Goal: Task Accomplishment & Management: Manage account settings

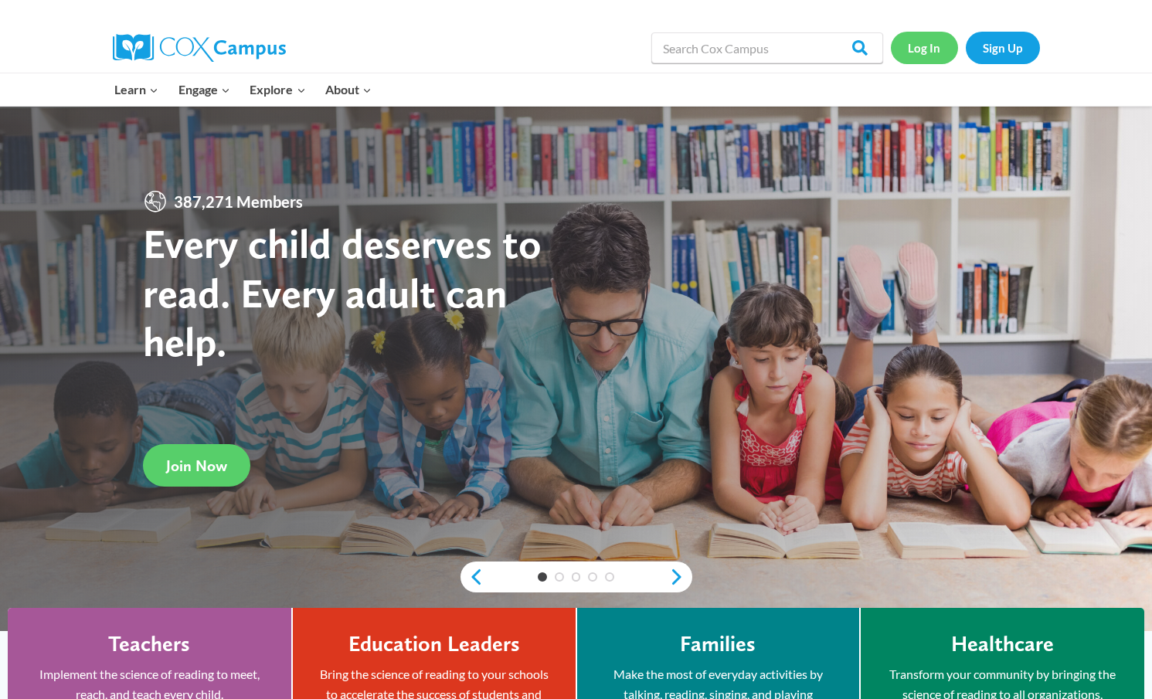
click at [927, 41] on link "Log In" at bounding box center [924, 48] width 67 height 32
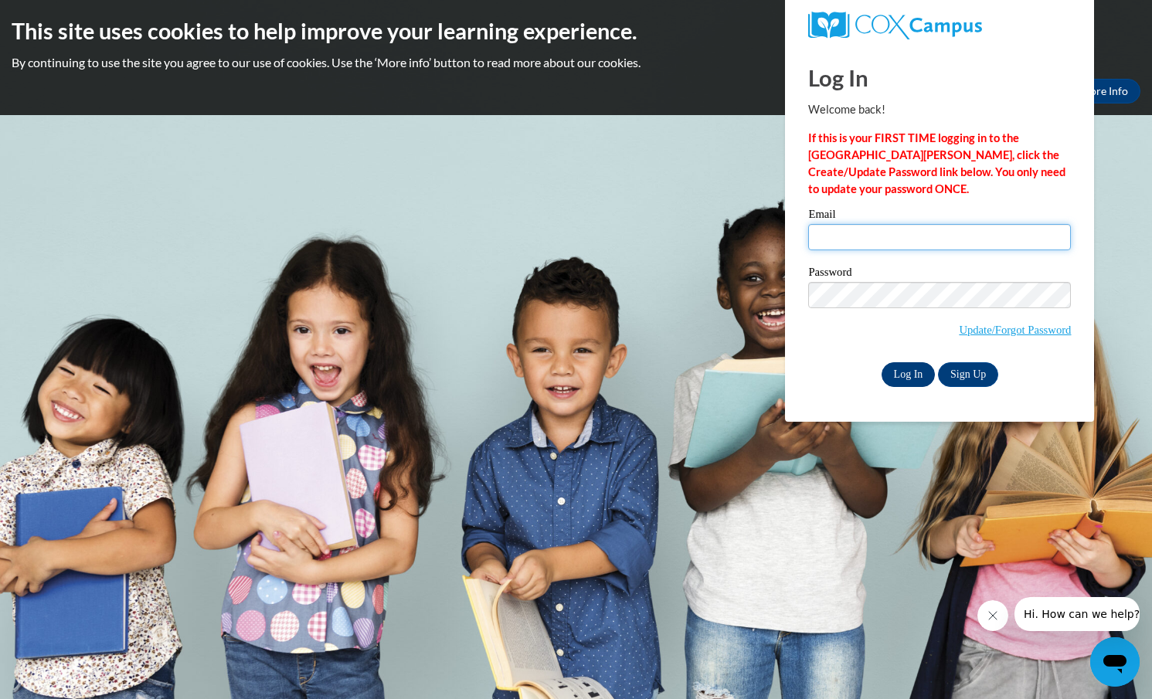
type input "rrwood@pulaskischools.org"
click at [905, 369] on input "Log In" at bounding box center [909, 374] width 54 height 25
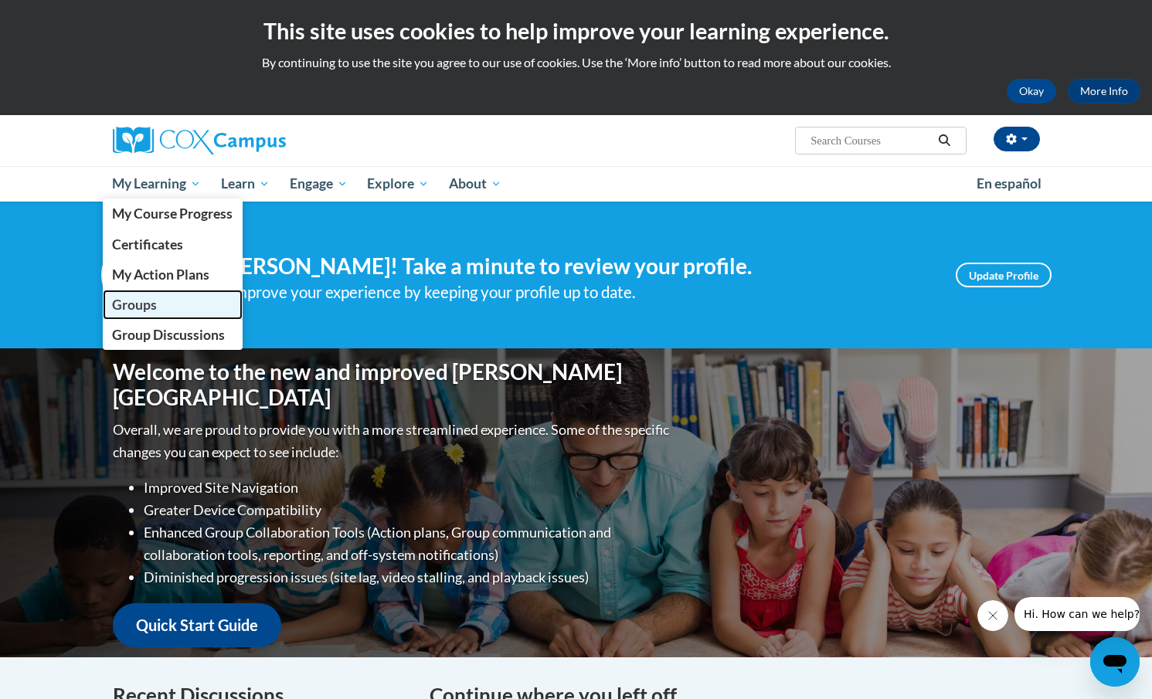
click at [149, 304] on span "Groups" at bounding box center [134, 305] width 45 height 16
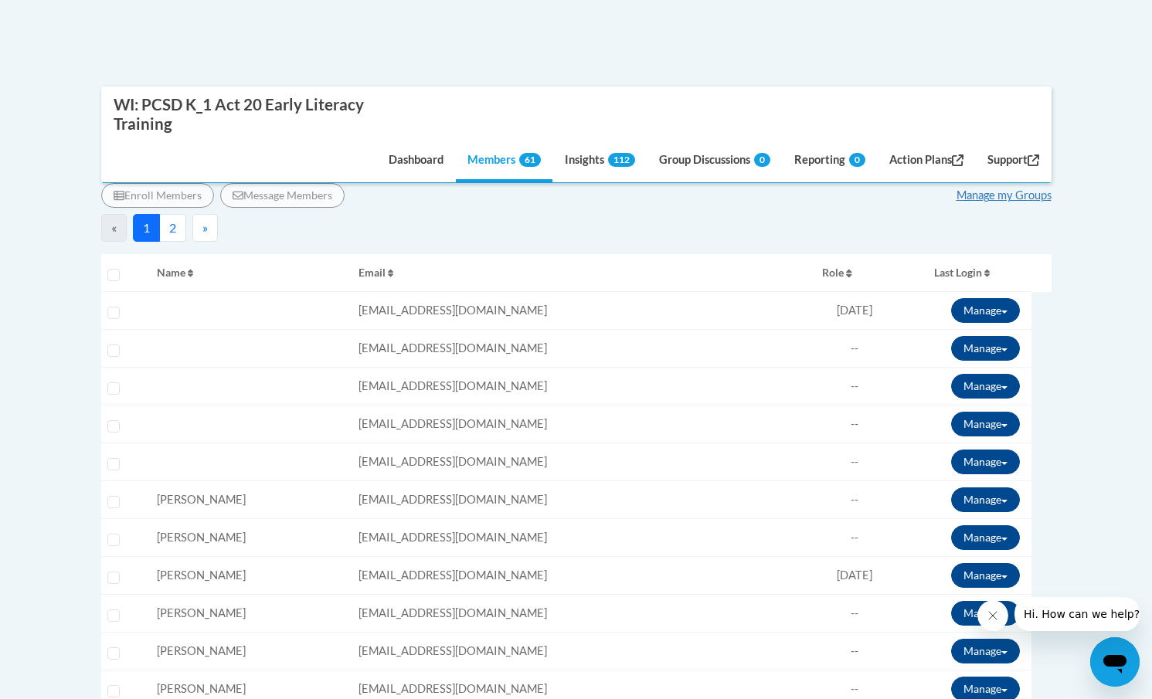
scroll to position [379, 0]
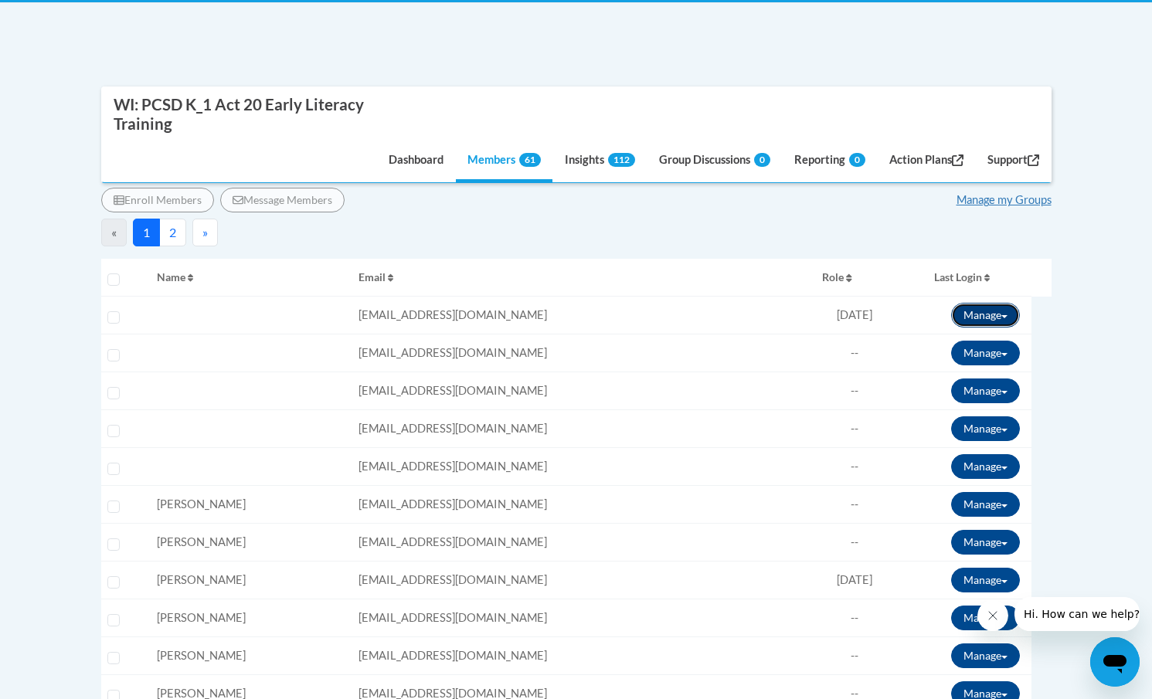
click at [981, 316] on button "Manage" at bounding box center [985, 315] width 69 height 25
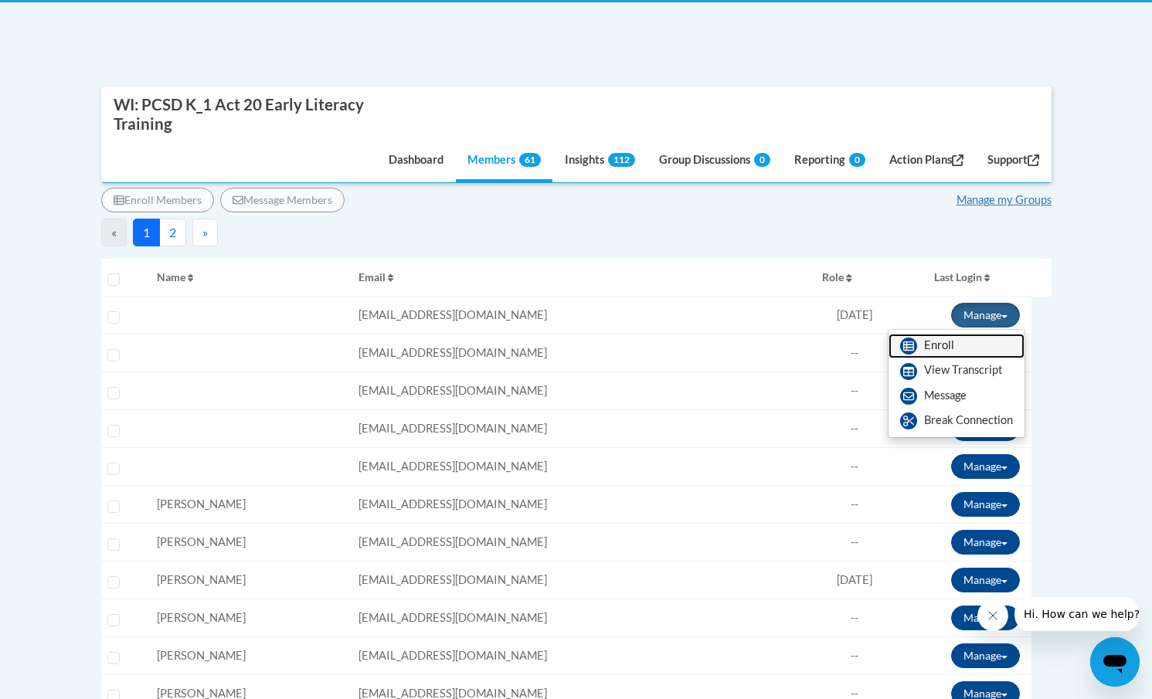
click at [936, 344] on link "Enroll" at bounding box center [957, 346] width 136 height 25
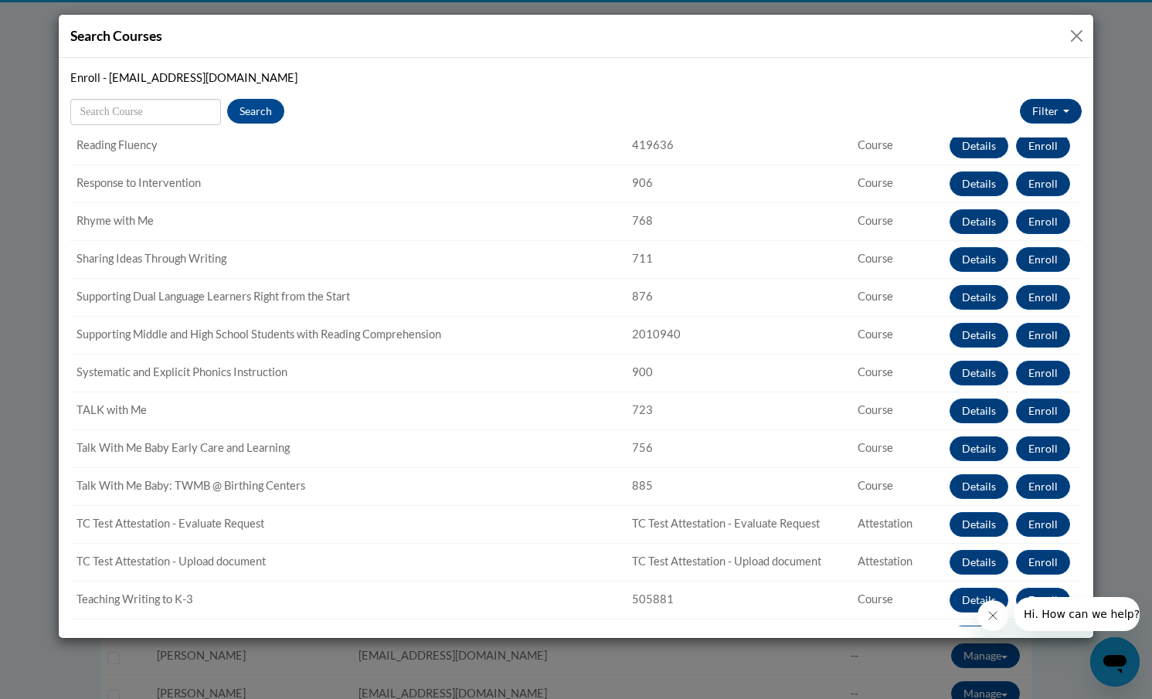
scroll to position [1462, 0]
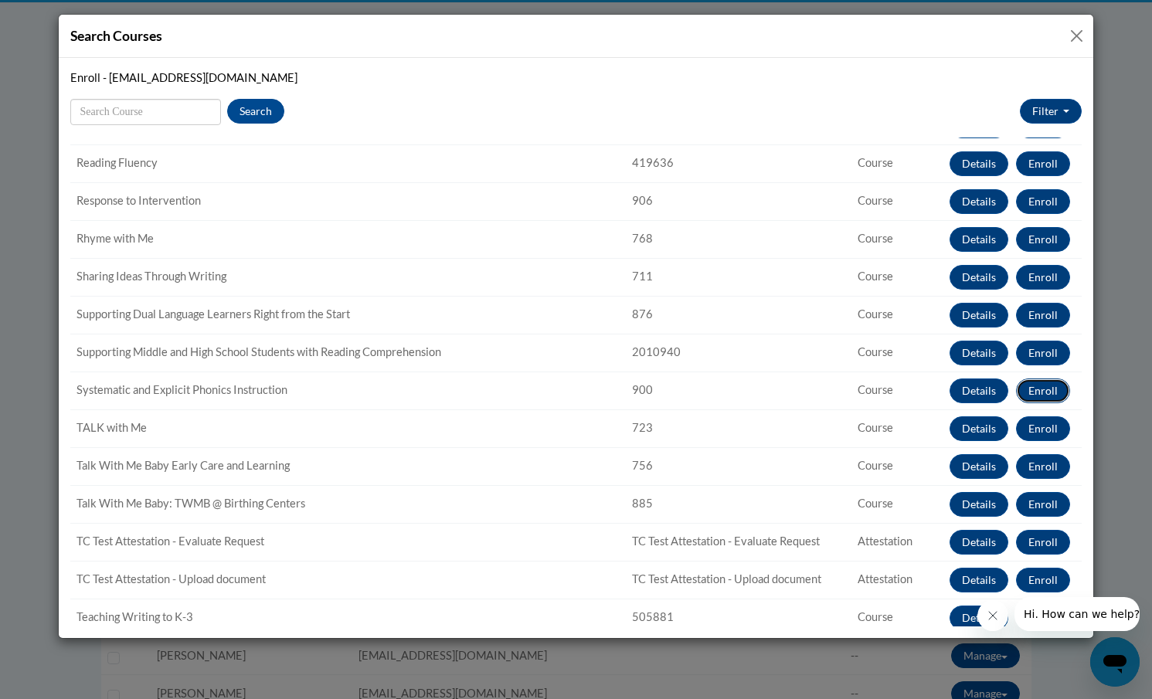
click at [1049, 391] on button "Enroll" at bounding box center [1043, 391] width 54 height 25
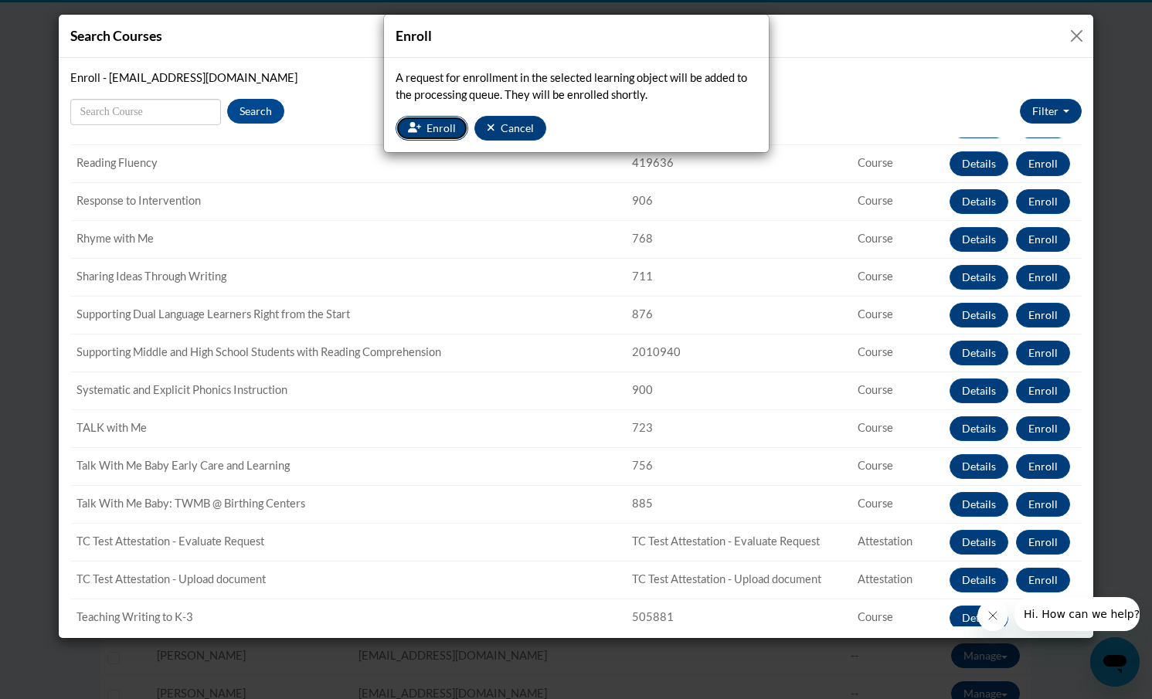
click at [429, 124] on span "Enroll" at bounding box center [441, 127] width 29 height 13
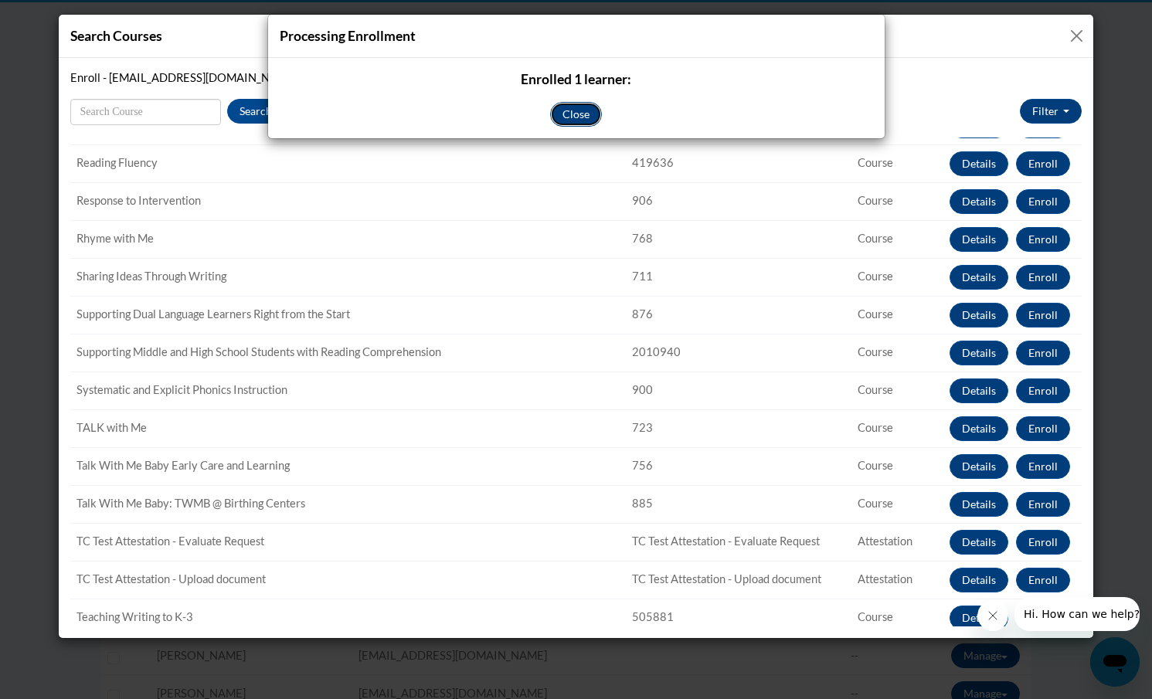
click at [580, 110] on button "Close" at bounding box center [576, 114] width 52 height 25
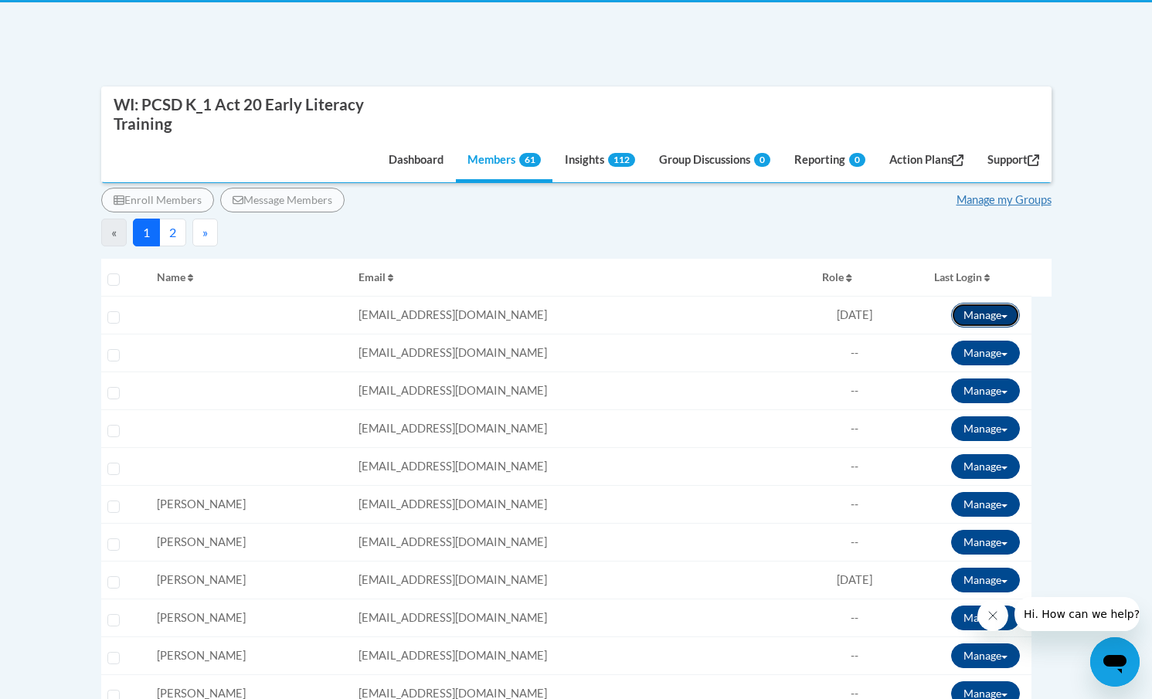
click at [964, 307] on button "Manage" at bounding box center [985, 315] width 69 height 25
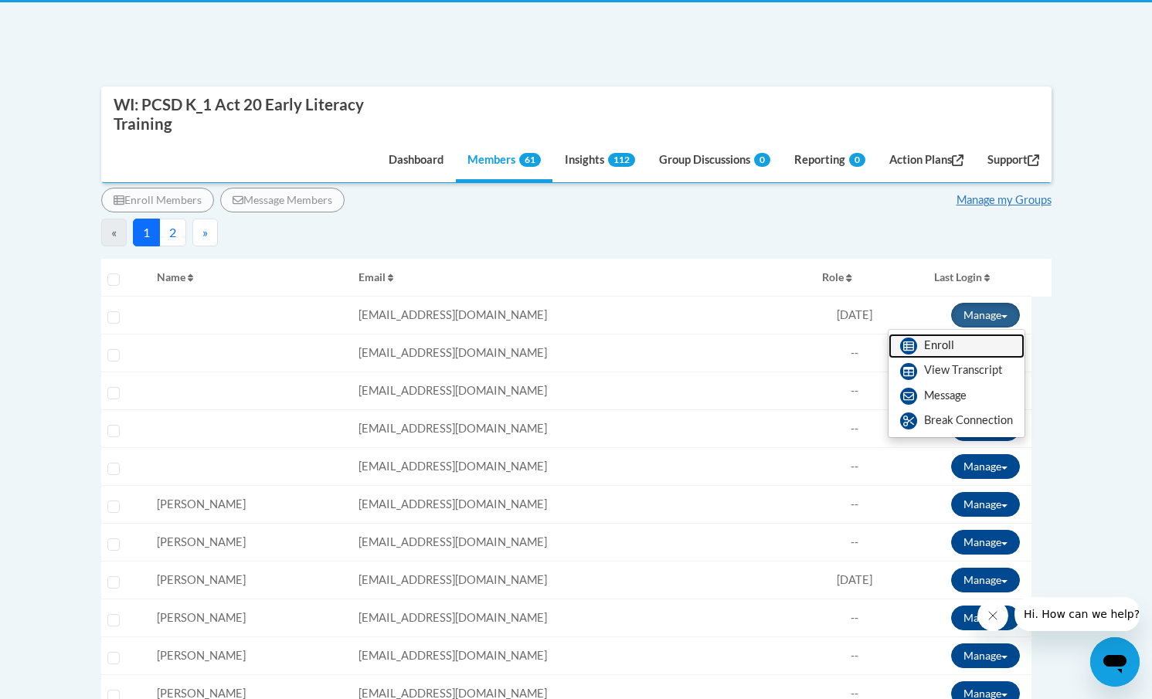
click at [940, 345] on link "Enroll" at bounding box center [957, 346] width 136 height 25
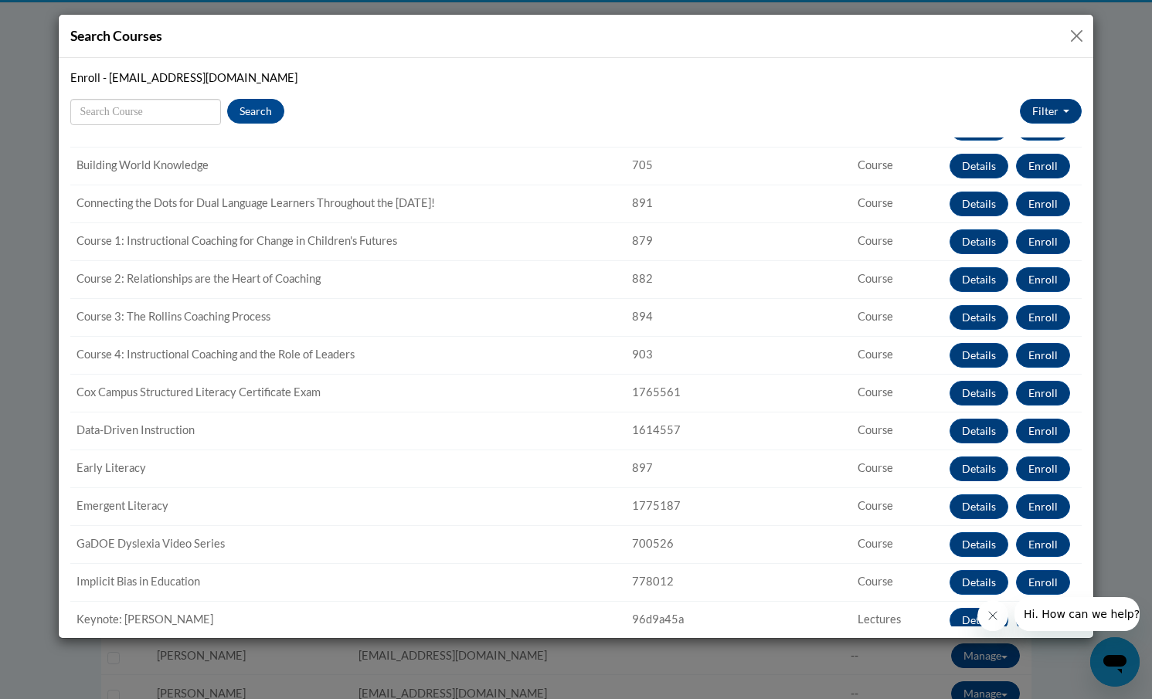
scroll to position [136, 0]
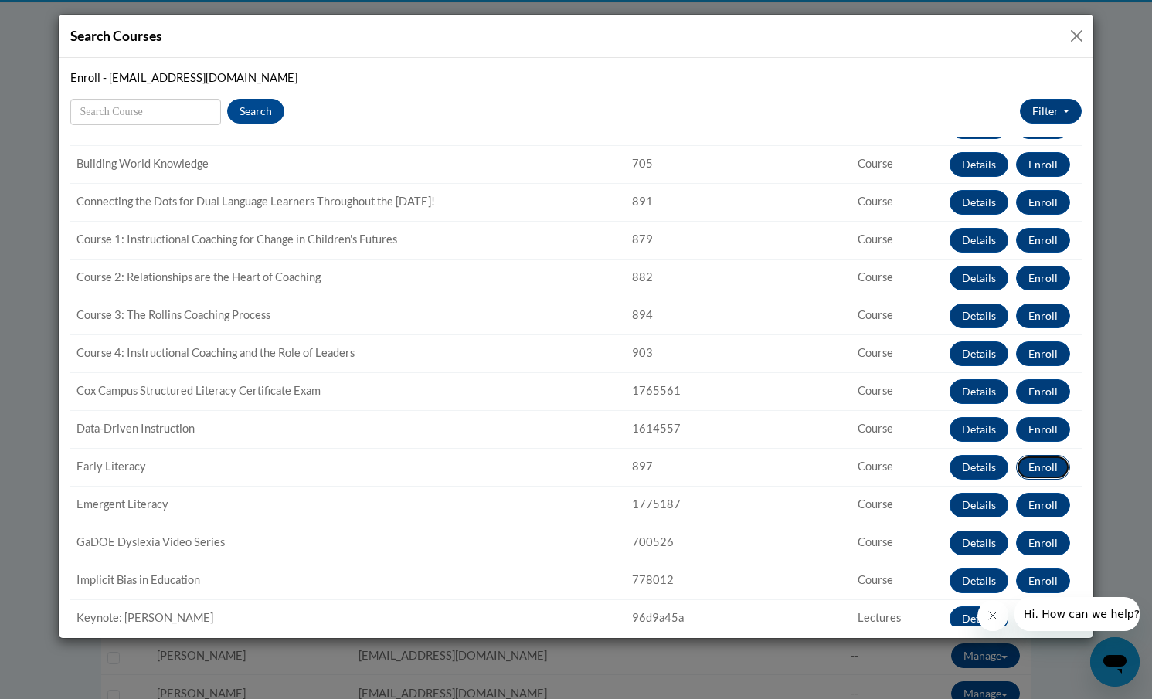
click at [1051, 467] on button "Enroll" at bounding box center [1043, 467] width 54 height 25
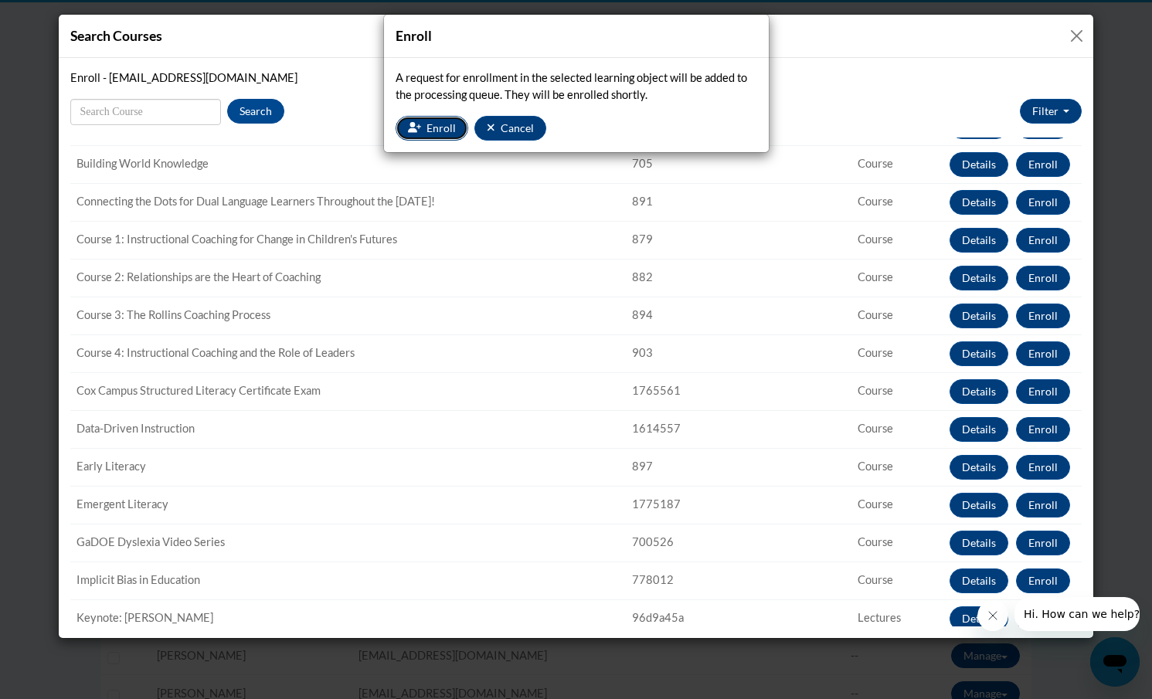
click at [421, 131] on button "Enroll" at bounding box center [432, 128] width 73 height 25
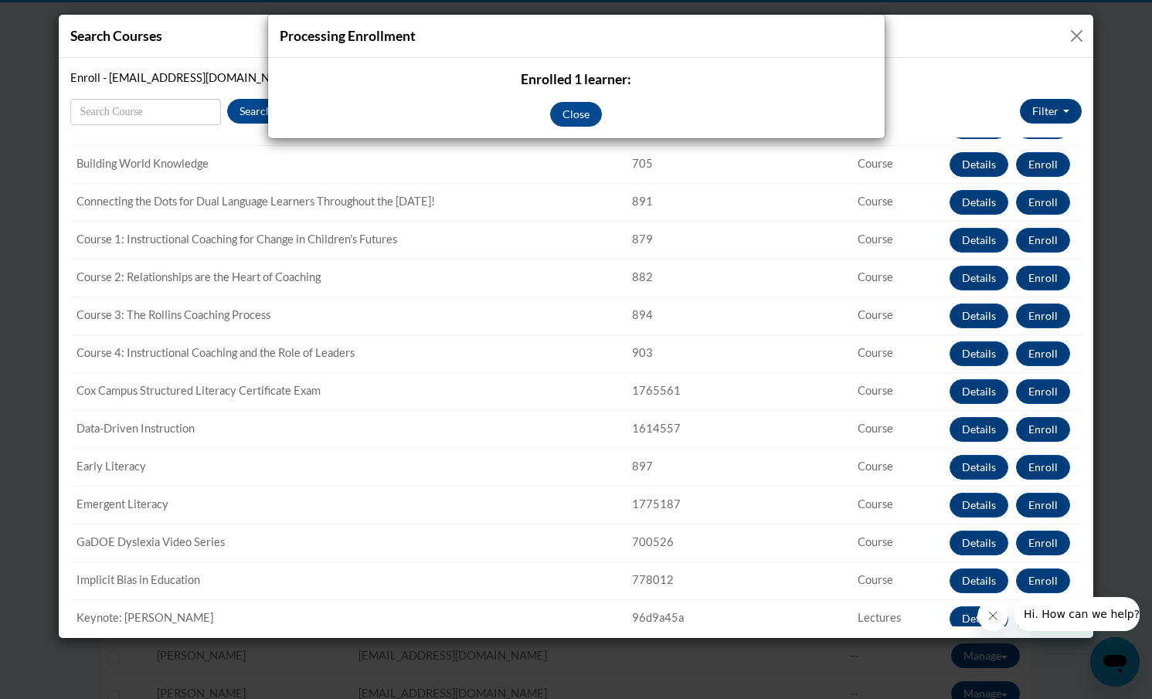
click at [1048, 542] on div "Processing Enrollment Enrolled 1 learner: Close" at bounding box center [576, 349] width 1152 height 699
click at [569, 114] on button "Close" at bounding box center [576, 114] width 52 height 25
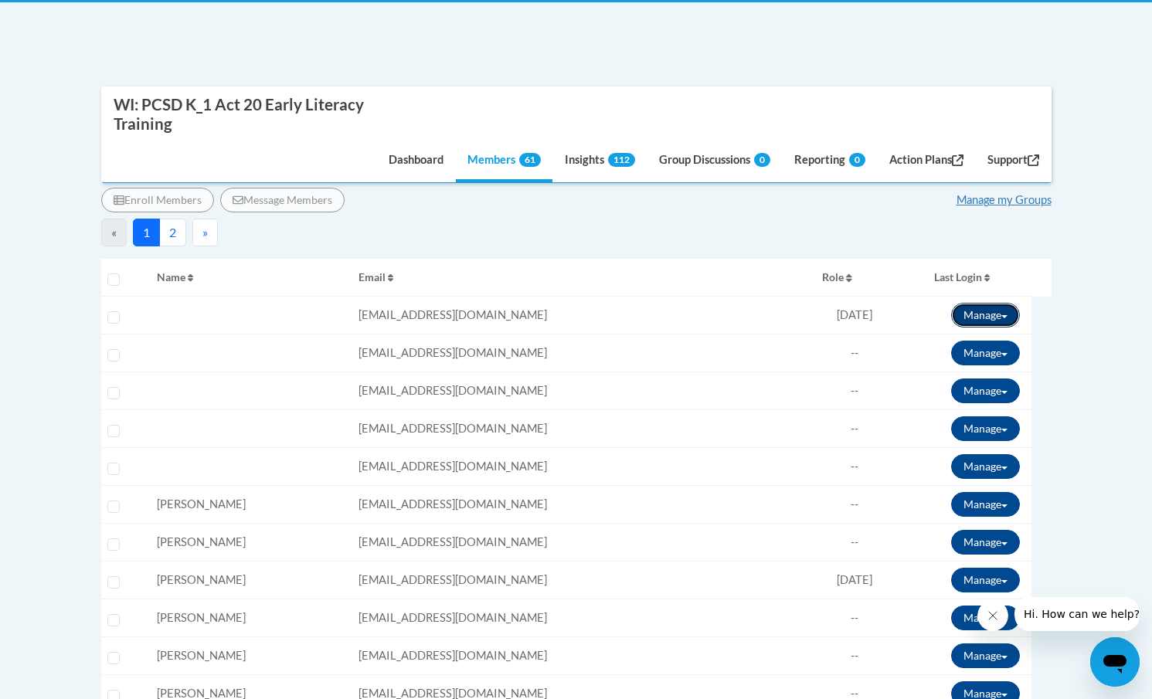
click at [987, 313] on button "Manage" at bounding box center [985, 315] width 69 height 25
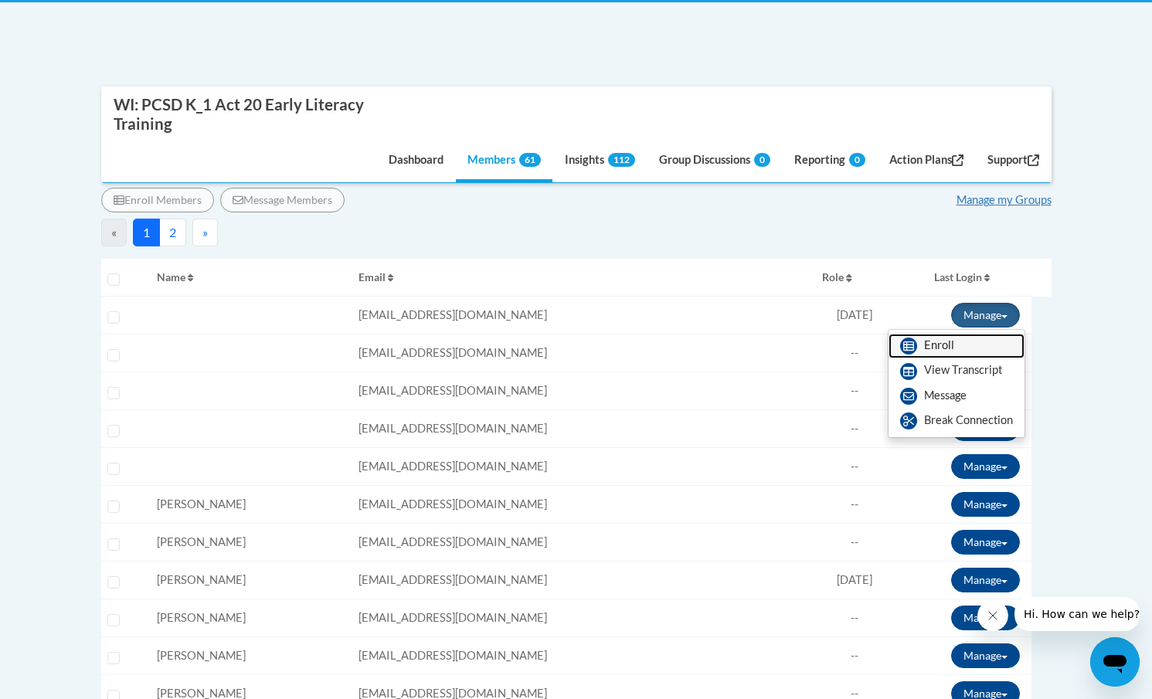
click at [940, 345] on link "Enroll" at bounding box center [957, 346] width 136 height 25
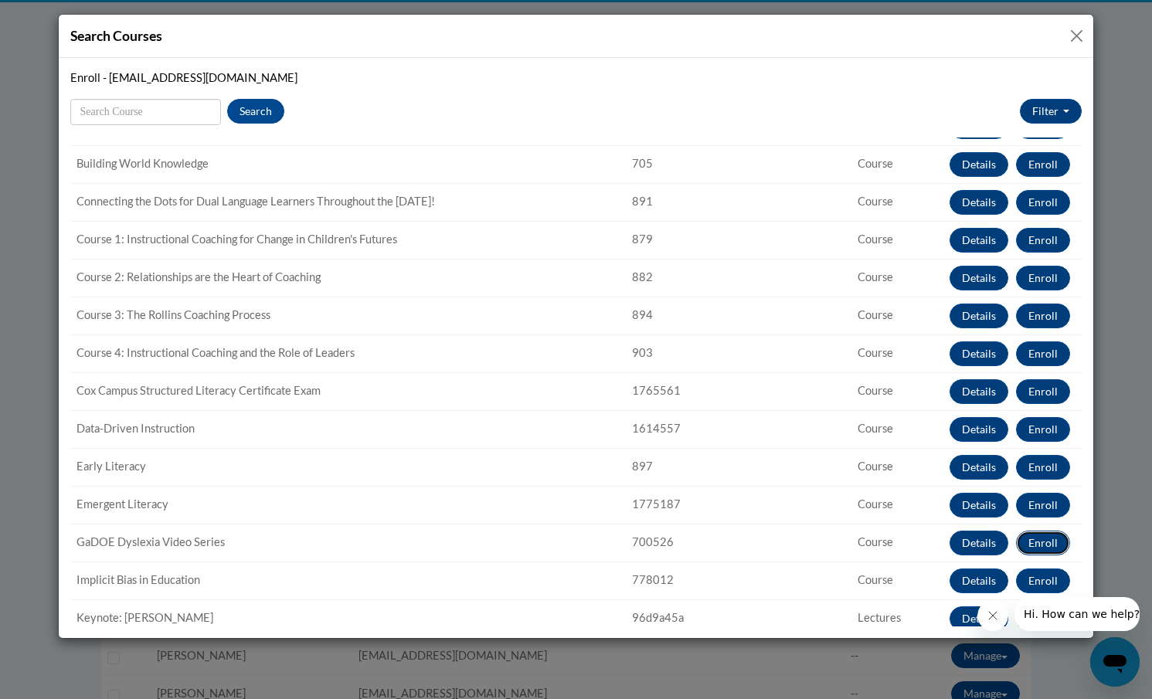
click at [1044, 544] on button "Enroll" at bounding box center [1043, 543] width 54 height 25
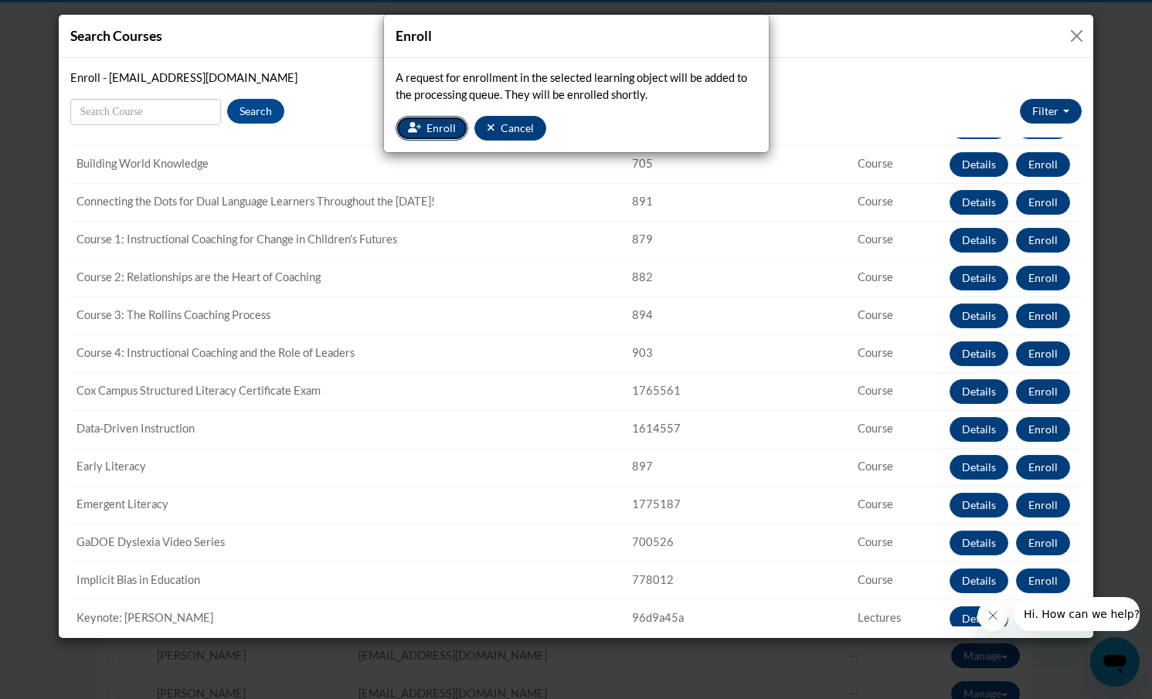
click at [427, 134] on span "Enroll" at bounding box center [441, 127] width 29 height 13
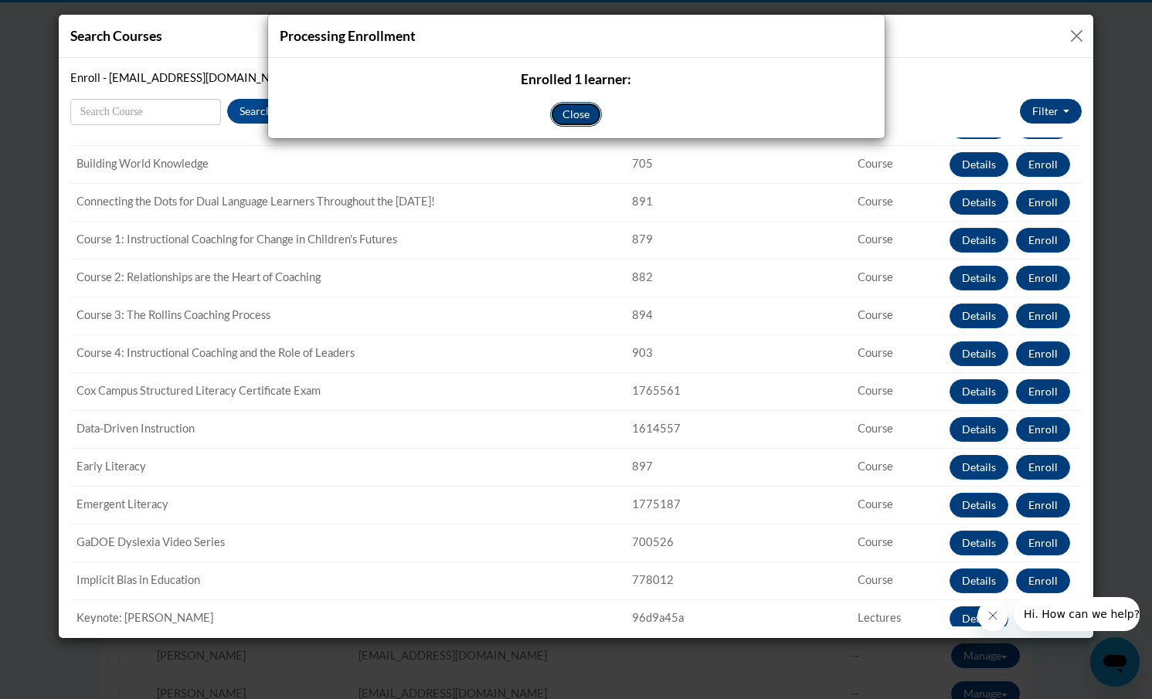
click at [570, 113] on button "Close" at bounding box center [576, 114] width 52 height 25
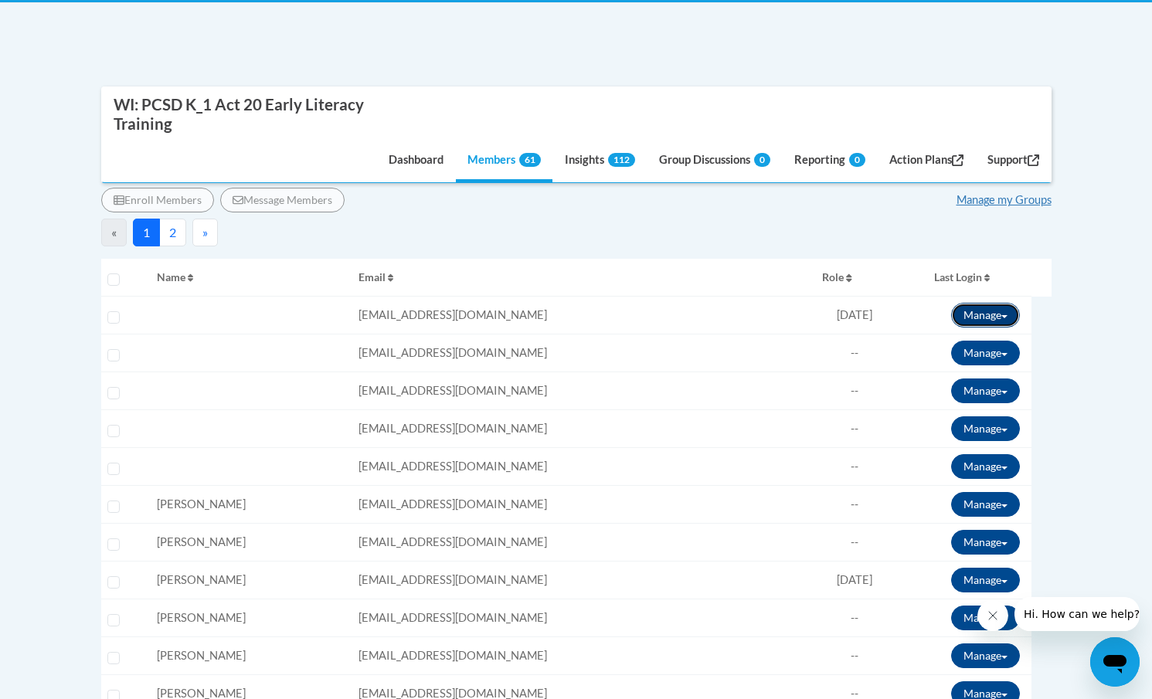
click at [975, 313] on button "Manage" at bounding box center [985, 315] width 69 height 25
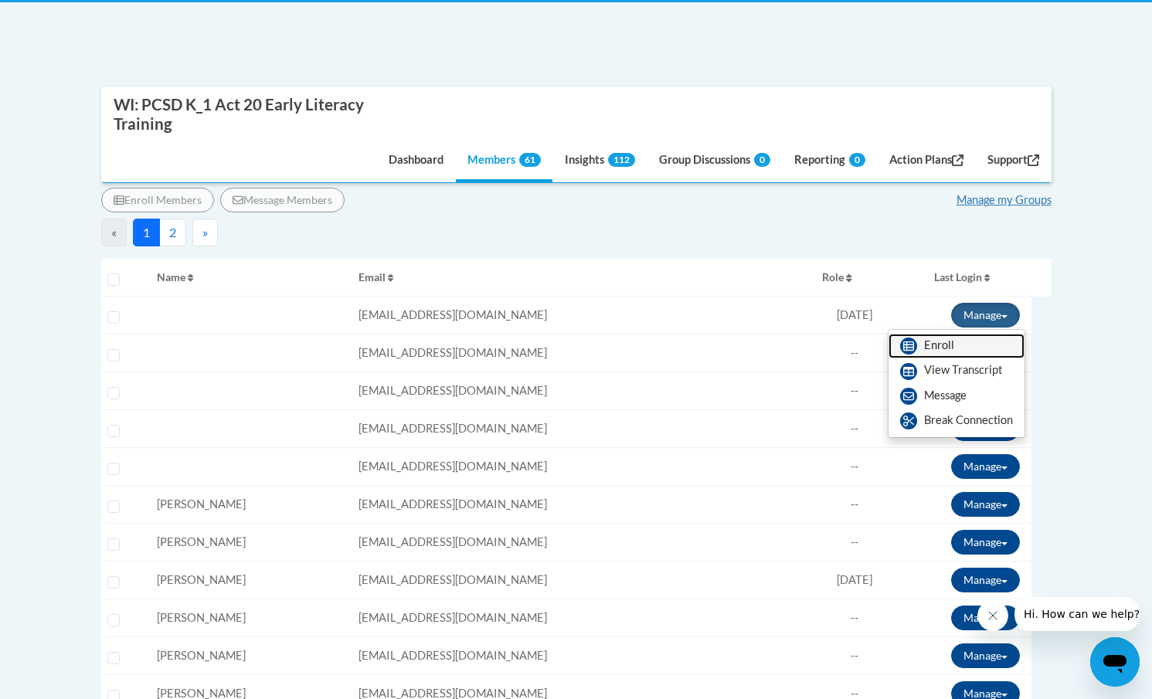
click at [939, 338] on link "Enroll" at bounding box center [957, 346] width 136 height 25
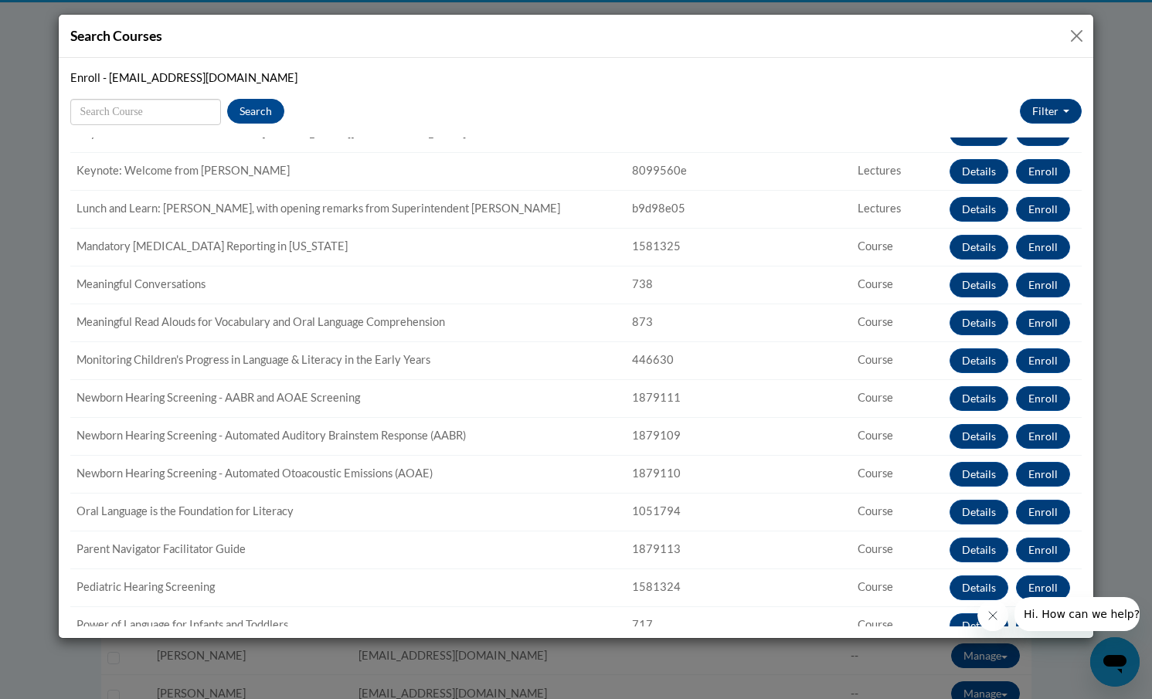
scroll to position [1054, 0]
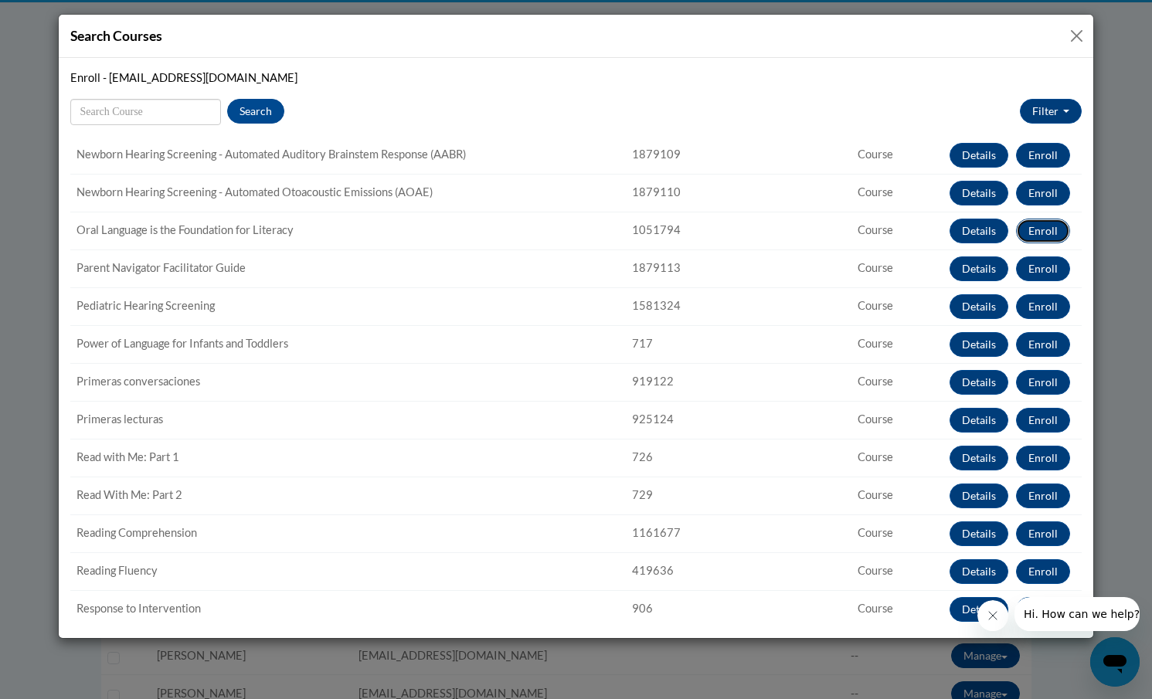
click at [1042, 229] on button "Enroll" at bounding box center [1043, 231] width 54 height 25
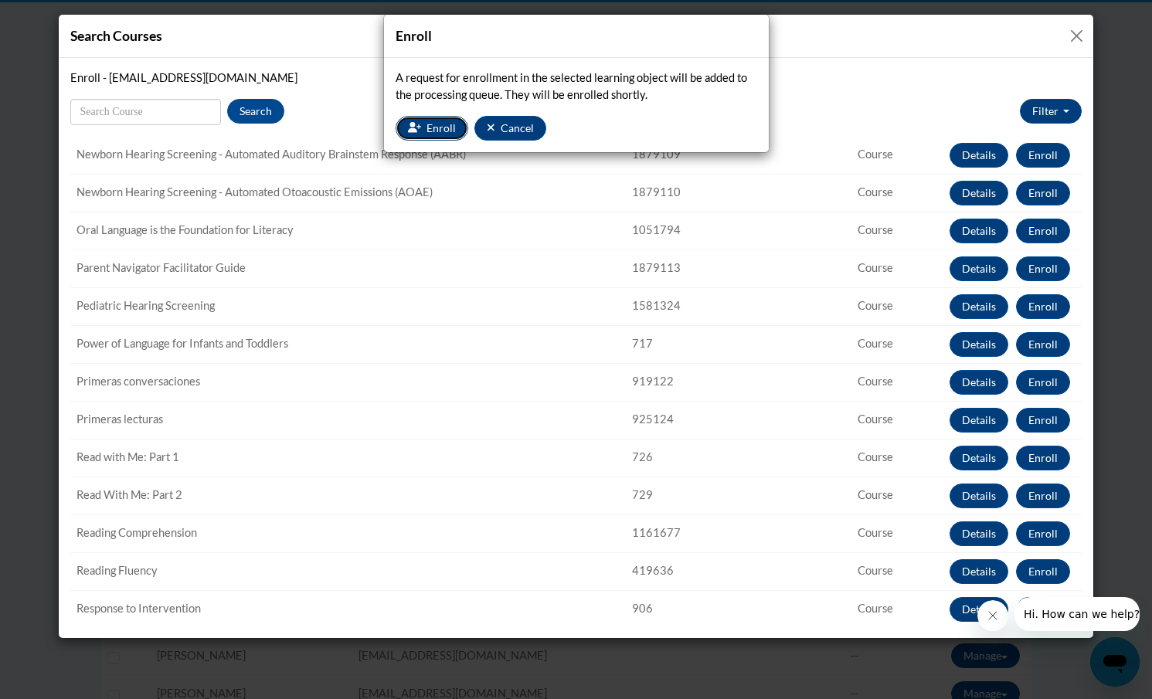
click at [413, 128] on icon "button" at bounding box center [415, 127] width 14 height 11
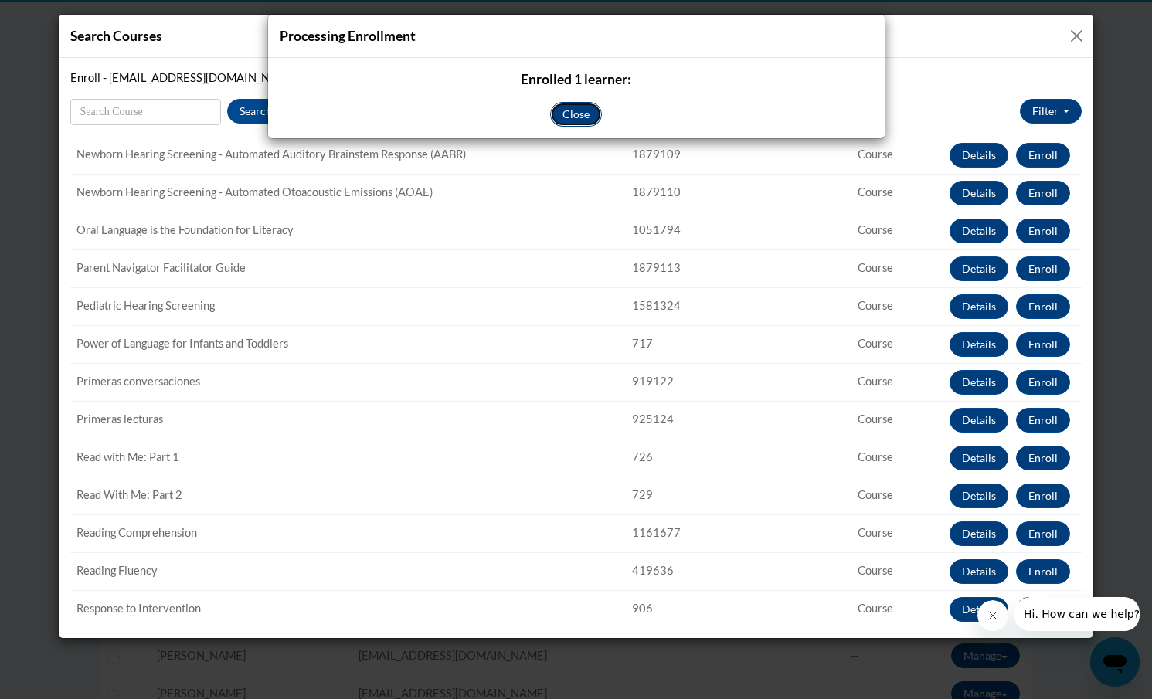
click at [576, 113] on button "Close" at bounding box center [576, 114] width 52 height 25
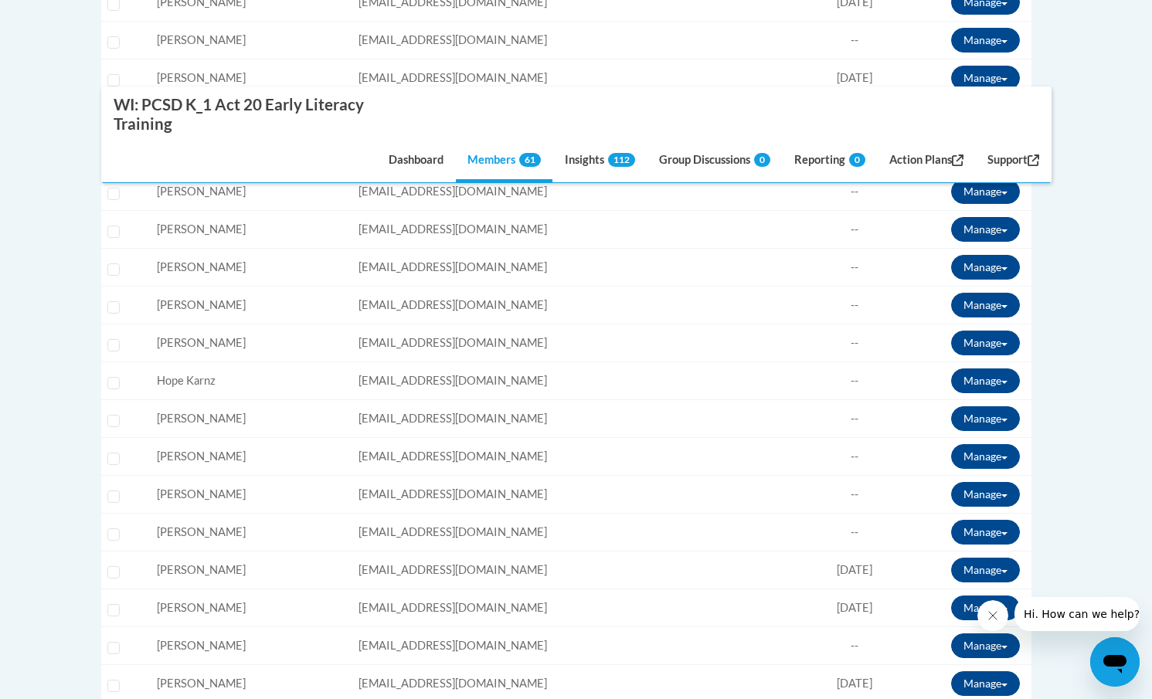
scroll to position [1531, 0]
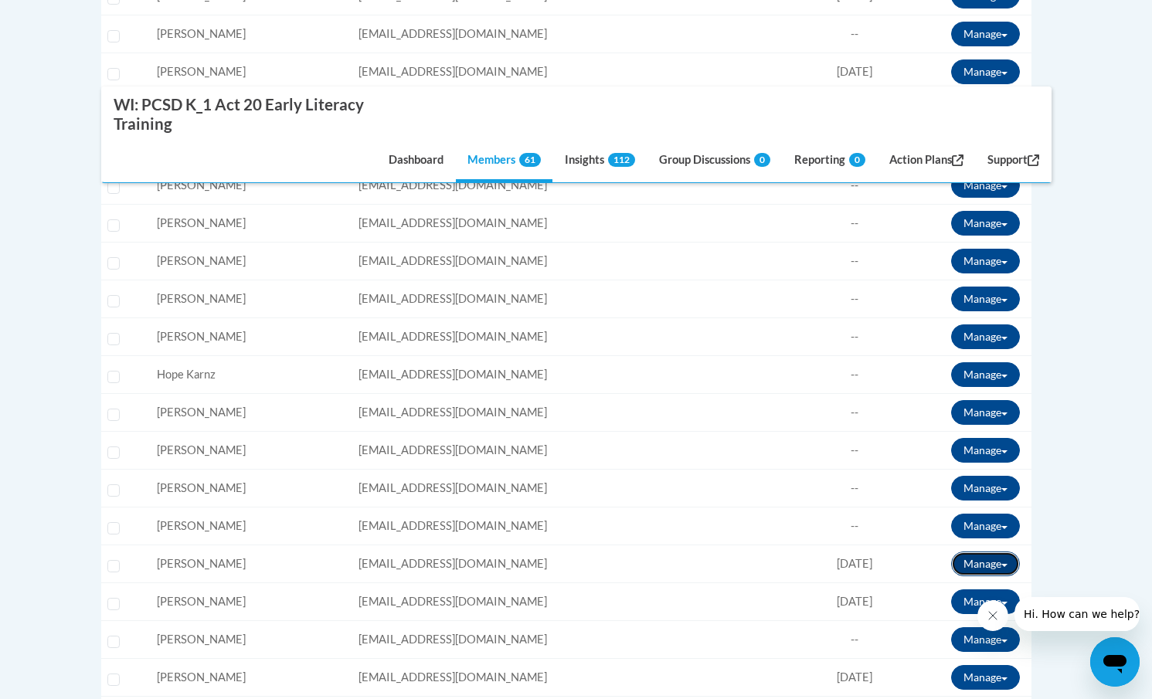
click at [988, 562] on button "Manage" at bounding box center [985, 564] width 69 height 25
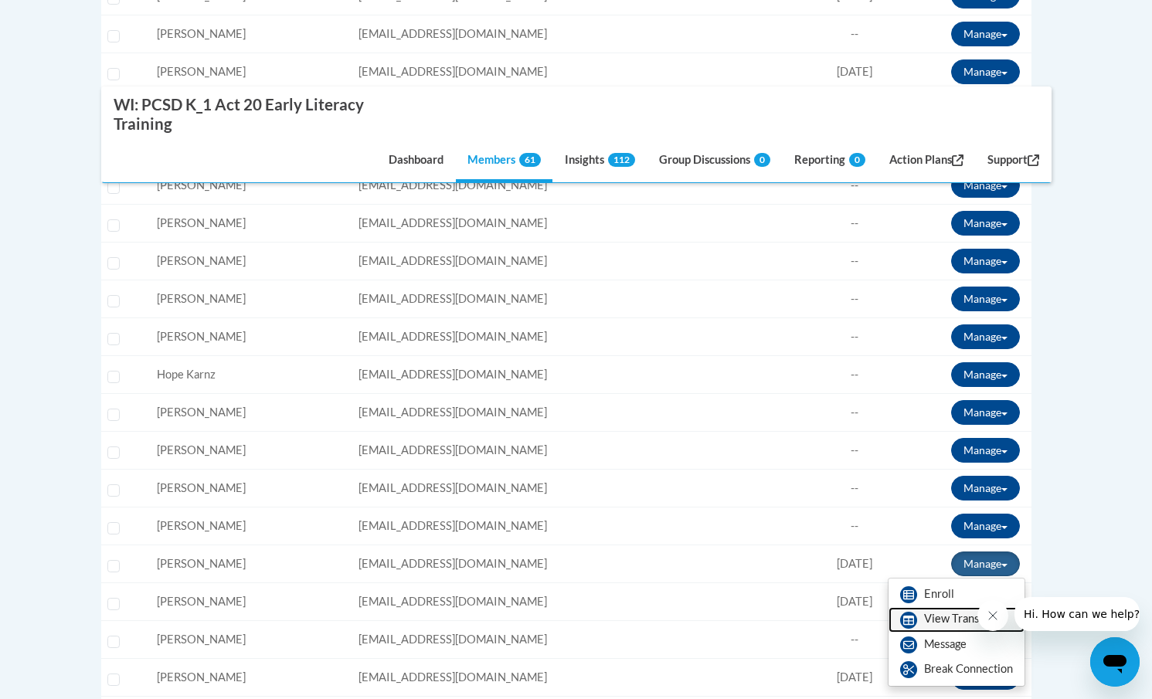
click at [928, 618] on link "View Transcript" at bounding box center [957, 619] width 136 height 25
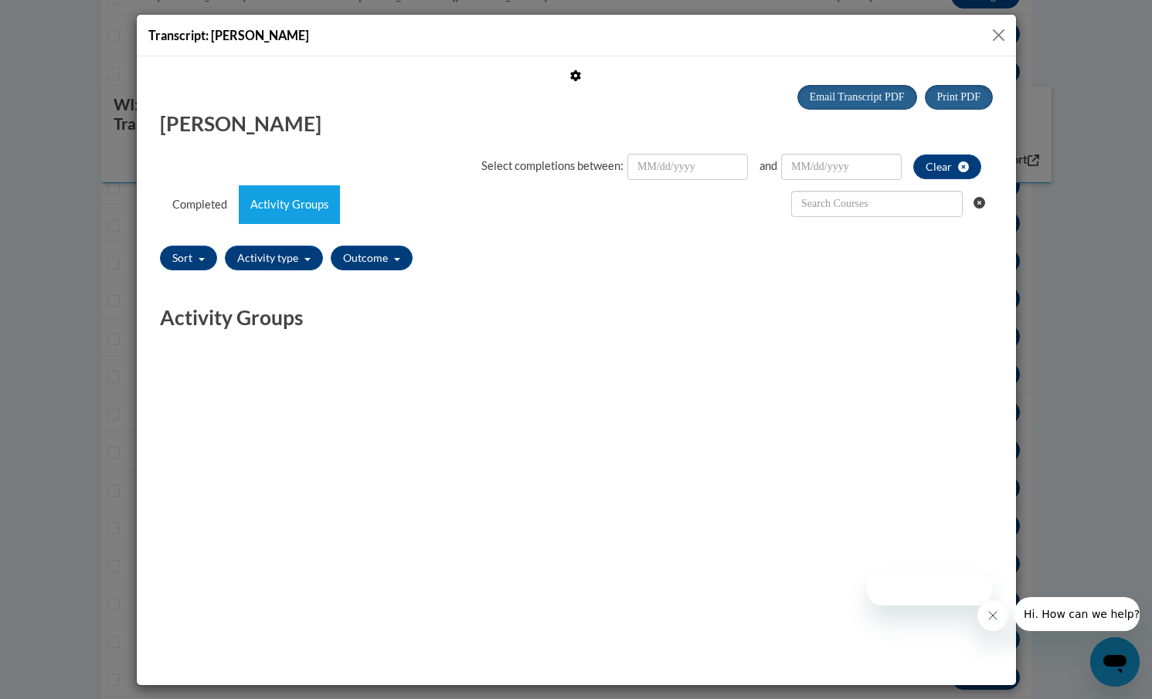
scroll to position [0, 0]
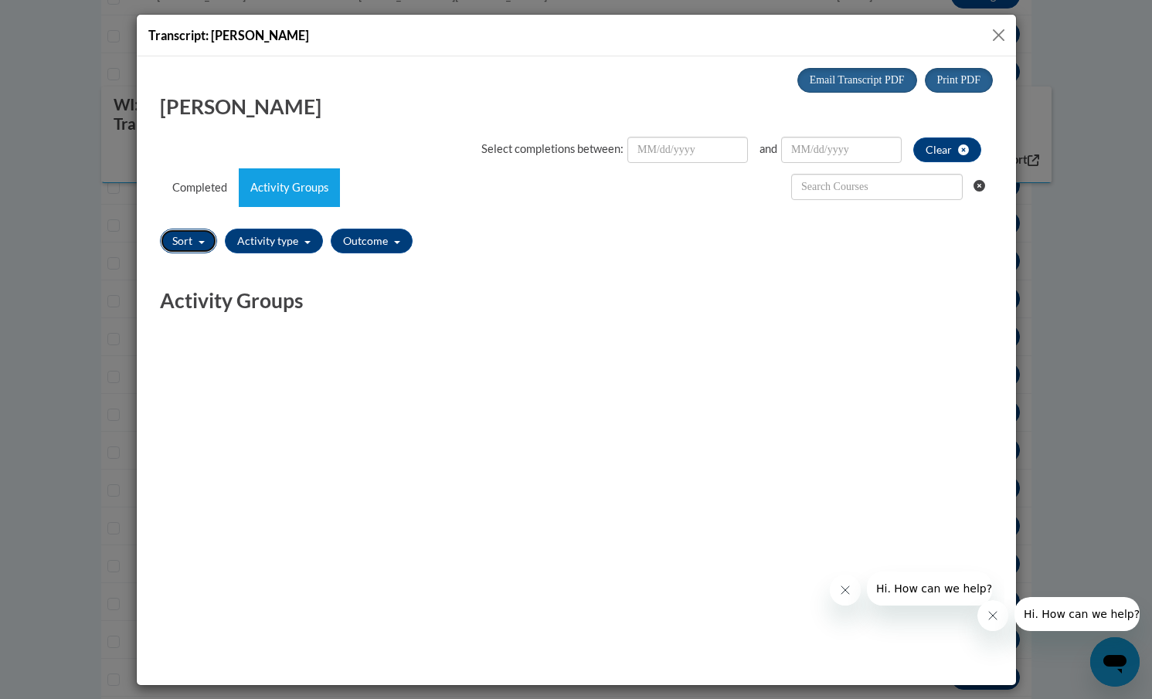
click at [198, 240] on button "Sort" at bounding box center [187, 240] width 57 height 25
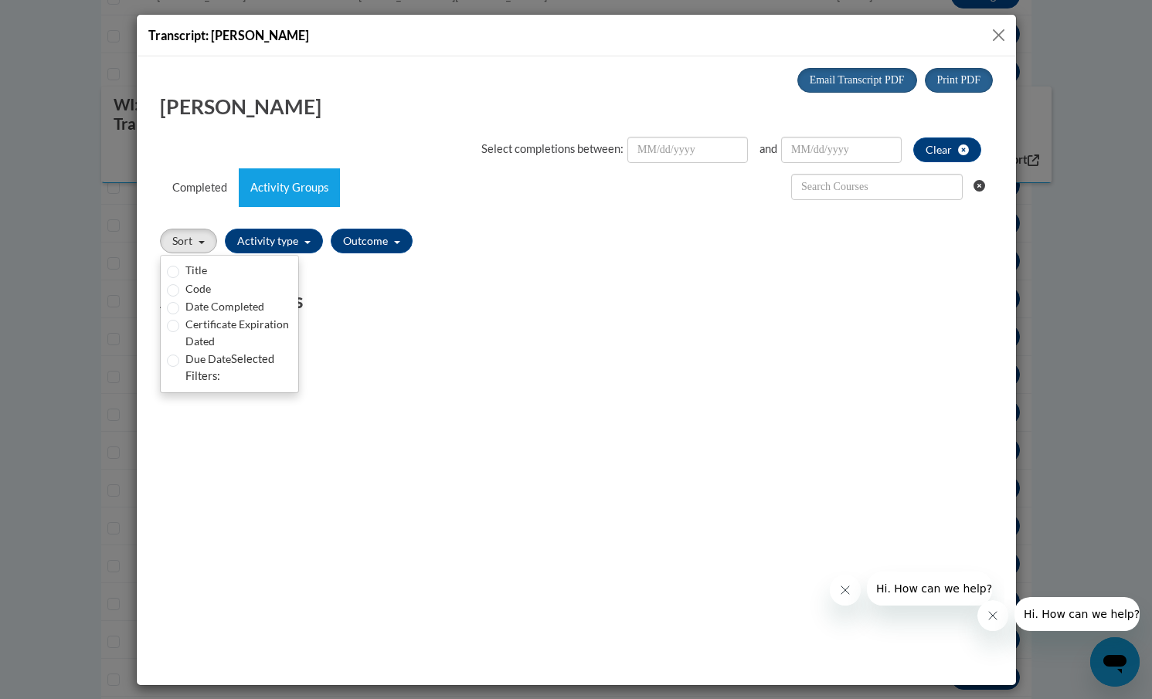
click at [185, 269] on label "Title" at bounding box center [196, 269] width 22 height 17
click at [179, 269] on input "Title" at bounding box center [172, 271] width 12 height 12
radio input "true"
click at [354, 325] on div "Completed Title Code Type CEUs Awarded Score Success Due Date Date Completed Ce…" at bounding box center [576, 296] width 856 height 75
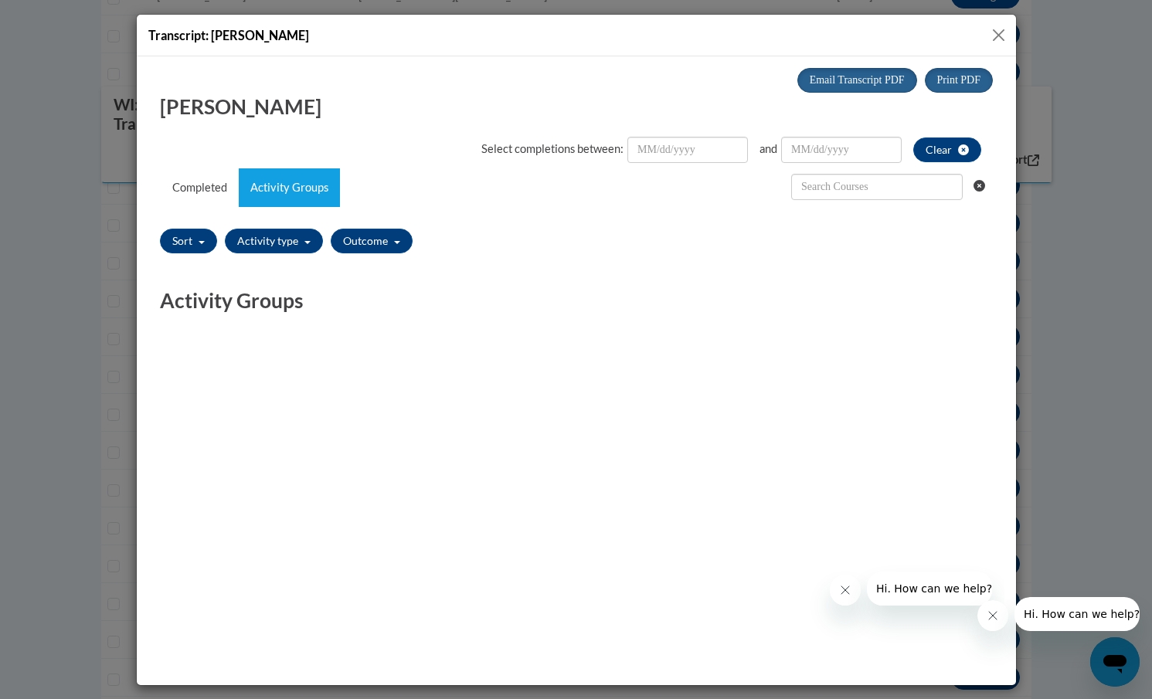
click at [1007, 30] on button "Close" at bounding box center [998, 35] width 19 height 19
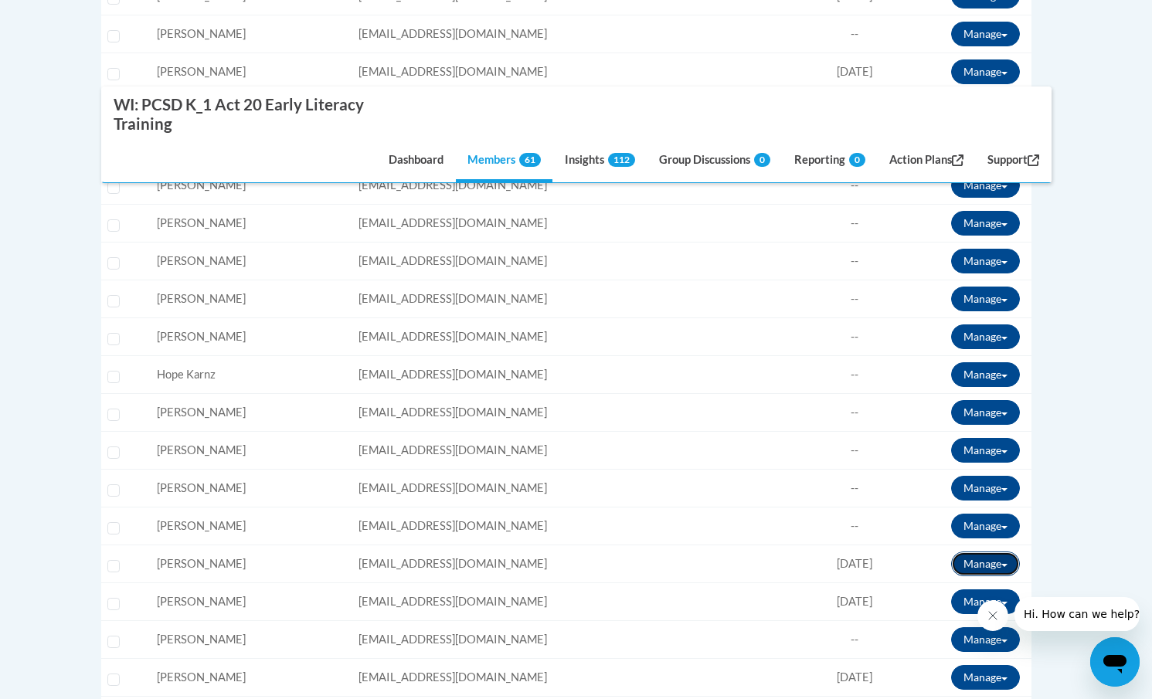
click at [970, 562] on button "Manage" at bounding box center [985, 564] width 69 height 25
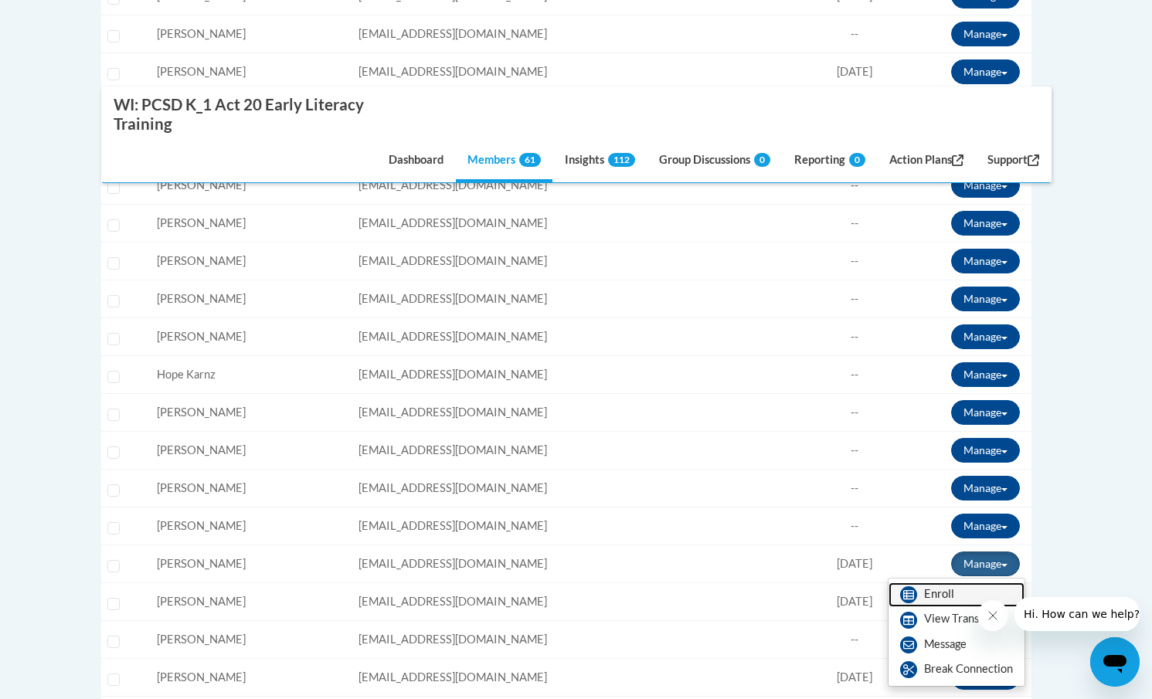
click at [931, 597] on link "Enroll" at bounding box center [957, 595] width 136 height 25
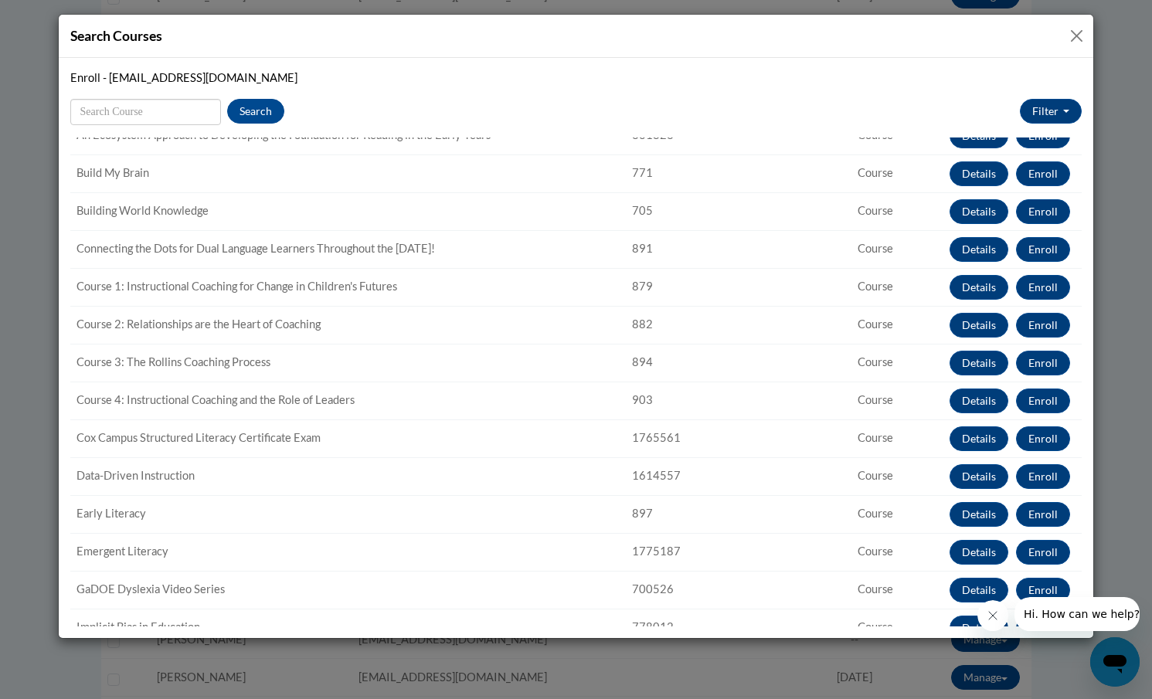
scroll to position [90, 0]
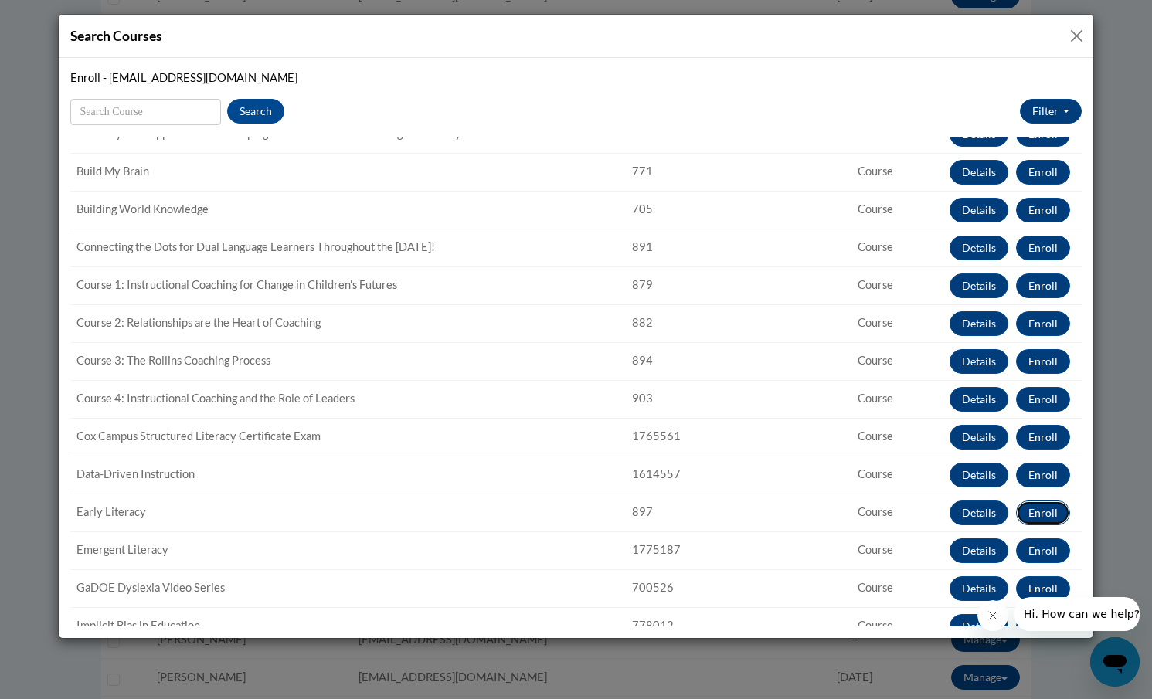
click at [1052, 506] on button "Enroll" at bounding box center [1043, 513] width 54 height 25
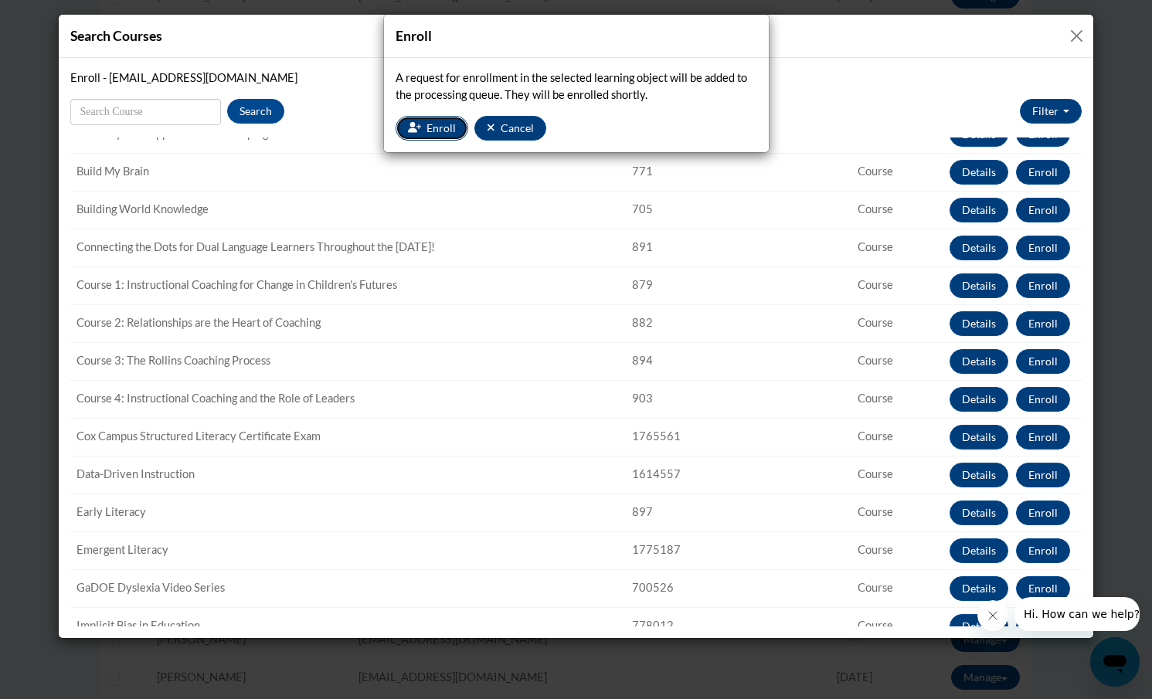
click at [427, 131] on span "Enroll" at bounding box center [441, 127] width 29 height 13
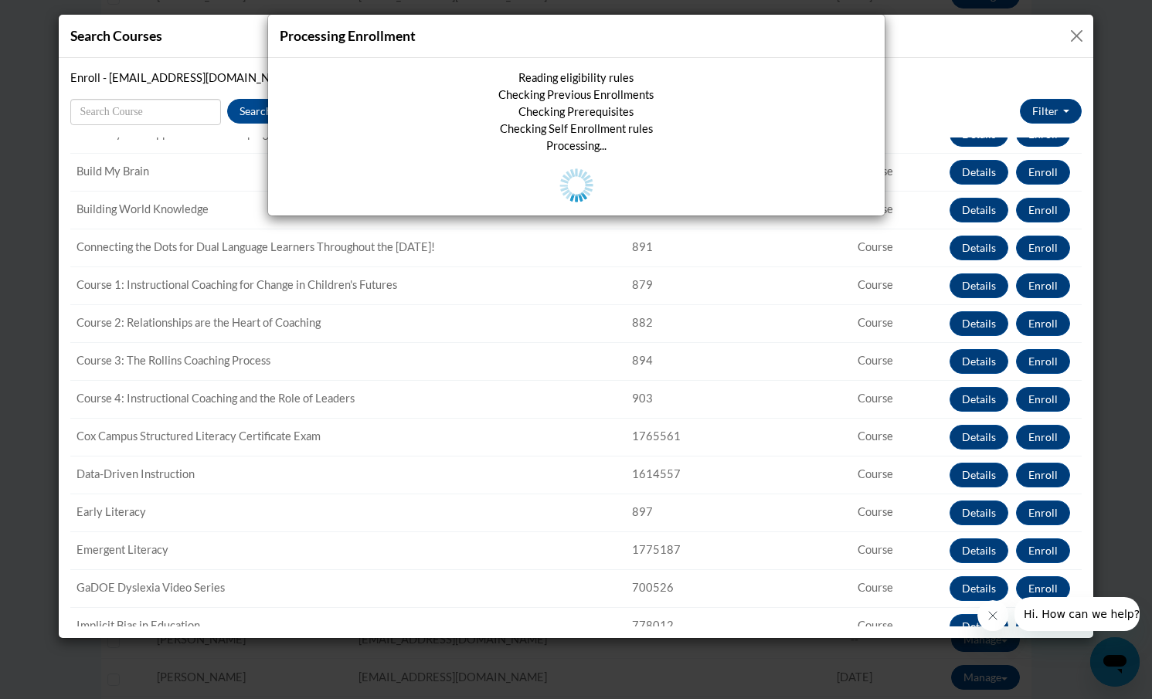
click at [1076, 32] on div "Processing Enrollment Reading eligibility rules Checking Previous Enrollments C…" at bounding box center [576, 349] width 1152 height 699
click at [1080, 29] on div "Processing Enrollment Reading eligibility rules Checking Previous Enrollments C…" at bounding box center [576, 349] width 1152 height 699
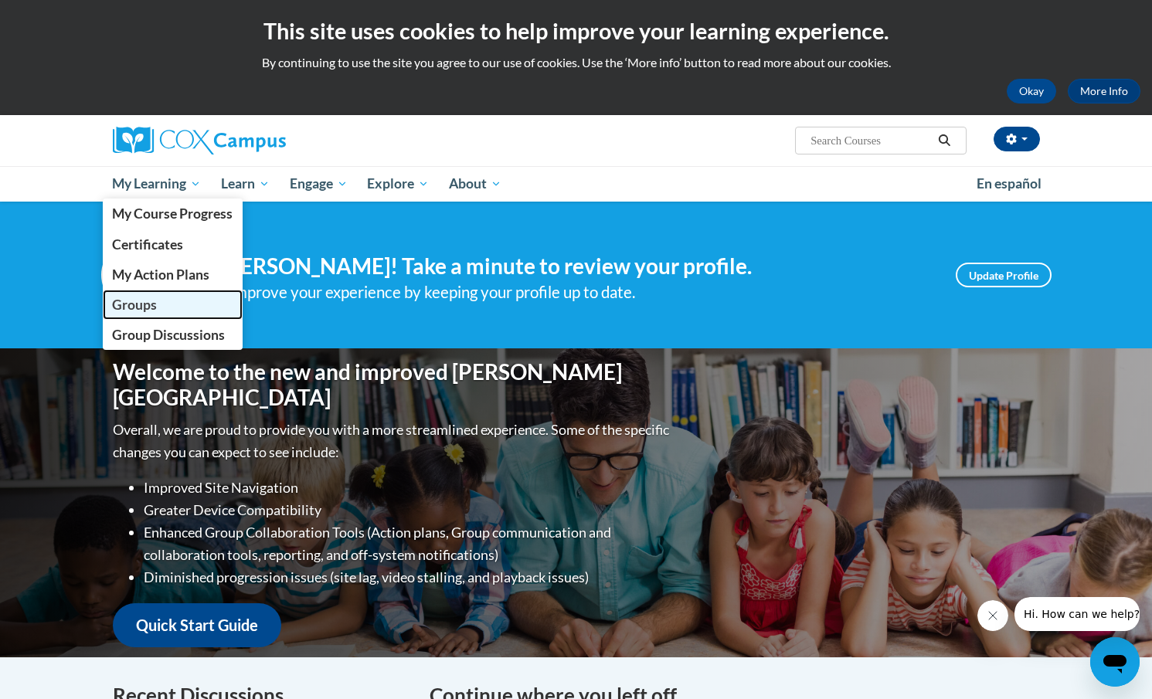
click at [143, 304] on span "Groups" at bounding box center [134, 305] width 45 height 16
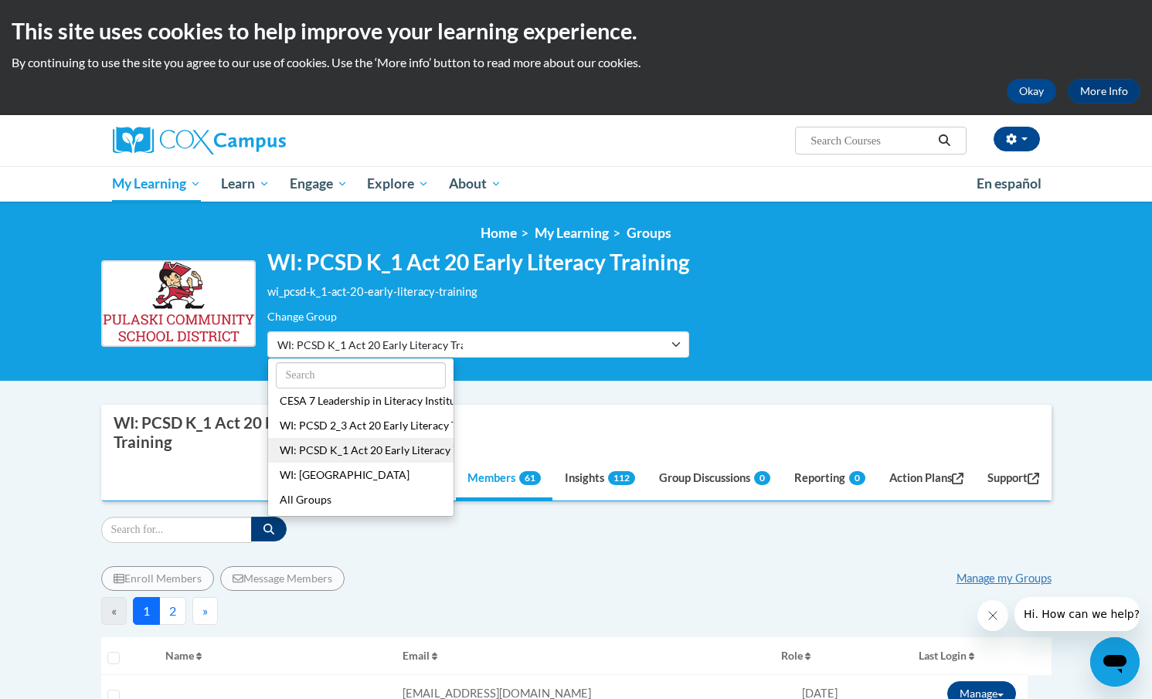
click at [337, 447] on ul "CESA 7 Leadership in Literacy Institute Cohort WI: PCSD 2_3 Act 20 Early Litera…" at bounding box center [360, 437] width 187 height 159
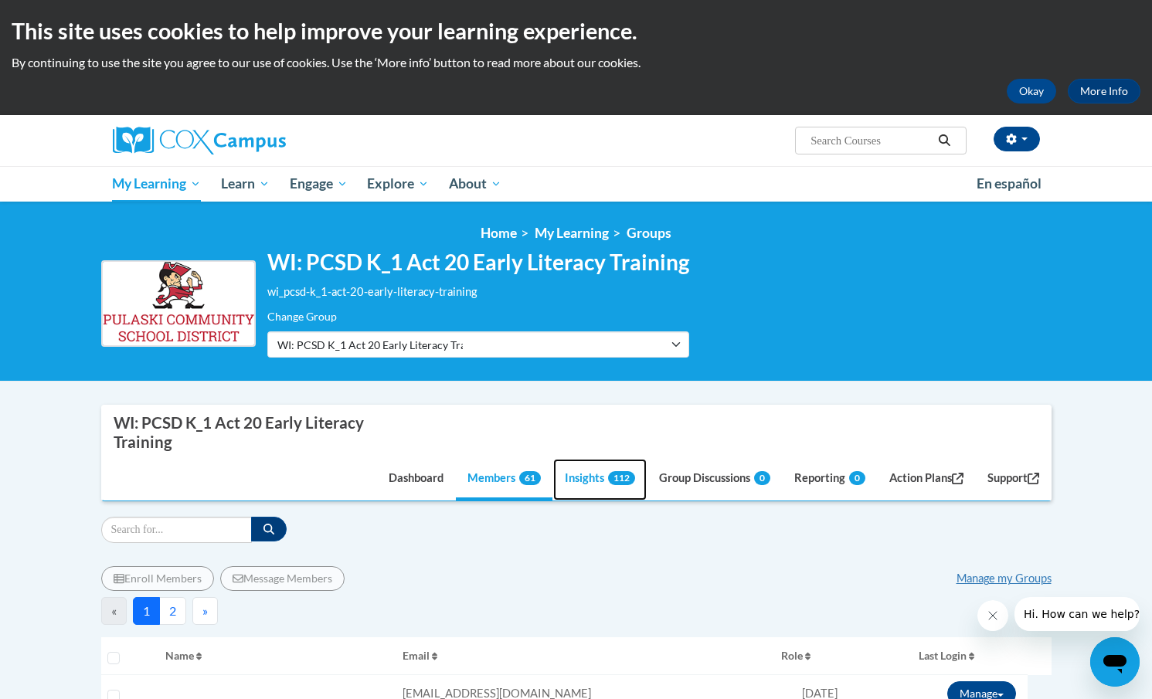
click at [576, 485] on link "Insights 112" at bounding box center [600, 480] width 94 height 42
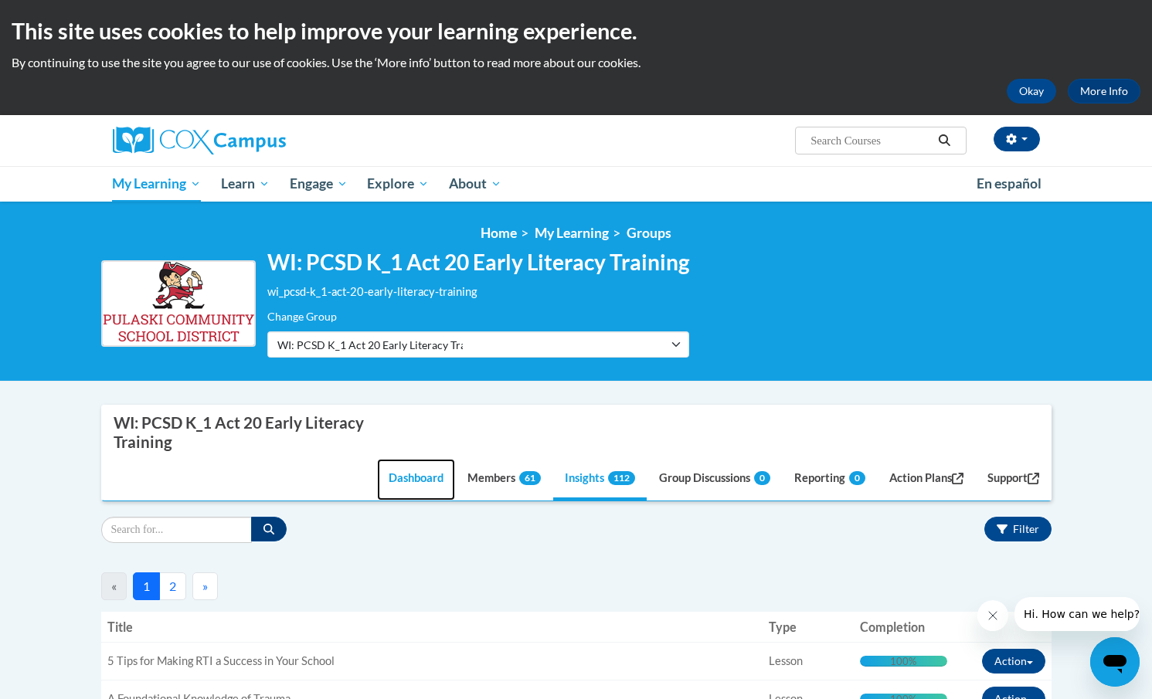
click at [407, 474] on link "Dashboard" at bounding box center [416, 480] width 78 height 42
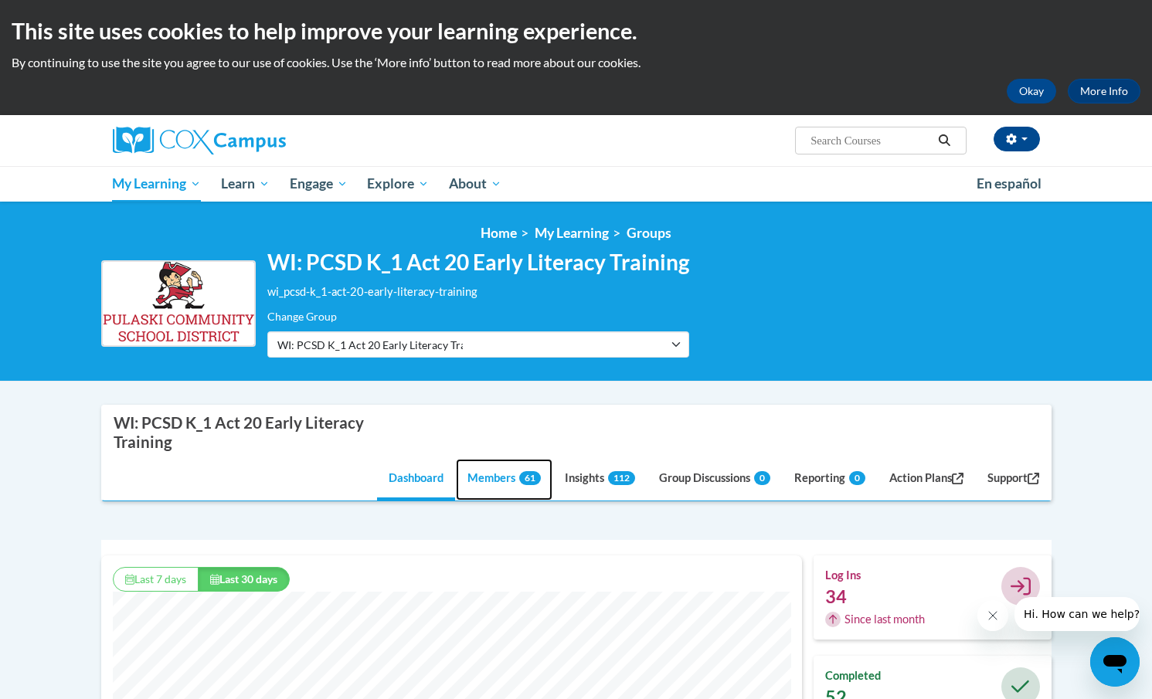
click at [488, 479] on link "Members 61" at bounding box center [504, 480] width 97 height 42
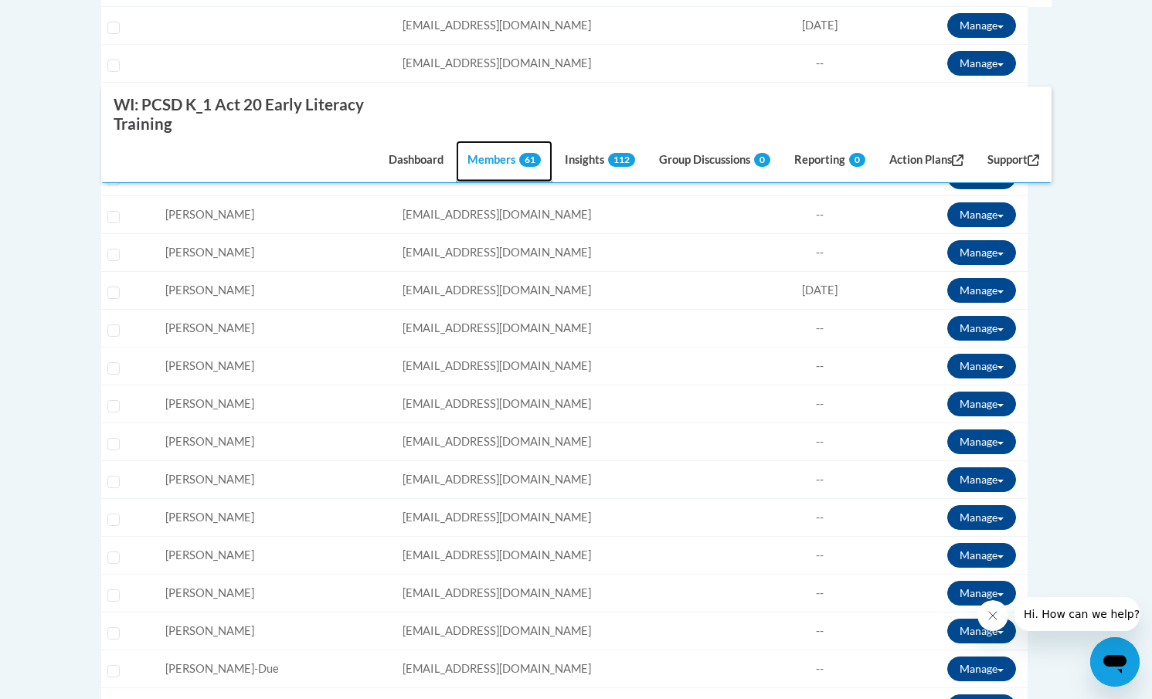
scroll to position [648, 0]
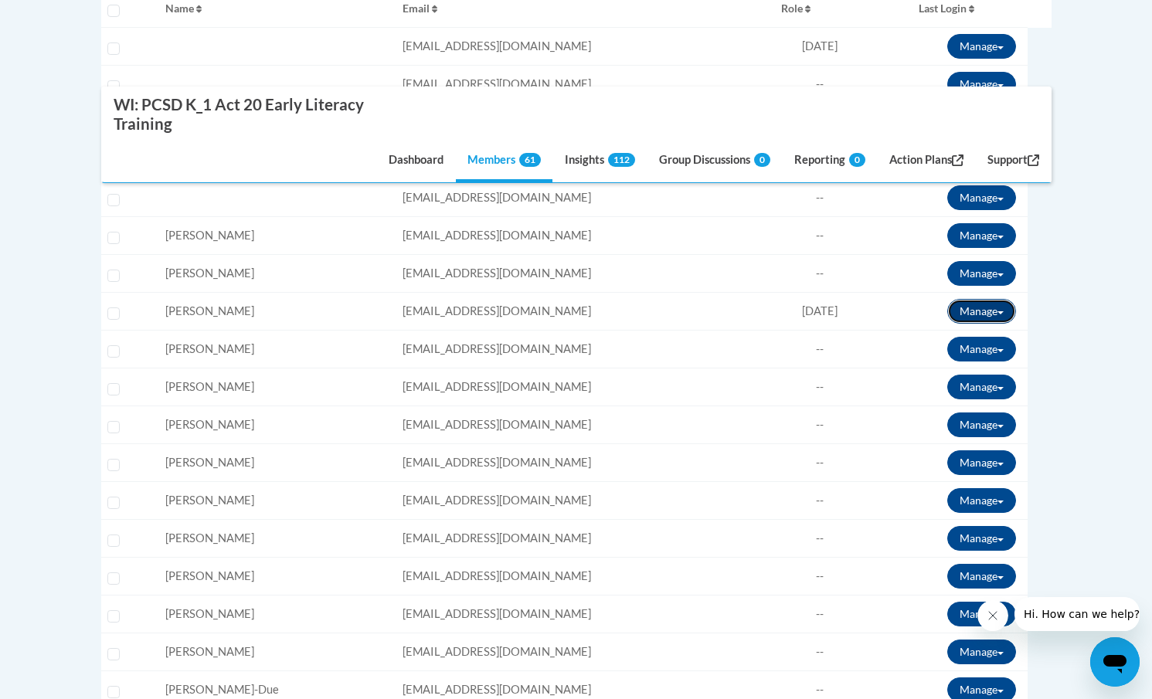
click at [991, 312] on button "Manage" at bounding box center [981, 311] width 69 height 25
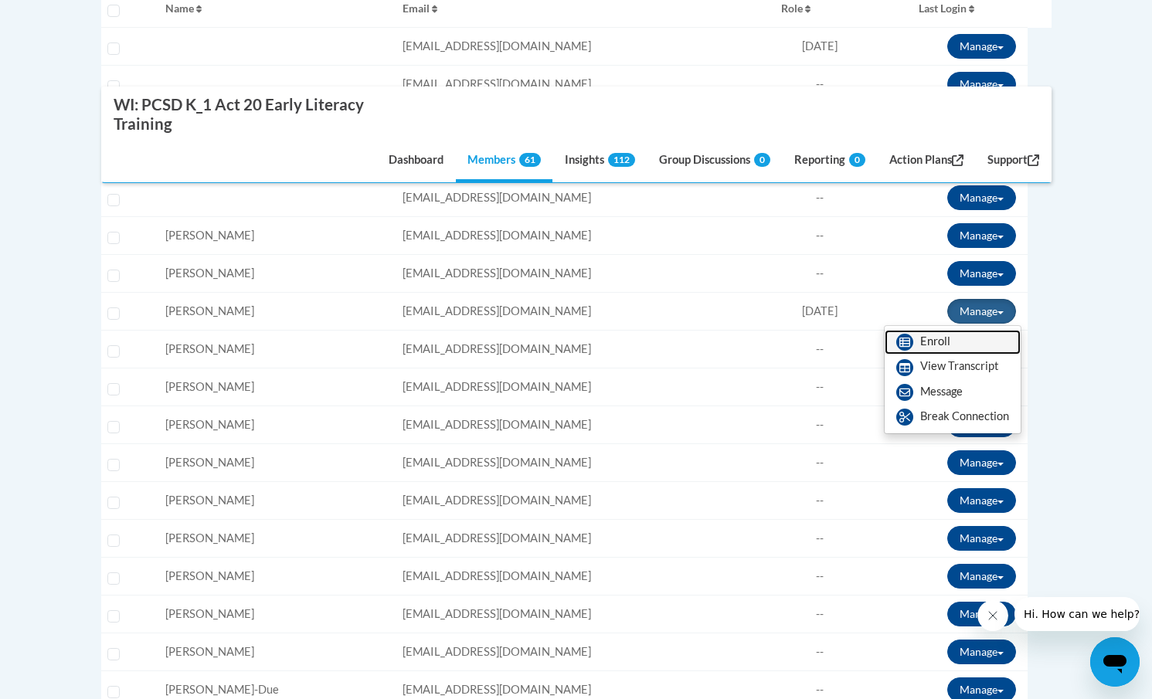
click at [939, 339] on link "Enroll" at bounding box center [953, 342] width 136 height 25
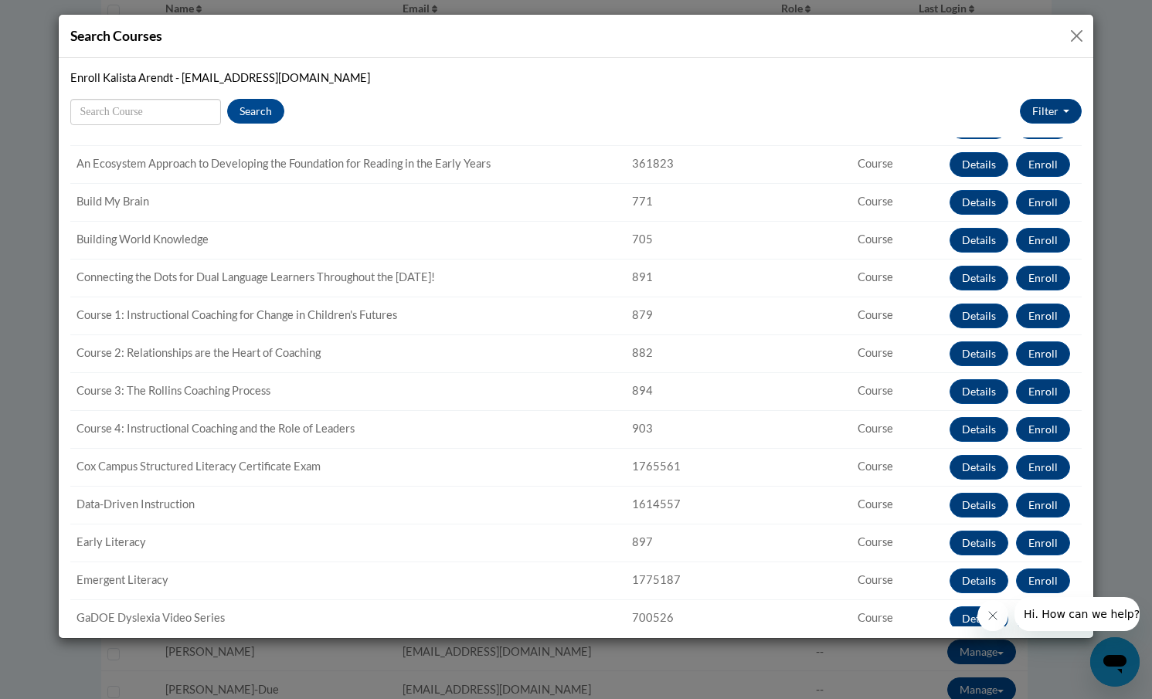
scroll to position [62, 0]
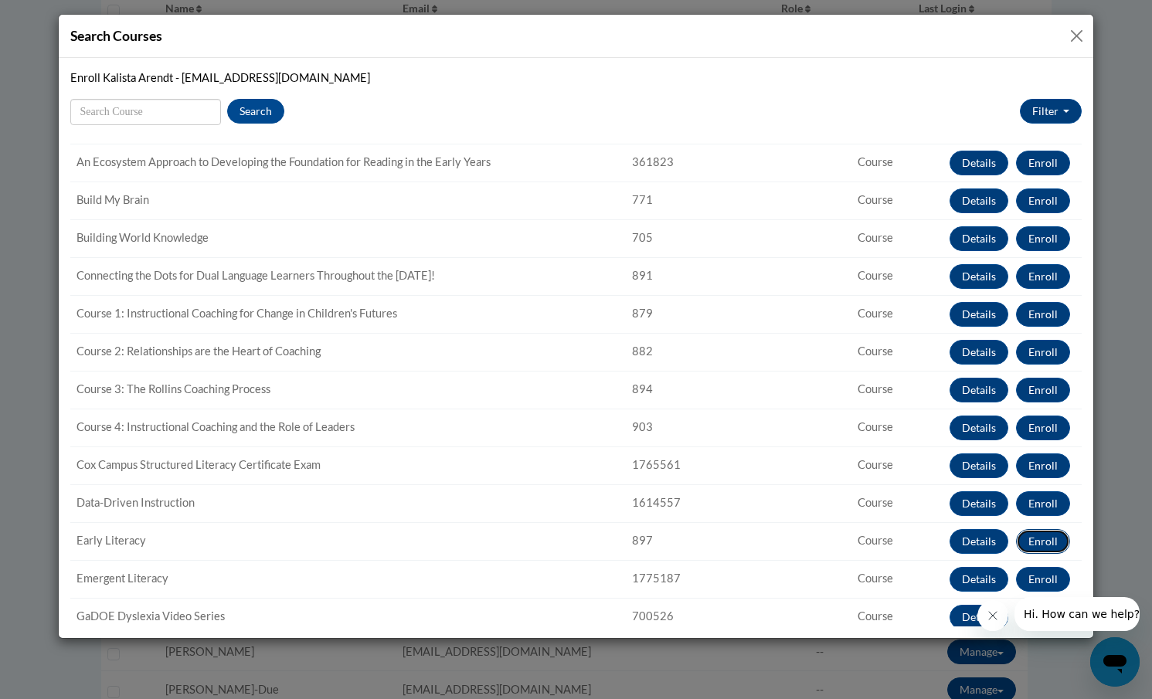
click at [1034, 539] on button "Enroll" at bounding box center [1043, 541] width 54 height 25
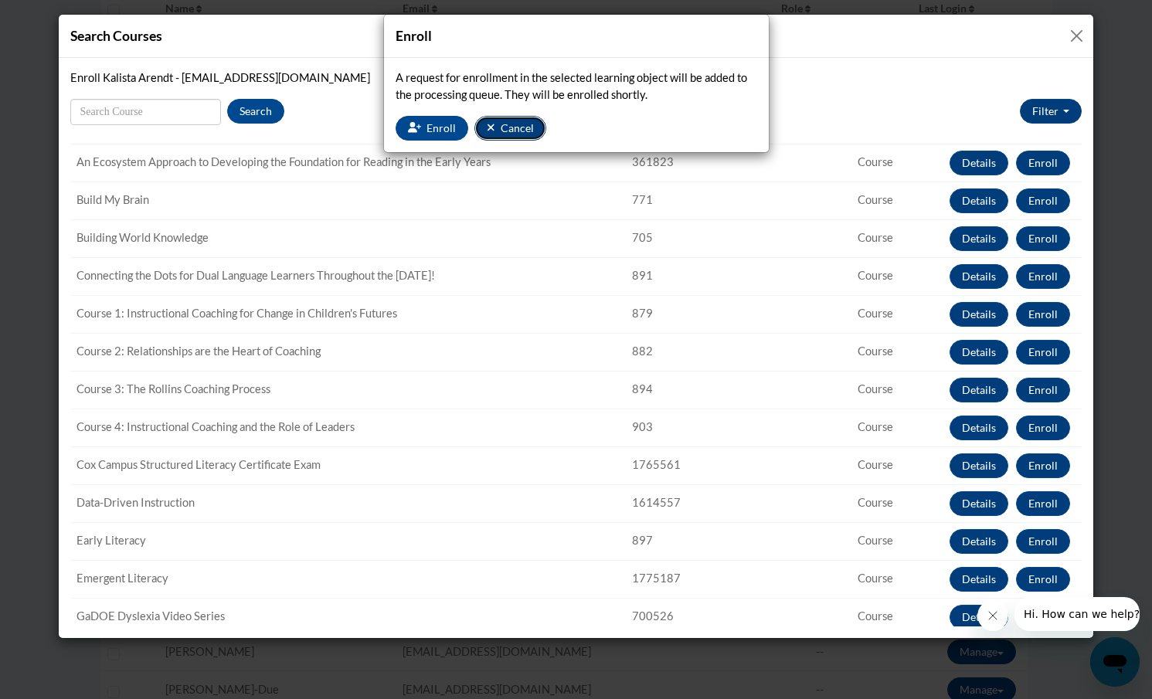
click at [505, 121] on span "Cancel" at bounding box center [517, 127] width 33 height 13
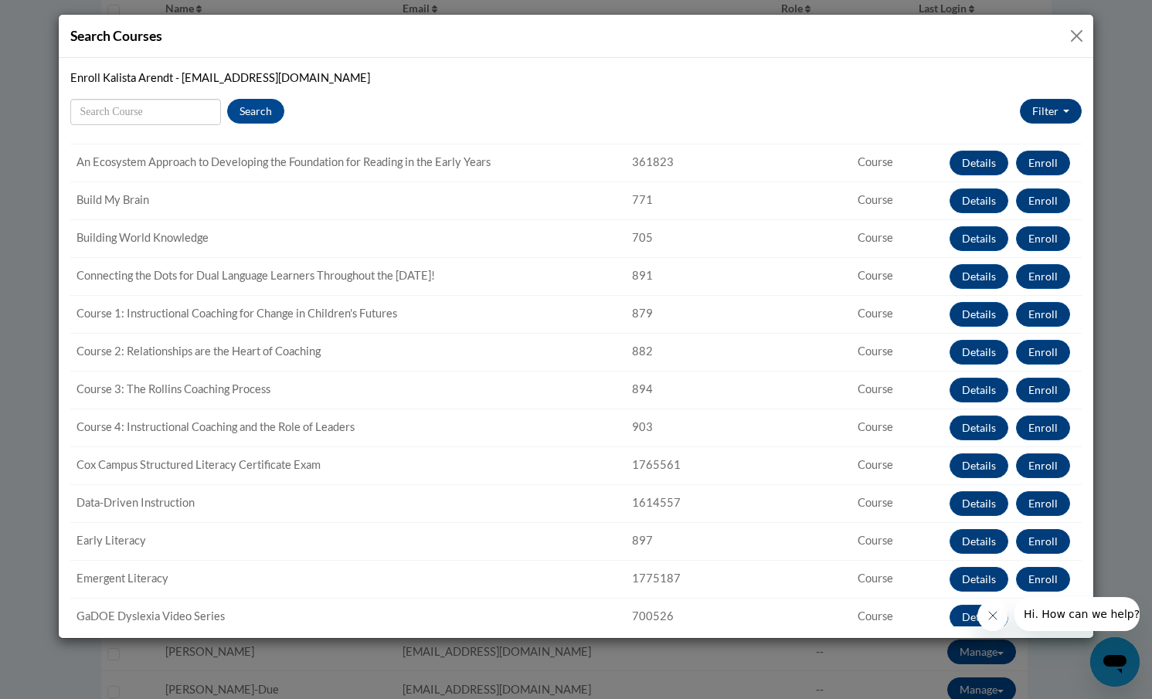
click at [1076, 33] on button "Close" at bounding box center [1076, 35] width 19 height 19
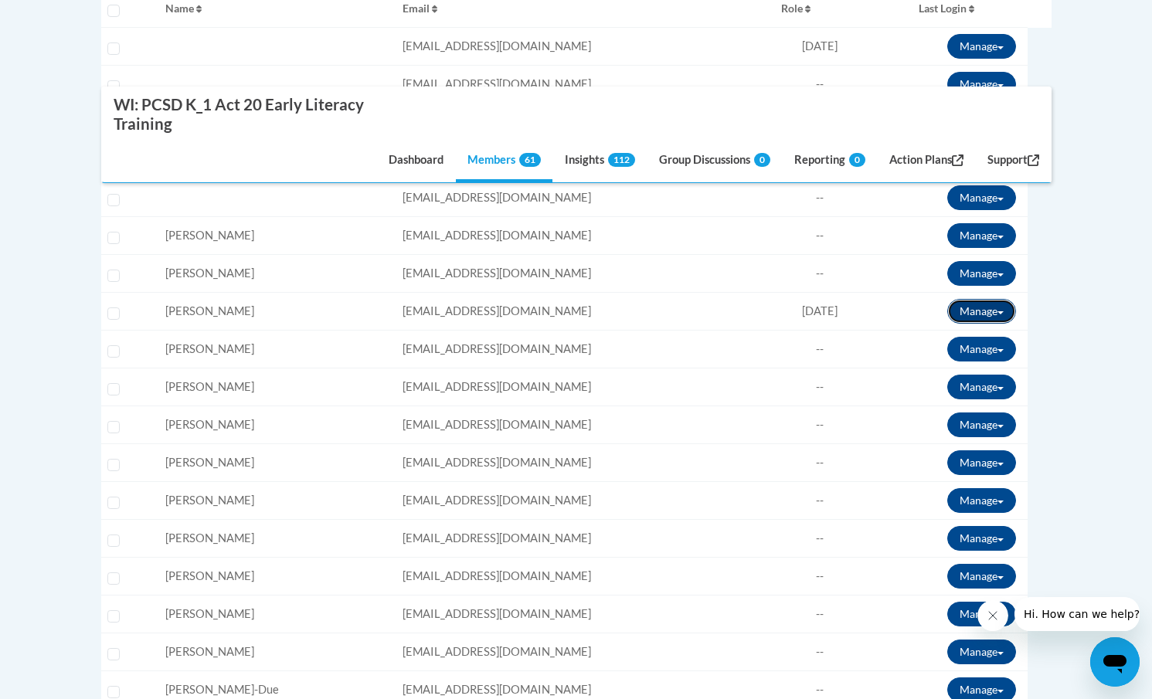
click at [988, 311] on button "Manage" at bounding box center [981, 311] width 69 height 25
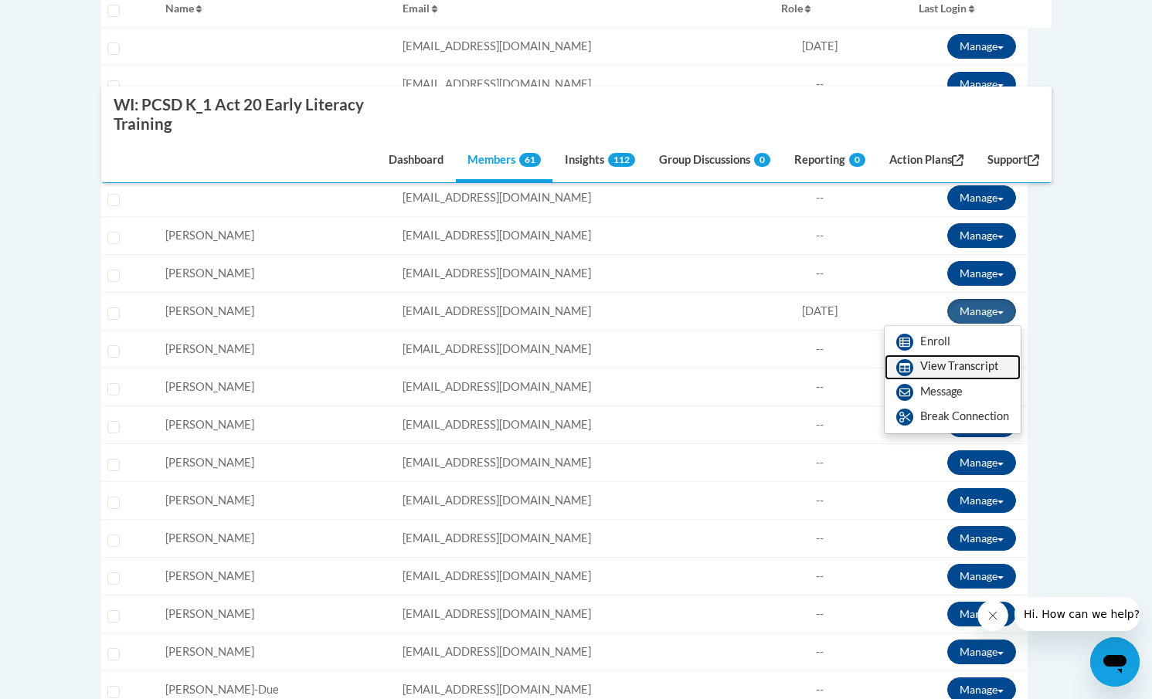
click at [957, 363] on link "View Transcript" at bounding box center [953, 367] width 136 height 25
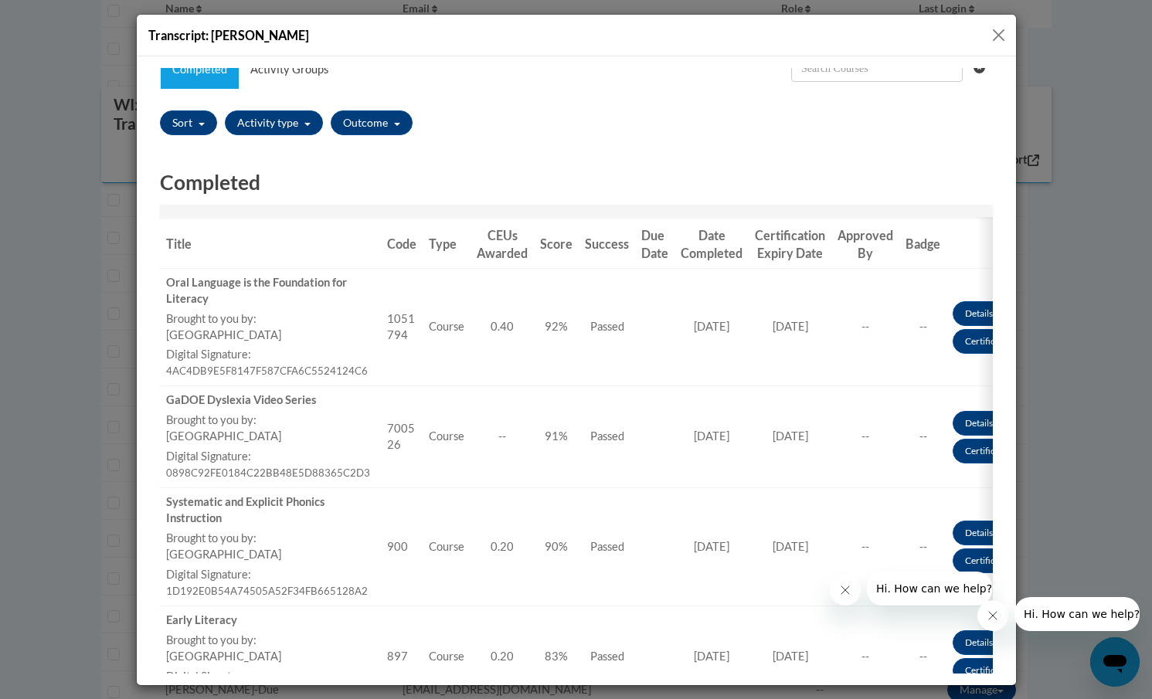
scroll to position [0, 0]
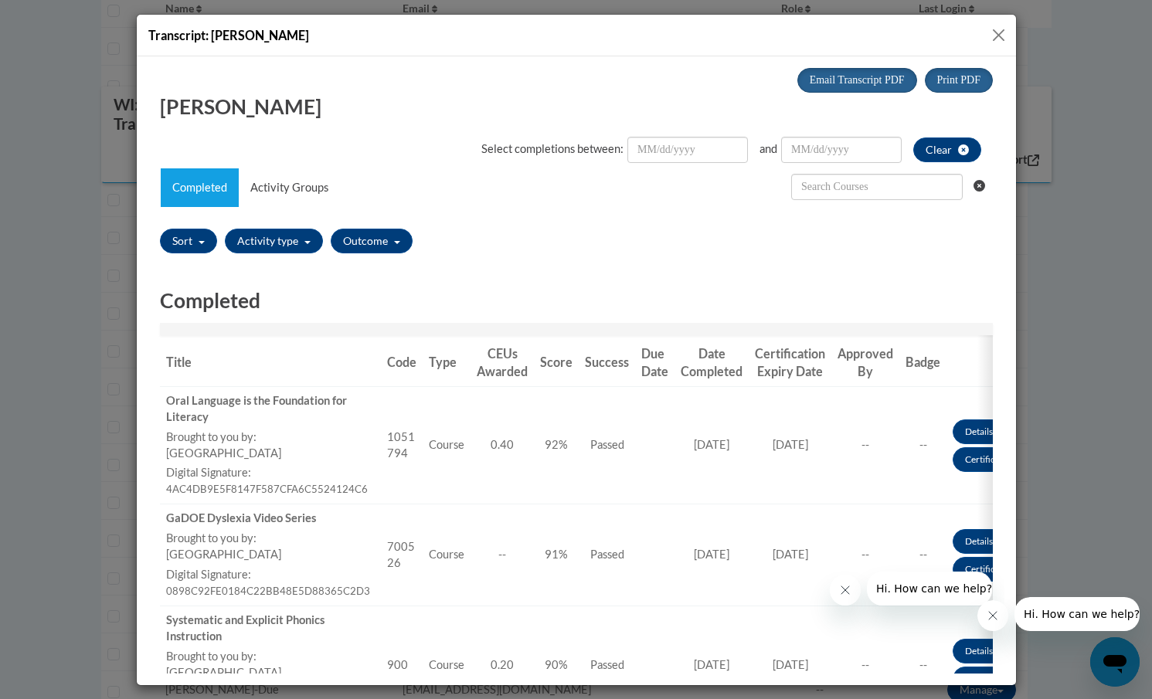
click at [999, 36] on button "Close" at bounding box center [998, 35] width 19 height 19
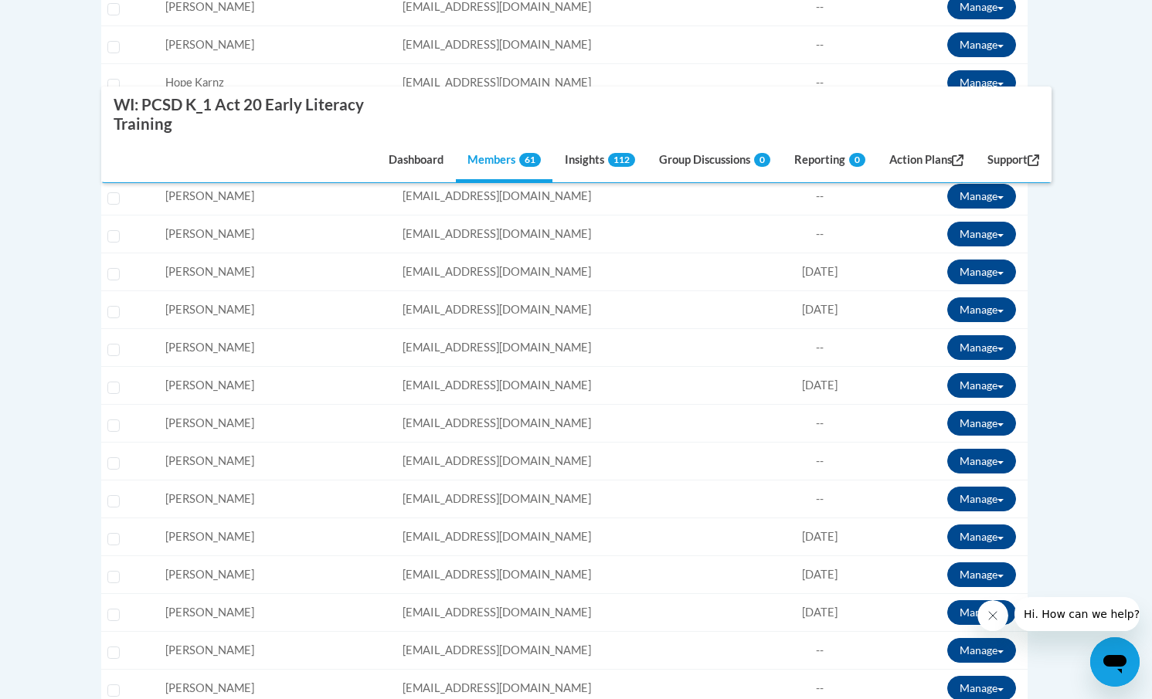
scroll to position [1828, 0]
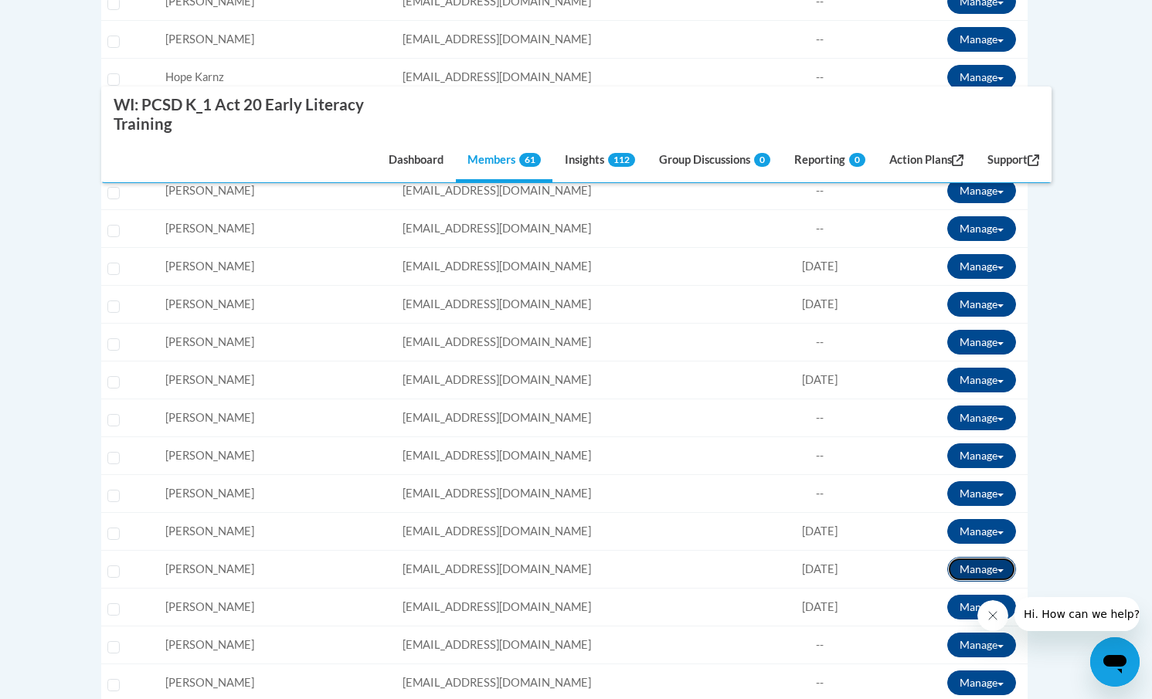
click at [997, 569] on button "Manage" at bounding box center [981, 569] width 69 height 25
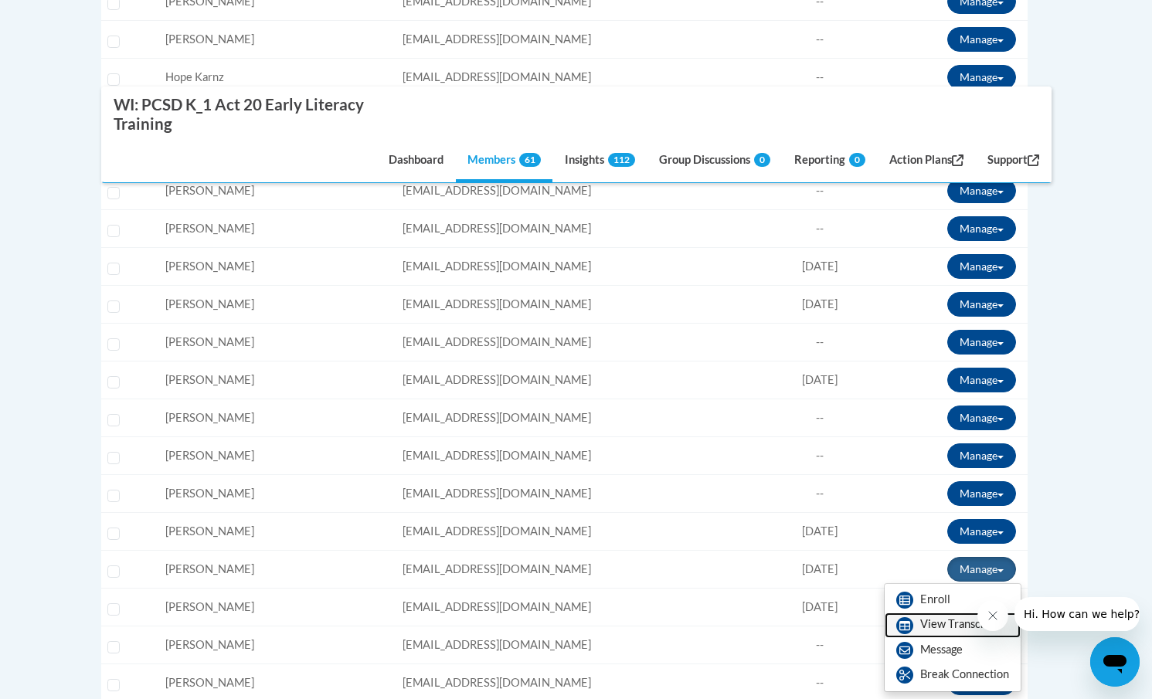
click at [929, 628] on link "View Transcript" at bounding box center [953, 625] width 136 height 25
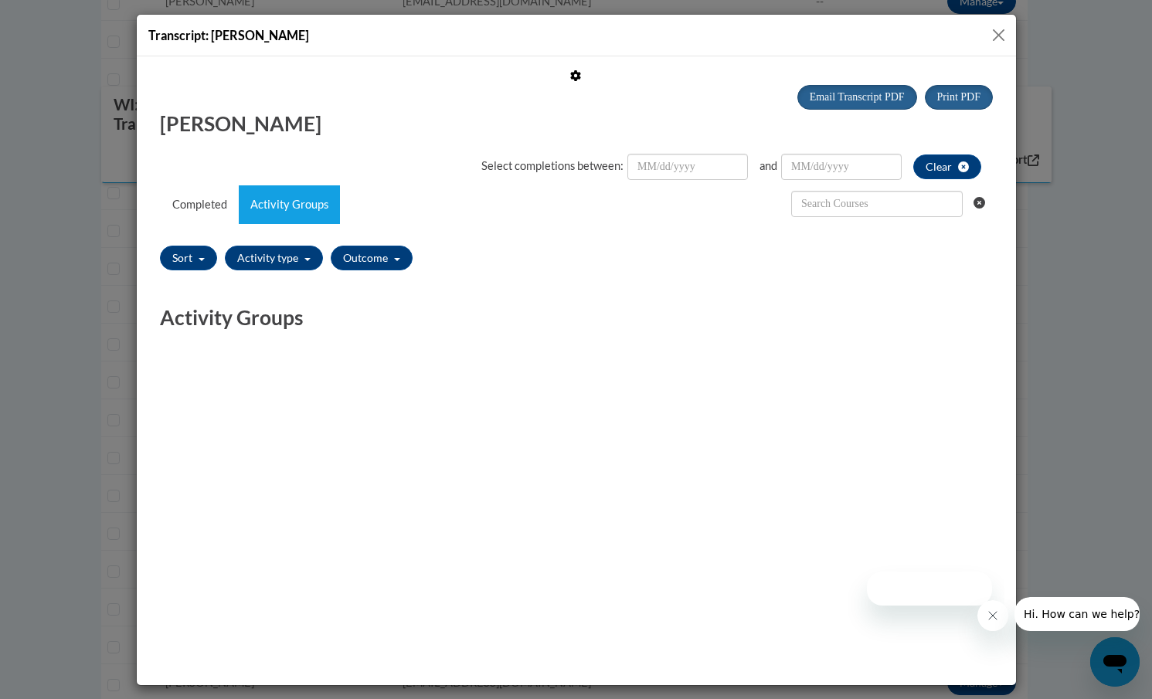
scroll to position [0, 0]
click at [304, 261] on button "Activity type" at bounding box center [273, 257] width 98 height 25
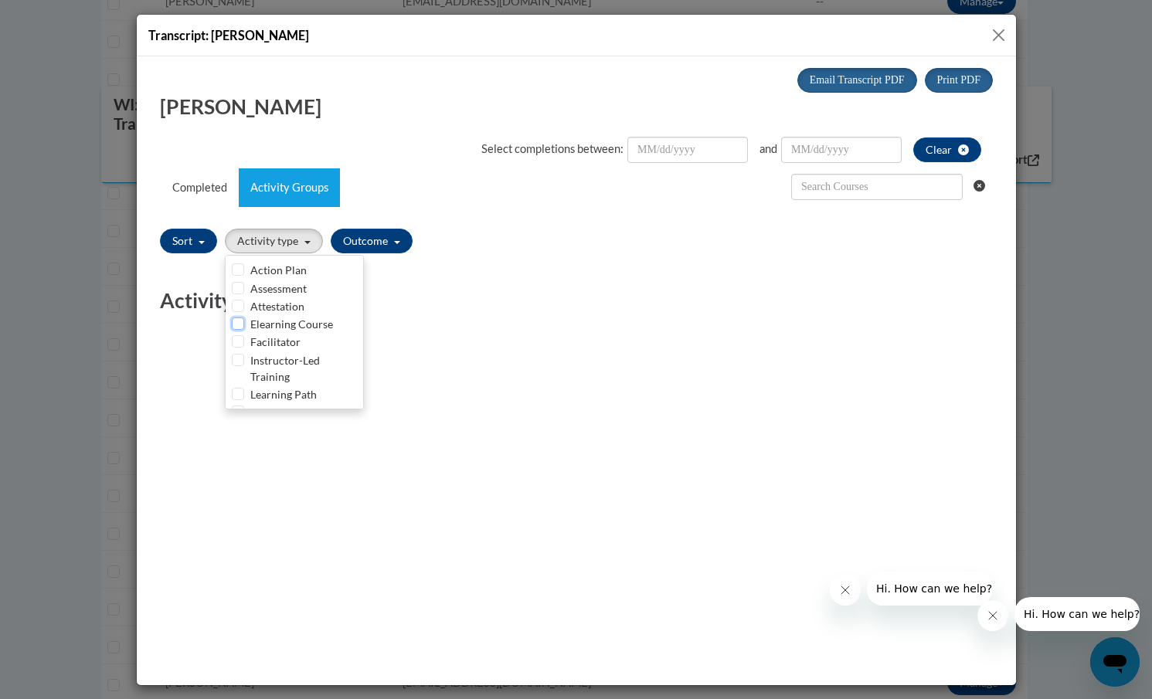
click at [238, 325] on input "Elearning Course" at bounding box center [237, 323] width 12 height 12
checkbox input "true"
click at [402, 349] on div "Completed Title Code Type CEUs Awarded Score Success Due Date Date Completed Ce…" at bounding box center [576, 322] width 856 height 75
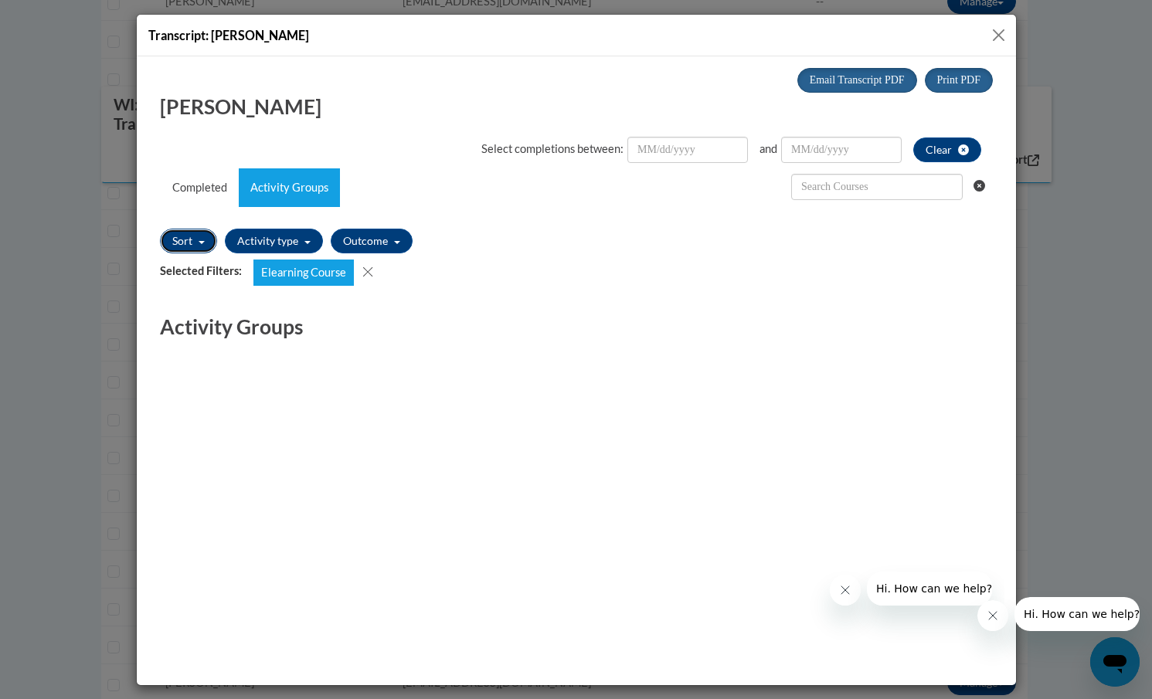
click at [191, 244] on button "Sort" at bounding box center [187, 240] width 57 height 25
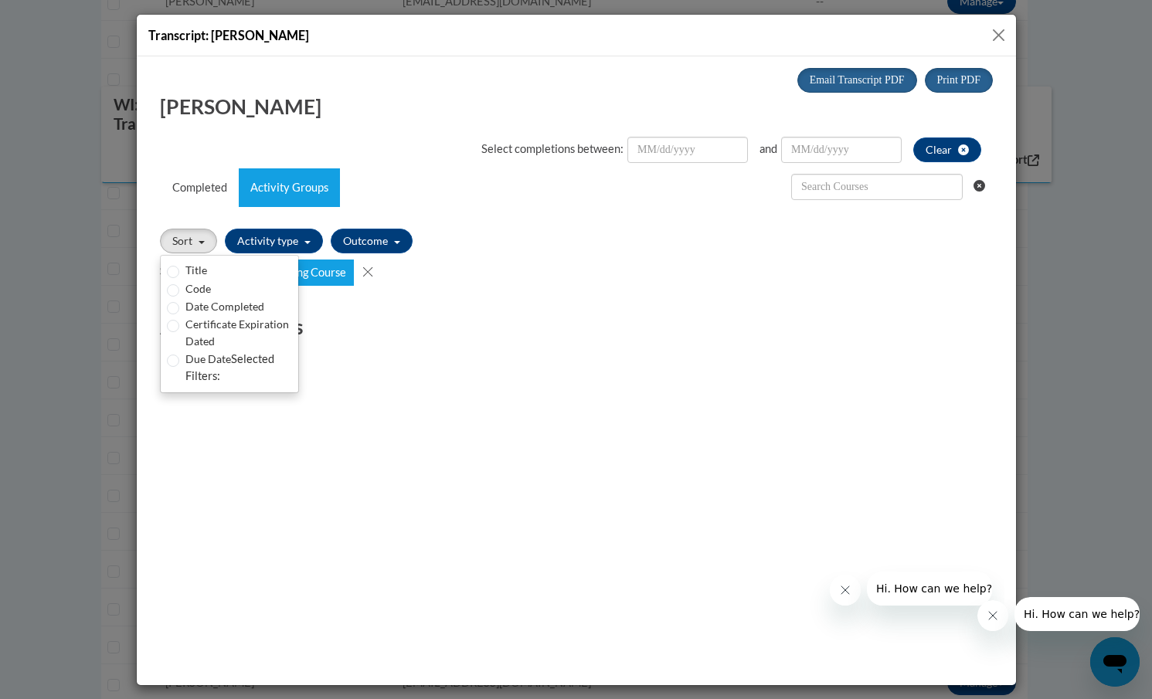
click at [396, 284] on div "Selected Filters: Elearning Course" at bounding box center [575, 272] width 833 height 26
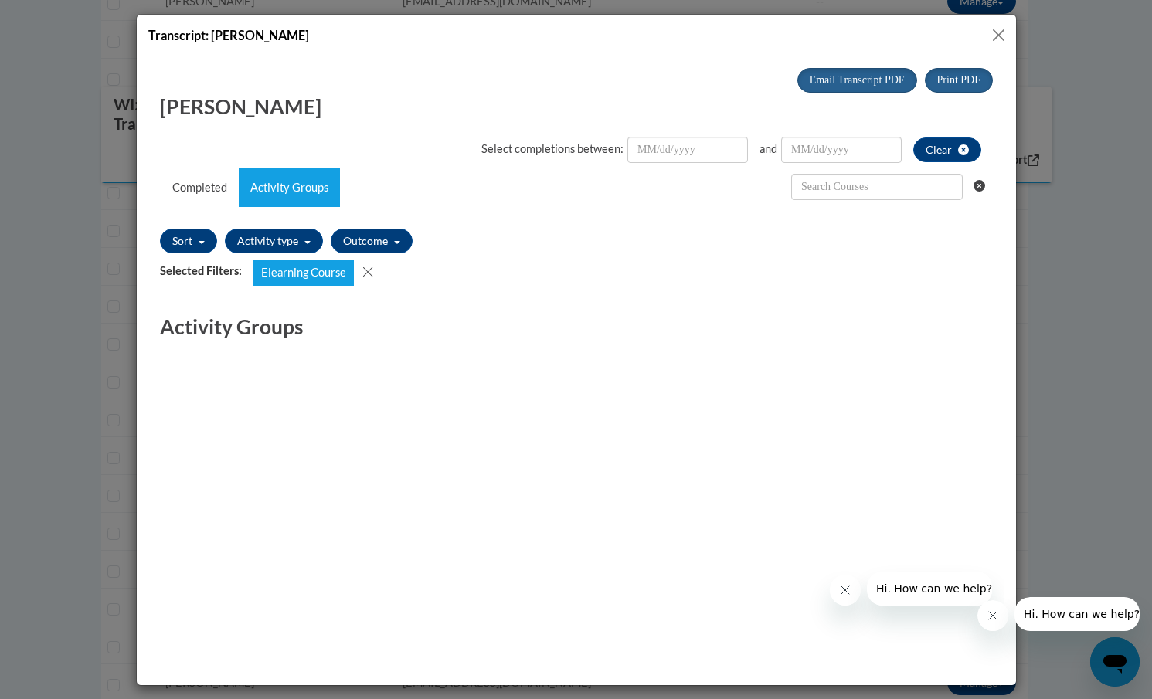
click at [996, 32] on button "Close" at bounding box center [998, 35] width 19 height 19
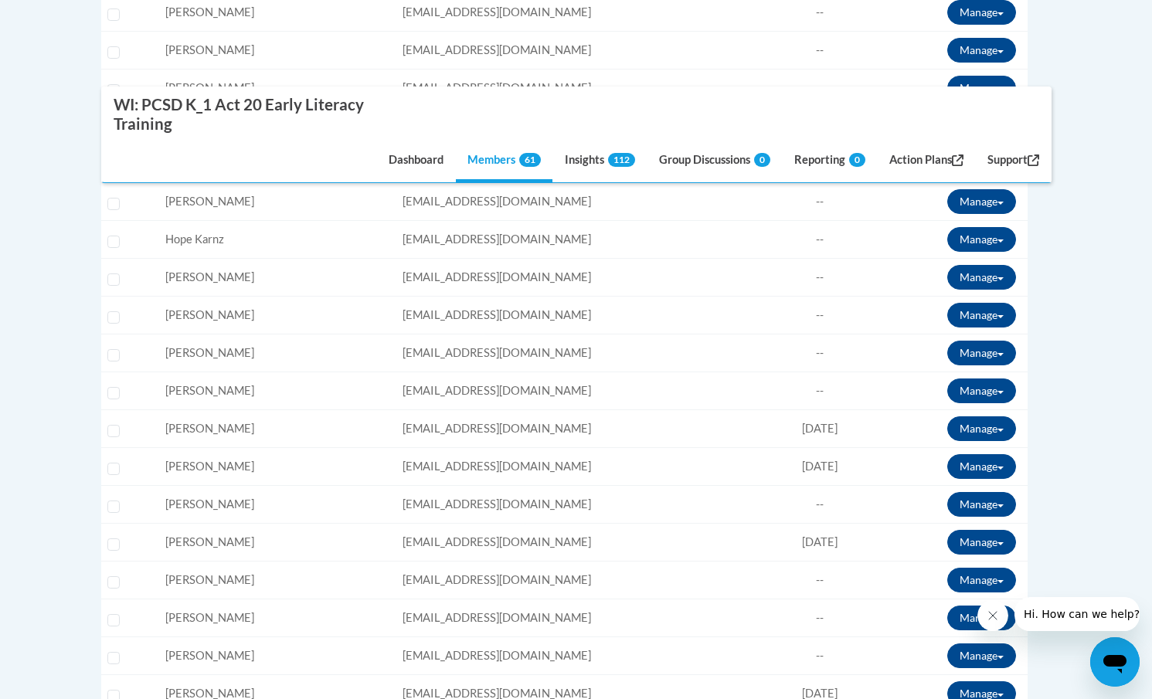
scroll to position [1665, 0]
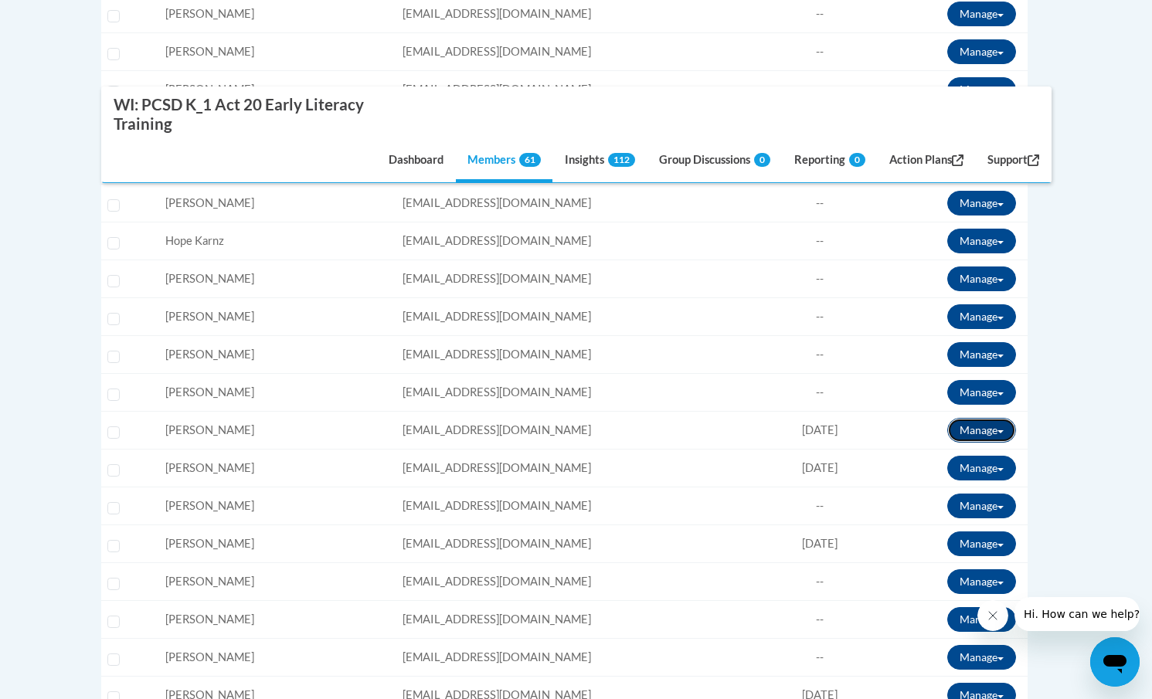
click at [995, 427] on button "Manage" at bounding box center [981, 430] width 69 height 25
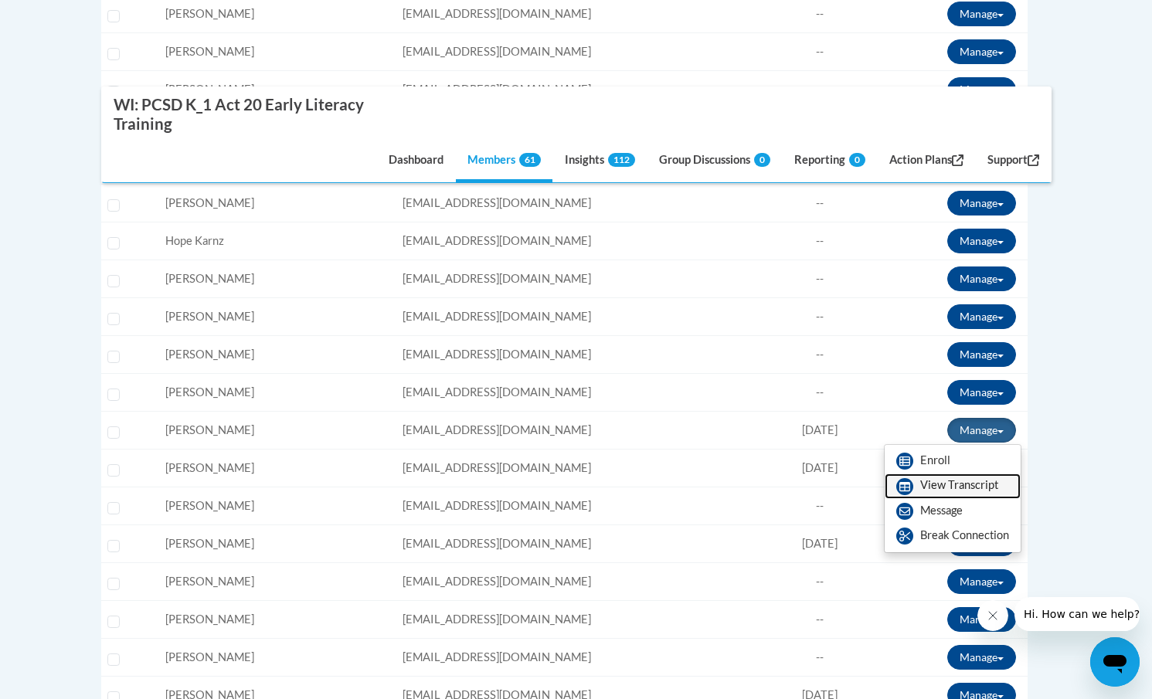
click at [940, 485] on link "View Transcript" at bounding box center [953, 486] width 136 height 25
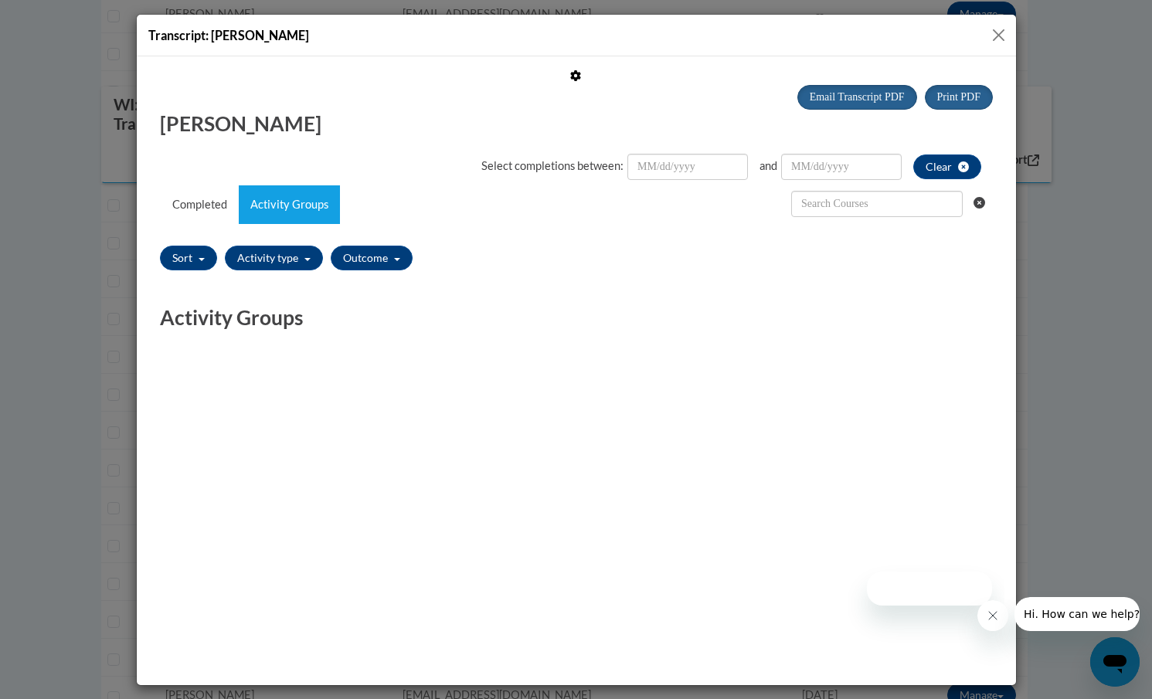
scroll to position [0, 0]
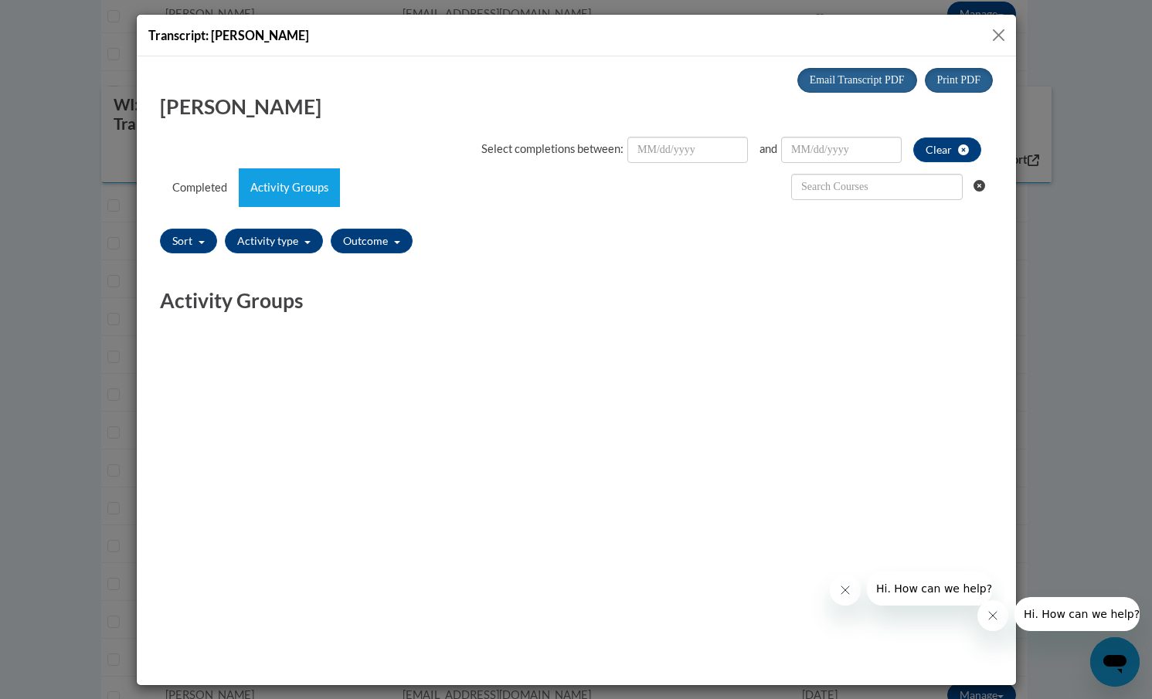
click at [995, 36] on button "Close" at bounding box center [998, 35] width 19 height 19
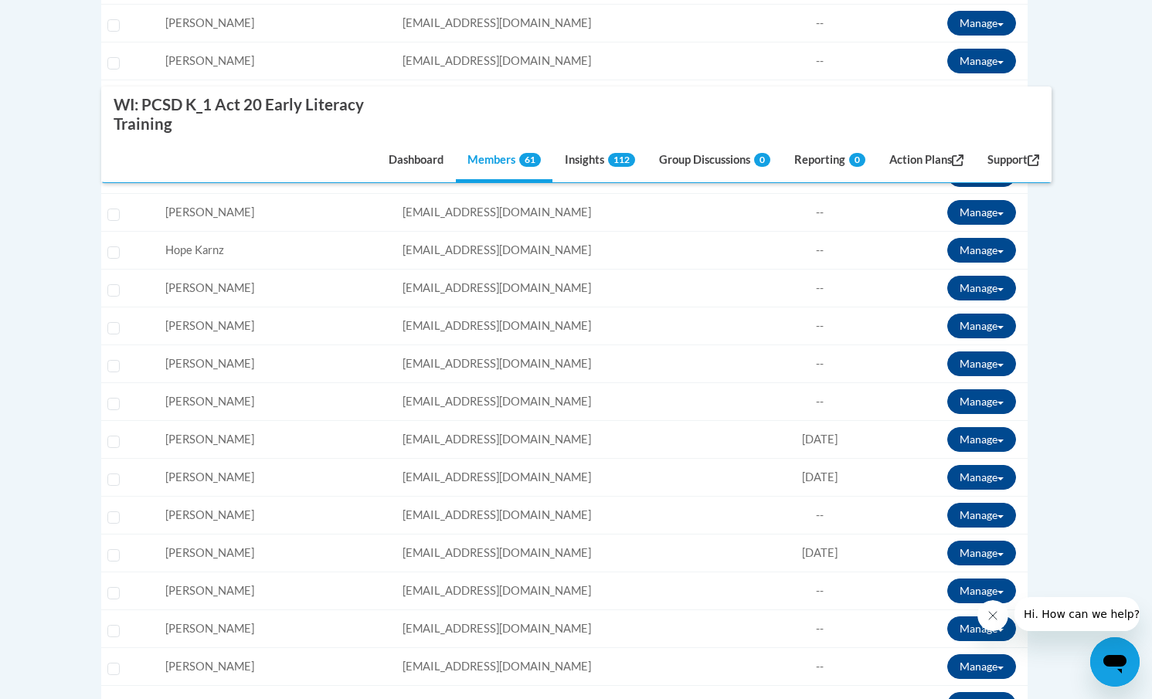
scroll to position [1650, 0]
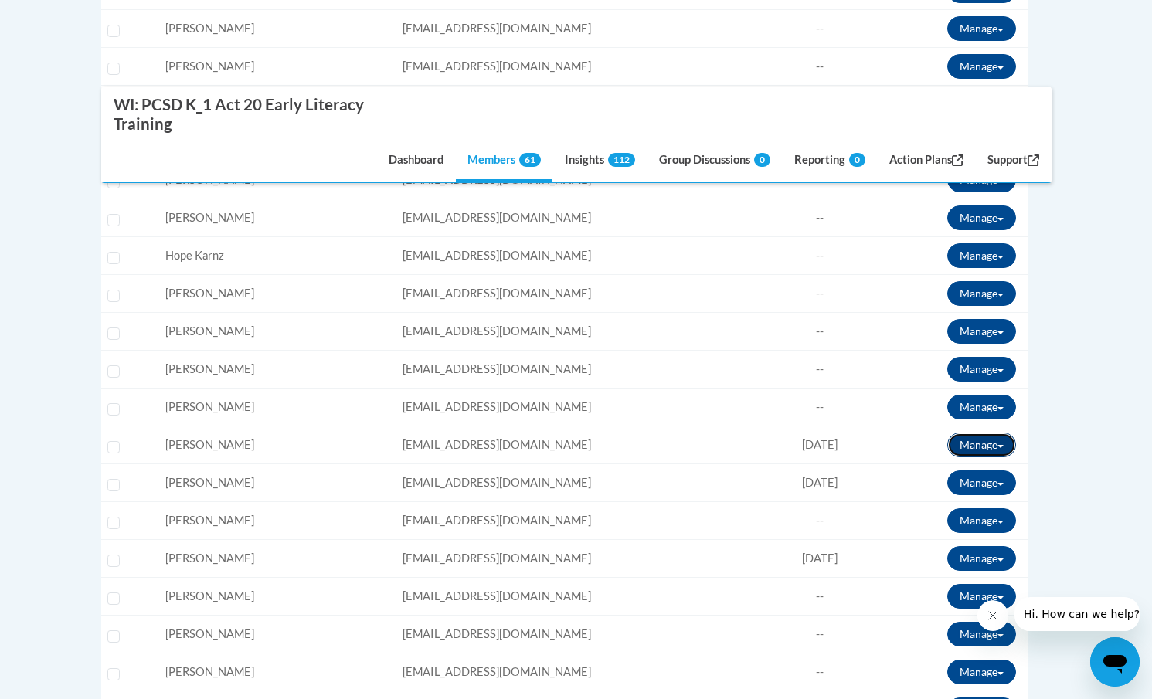
click at [987, 444] on button "Manage" at bounding box center [981, 445] width 69 height 25
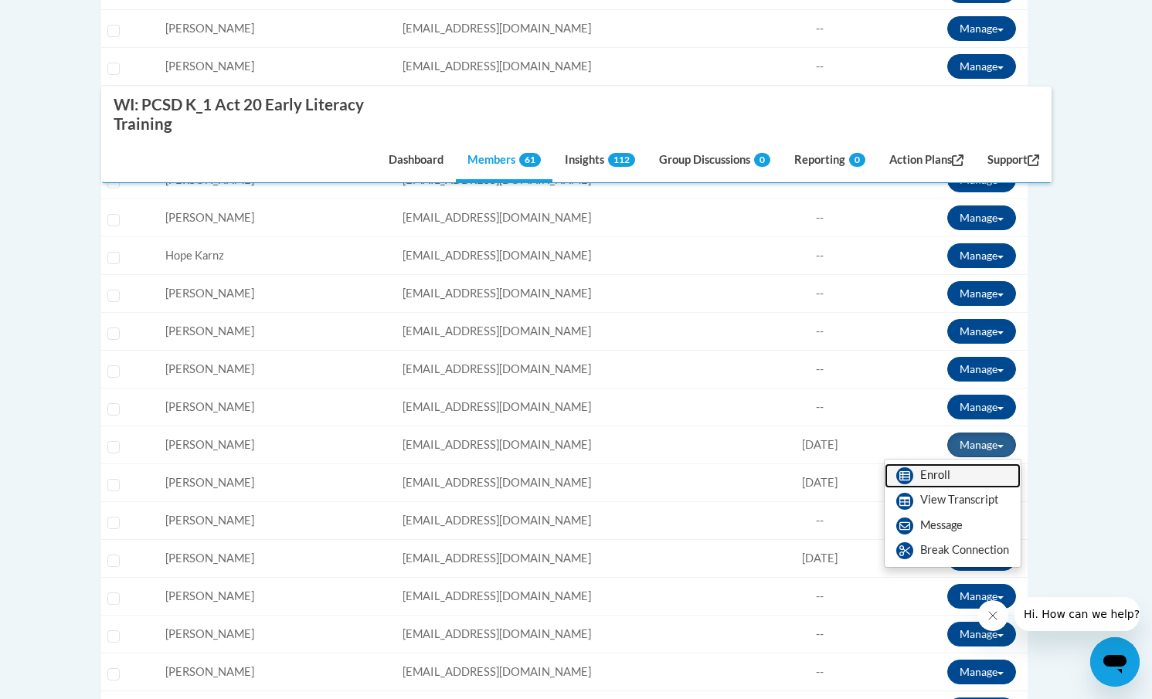
click at [943, 474] on link "Enroll" at bounding box center [953, 476] width 136 height 25
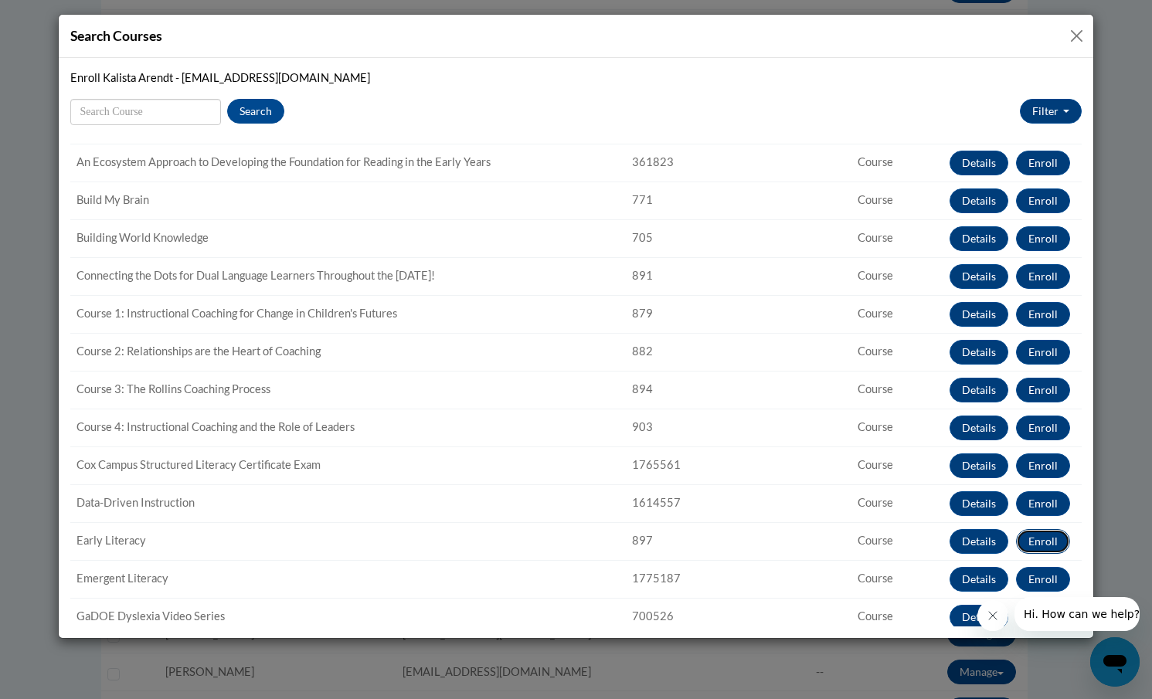
click at [1048, 542] on button "Enroll" at bounding box center [1043, 541] width 54 height 25
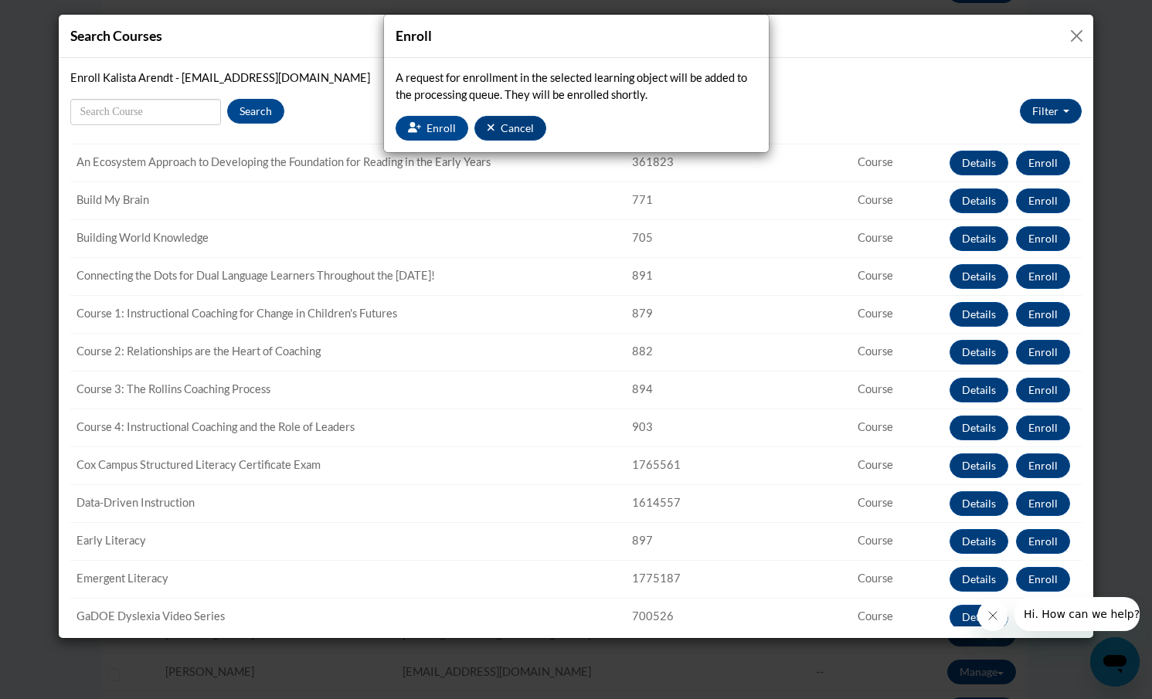
click at [1072, 33] on div "Enroll A request for enrollment in the selected learning object will be added t…" at bounding box center [576, 349] width 1152 height 699
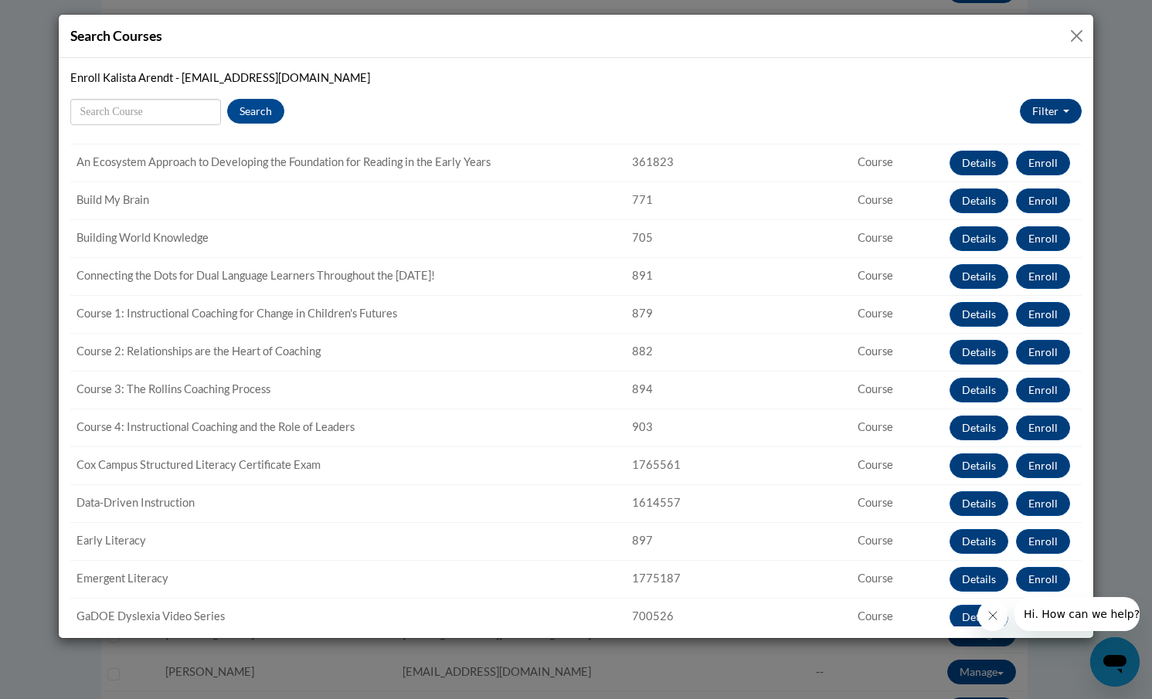
click at [1110, 60] on div "Search Courses Enroll Kalista Arendt - kmarendt@pulaskischools.org Search Searc…" at bounding box center [576, 349] width 1152 height 699
click at [1070, 28] on button "Close" at bounding box center [1076, 35] width 19 height 19
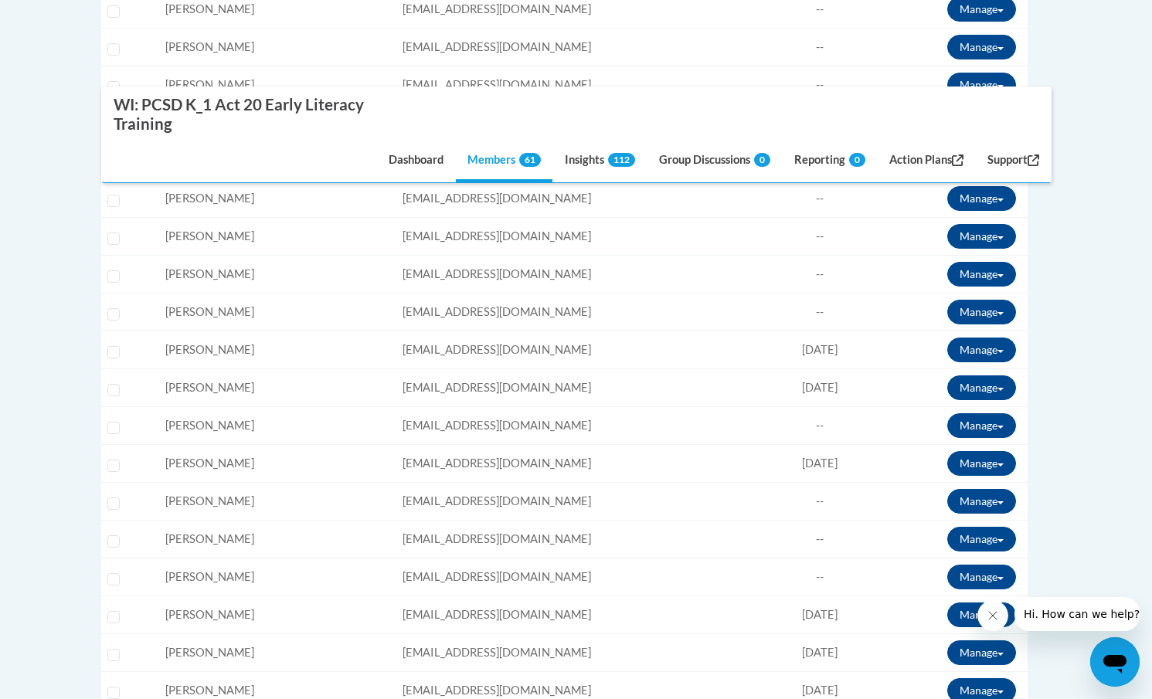
scroll to position [1742, 0]
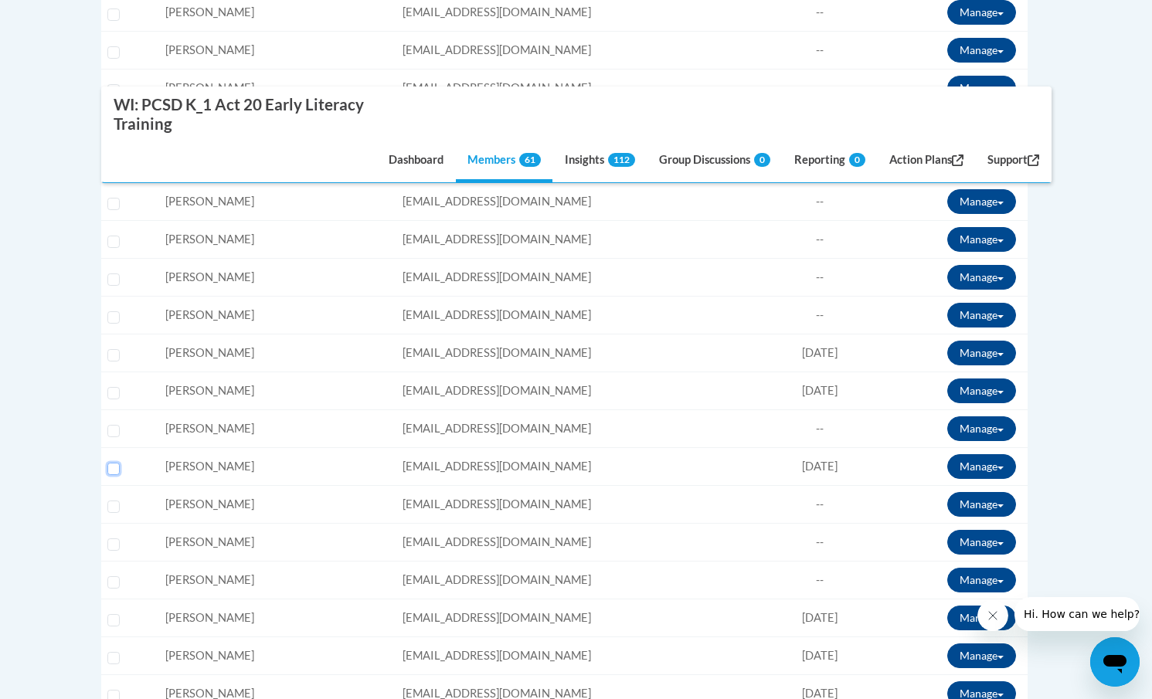
click at [114, 468] on input "Select learner" at bounding box center [113, 469] width 12 height 12
checkbox input "true"
click at [988, 466] on button "Manage" at bounding box center [981, 466] width 69 height 25
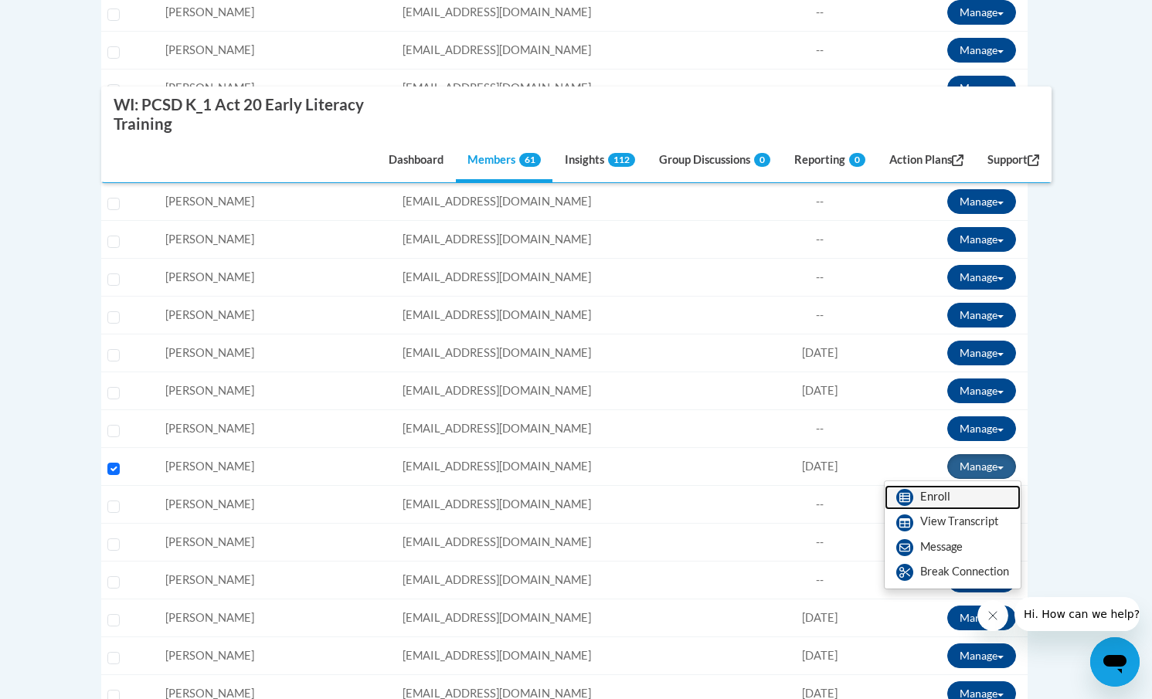
click at [940, 499] on link "Enroll" at bounding box center [953, 497] width 136 height 25
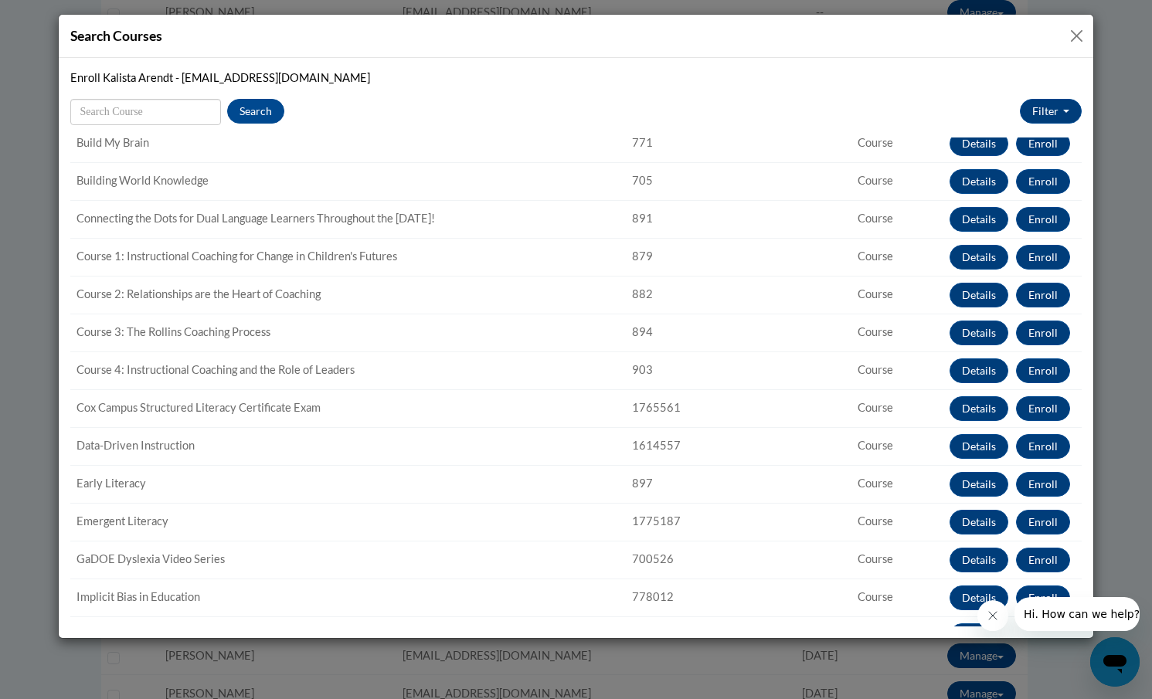
scroll to position [120, 0]
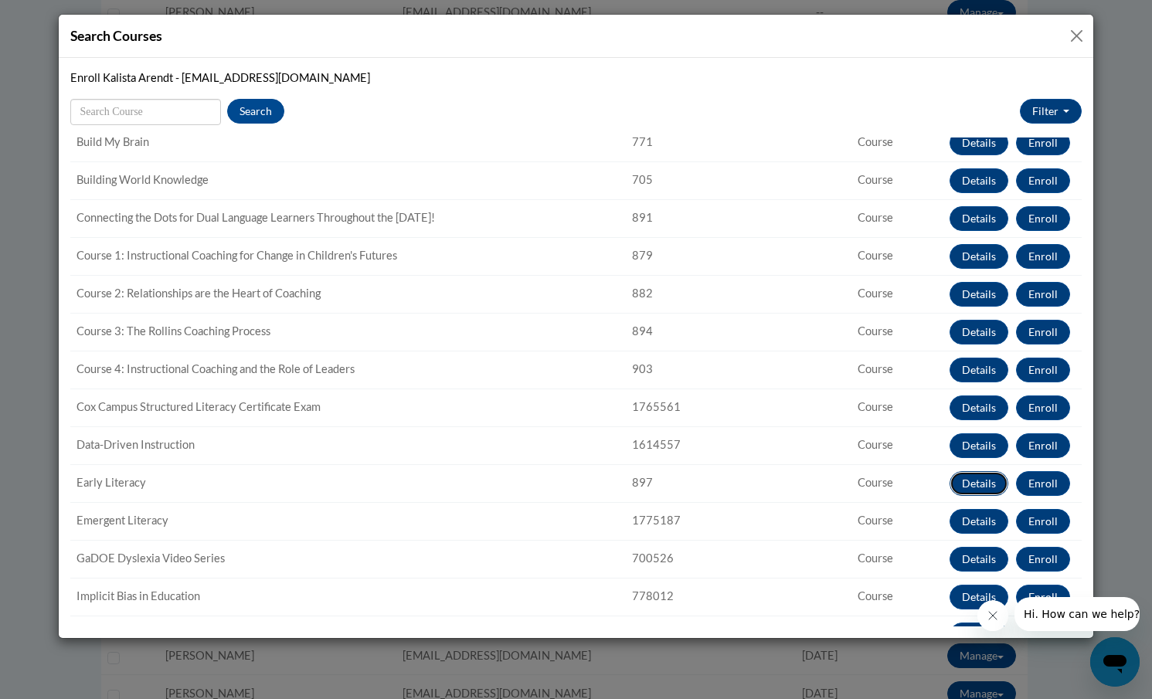
click at [981, 487] on button "Details" at bounding box center [979, 483] width 59 height 25
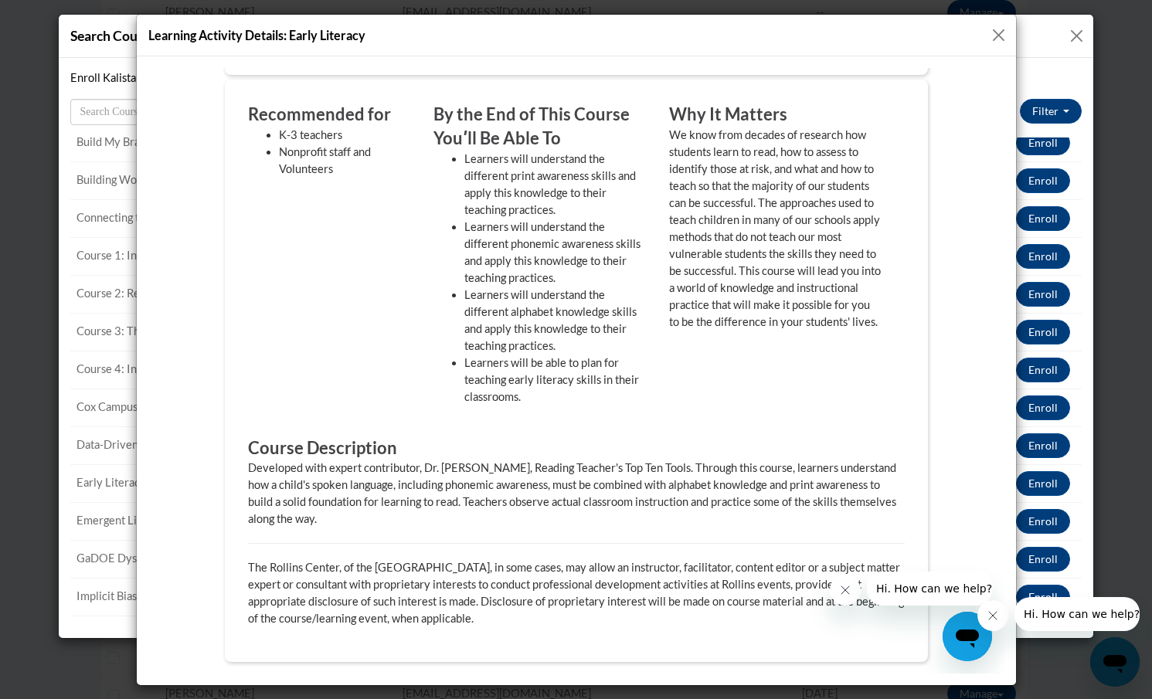
scroll to position [0, 0]
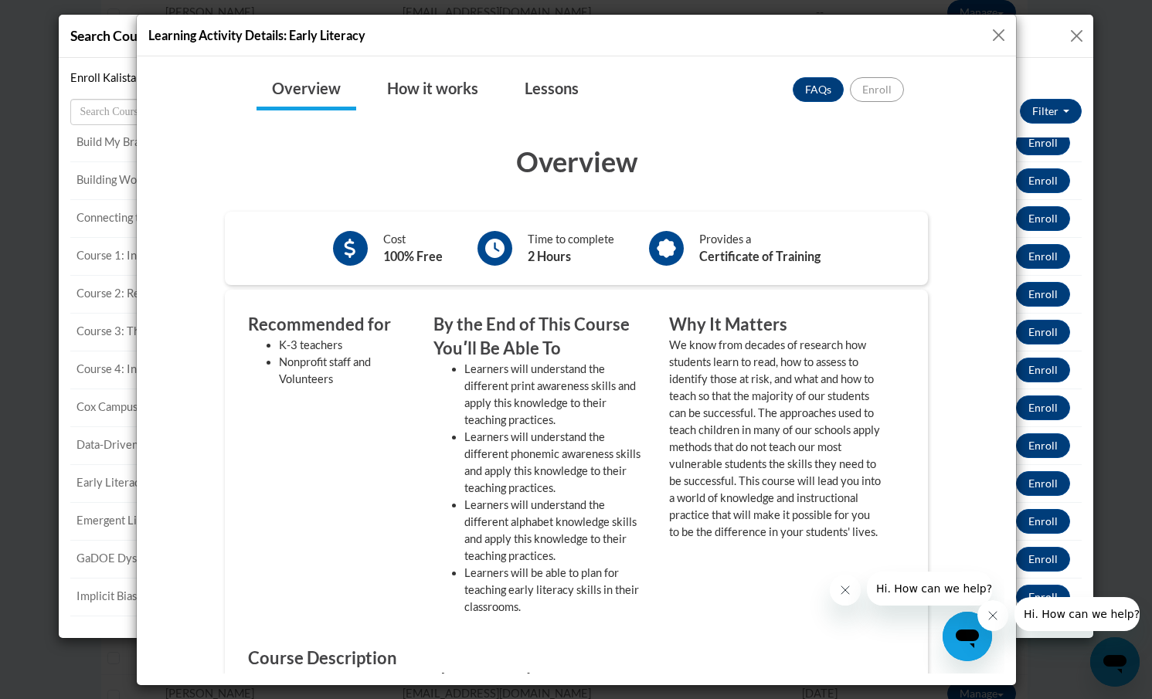
click at [996, 28] on button "Close" at bounding box center [998, 35] width 19 height 19
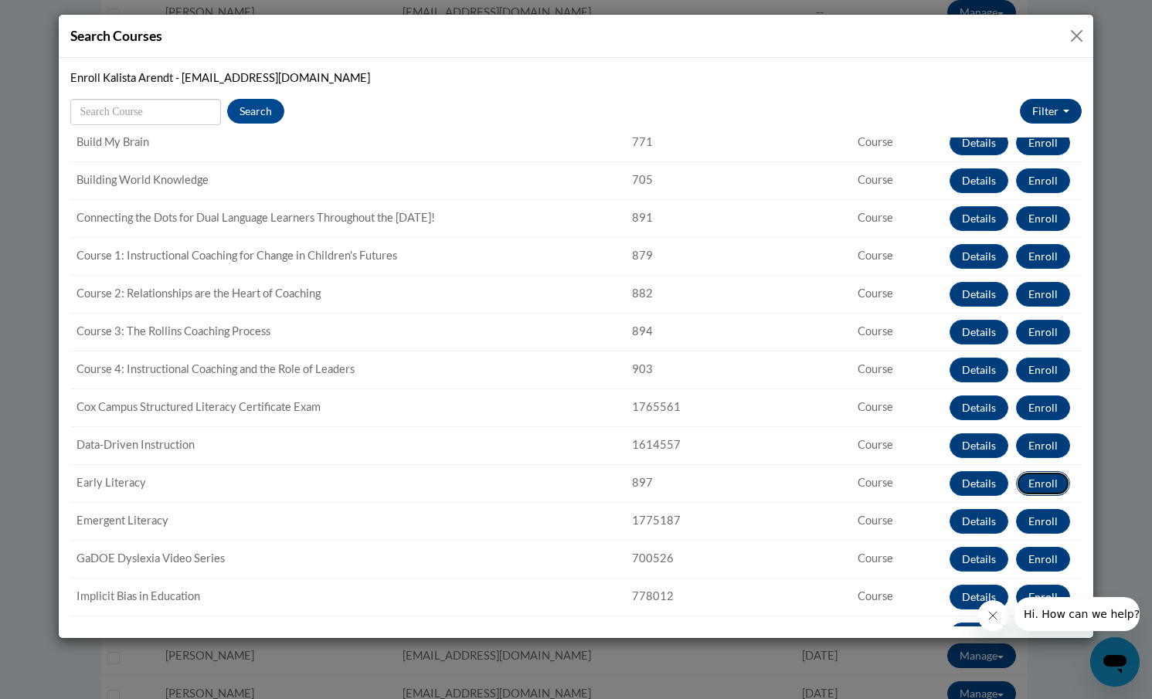
click at [1039, 482] on button "Enroll" at bounding box center [1043, 483] width 54 height 25
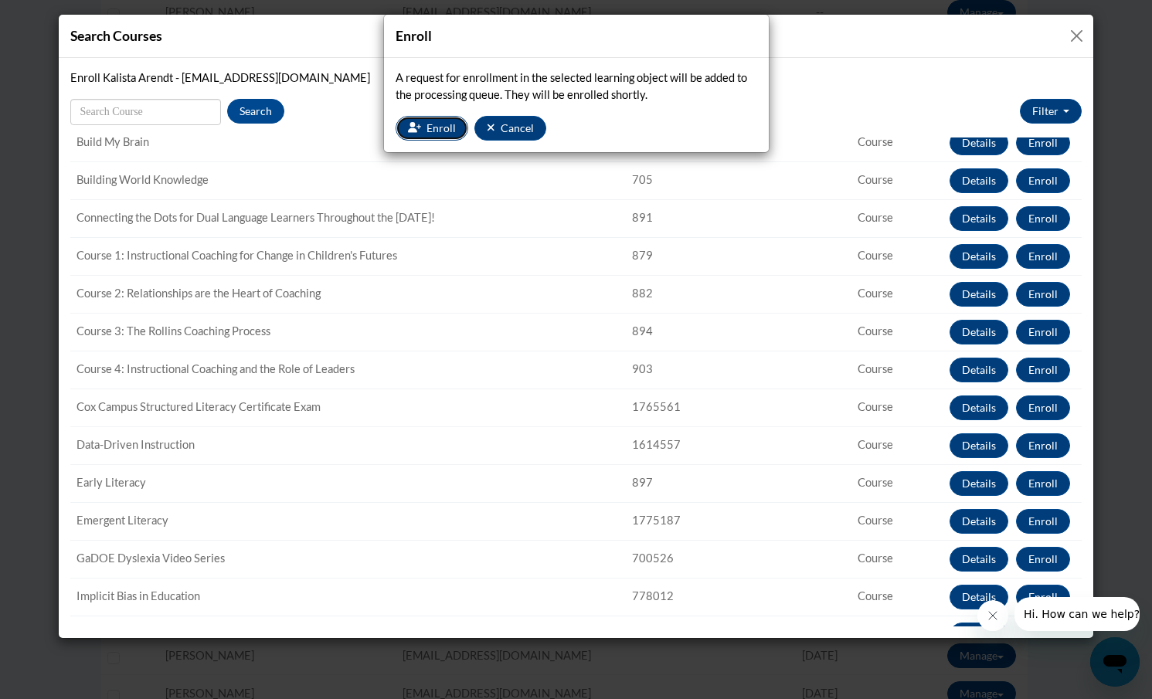
click at [416, 129] on icon "button" at bounding box center [415, 127] width 14 height 11
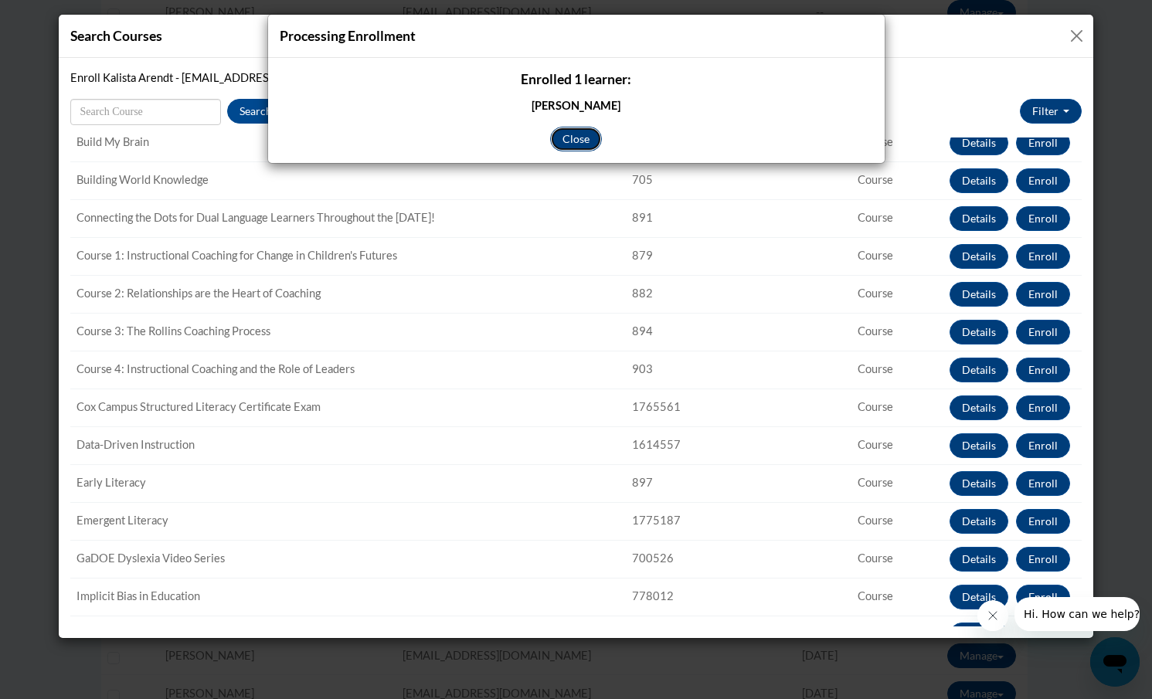
click at [569, 132] on button "Close" at bounding box center [576, 139] width 52 height 25
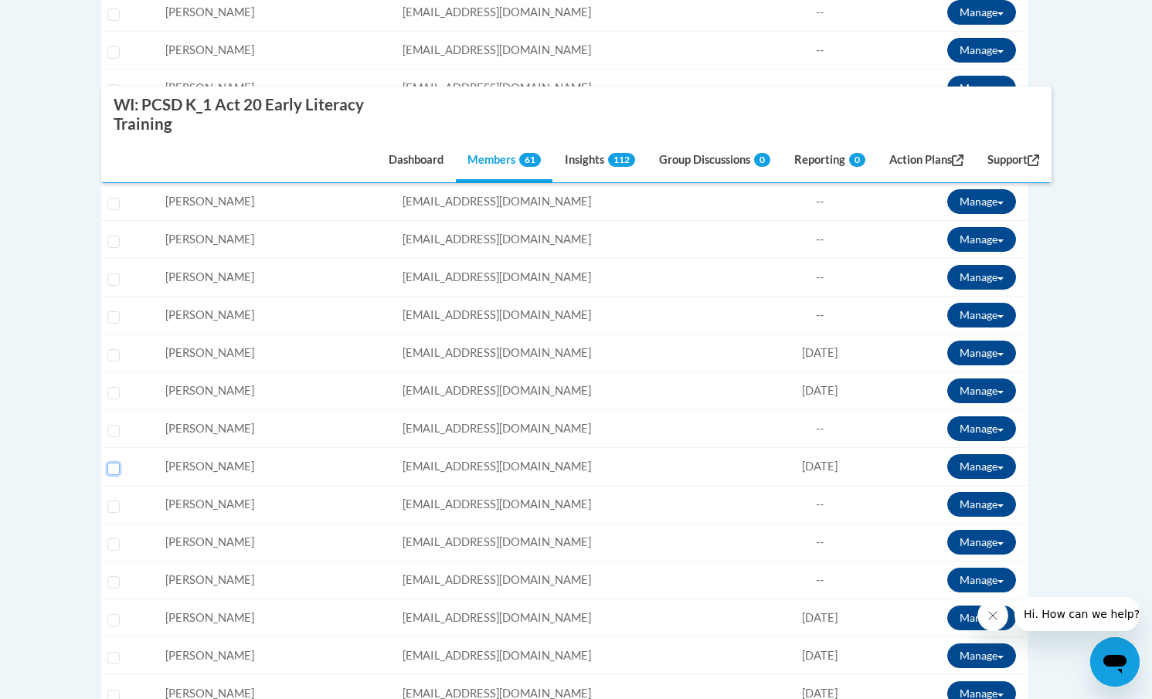
click at [109, 469] on input "Select learner" at bounding box center [113, 469] width 12 height 12
checkbox input "true"
click at [983, 464] on button "Manage" at bounding box center [981, 466] width 69 height 25
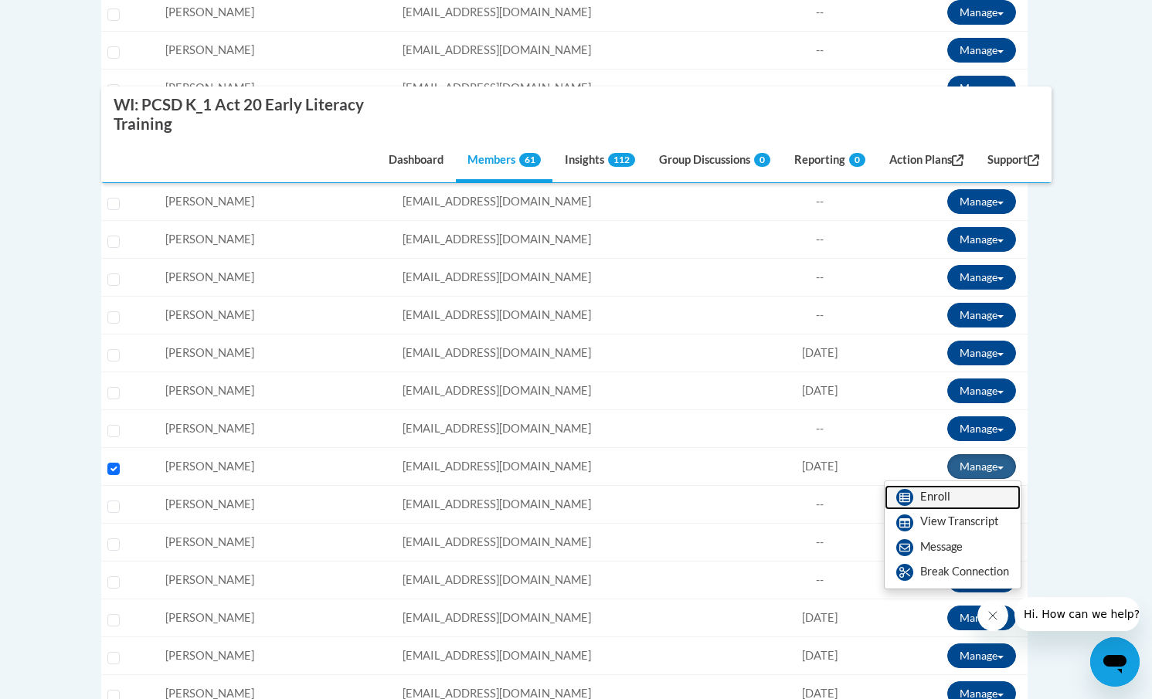
click at [934, 496] on link "Enroll" at bounding box center [953, 497] width 136 height 25
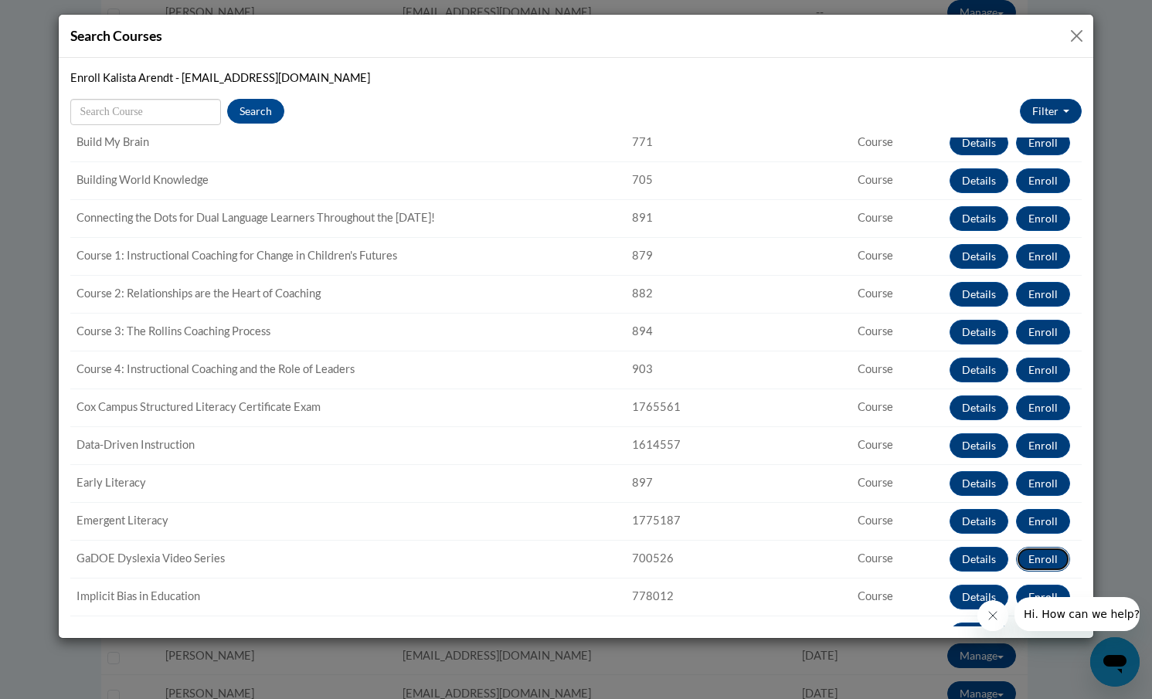
click at [1042, 558] on button "Enroll" at bounding box center [1043, 559] width 54 height 25
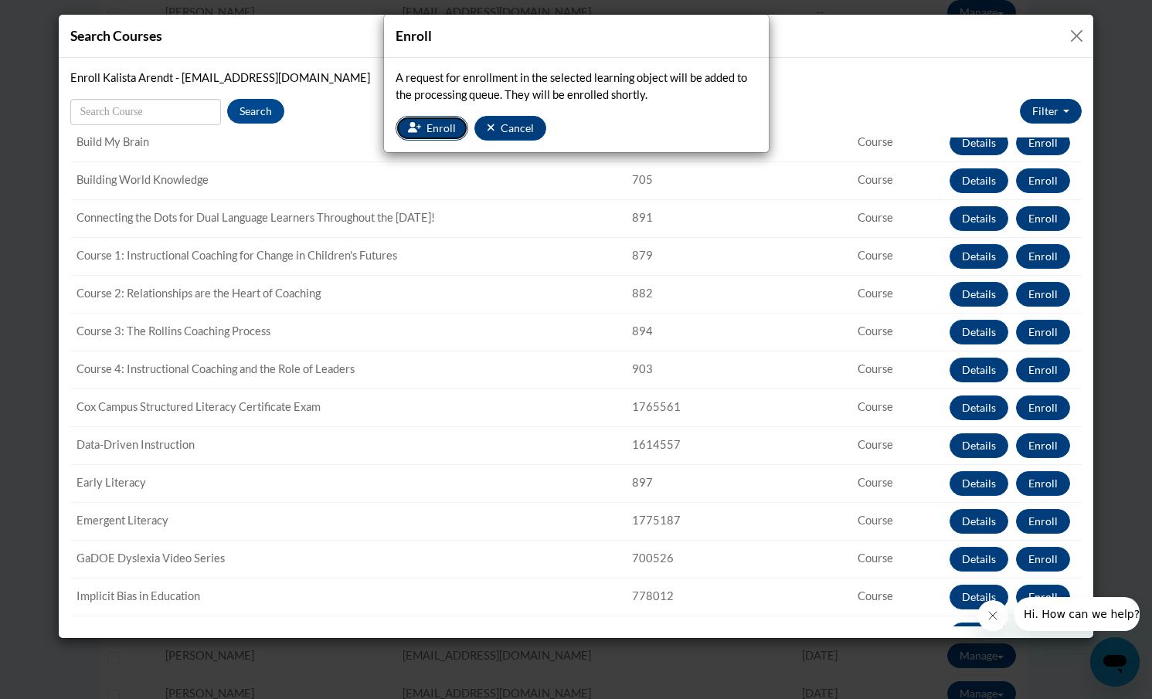
click at [437, 124] on span "Enroll" at bounding box center [441, 127] width 29 height 13
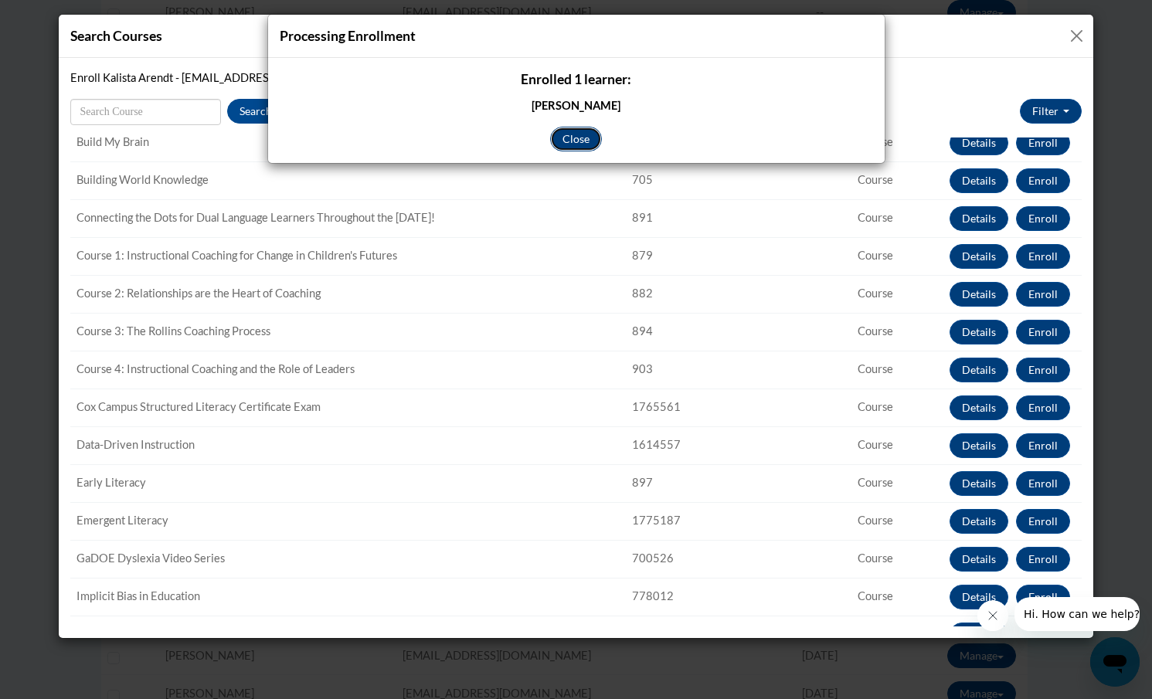
click at [580, 131] on button "Close" at bounding box center [576, 139] width 52 height 25
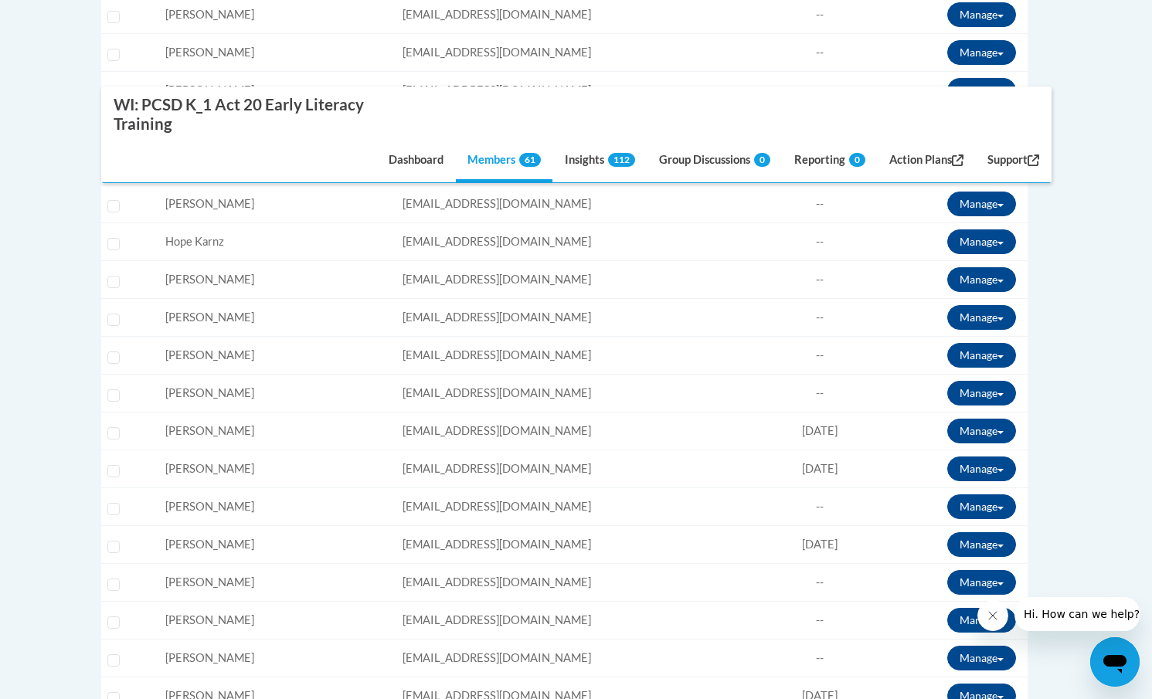
scroll to position [1668, 0]
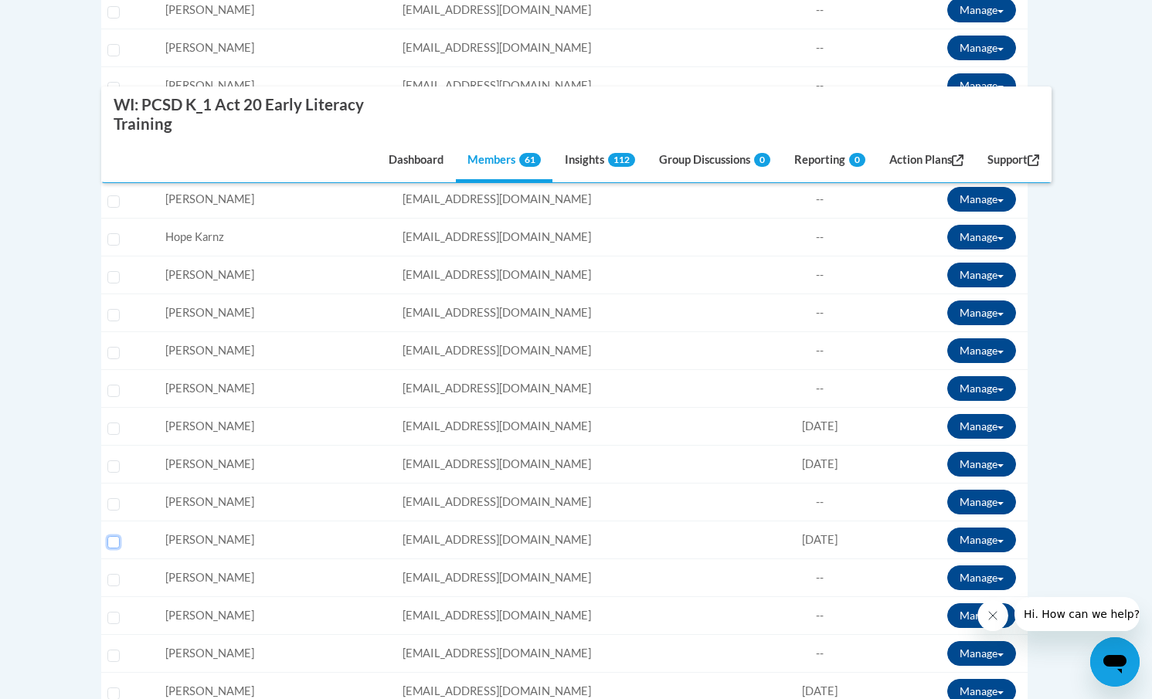
click at [115, 542] on input "Select learner" at bounding box center [113, 542] width 12 height 12
checkbox input "true"
click at [975, 542] on button "Manage" at bounding box center [981, 540] width 69 height 25
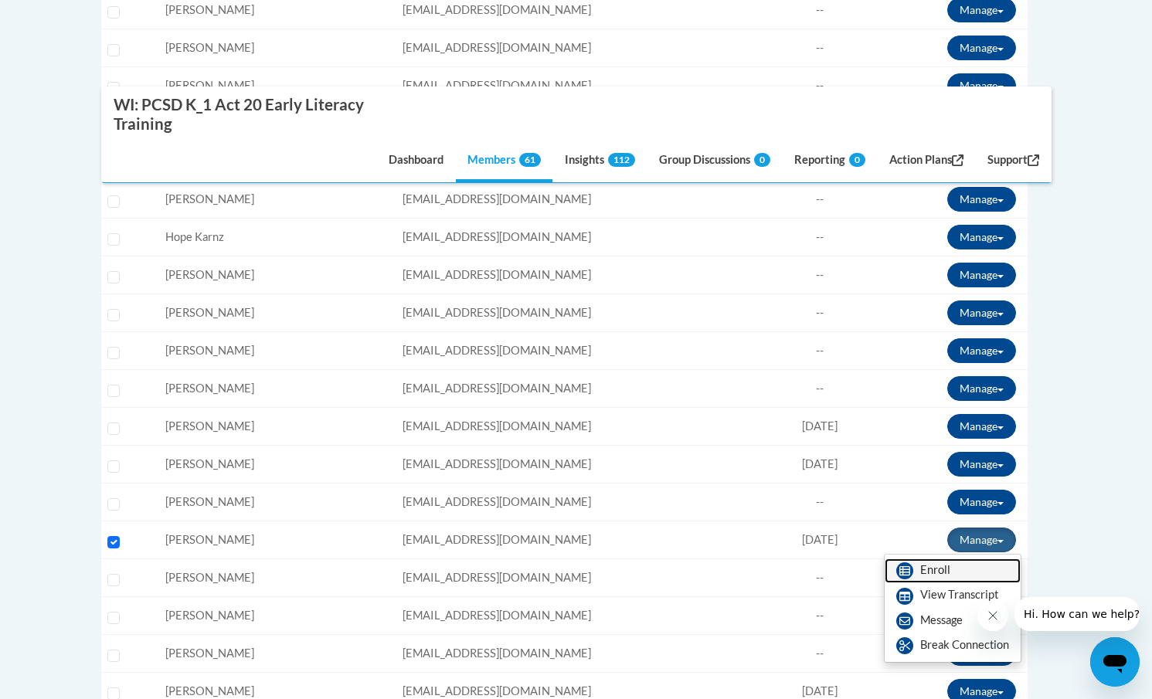
click at [927, 569] on link "Enroll" at bounding box center [953, 571] width 136 height 25
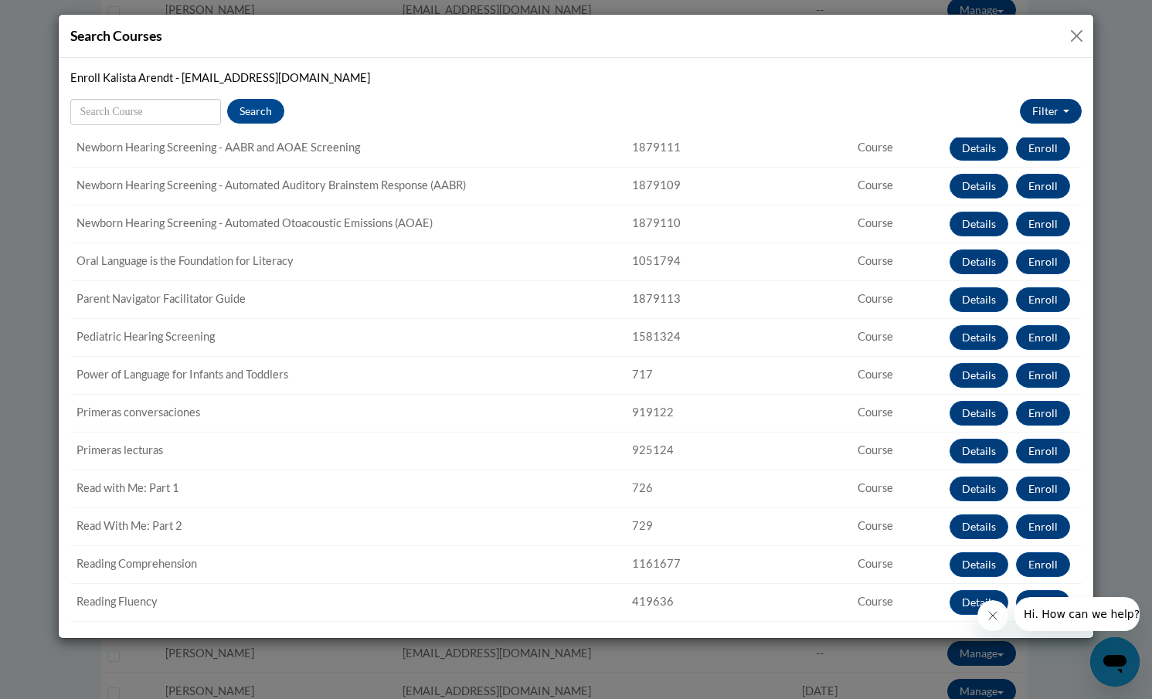
scroll to position [1062, 0]
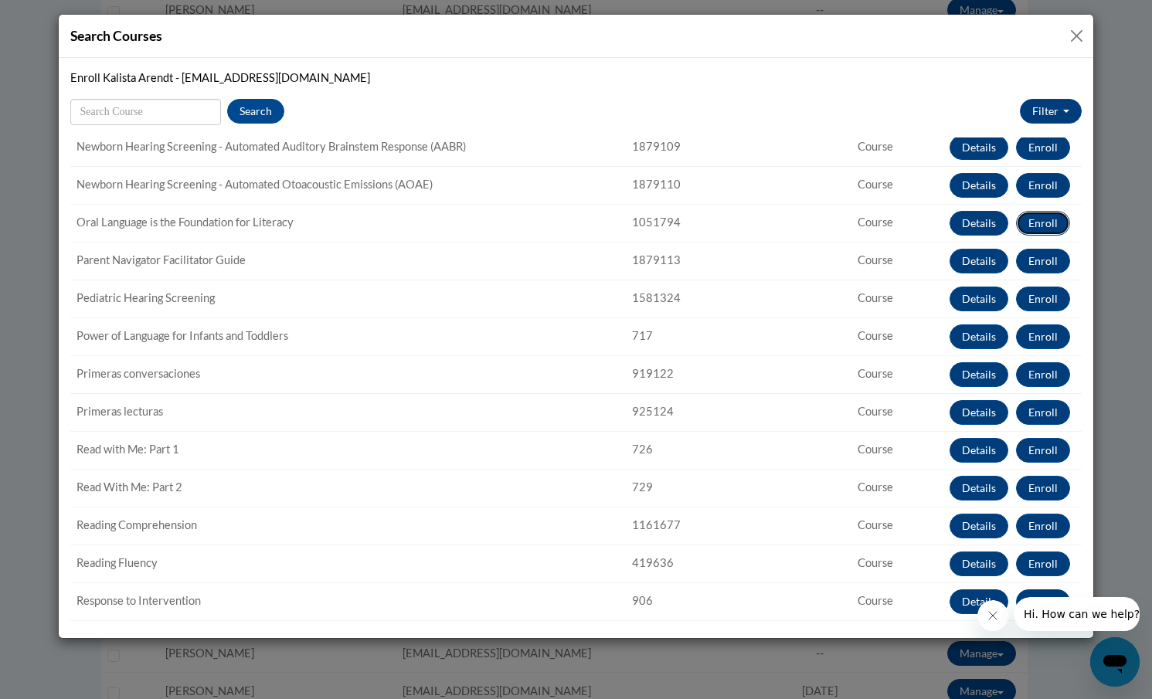
click at [1056, 219] on button "Enroll" at bounding box center [1043, 223] width 54 height 25
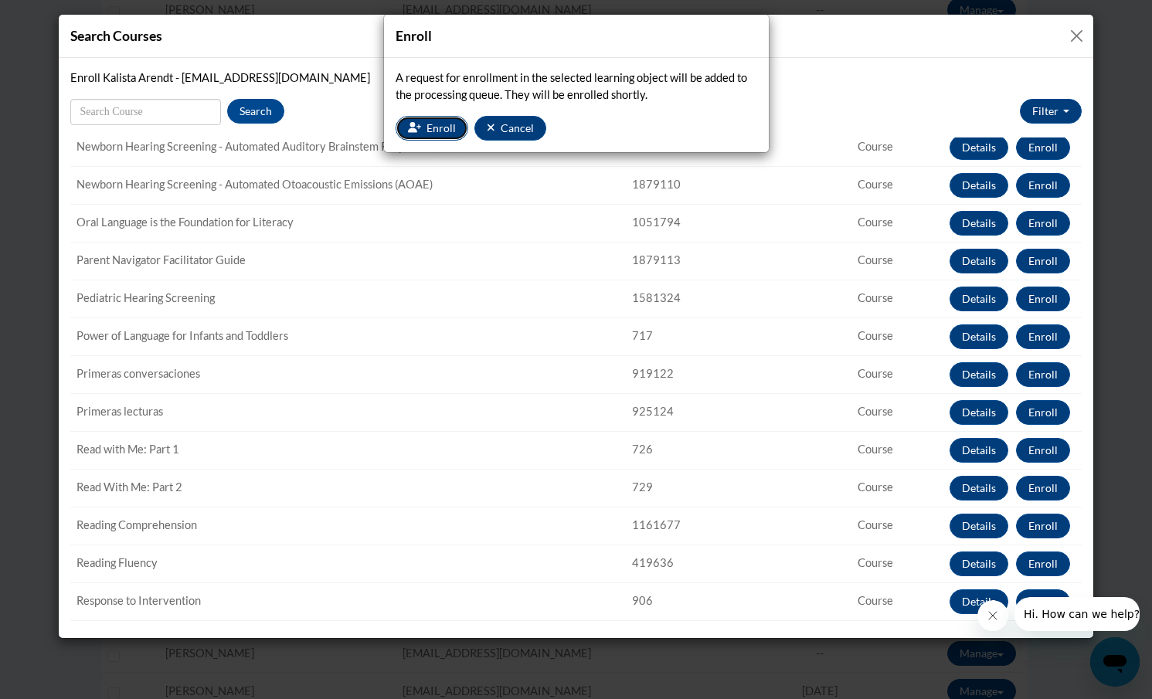
click at [427, 131] on span "Enroll" at bounding box center [441, 127] width 29 height 13
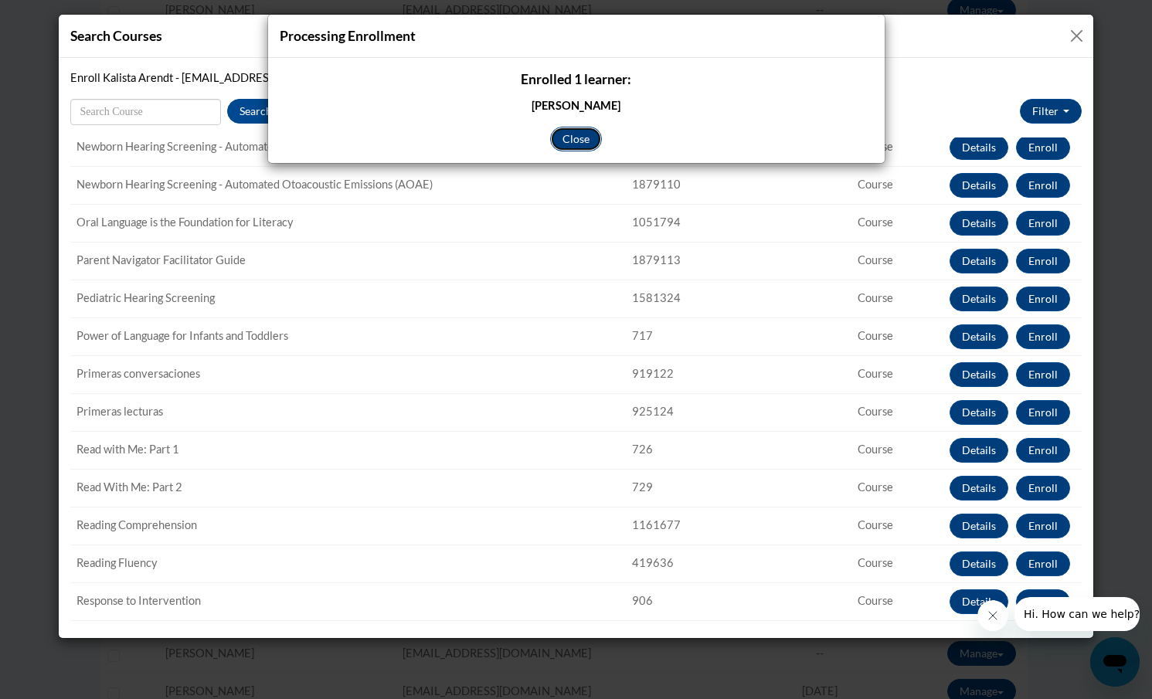
click at [584, 138] on button "Close" at bounding box center [576, 139] width 52 height 25
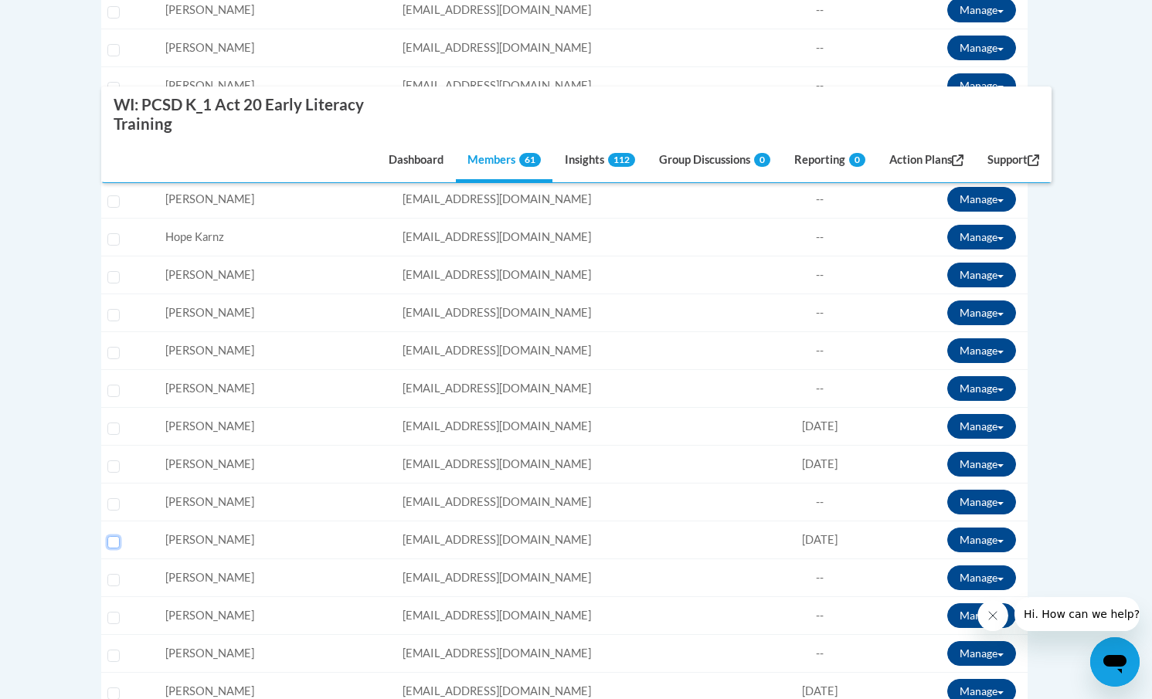
click at [111, 542] on input "Select learner" at bounding box center [113, 542] width 12 height 12
checkbox input "true"
click at [990, 539] on button "Manage" at bounding box center [981, 540] width 69 height 25
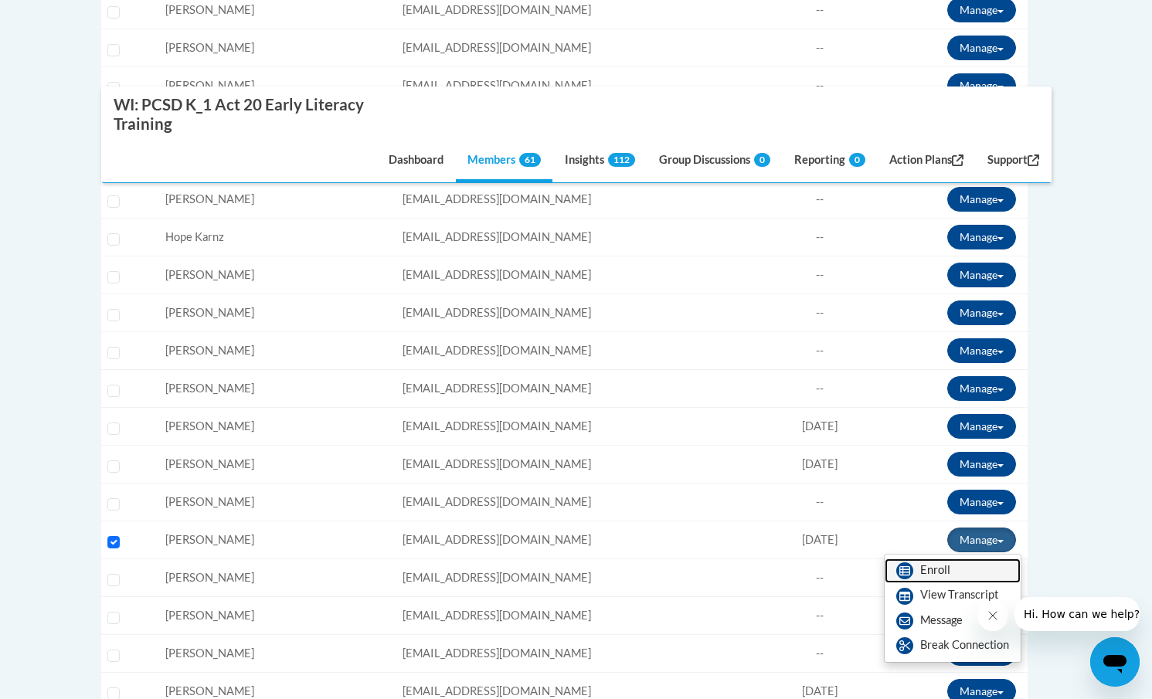
click at [927, 573] on link "Enroll" at bounding box center [953, 571] width 136 height 25
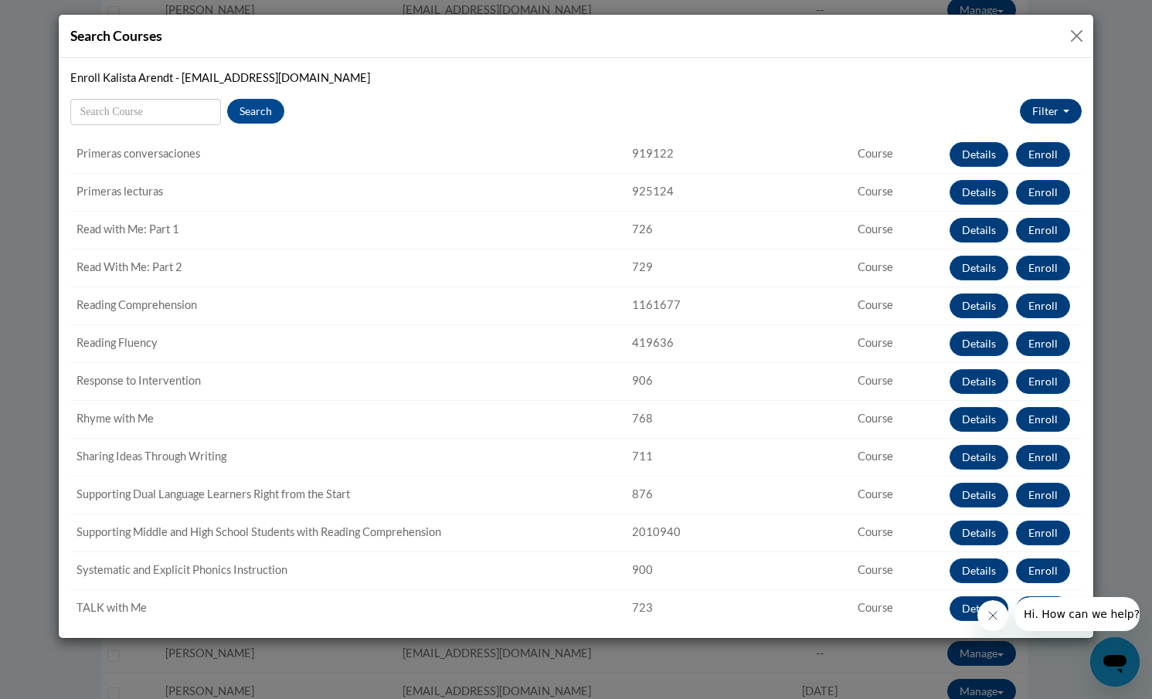
scroll to position [1283, 0]
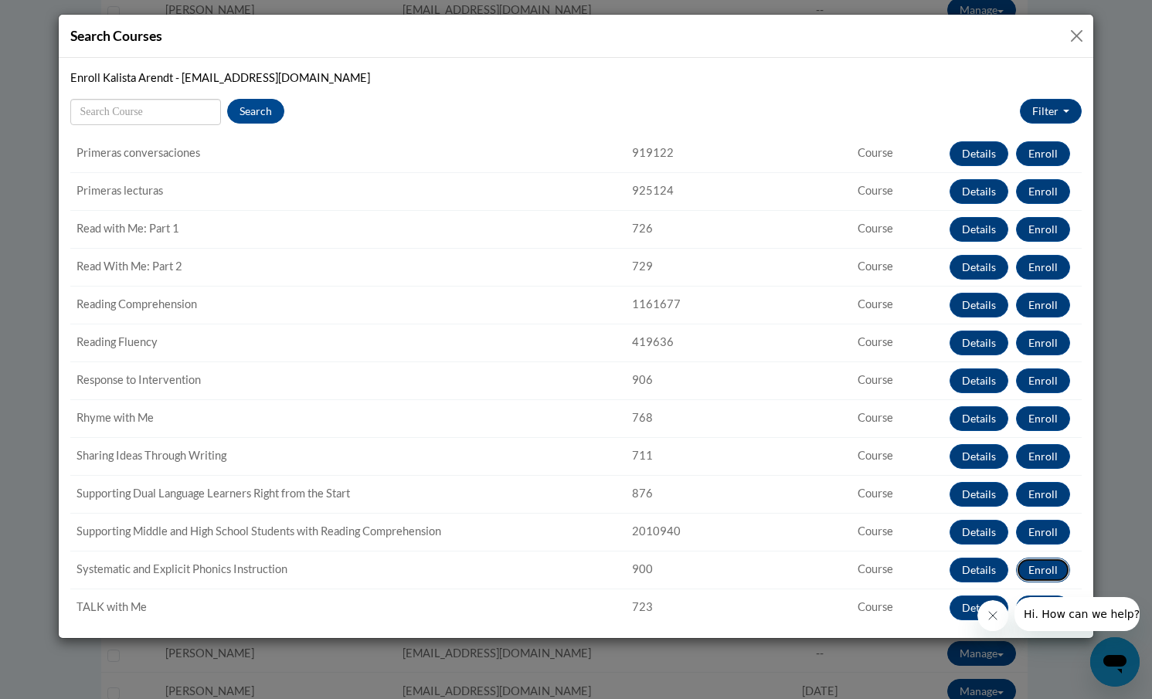
click at [1033, 570] on button "Enroll" at bounding box center [1043, 570] width 54 height 25
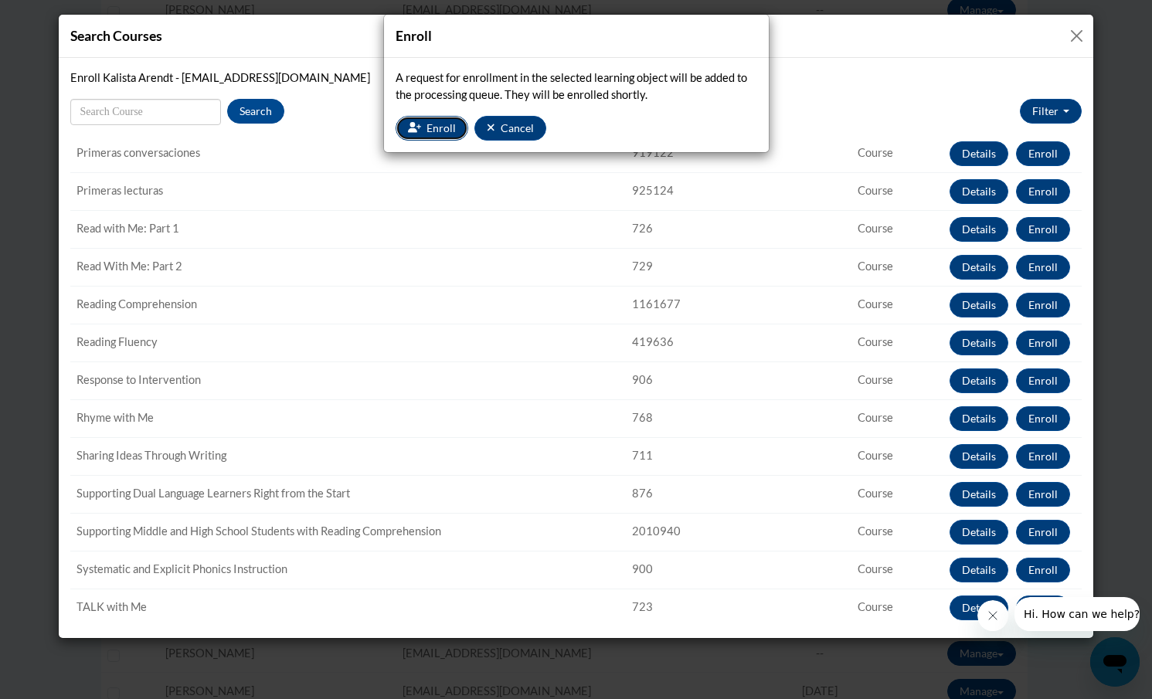
click at [423, 128] on button "Enroll" at bounding box center [432, 128] width 73 height 25
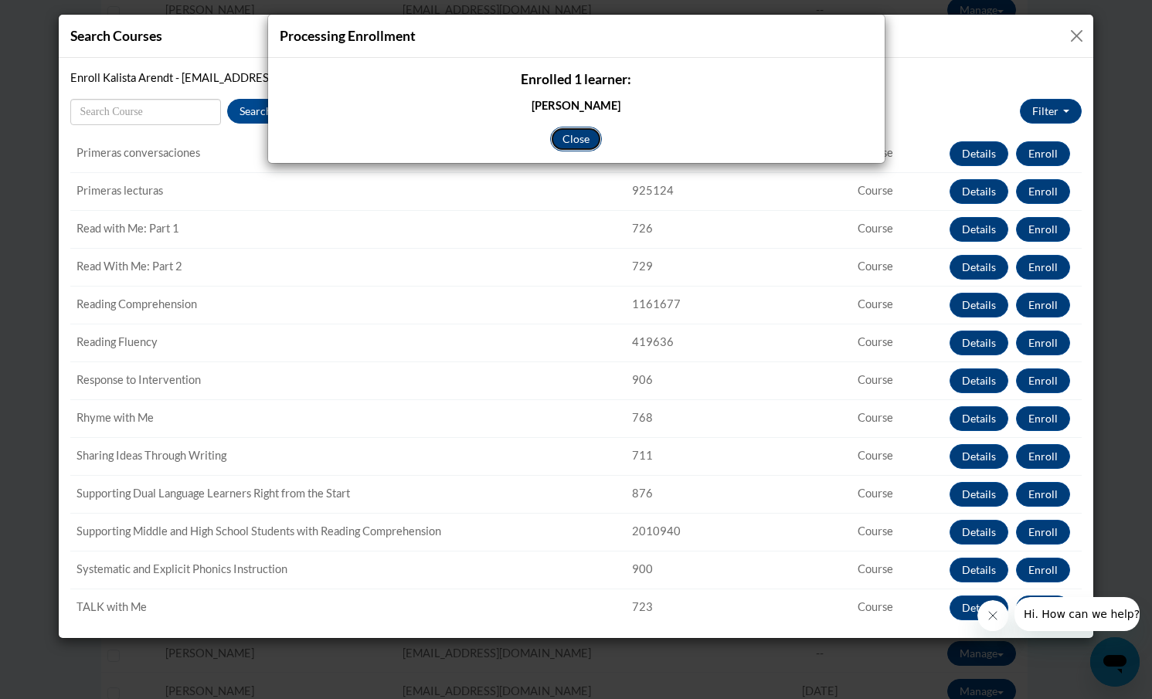
click at [573, 142] on button "Close" at bounding box center [576, 139] width 52 height 25
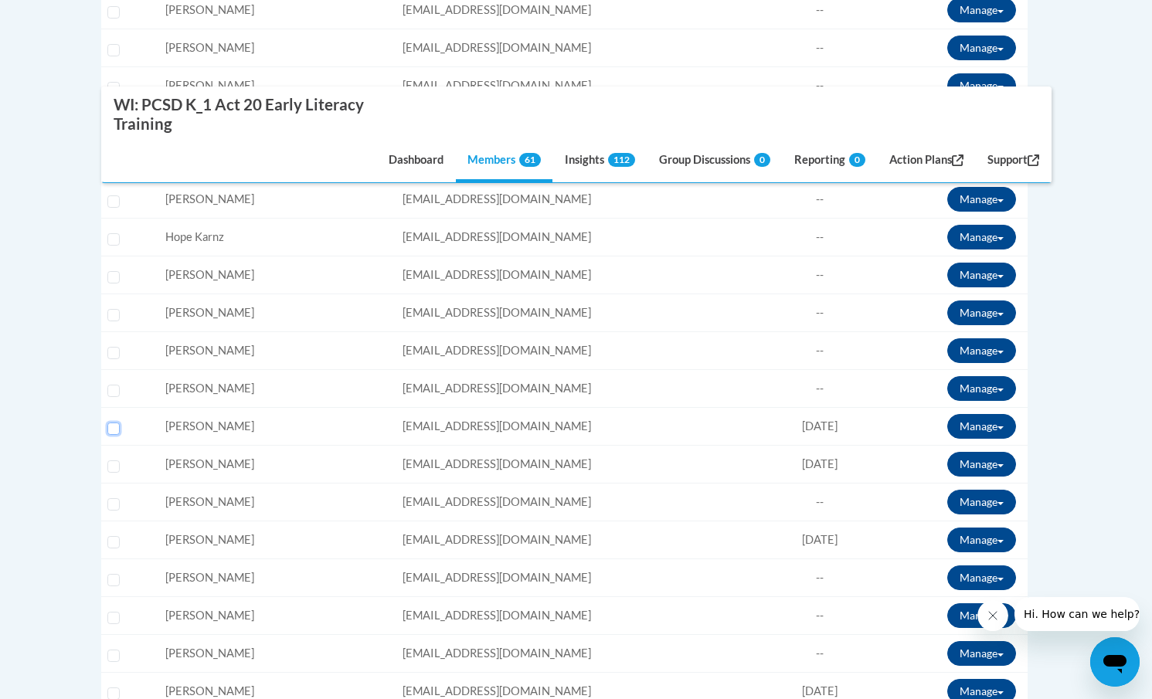
click at [112, 423] on input "Select learner" at bounding box center [113, 429] width 12 height 12
checkbox input "true"
click at [991, 421] on button "Manage" at bounding box center [981, 426] width 69 height 25
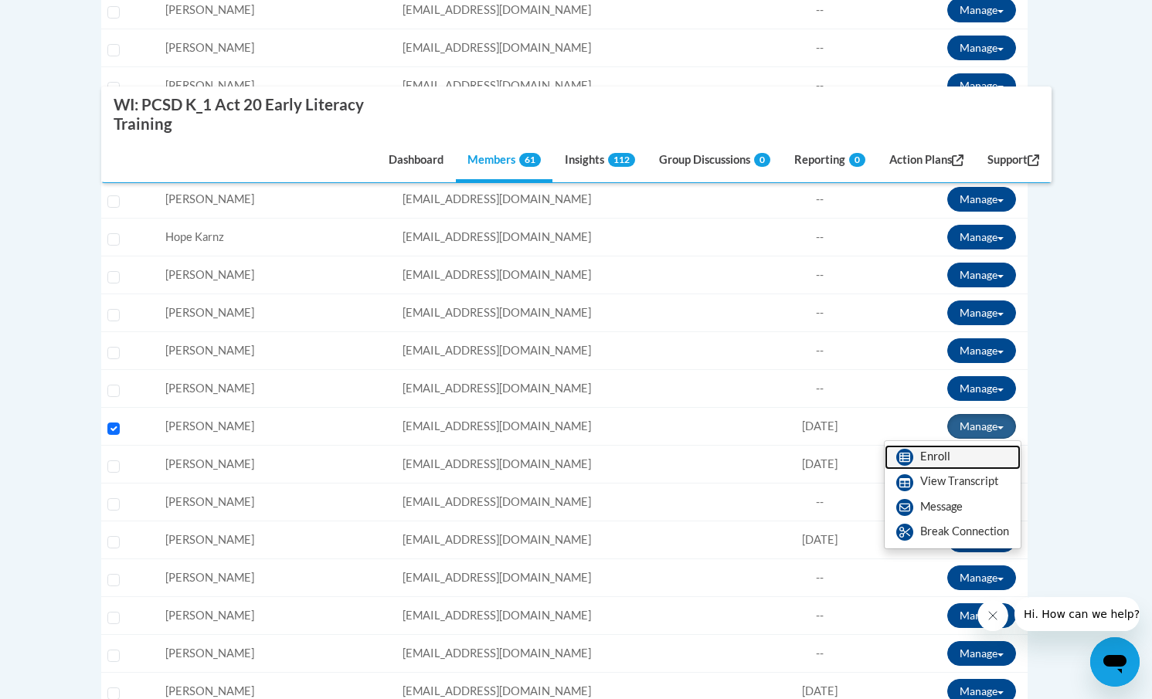
click at [945, 454] on link "Enroll" at bounding box center [953, 457] width 136 height 25
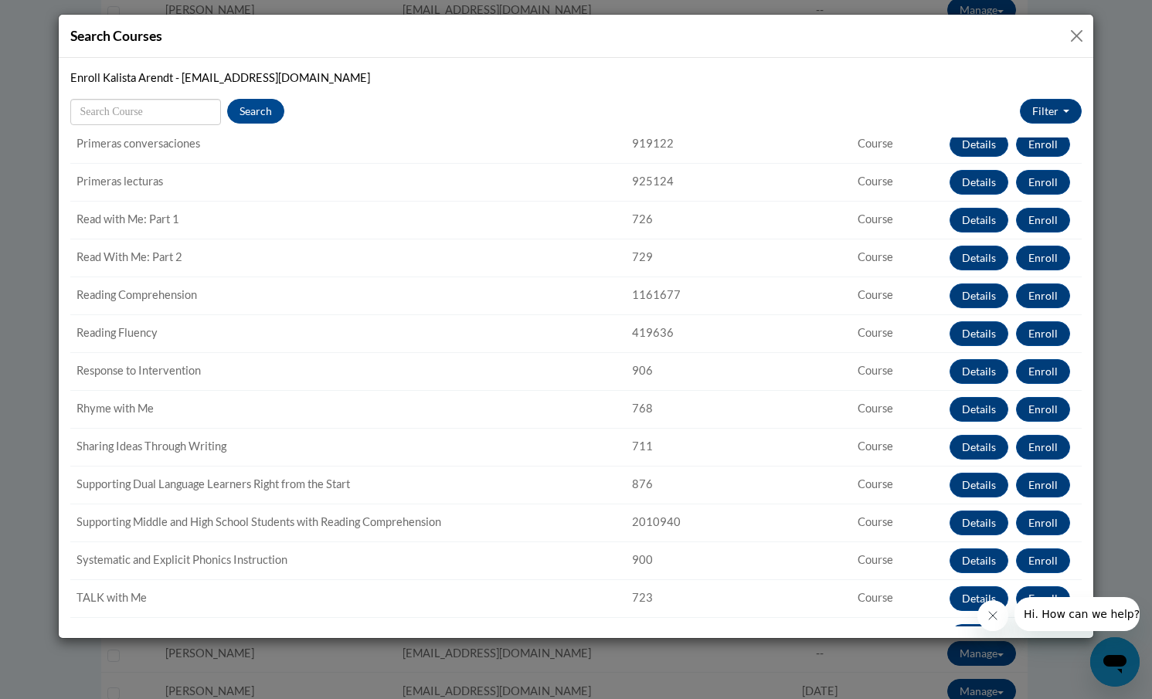
scroll to position [1296, 0]
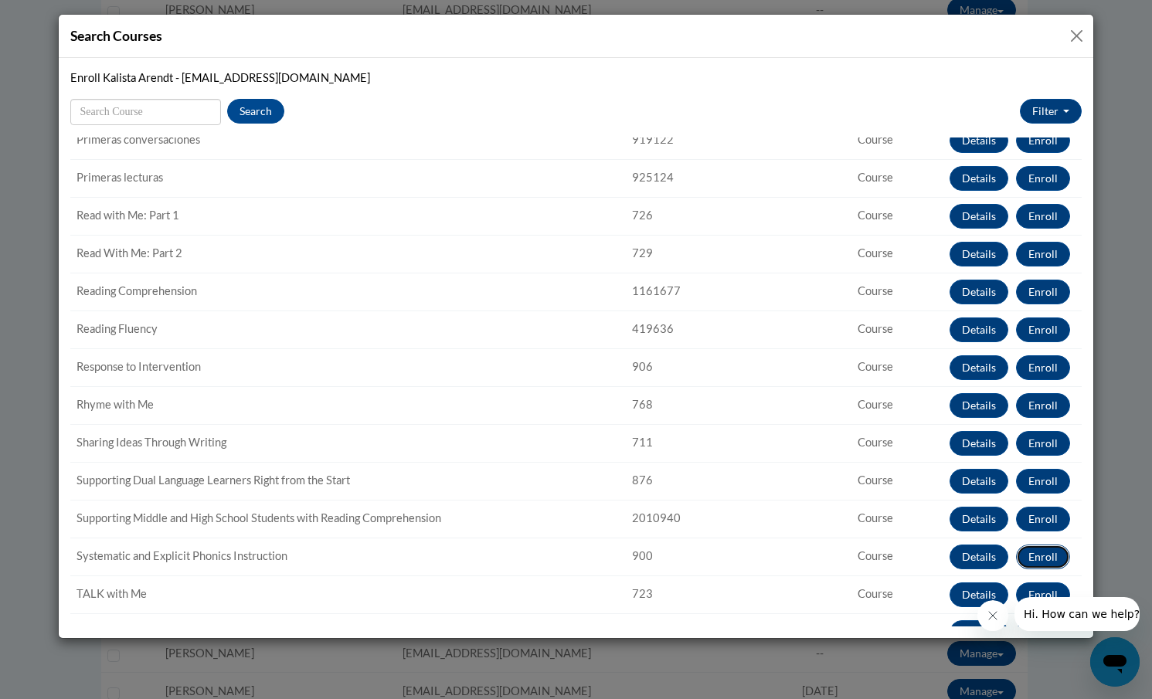
click at [1043, 557] on button "Enroll" at bounding box center [1043, 557] width 54 height 25
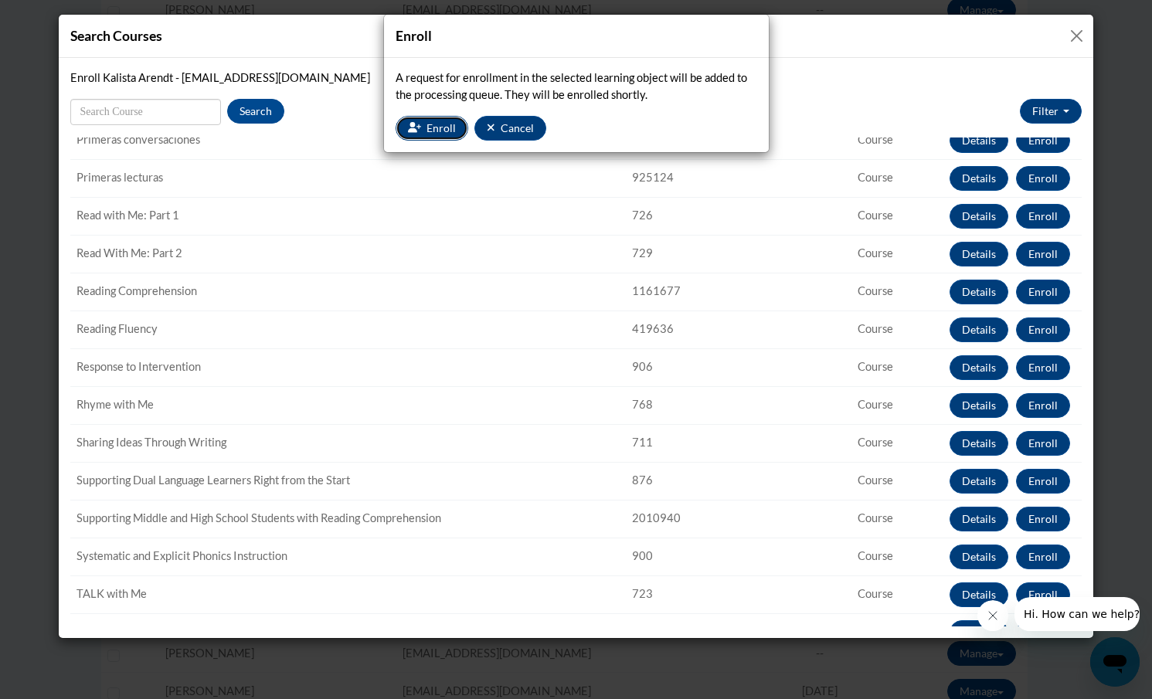
click at [425, 133] on button "Enroll" at bounding box center [432, 128] width 73 height 25
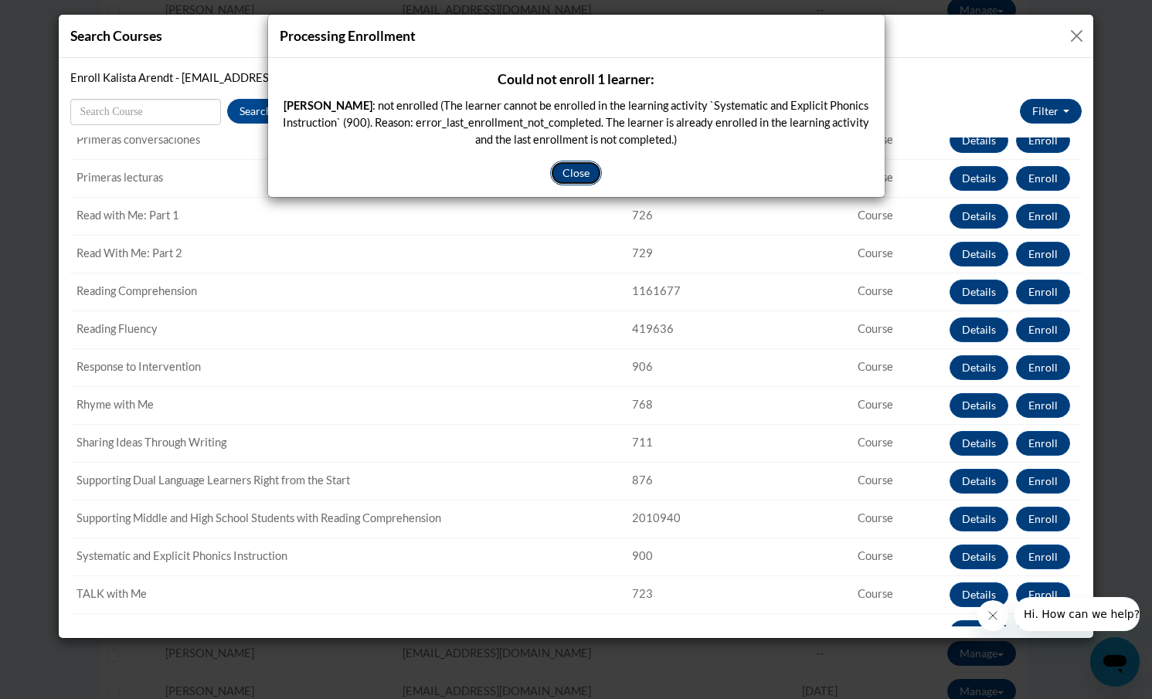
click at [573, 181] on button "Close" at bounding box center [576, 173] width 52 height 25
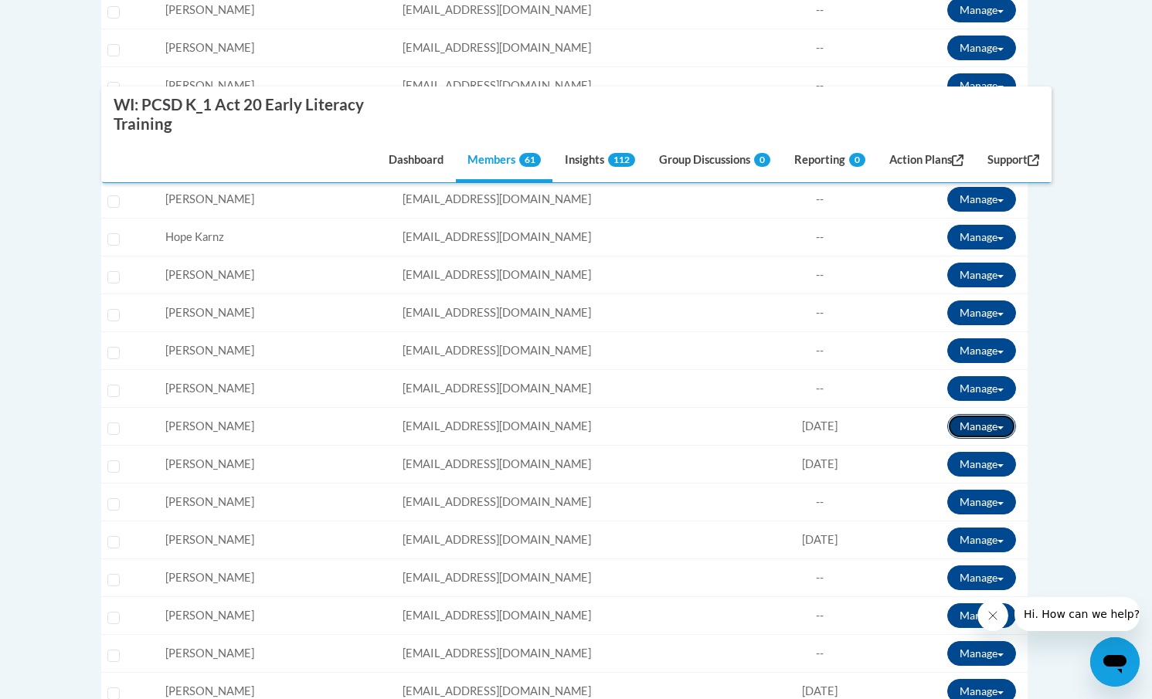
click at [982, 426] on button "Manage" at bounding box center [981, 426] width 69 height 25
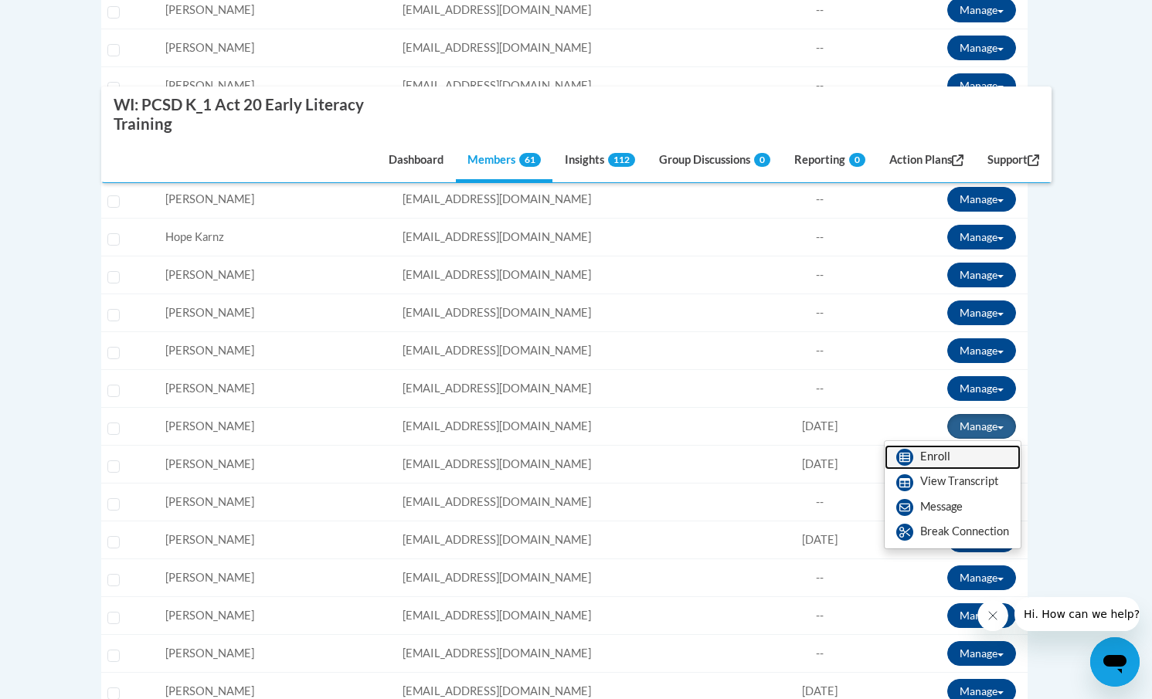
click at [934, 467] on link "Enroll" at bounding box center [953, 457] width 136 height 25
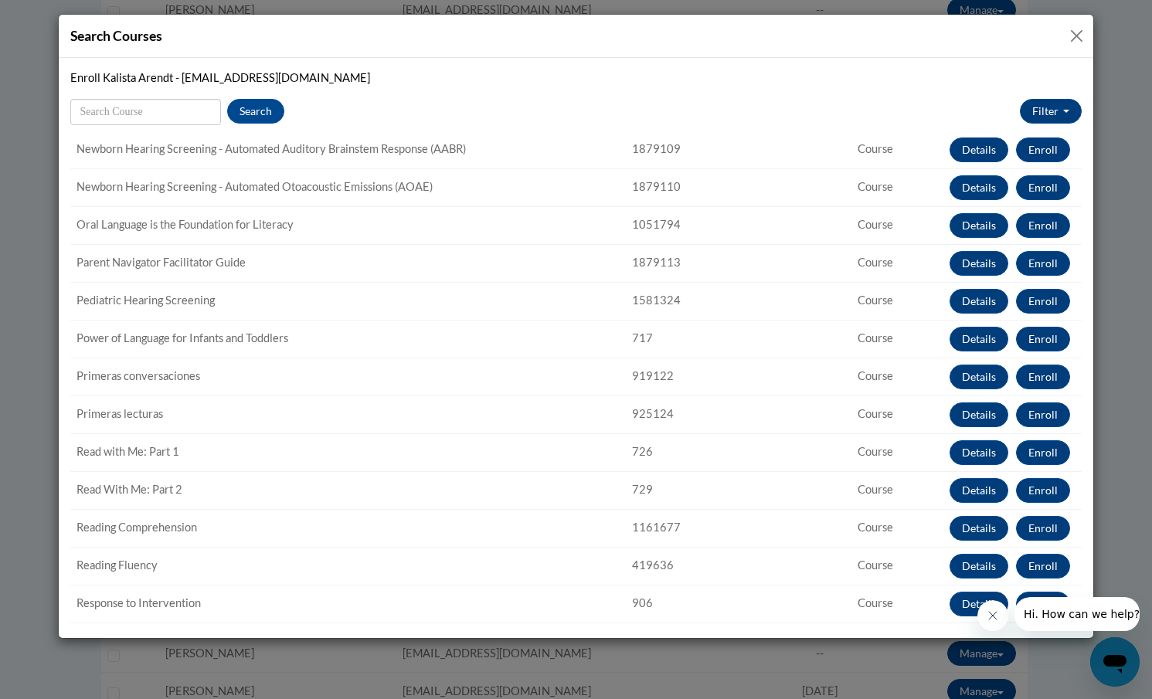
scroll to position [1042, 0]
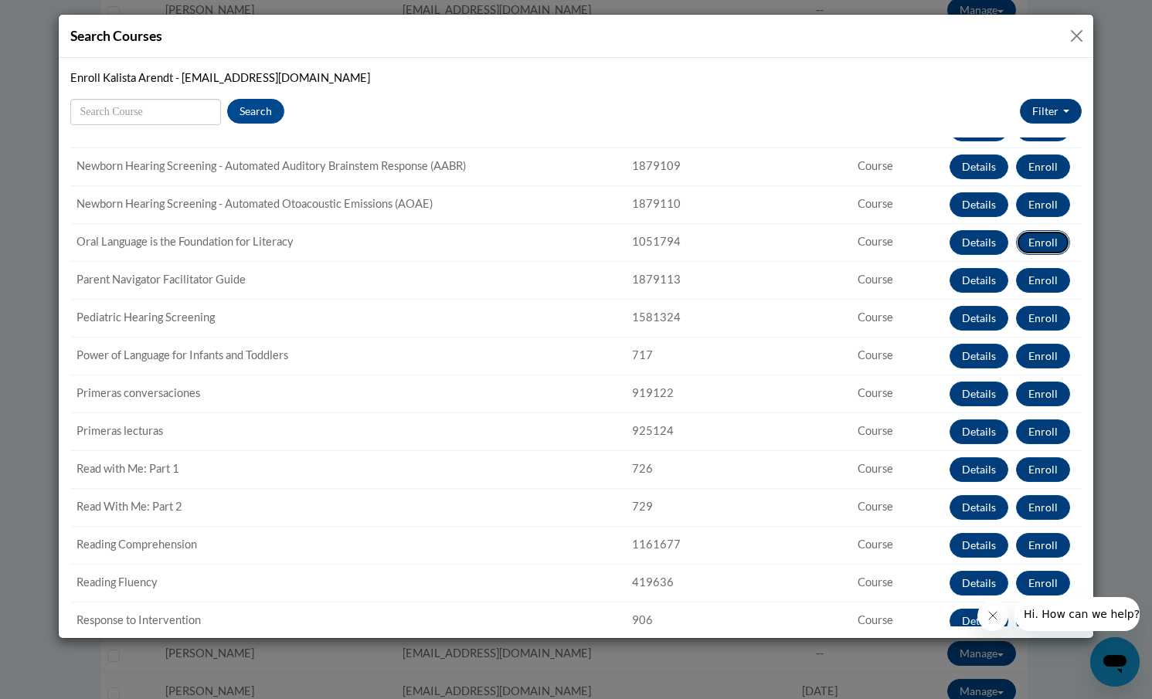
click at [1046, 241] on button "Enroll" at bounding box center [1043, 242] width 54 height 25
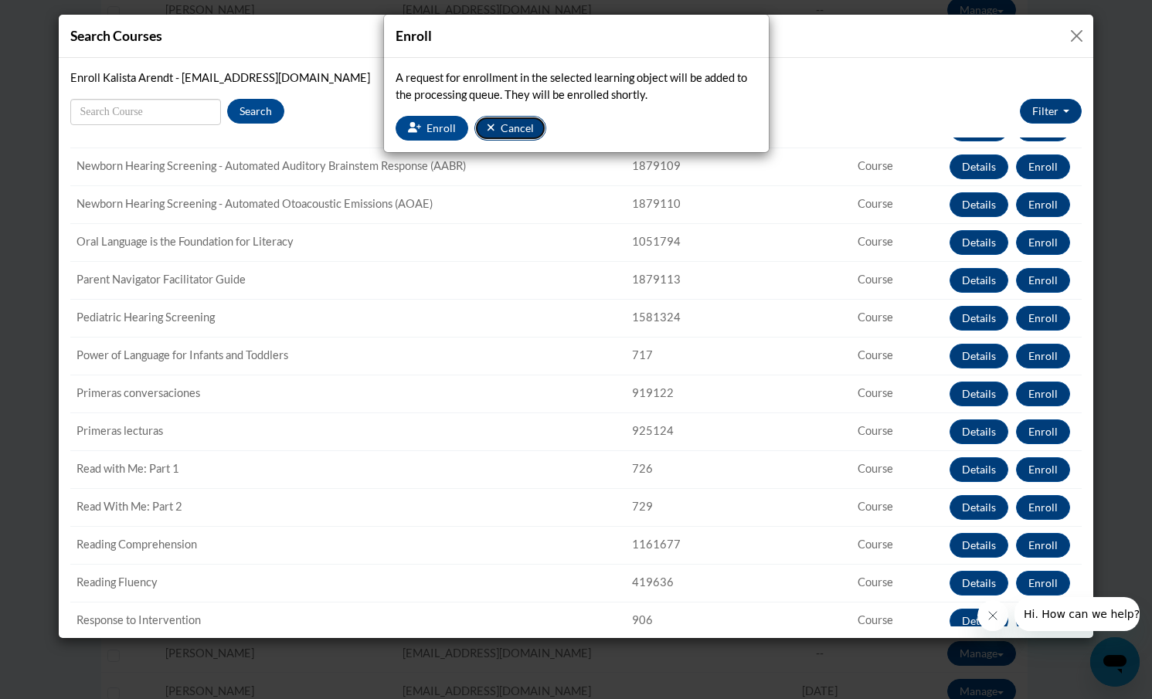
click at [504, 128] on span "Cancel" at bounding box center [517, 127] width 33 height 13
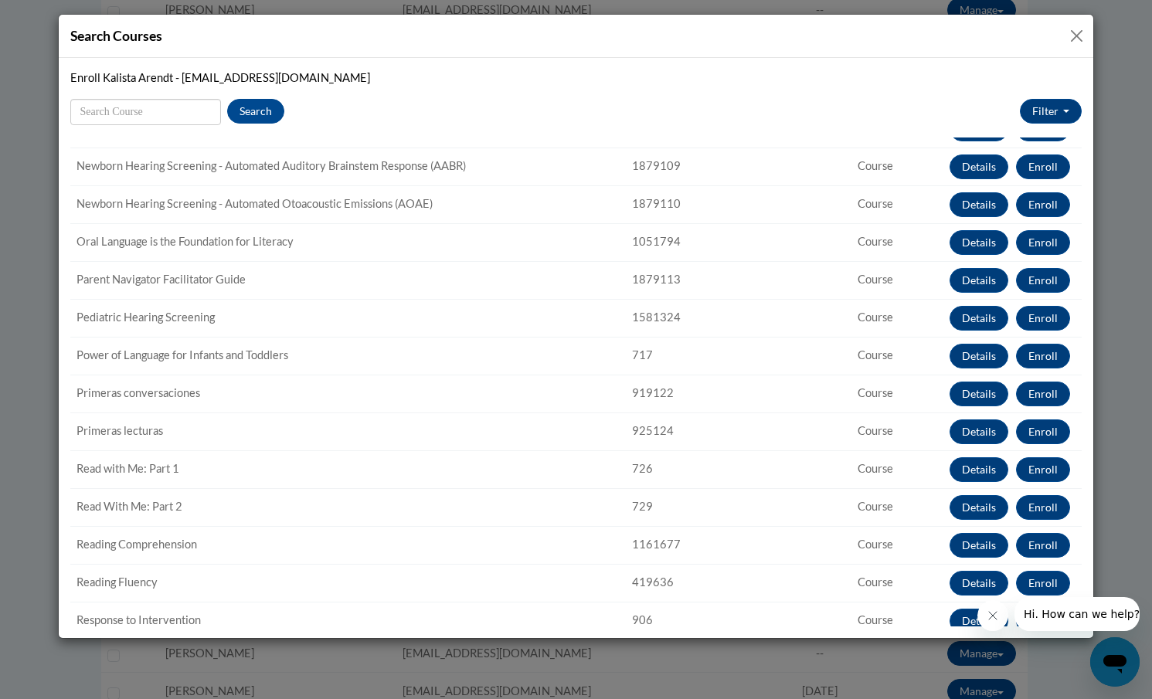
click at [1084, 34] on button "Close" at bounding box center [1076, 35] width 19 height 19
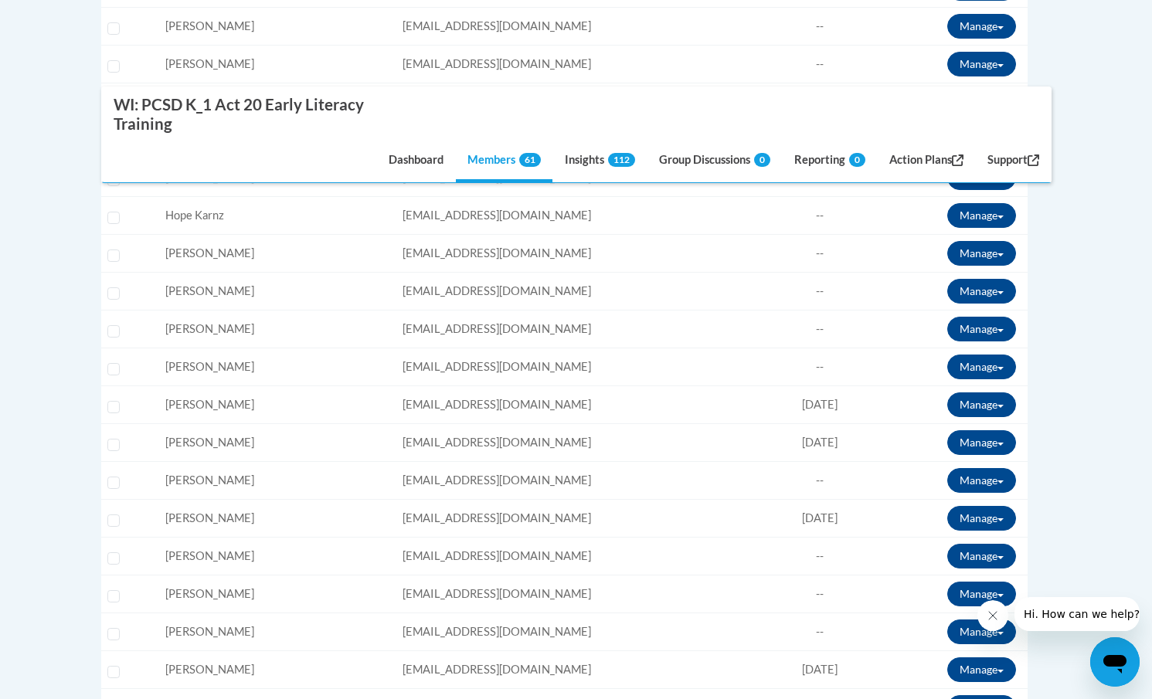
scroll to position [1695, 0]
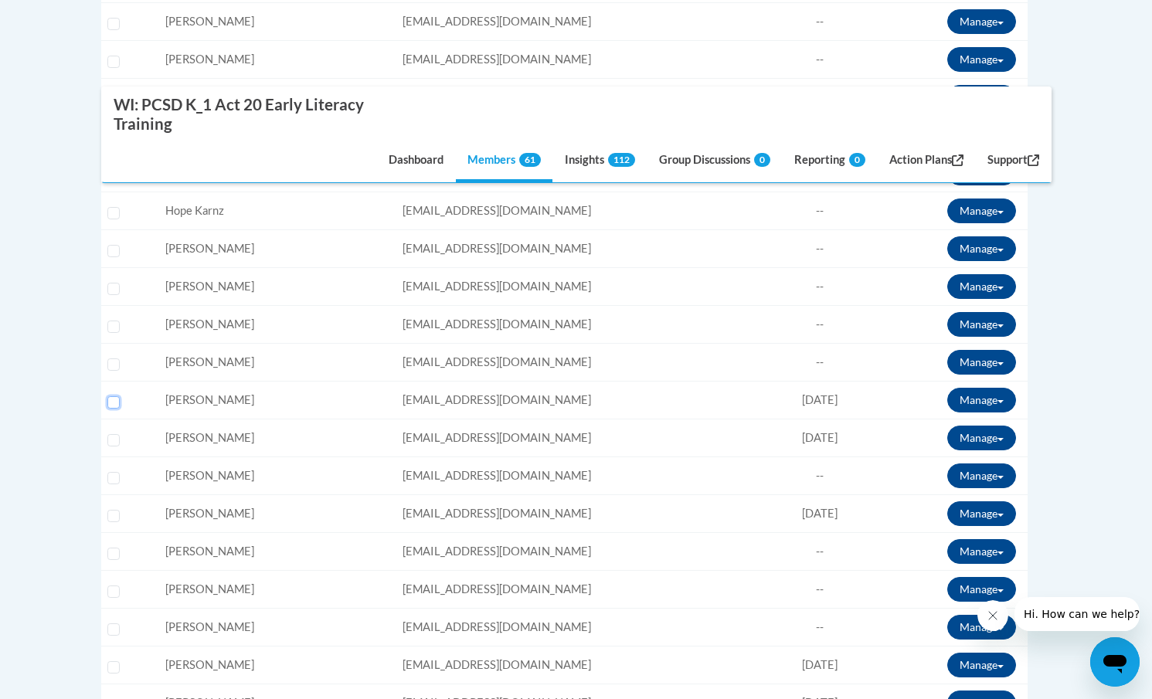
click at [112, 404] on input "Select learner" at bounding box center [113, 402] width 12 height 12
checkbox input "true"
click at [993, 403] on button "Manage" at bounding box center [981, 400] width 69 height 25
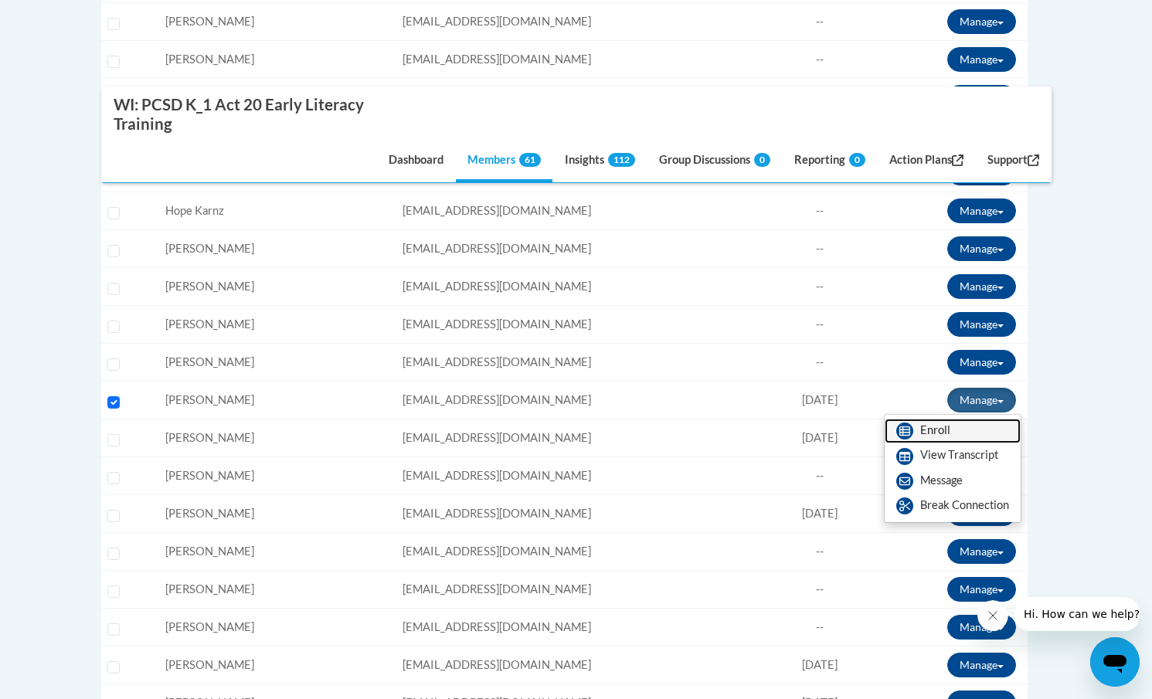
click at [947, 433] on link "Enroll" at bounding box center [953, 431] width 136 height 25
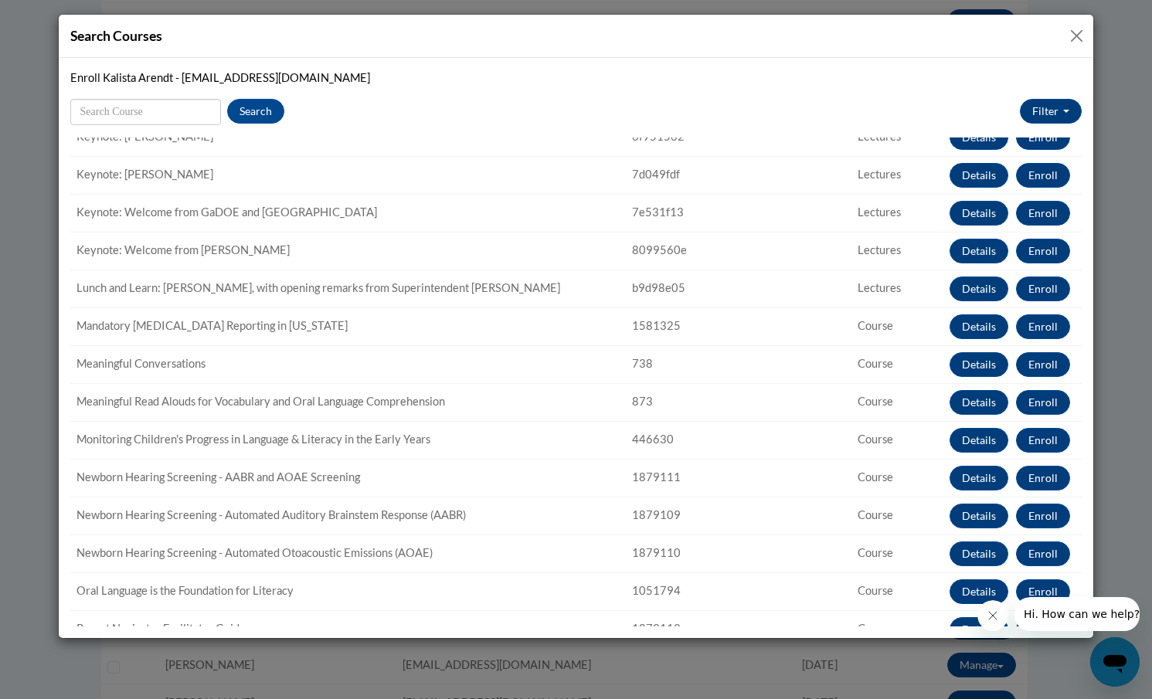
scroll to position [699, 0]
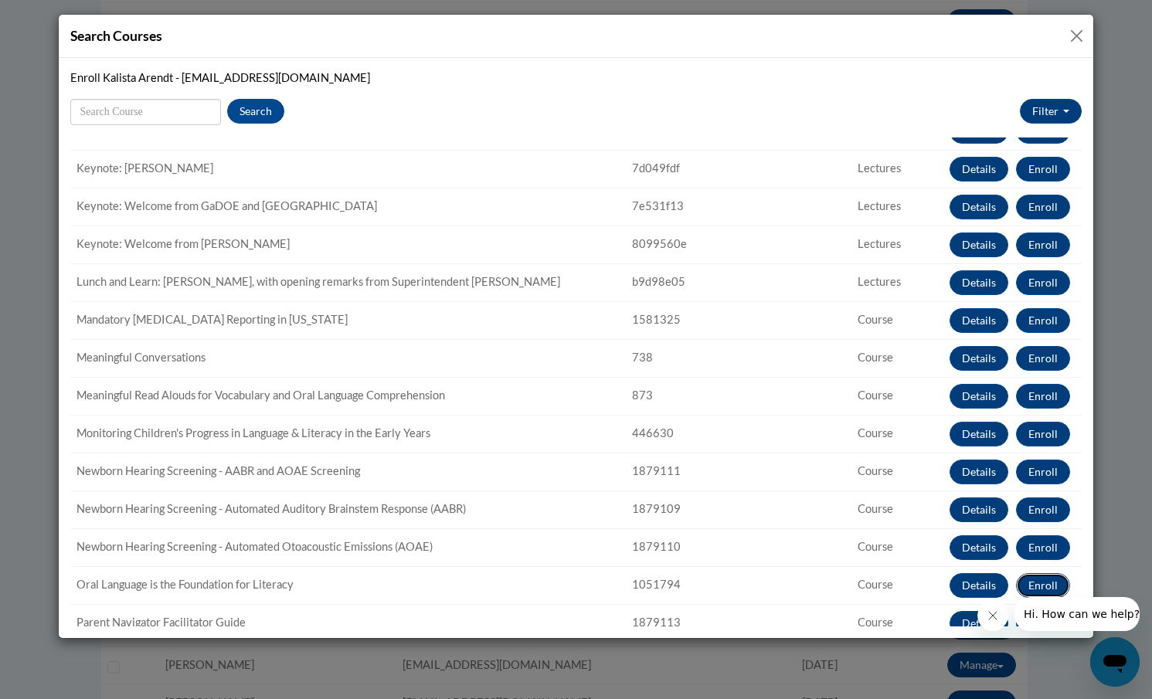
click at [1041, 585] on button "Enroll" at bounding box center [1043, 585] width 54 height 25
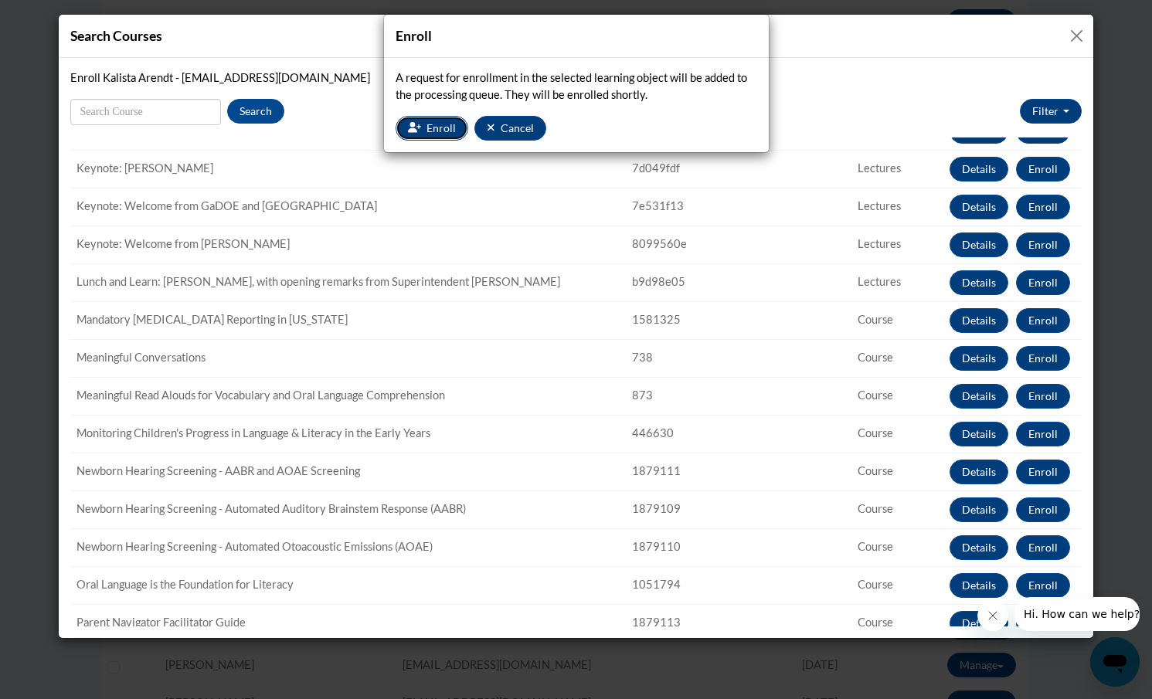
click at [427, 126] on span "Enroll" at bounding box center [441, 127] width 29 height 13
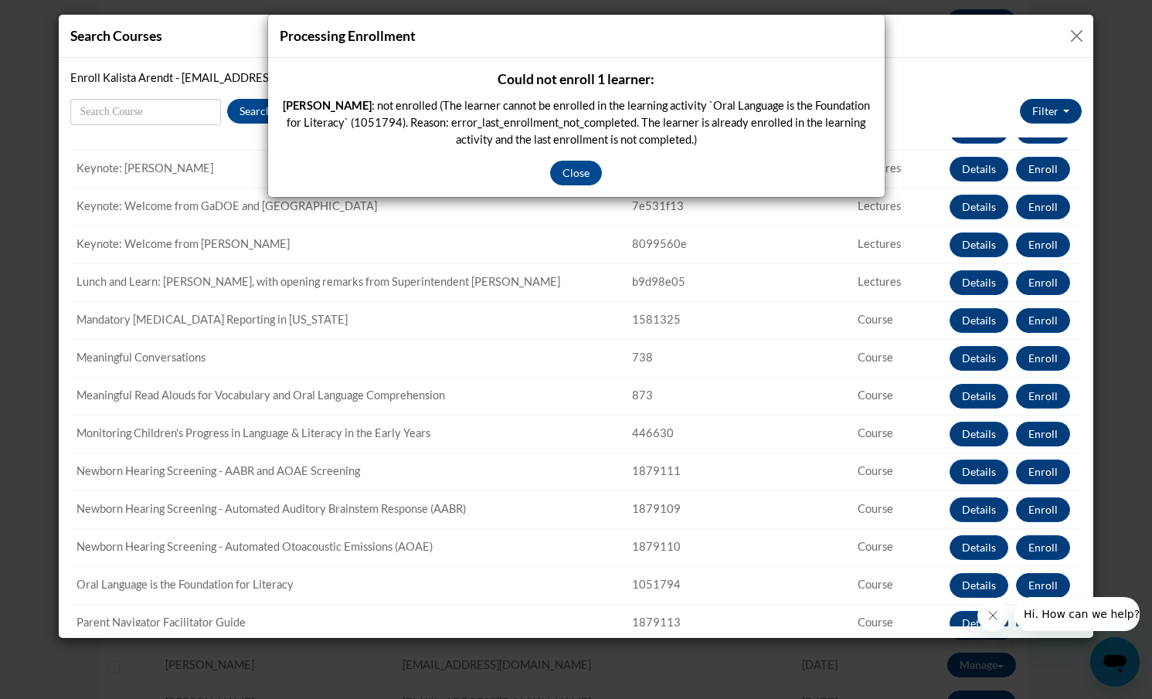
click at [579, 158] on div "Could not enroll 1 learner: Kristin Lison : not enrolled (The learner cannot be…" at bounding box center [576, 128] width 593 height 116
click at [577, 166] on button "Close" at bounding box center [576, 173] width 52 height 25
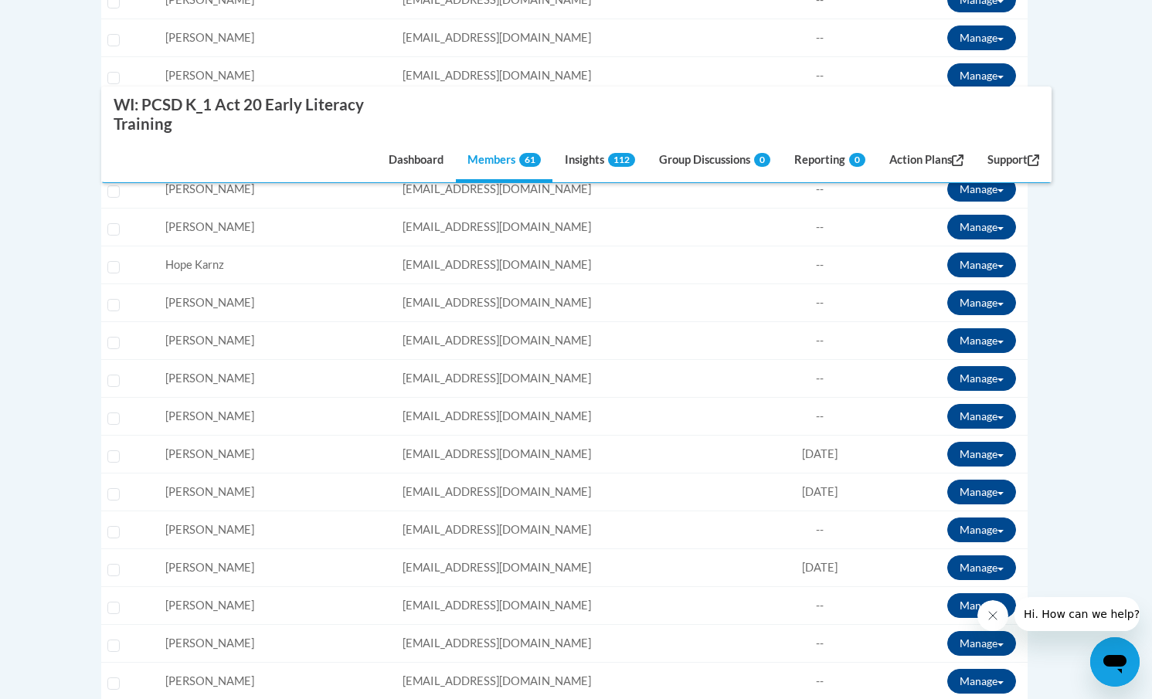
scroll to position [1640, 0]
click at [115, 454] on input "Select learner" at bounding box center [113, 457] width 12 height 12
checkbox input "true"
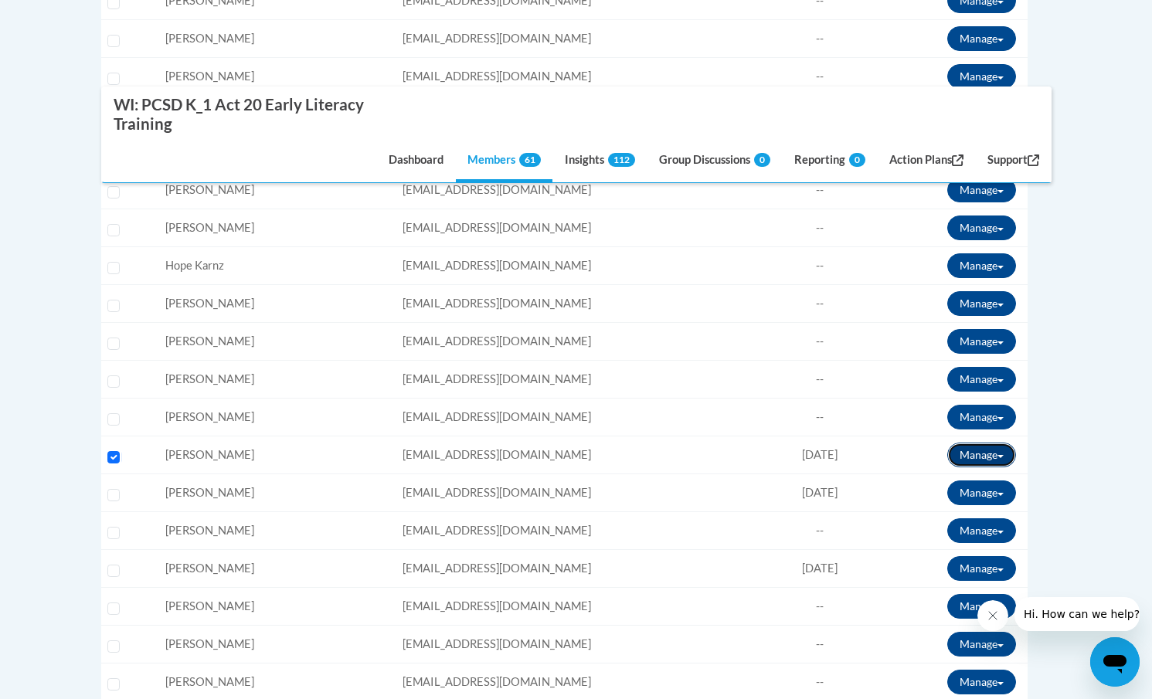
click at [979, 454] on button "Manage" at bounding box center [981, 455] width 69 height 25
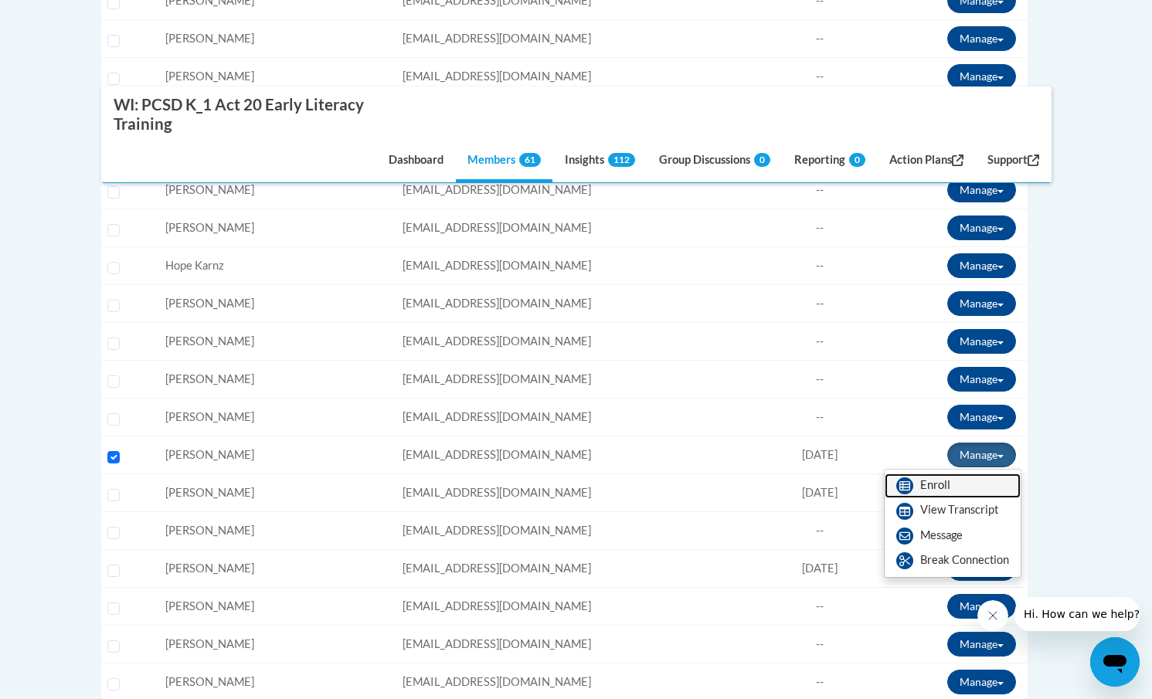
click at [938, 485] on link "Enroll" at bounding box center [953, 486] width 136 height 25
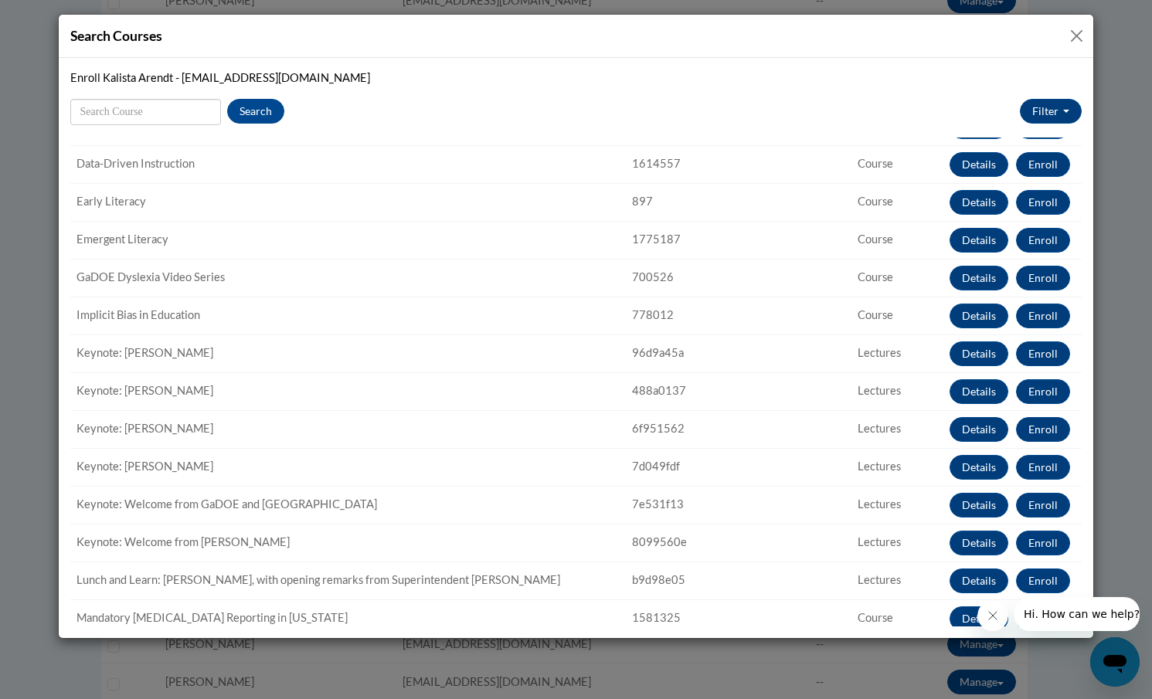
scroll to position [374, 0]
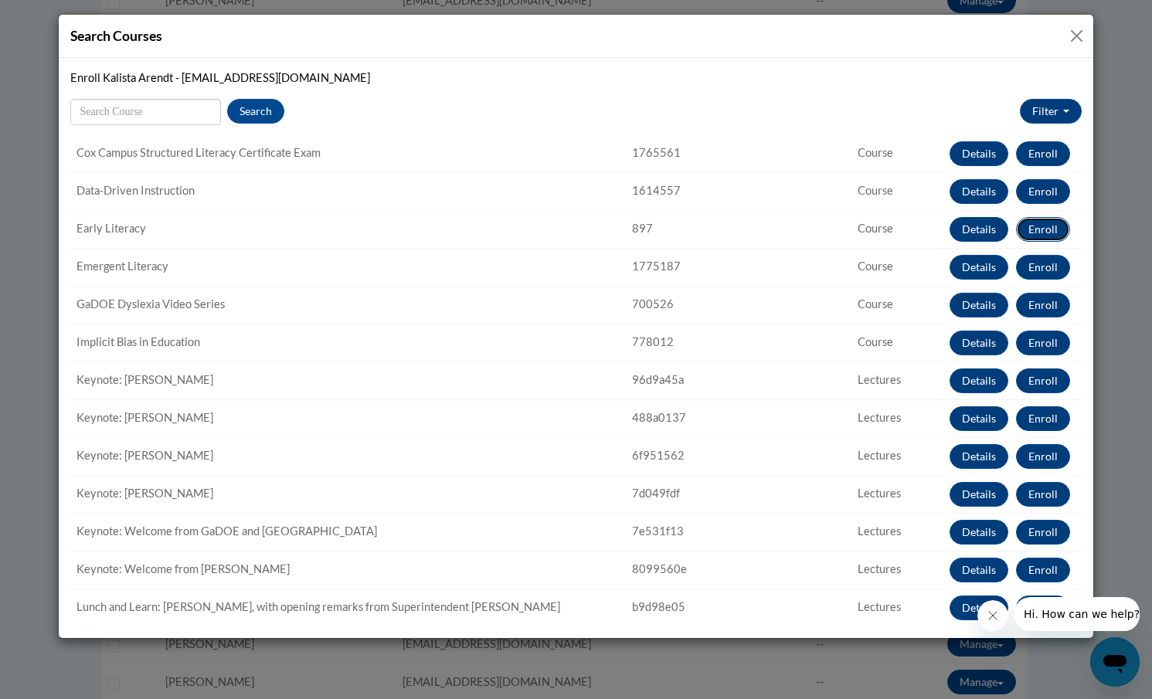
click at [1040, 231] on button "Enroll" at bounding box center [1043, 229] width 54 height 25
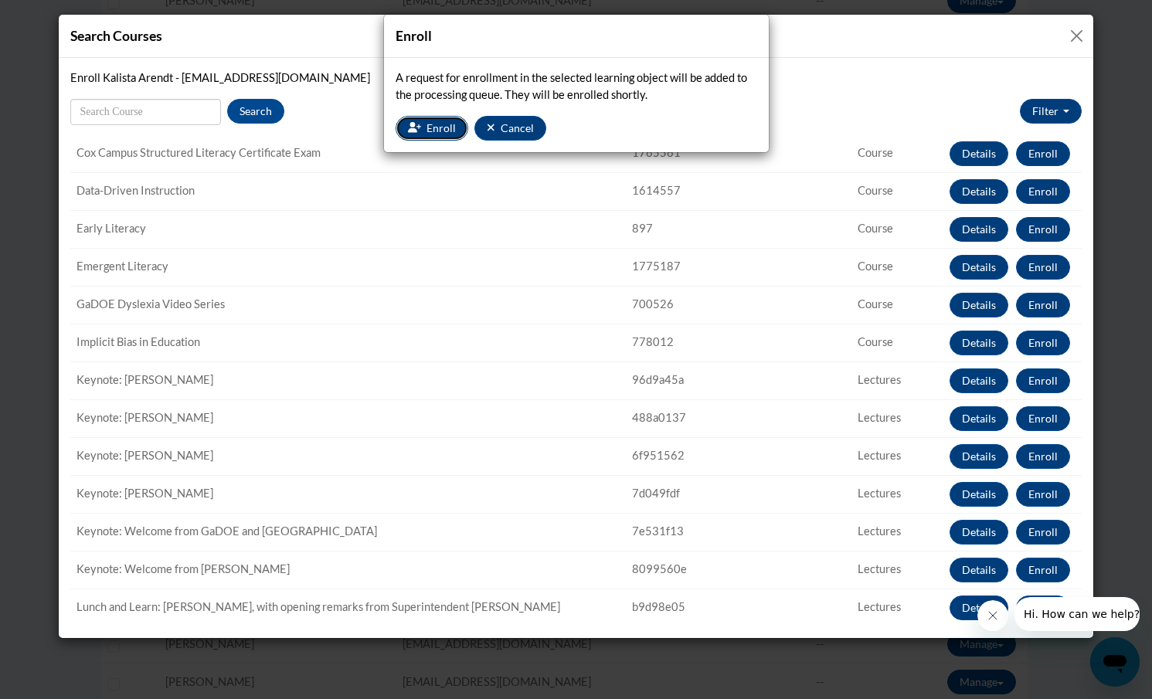
click at [429, 124] on span "Enroll" at bounding box center [441, 127] width 29 height 13
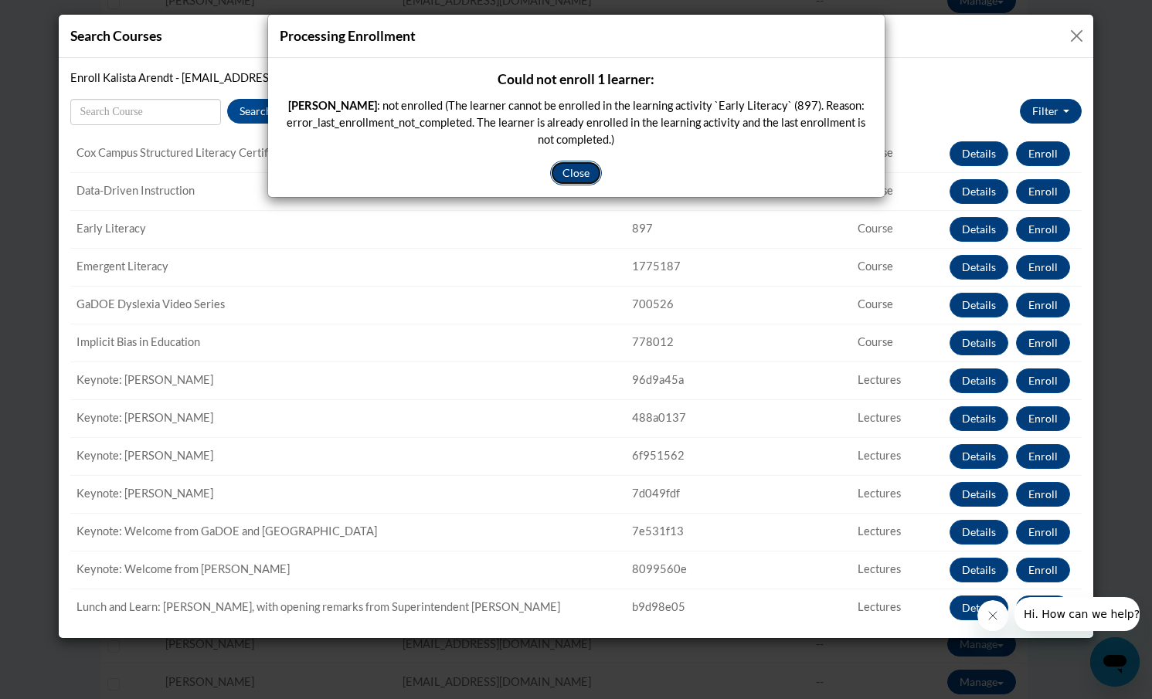
click at [562, 173] on button "Close" at bounding box center [576, 173] width 52 height 25
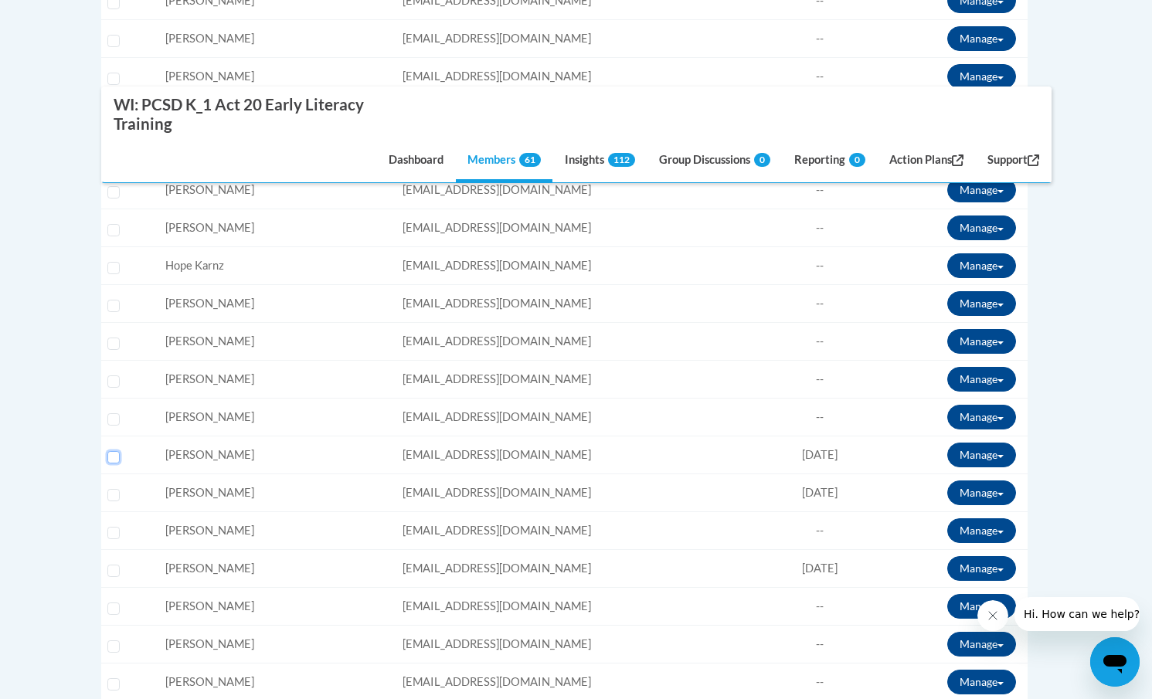
click at [114, 458] on input "Select learner" at bounding box center [113, 457] width 12 height 12
checkbox input "true"
click at [978, 456] on button "Manage" at bounding box center [981, 455] width 69 height 25
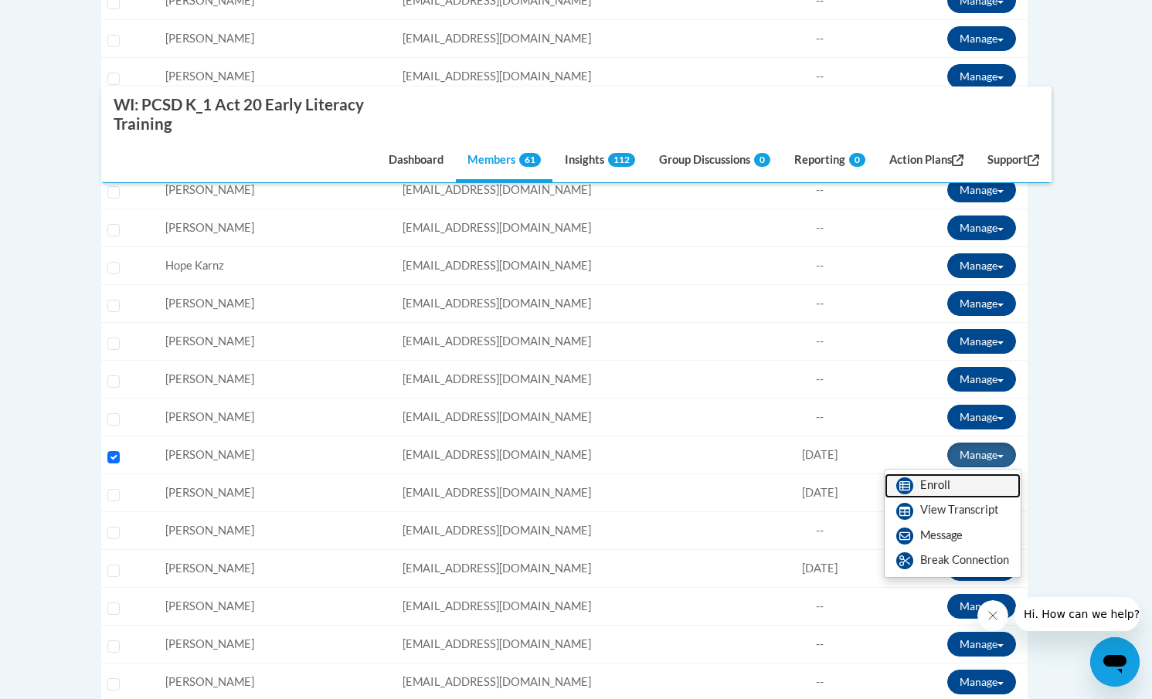
click at [937, 489] on link "Enroll" at bounding box center [953, 486] width 136 height 25
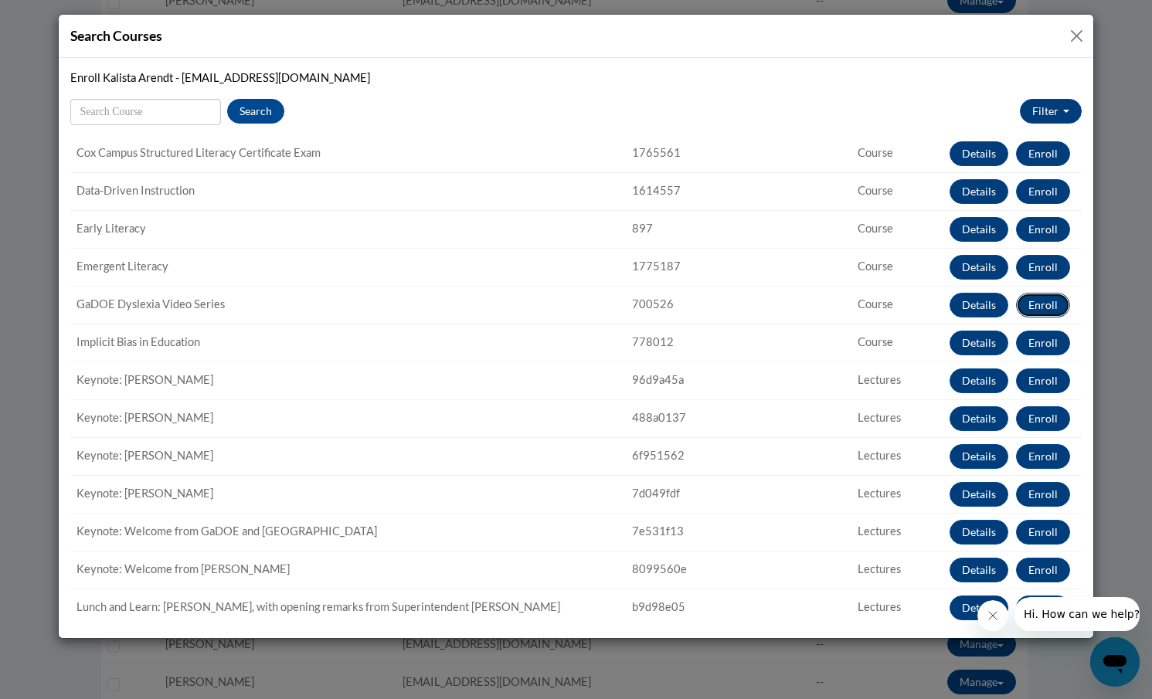
click at [1039, 304] on button "Enroll" at bounding box center [1043, 305] width 54 height 25
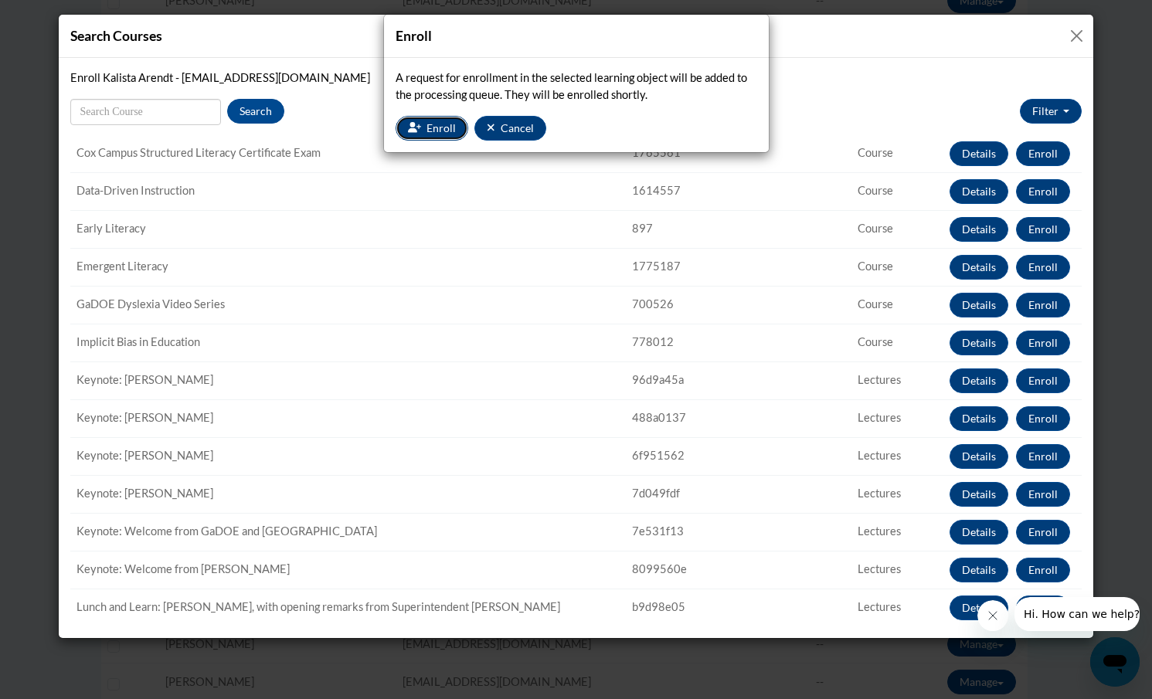
click at [436, 139] on button "Enroll" at bounding box center [432, 128] width 73 height 25
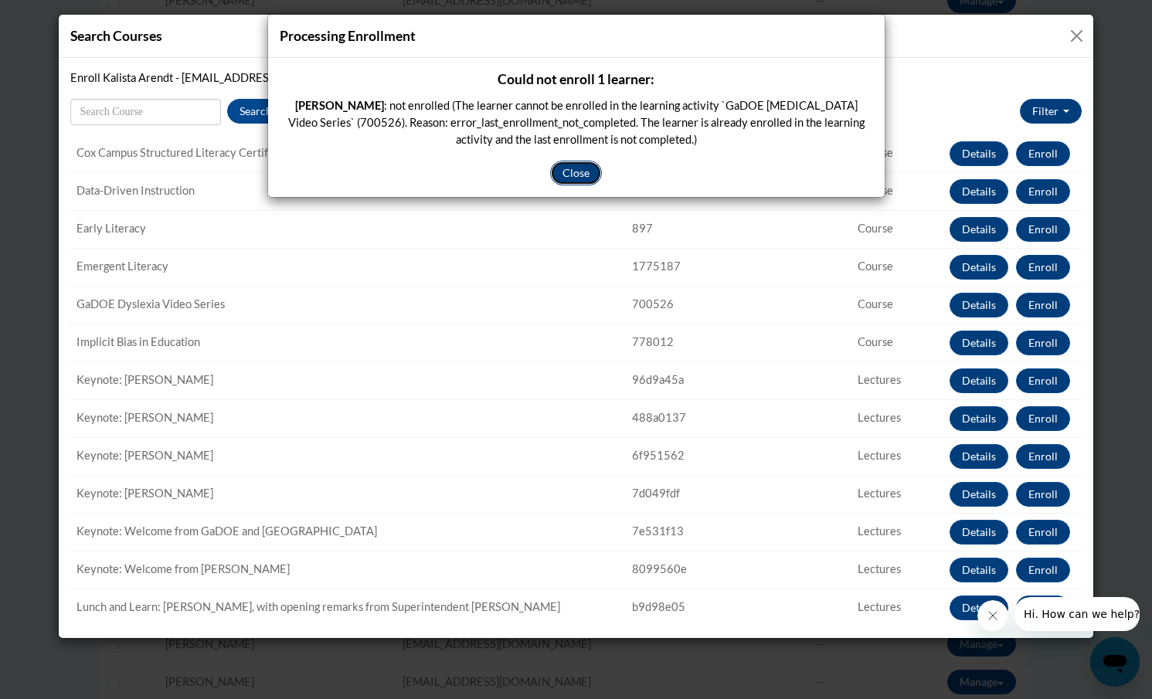
click at [573, 172] on button "Close" at bounding box center [576, 173] width 52 height 25
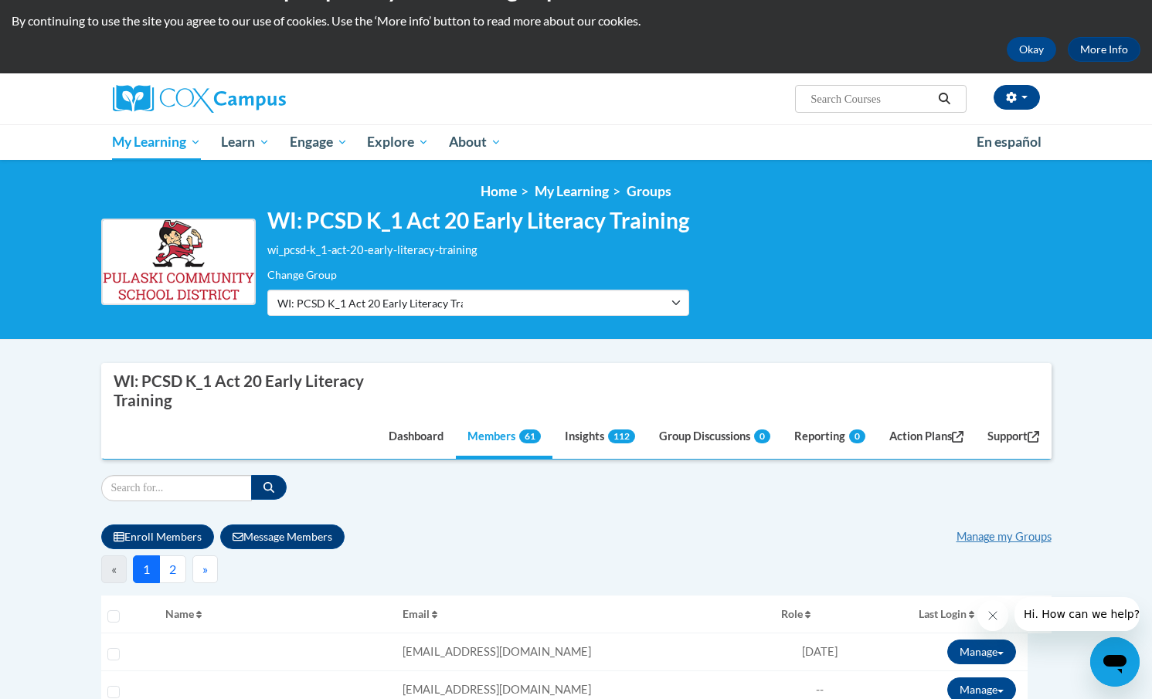
scroll to position [0, 0]
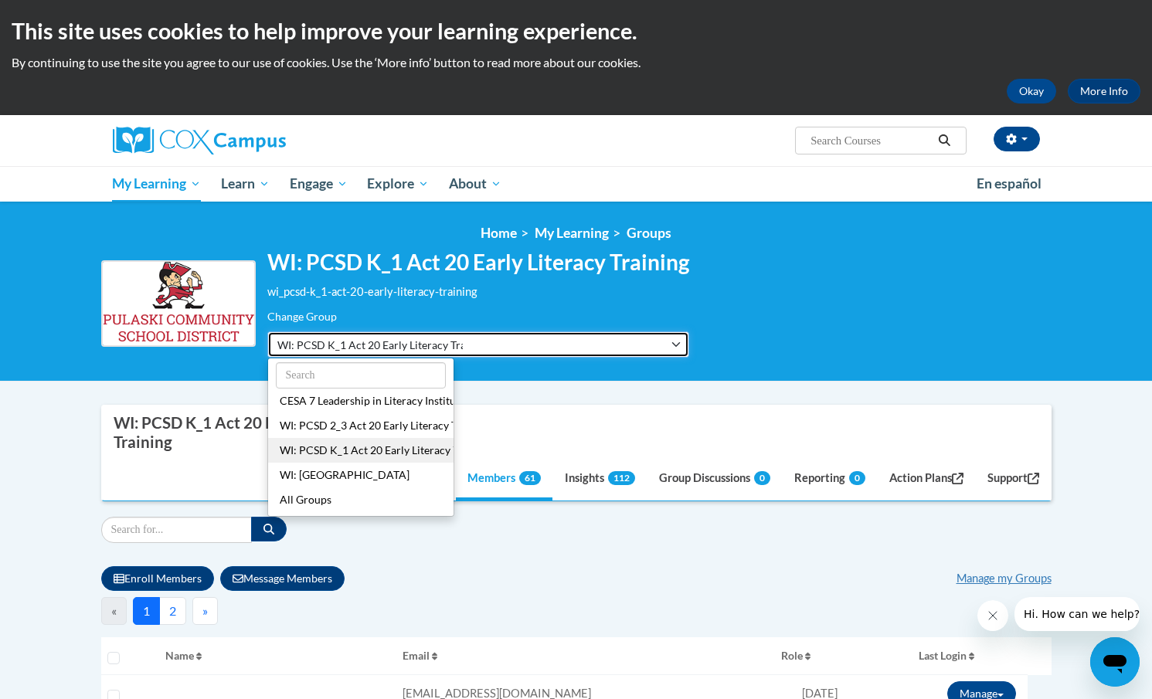
click at [366, 338] on span "WI: PCSD K_1 Act 20 Early Literacy Training" at bounding box center [369, 345] width 185 height 16
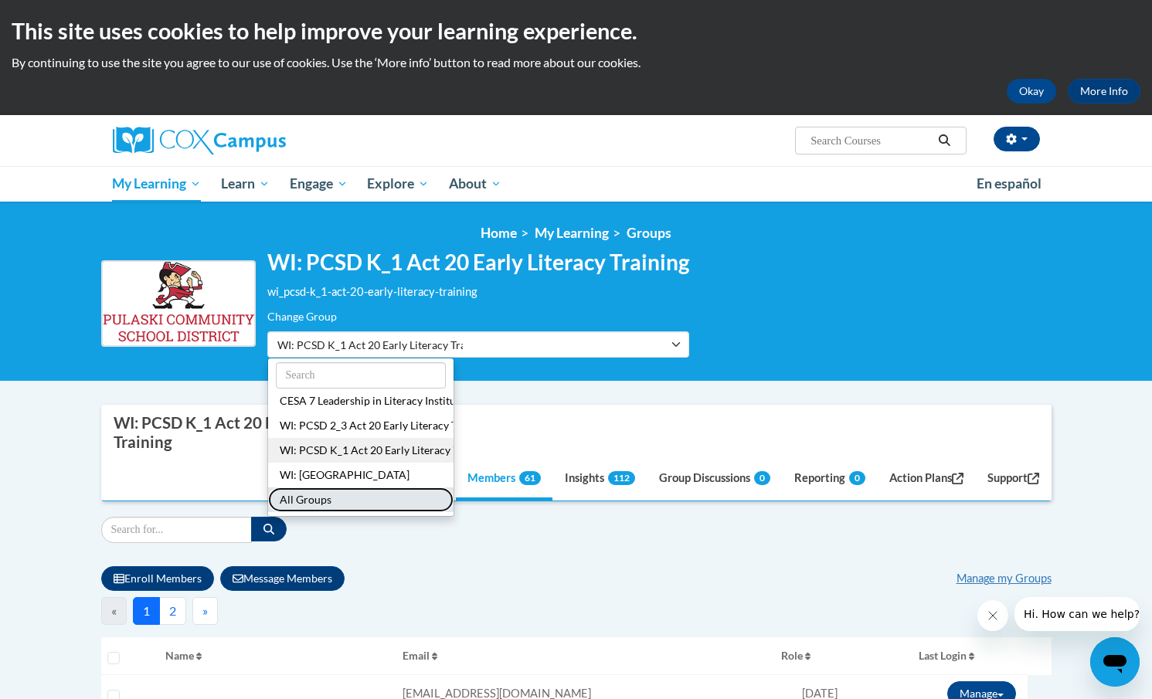
click at [310, 499] on button "All Groups" at bounding box center [360, 500] width 185 height 25
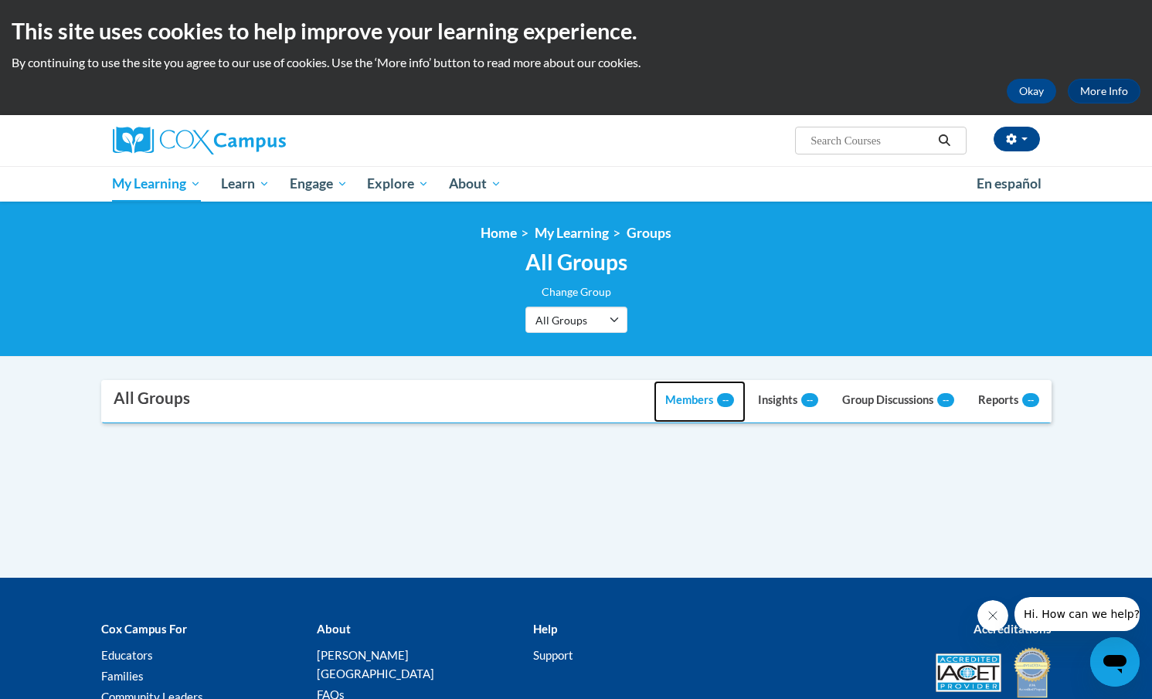
click at [686, 400] on link "Members --" at bounding box center [700, 402] width 92 height 42
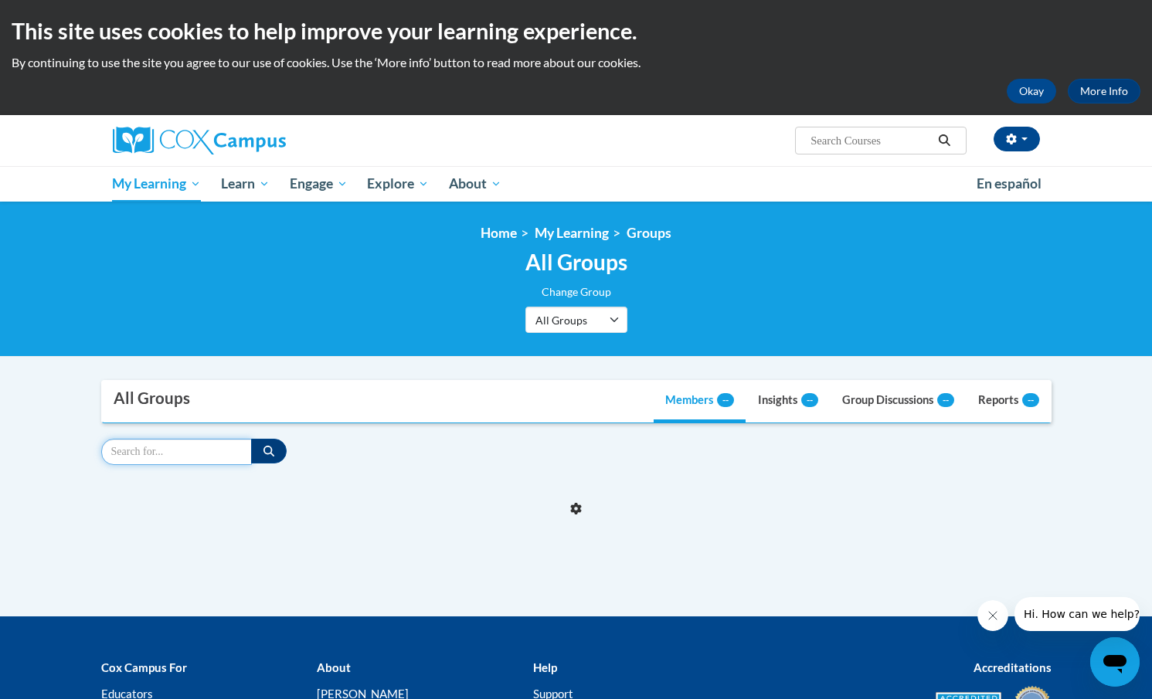
click at [149, 451] on input "Search" at bounding box center [176, 452] width 151 height 26
click at [149, 457] on input "Search" at bounding box center [176, 452] width 151 height 26
type input "[PERSON_NAME]"
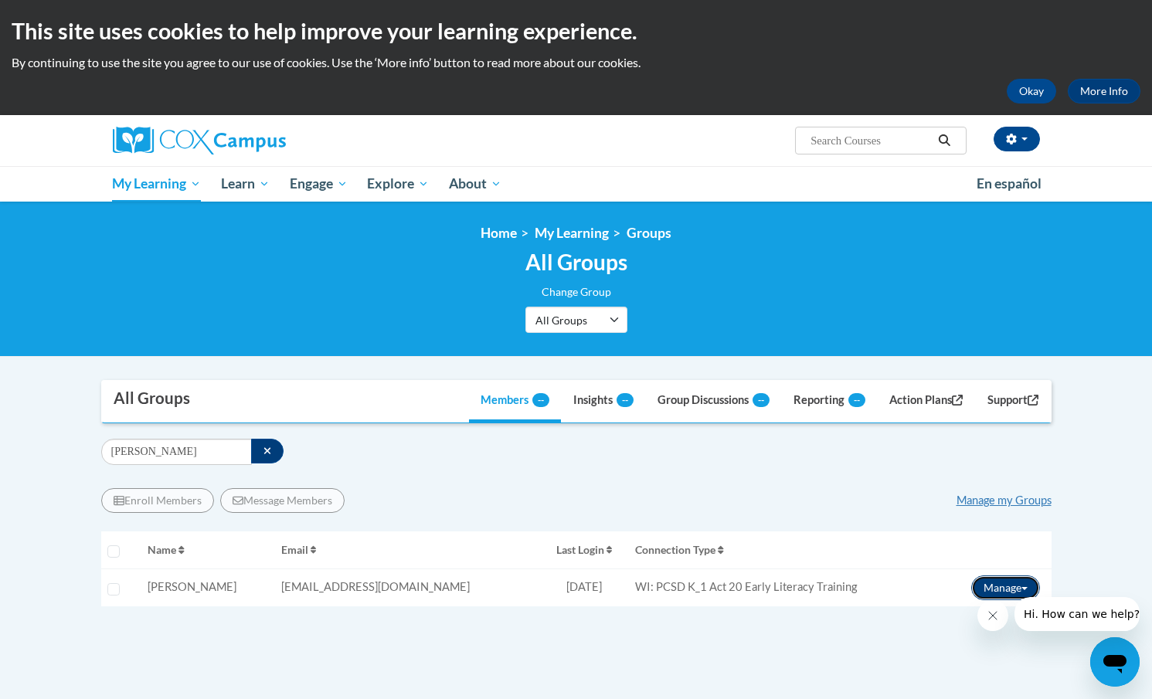
click at [994, 582] on button "Manage" at bounding box center [1005, 588] width 69 height 25
click at [960, 618] on link "Enroll" at bounding box center [982, 619] width 125 height 25
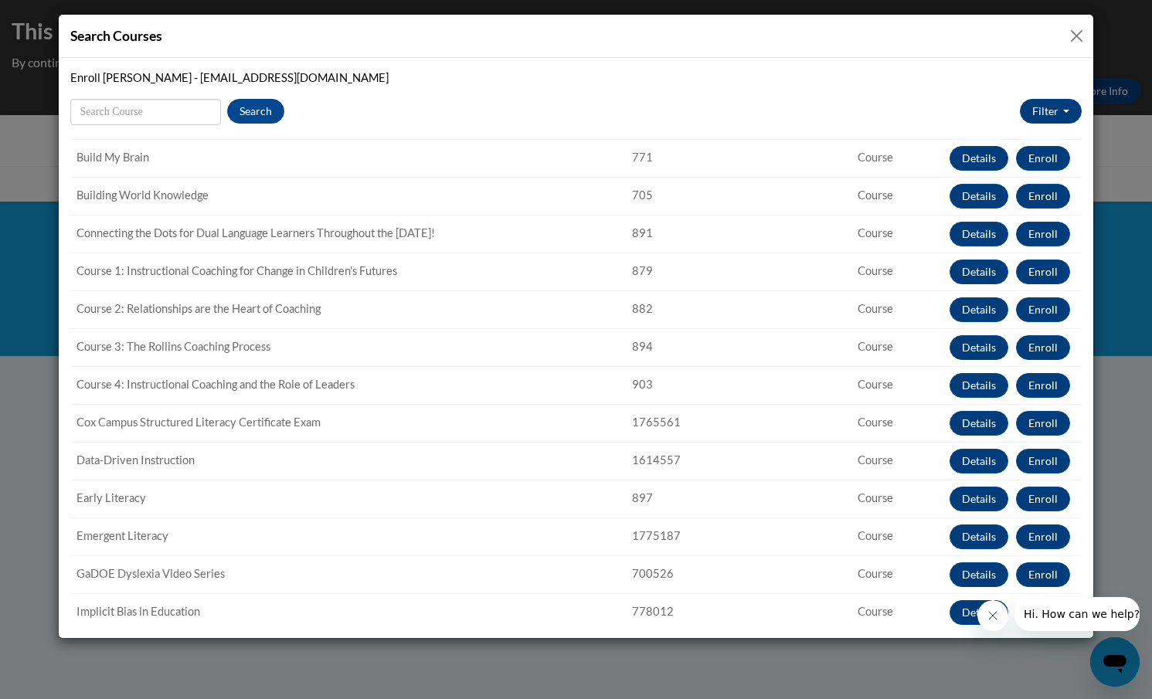
scroll to position [107, 0]
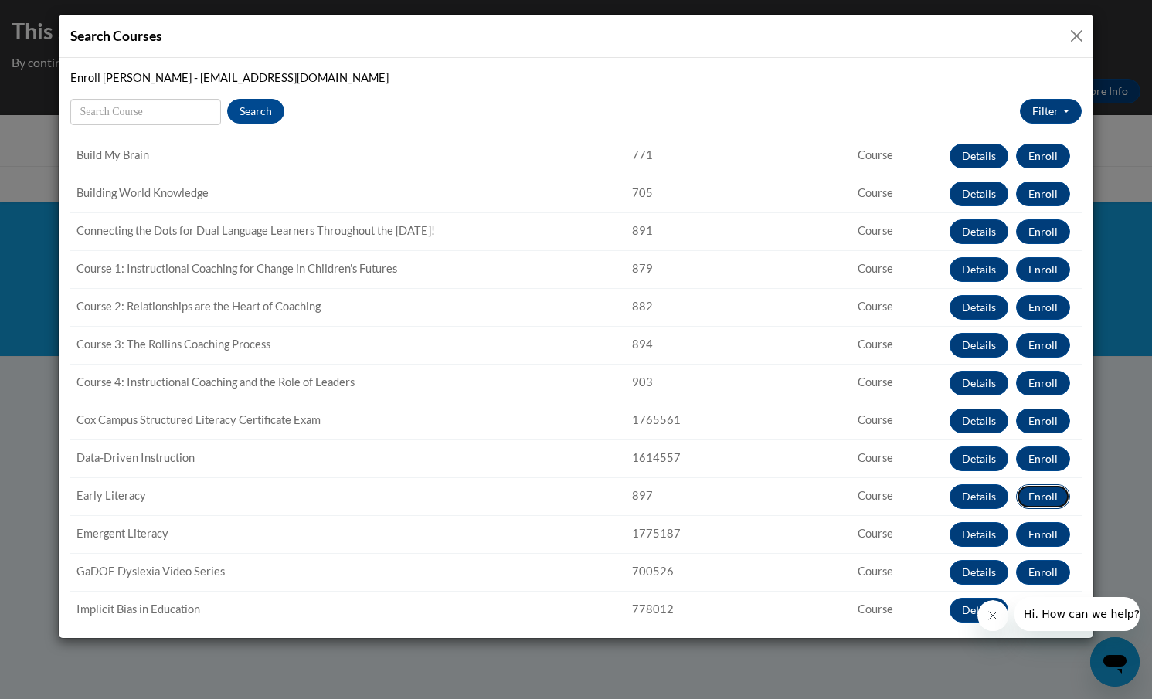
click at [1048, 491] on button "Enroll" at bounding box center [1043, 497] width 54 height 25
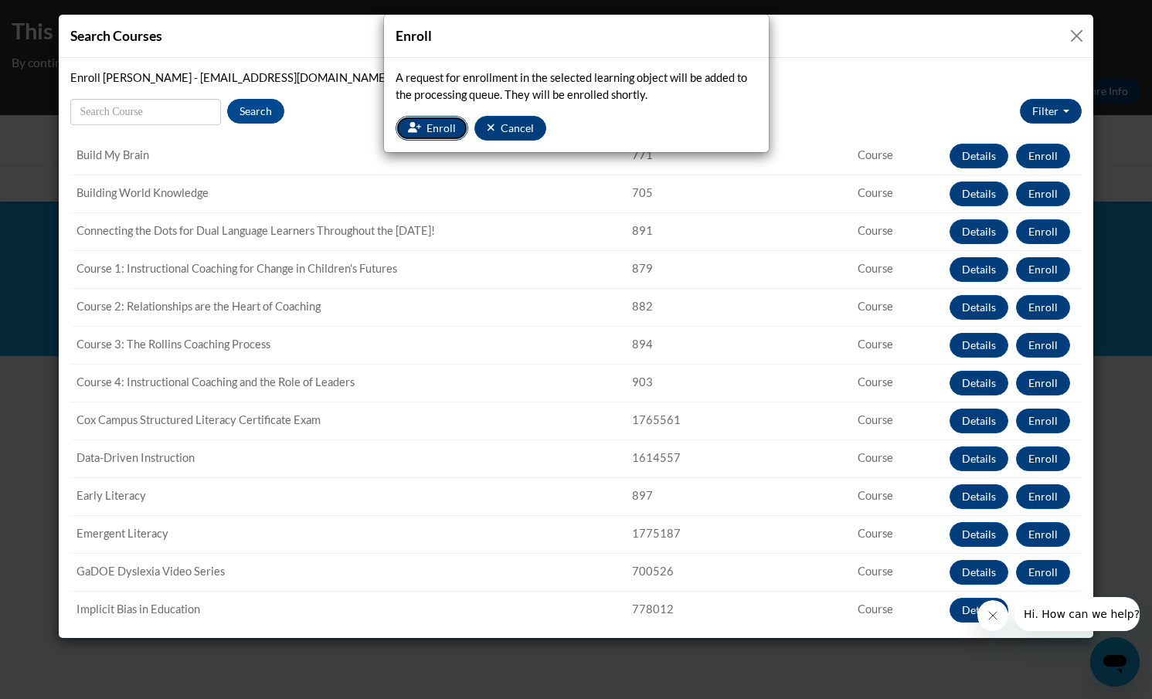
click at [423, 126] on button "Enroll" at bounding box center [432, 128] width 73 height 25
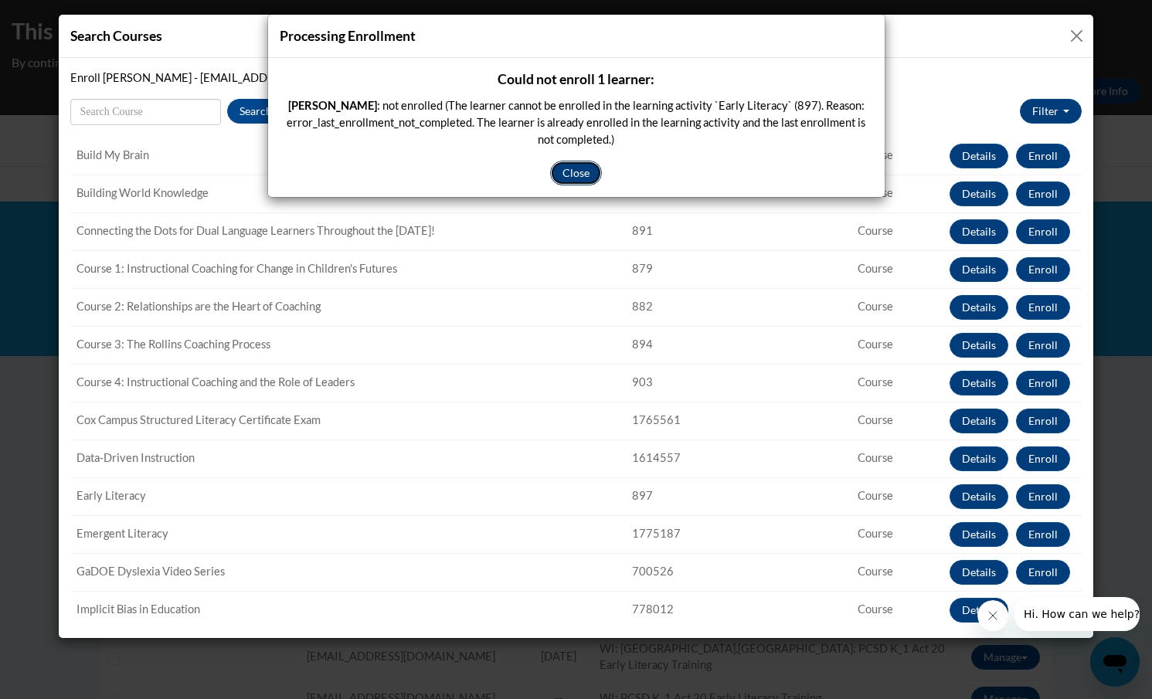
click at [579, 174] on button "Close" at bounding box center [576, 173] width 52 height 25
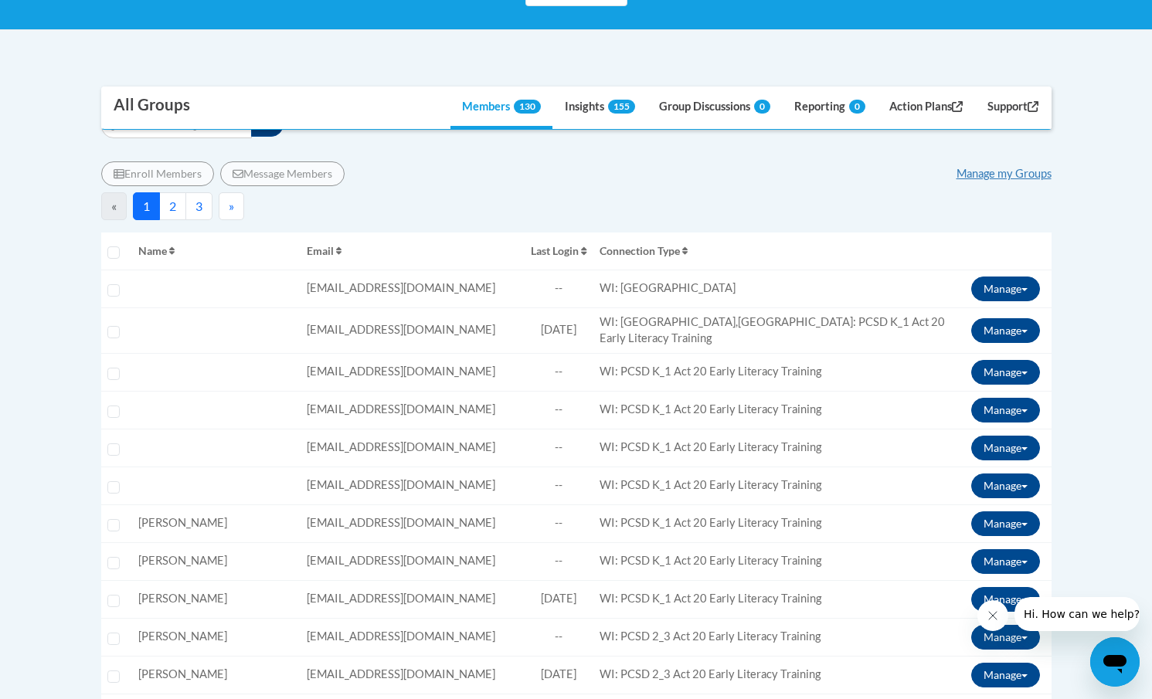
scroll to position [0, 0]
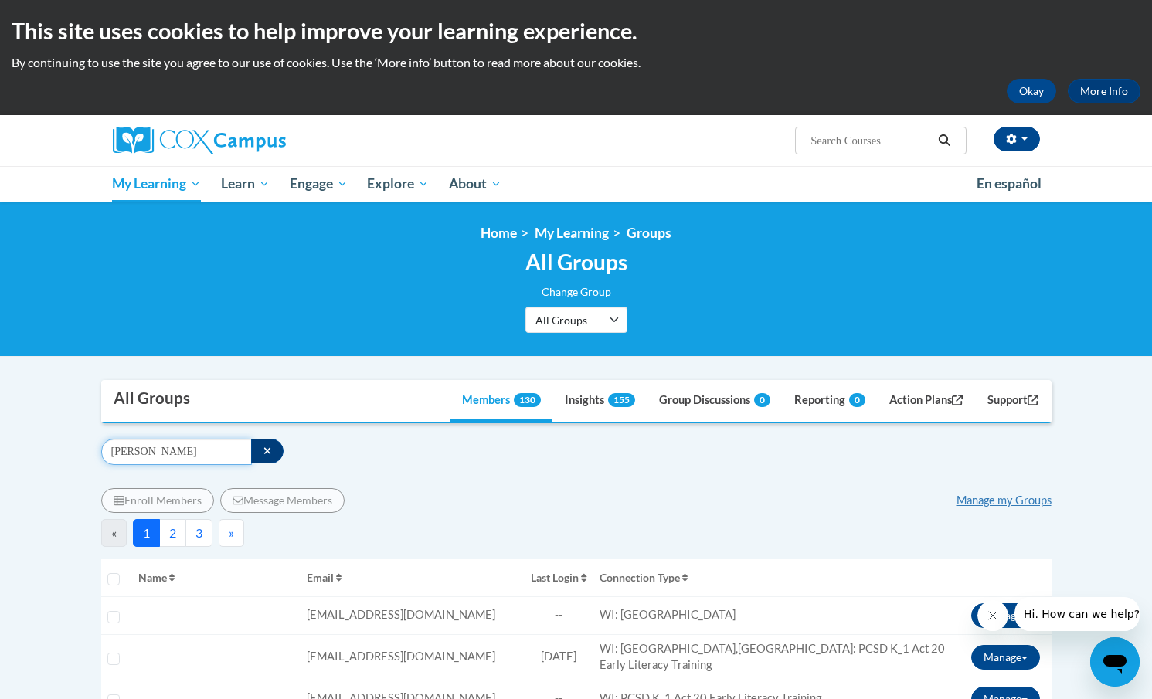
click at [204, 455] on input "[PERSON_NAME]" at bounding box center [176, 452] width 151 height 26
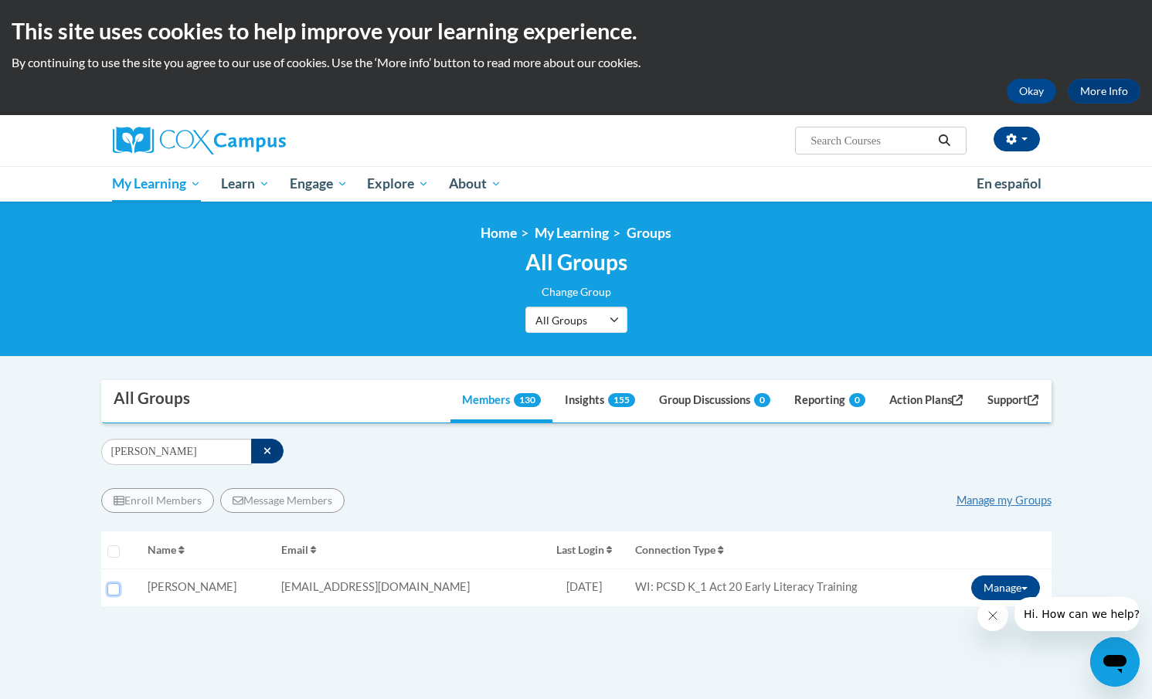
click at [114, 587] on input "Select learner" at bounding box center [113, 589] width 12 height 12
checkbox input "true"
click at [991, 593] on button "Manage" at bounding box center [1005, 588] width 69 height 25
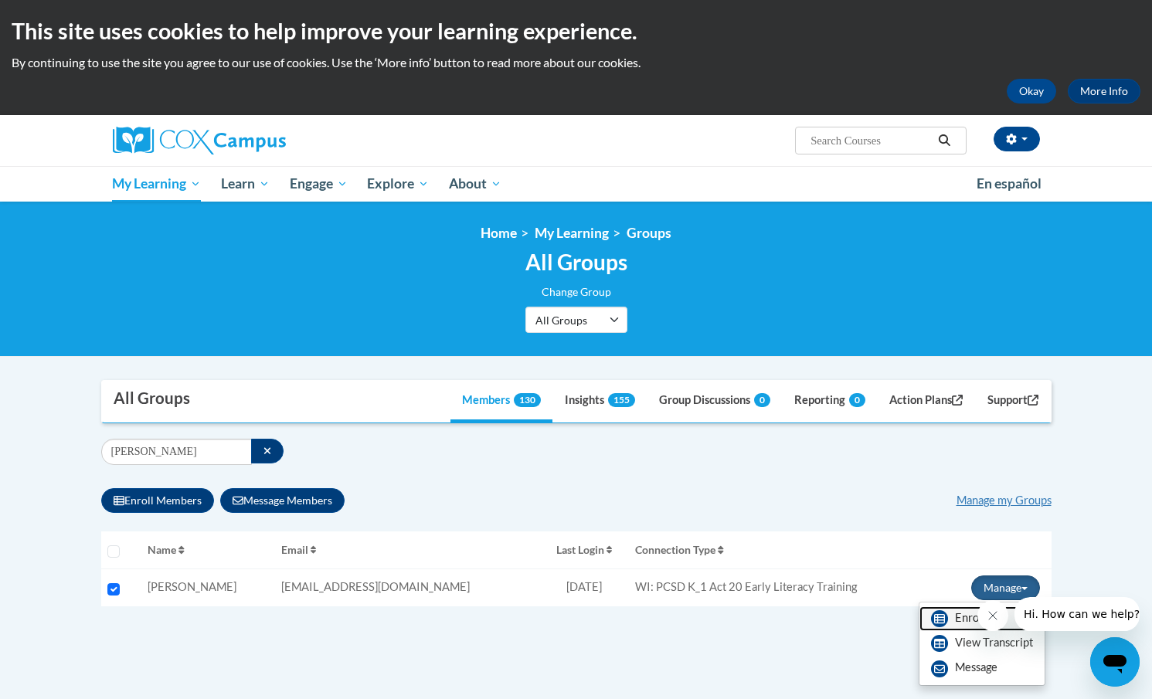
click at [962, 617] on link "Enroll" at bounding box center [982, 619] width 125 height 25
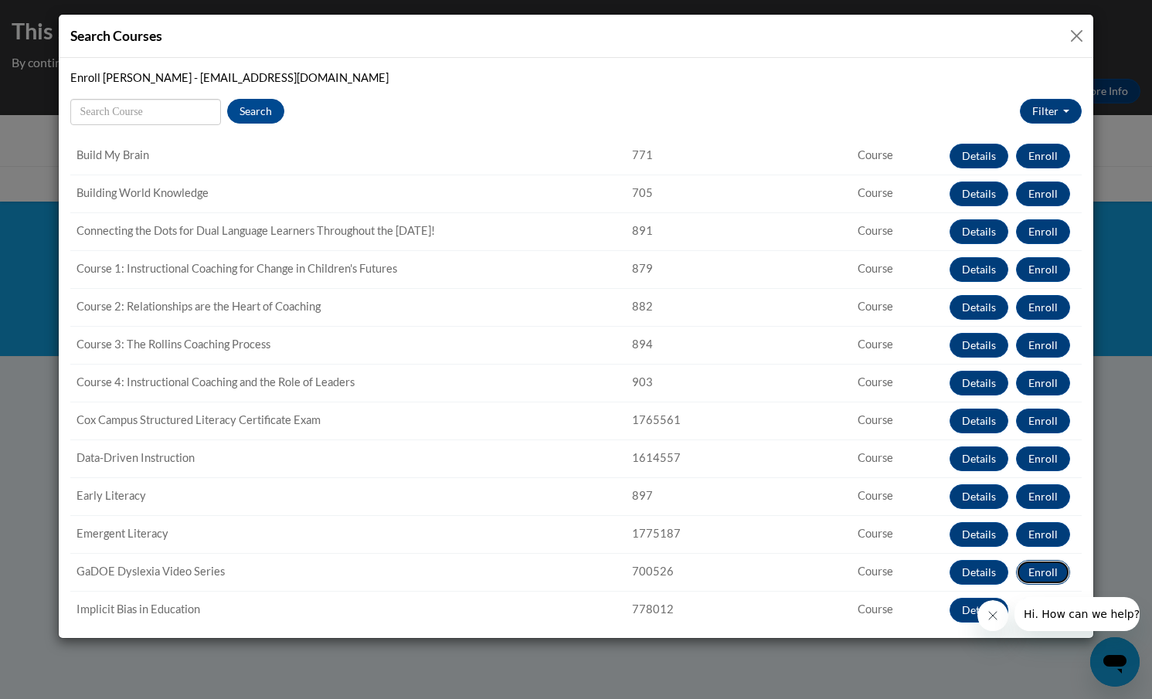
click at [1041, 574] on button "Enroll" at bounding box center [1043, 572] width 54 height 25
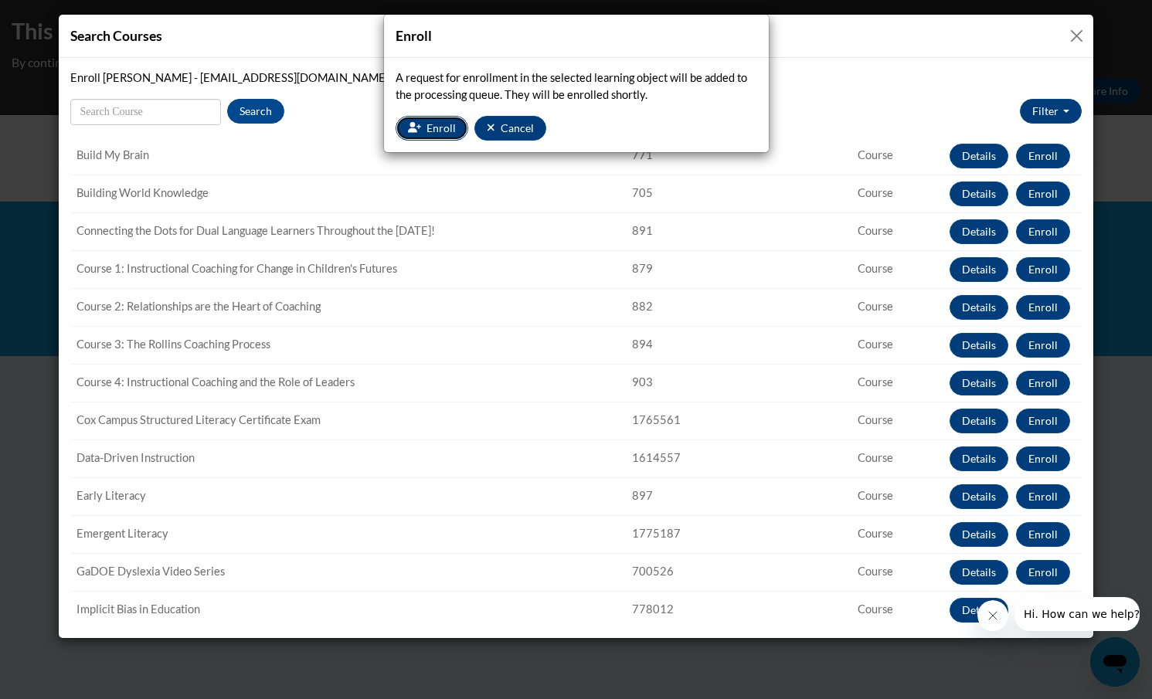
click at [430, 135] on button "Enroll" at bounding box center [432, 128] width 73 height 25
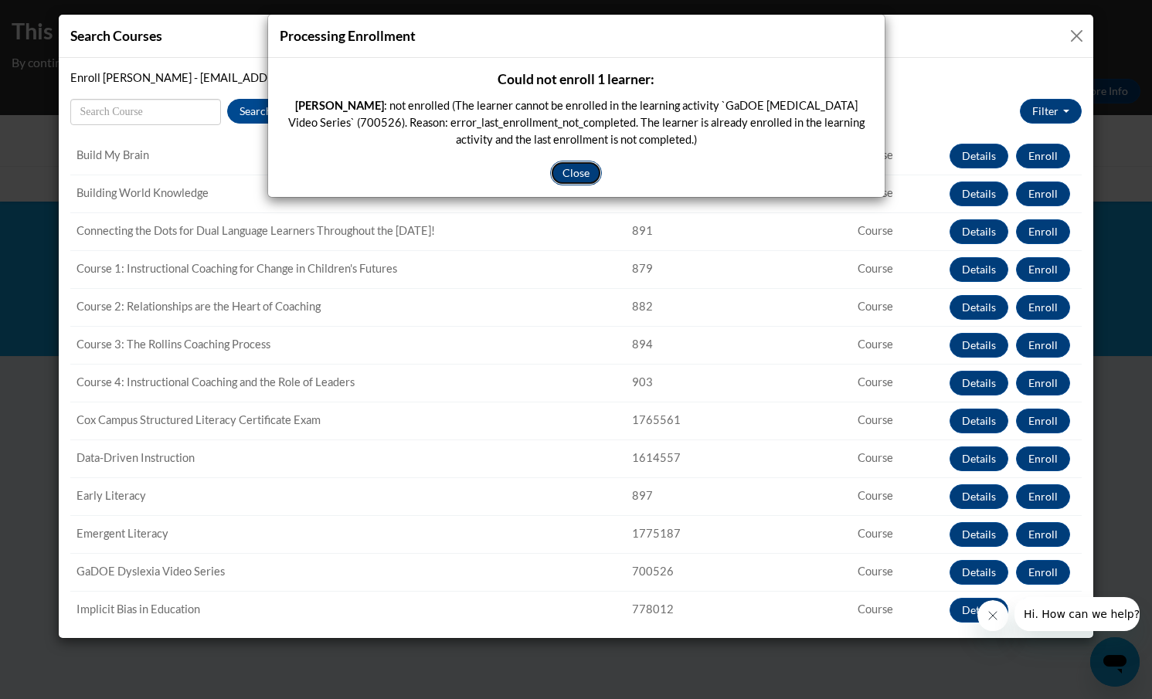
click at [580, 175] on button "Close" at bounding box center [576, 173] width 52 height 25
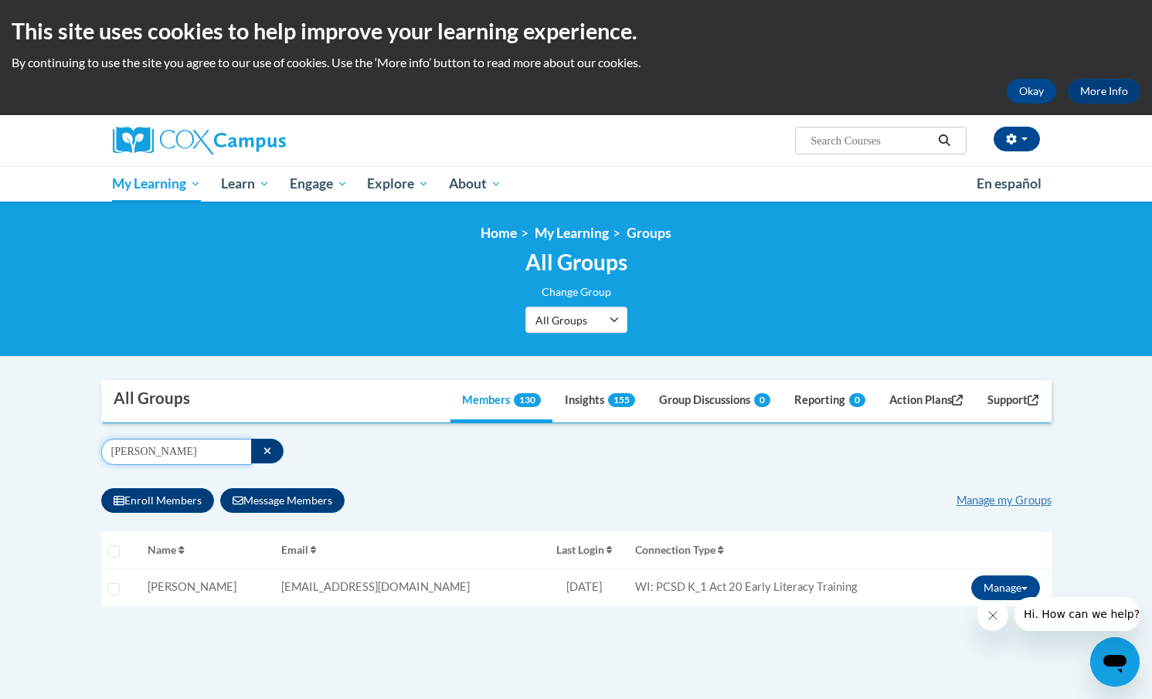
drag, startPoint x: 202, startPoint y: 452, endPoint x: 104, endPoint y: 447, distance: 98.3
click at [104, 447] on input "Kasey Vanderveren" at bounding box center [176, 452] width 151 height 26
type input "Reece Worachek"
click at [110, 588] on input "Select learner" at bounding box center [113, 589] width 12 height 12
checkbox input "true"
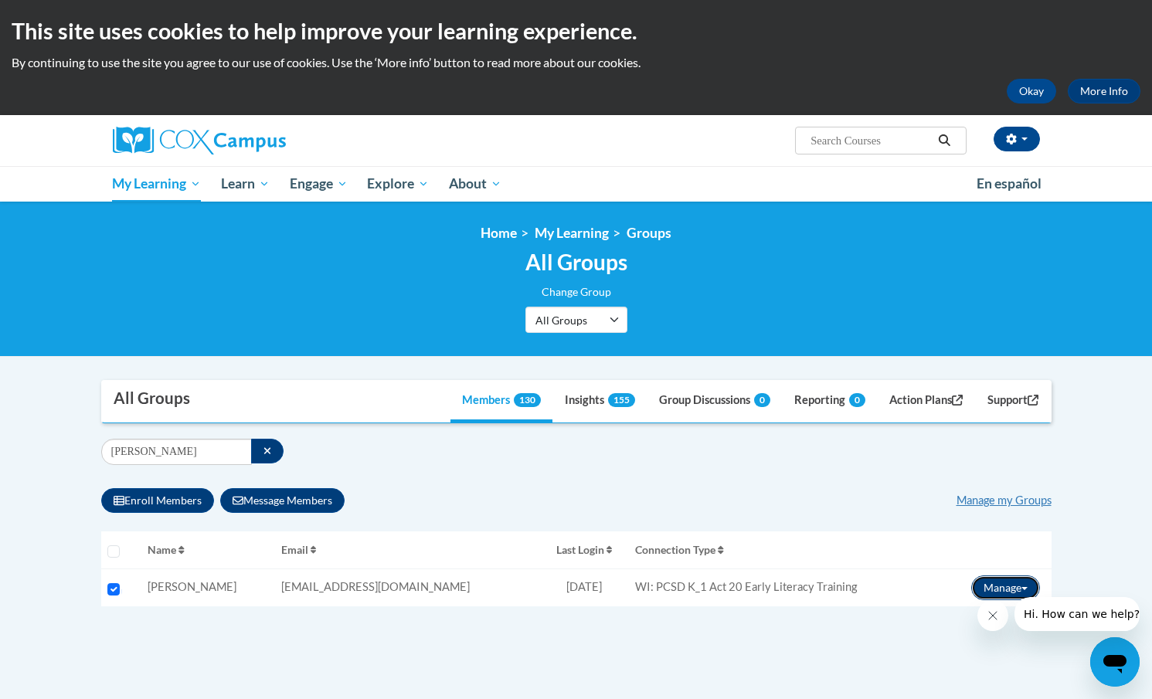
click at [1012, 585] on button "Manage" at bounding box center [1005, 588] width 69 height 25
click at [960, 620] on link "Enroll" at bounding box center [982, 619] width 125 height 25
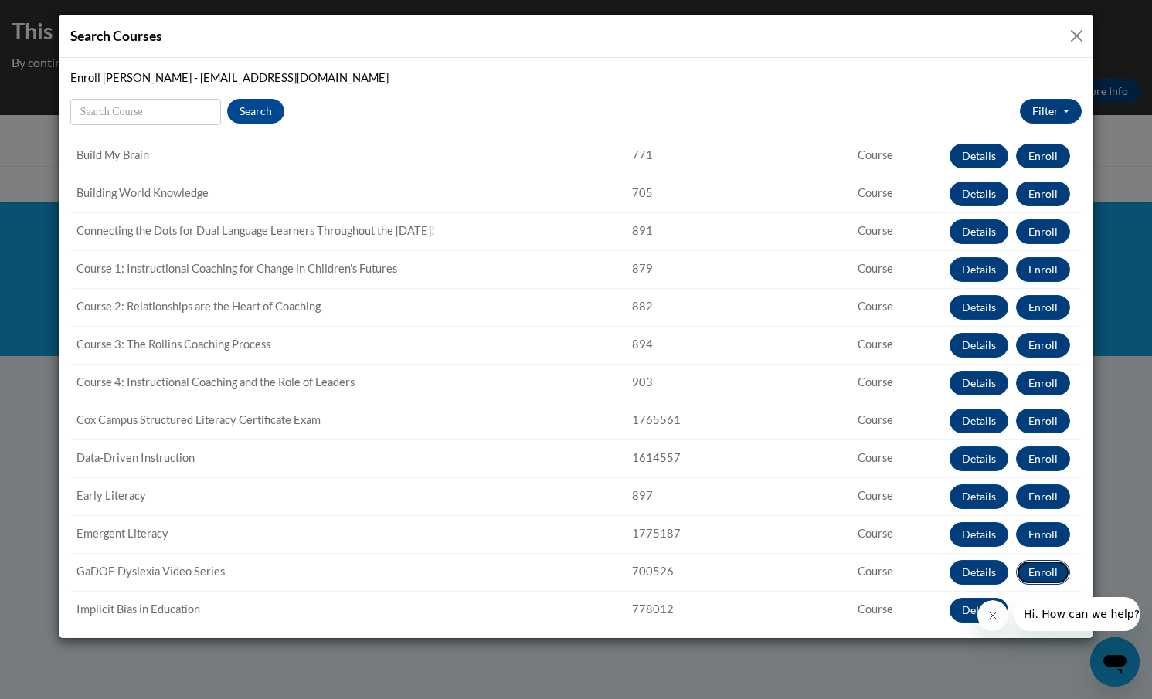
click at [1036, 573] on button "Enroll" at bounding box center [1043, 572] width 54 height 25
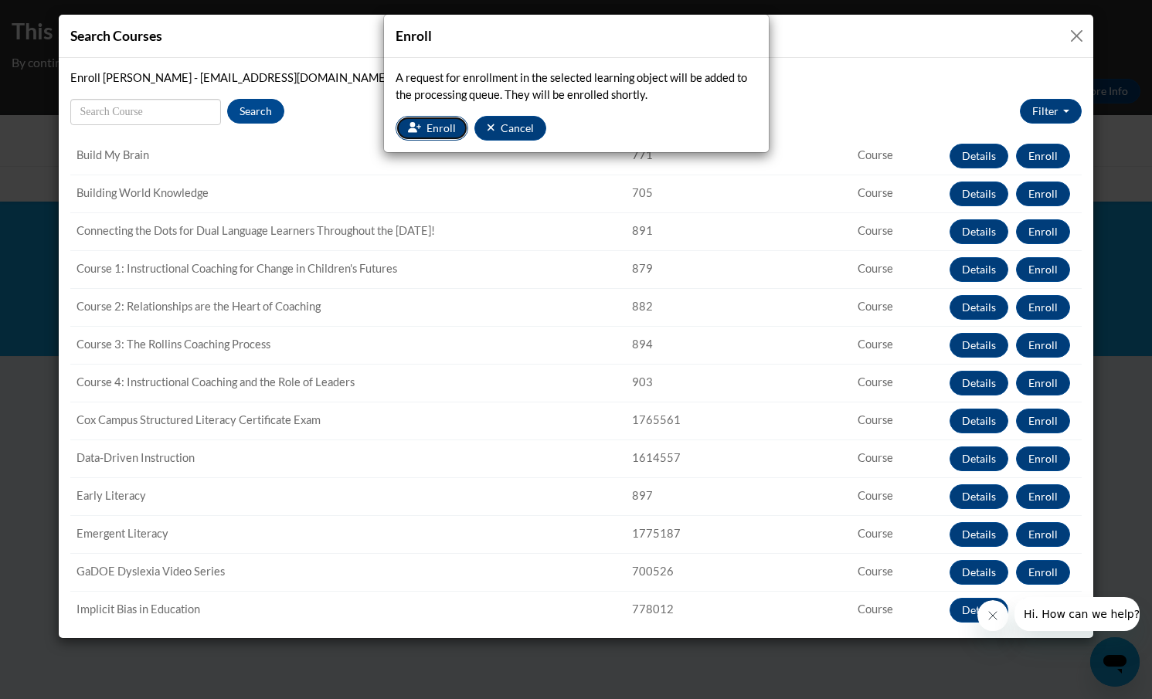
click at [436, 127] on span "Enroll" at bounding box center [441, 127] width 29 height 13
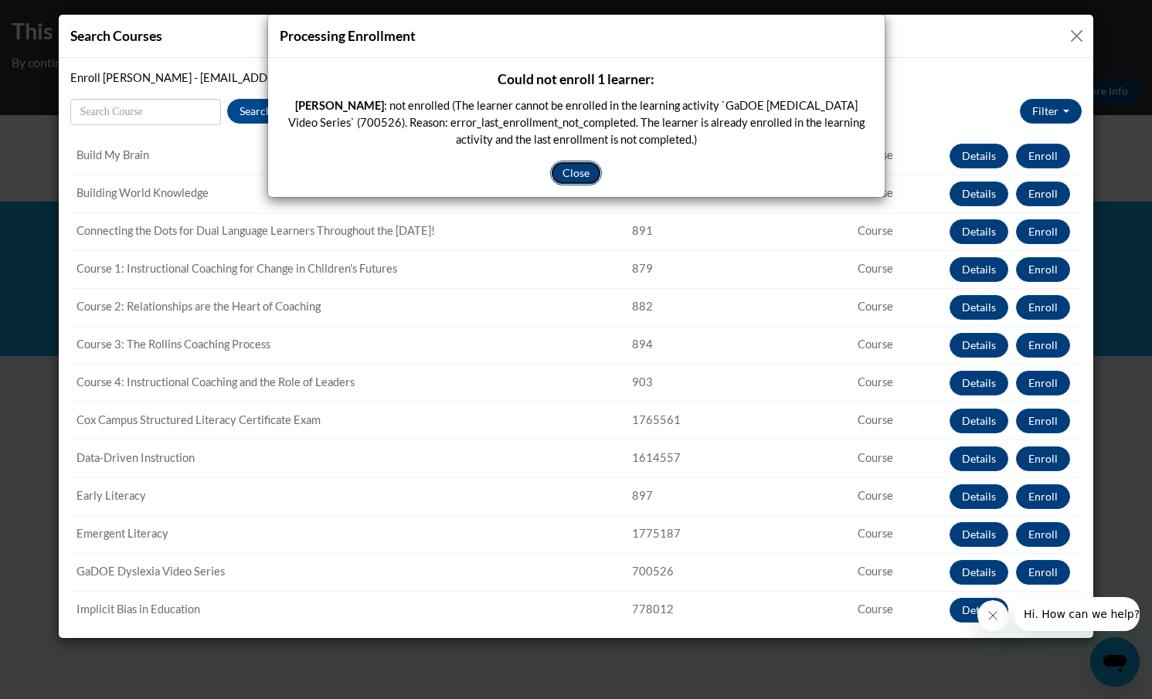
click at [561, 168] on button "Close" at bounding box center [576, 173] width 52 height 25
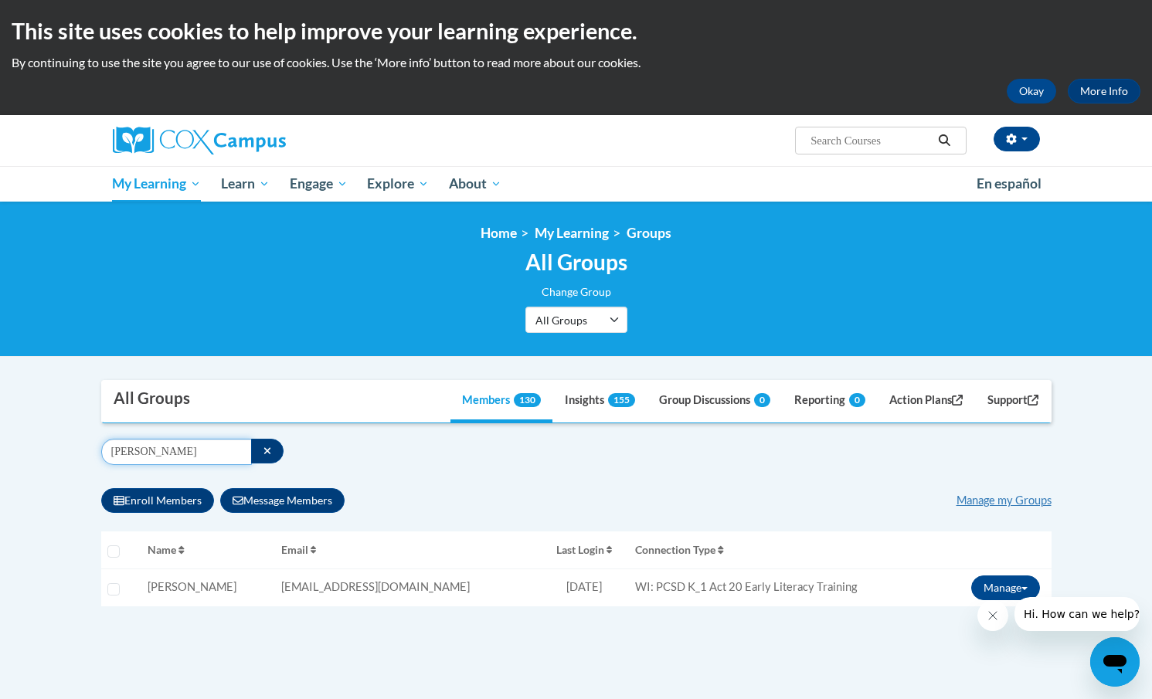
drag, startPoint x: 192, startPoint y: 453, endPoint x: 104, endPoint y: 454, distance: 88.1
click at [104, 454] on input "Reece Worachek" at bounding box center [176, 452] width 151 height 26
type input "Krista Schroeder"
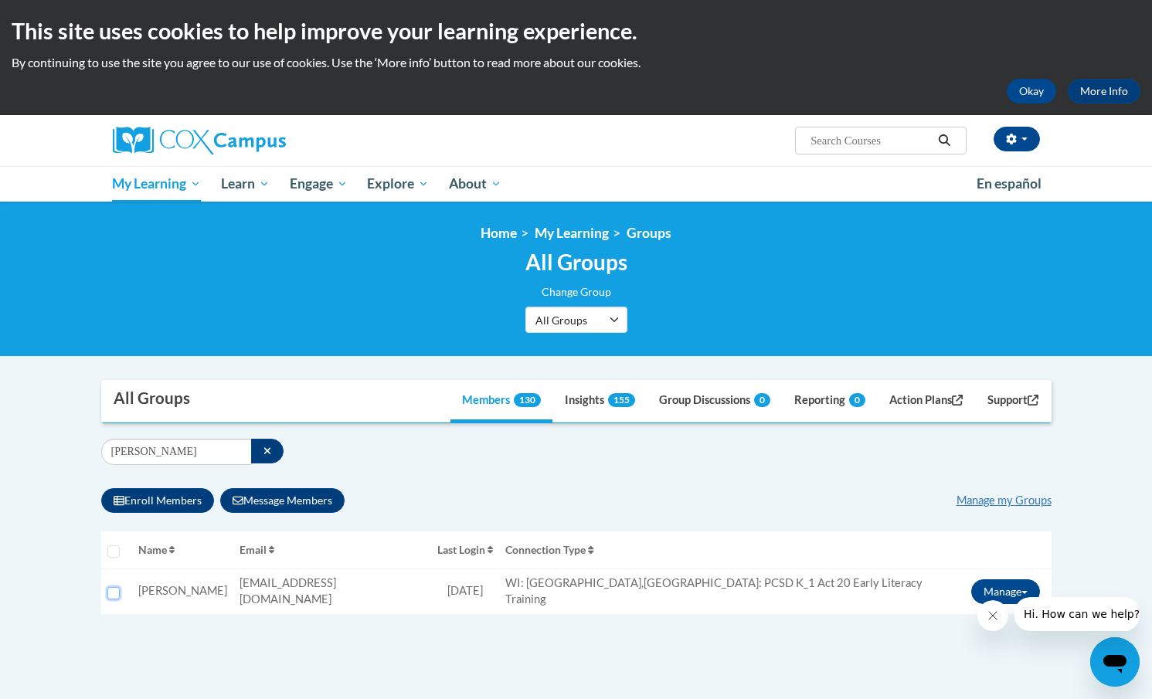
click at [110, 590] on input "Select learner" at bounding box center [113, 593] width 12 height 12
checkbox input "true"
click at [1004, 581] on button "Manage" at bounding box center [1005, 592] width 69 height 25
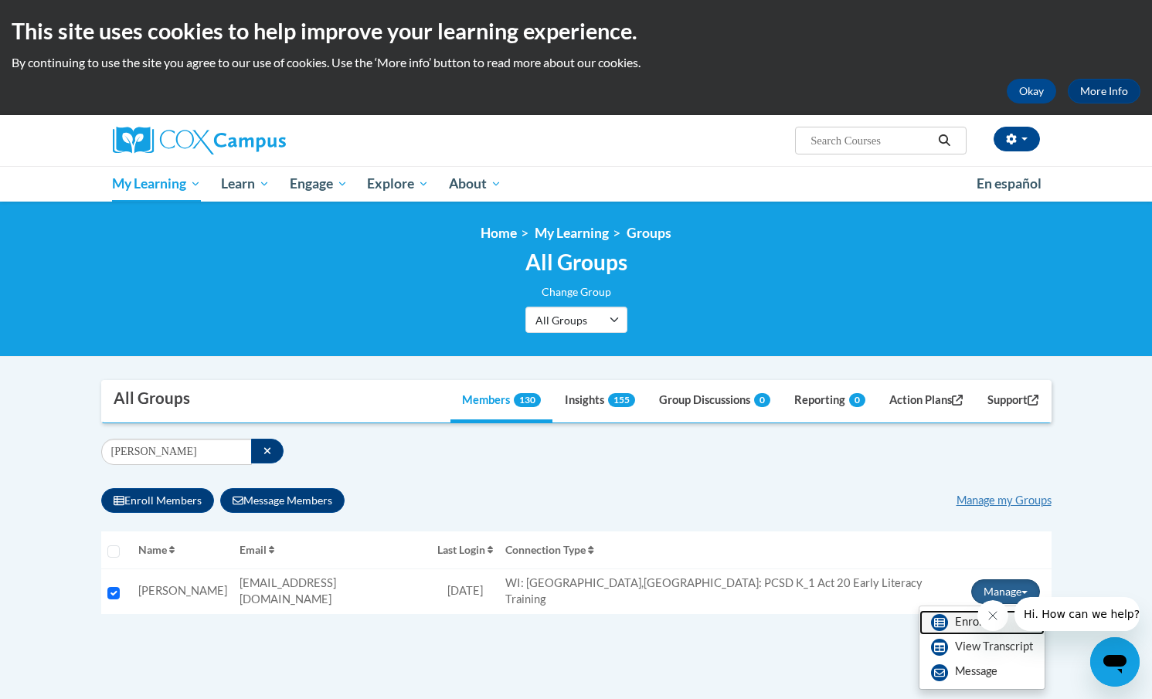
click at [962, 616] on link "Enroll" at bounding box center [982, 622] width 125 height 25
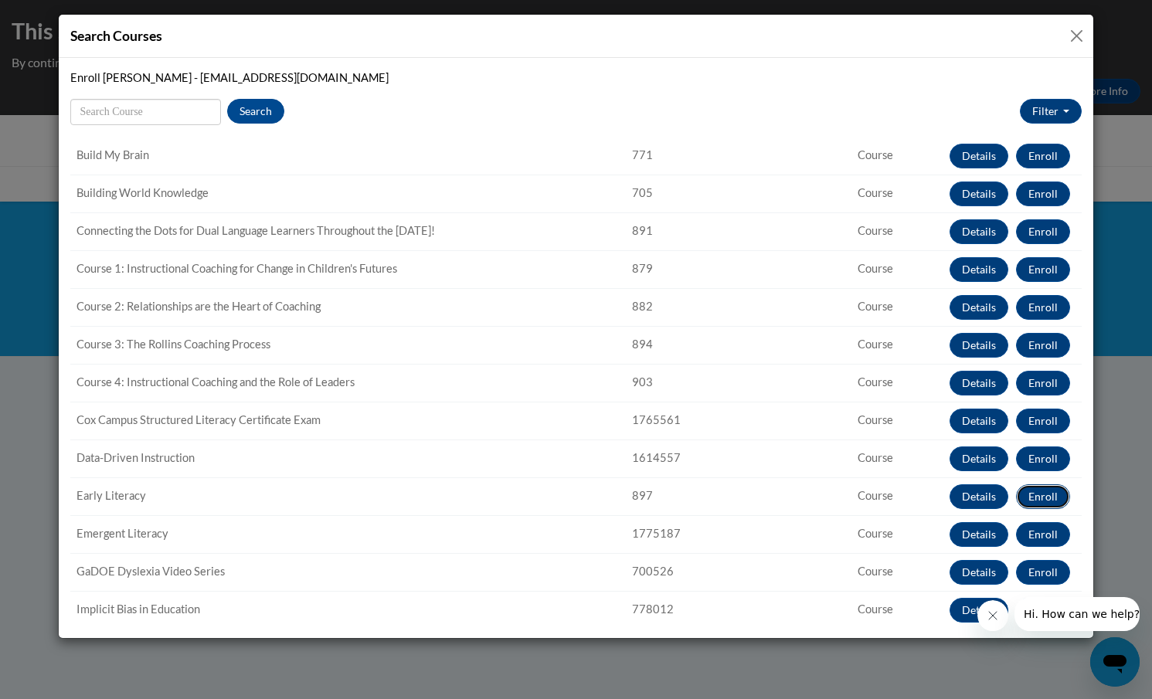
click at [1049, 495] on button "Enroll" at bounding box center [1043, 497] width 54 height 25
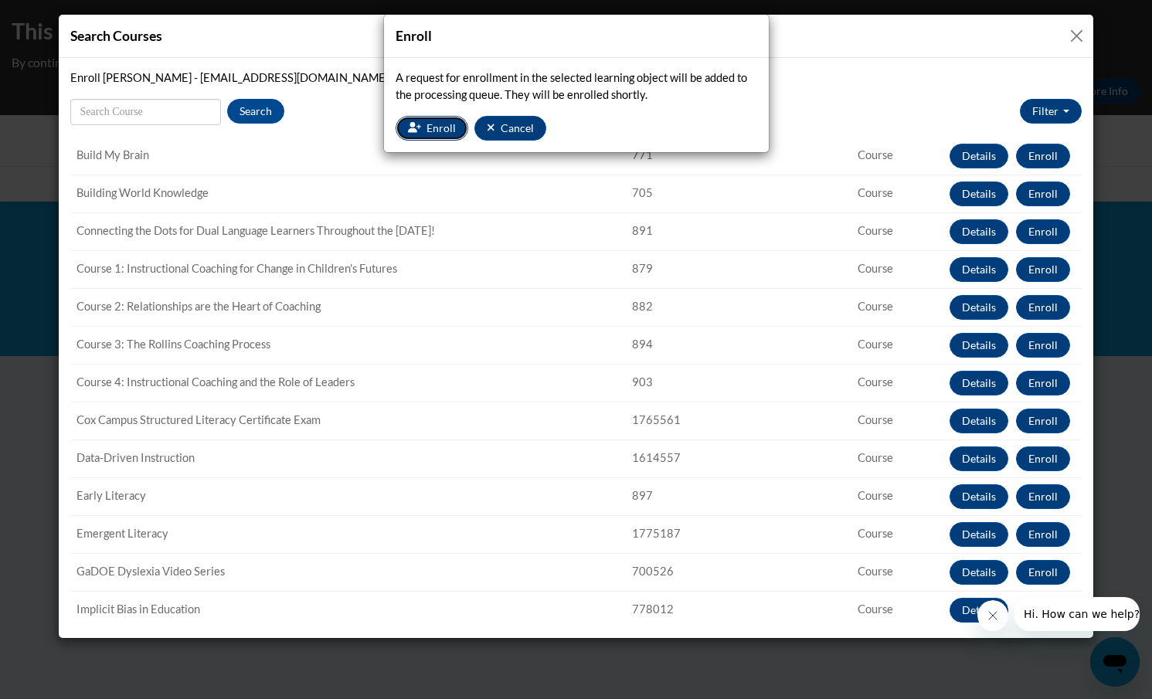
click at [436, 128] on span "Enroll" at bounding box center [441, 127] width 29 height 13
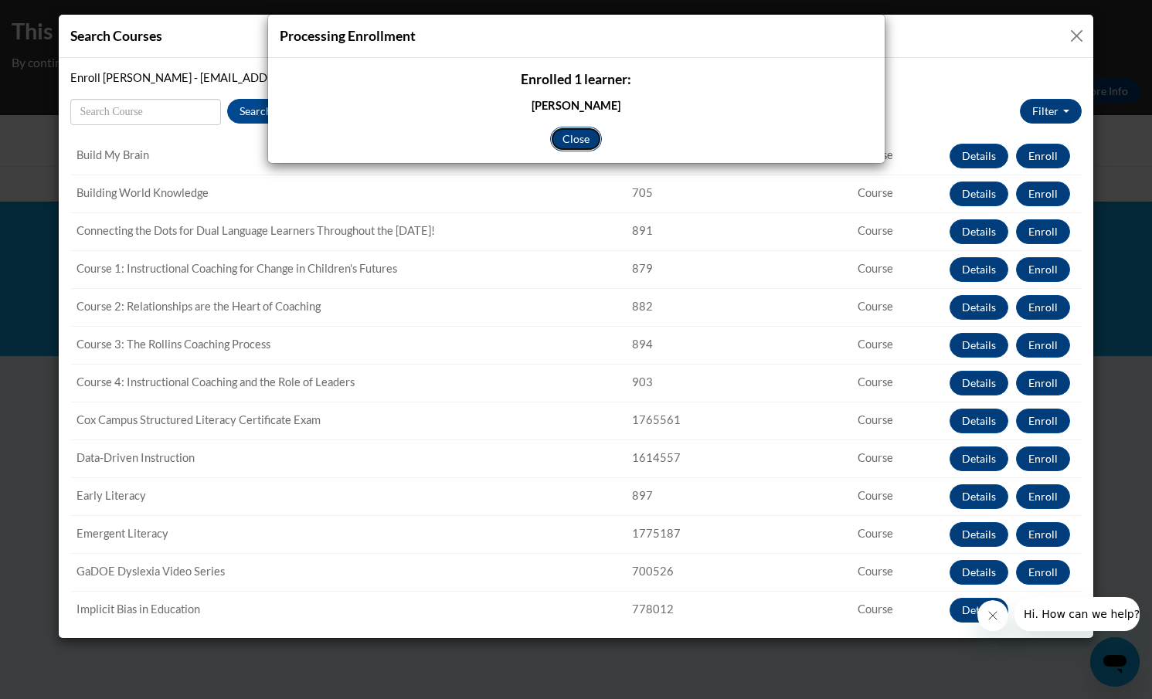
click at [573, 140] on button "Close" at bounding box center [576, 139] width 52 height 25
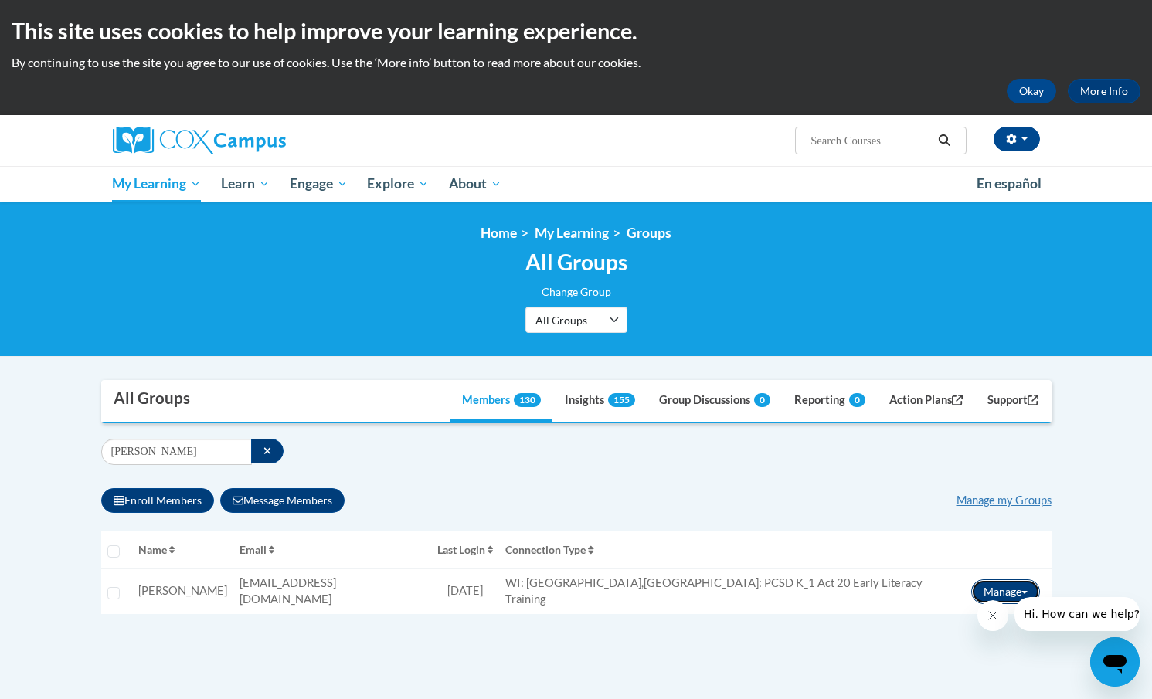
click at [1003, 587] on button "Manage" at bounding box center [1005, 592] width 69 height 25
click at [961, 623] on link "Enroll" at bounding box center [982, 622] width 125 height 25
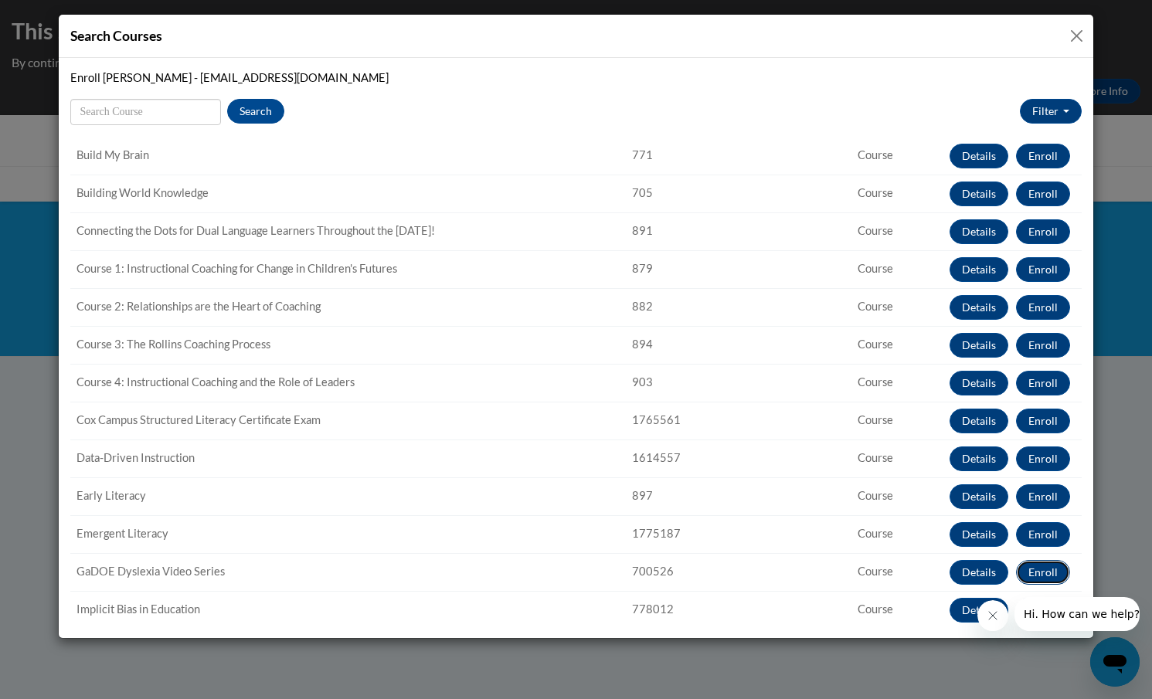
click at [1044, 573] on button "Enroll" at bounding box center [1043, 572] width 54 height 25
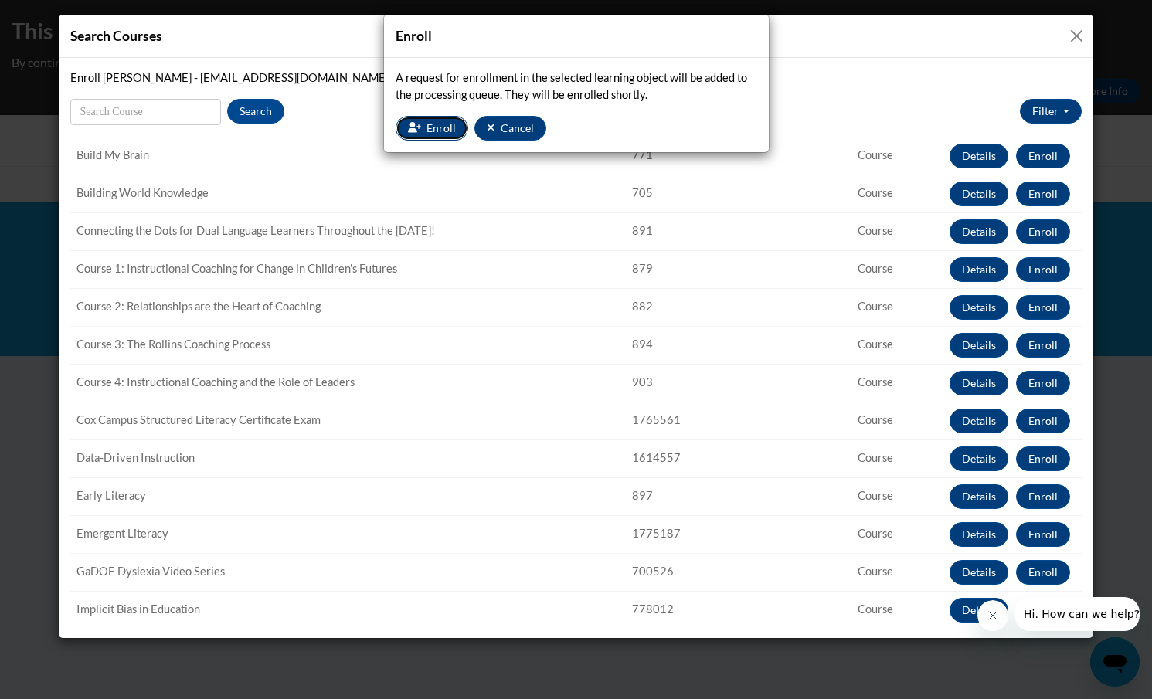
click at [438, 130] on span "Enroll" at bounding box center [441, 127] width 29 height 13
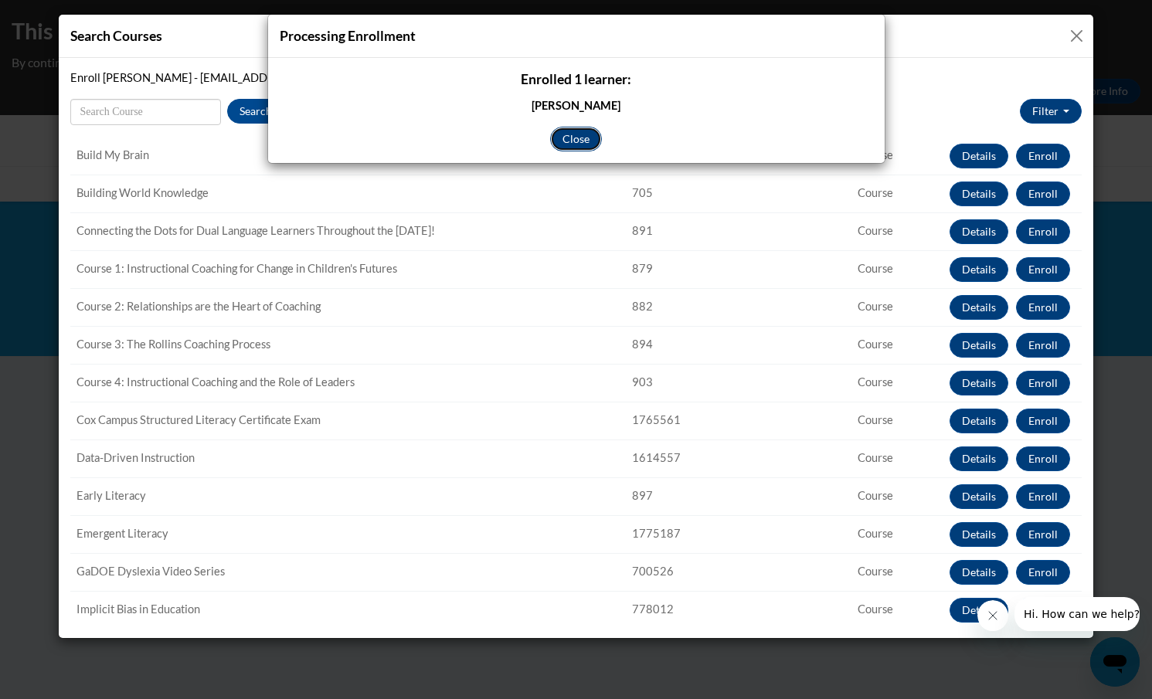
click at [574, 140] on button "Close" at bounding box center [576, 139] width 52 height 25
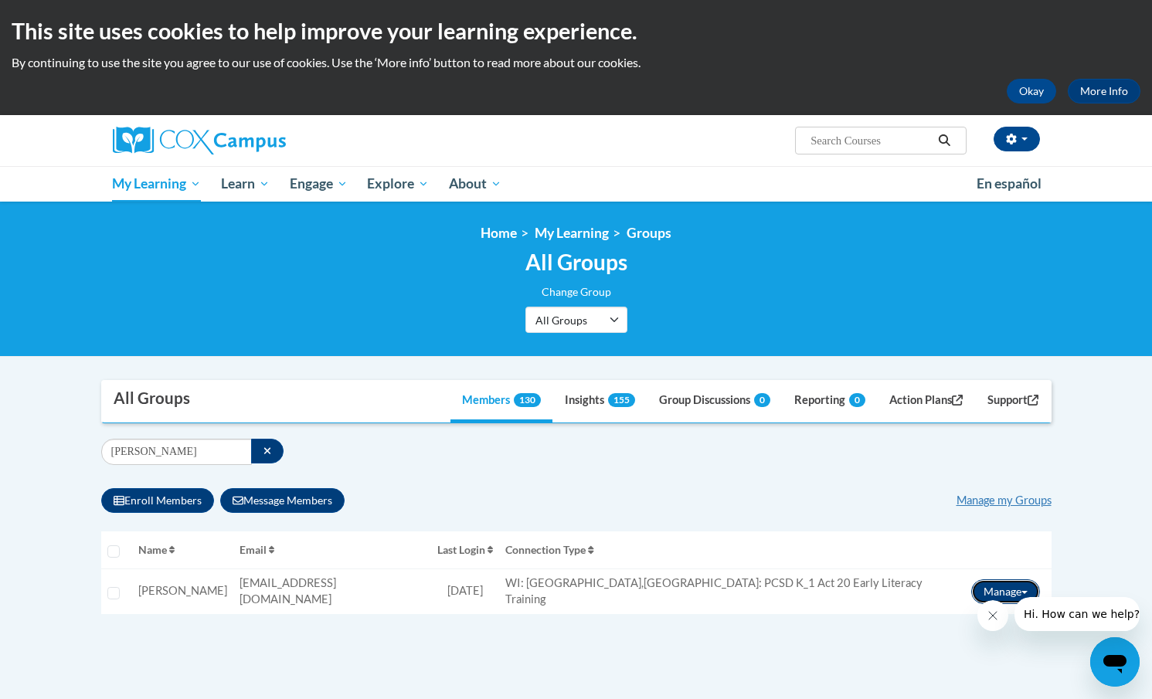
click at [985, 587] on button "Manage" at bounding box center [1005, 592] width 69 height 25
click at [954, 616] on link "Enroll" at bounding box center [982, 622] width 125 height 25
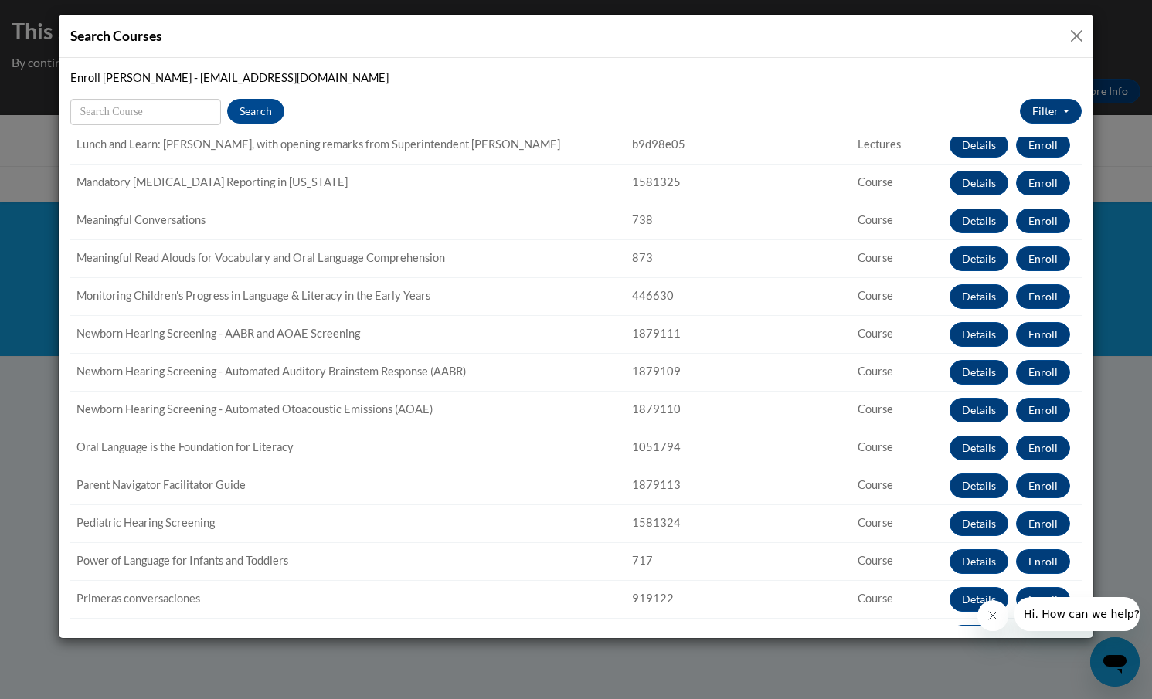
scroll to position [840, 0]
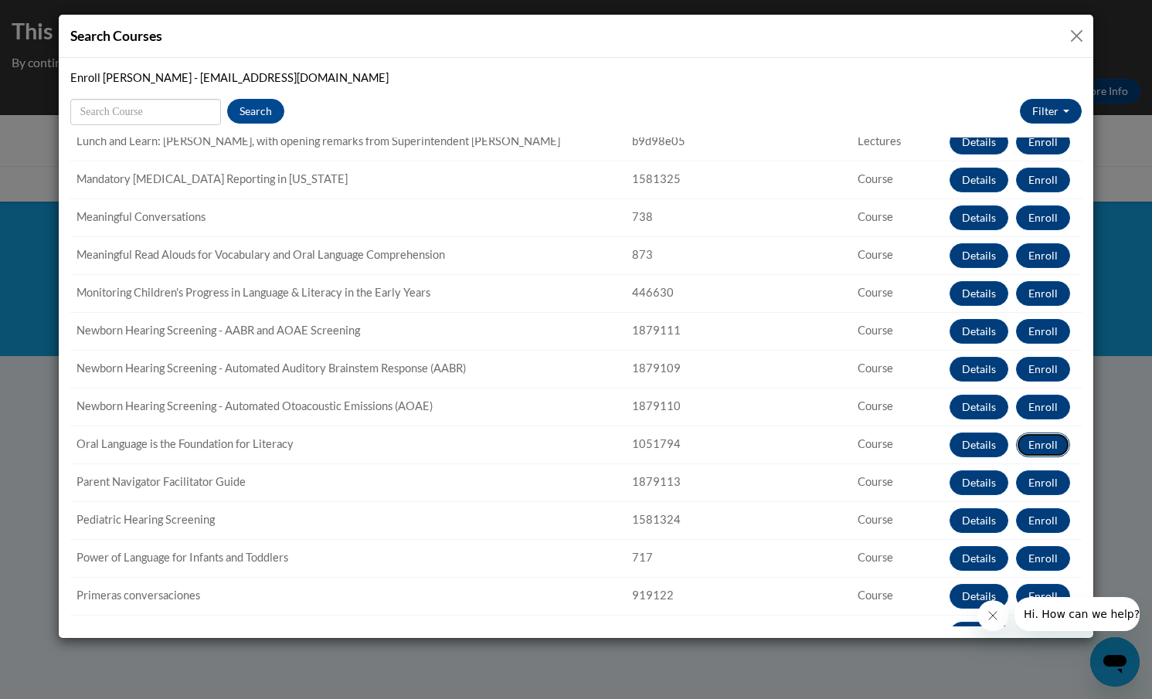
click at [1039, 444] on button "Enroll" at bounding box center [1043, 445] width 54 height 25
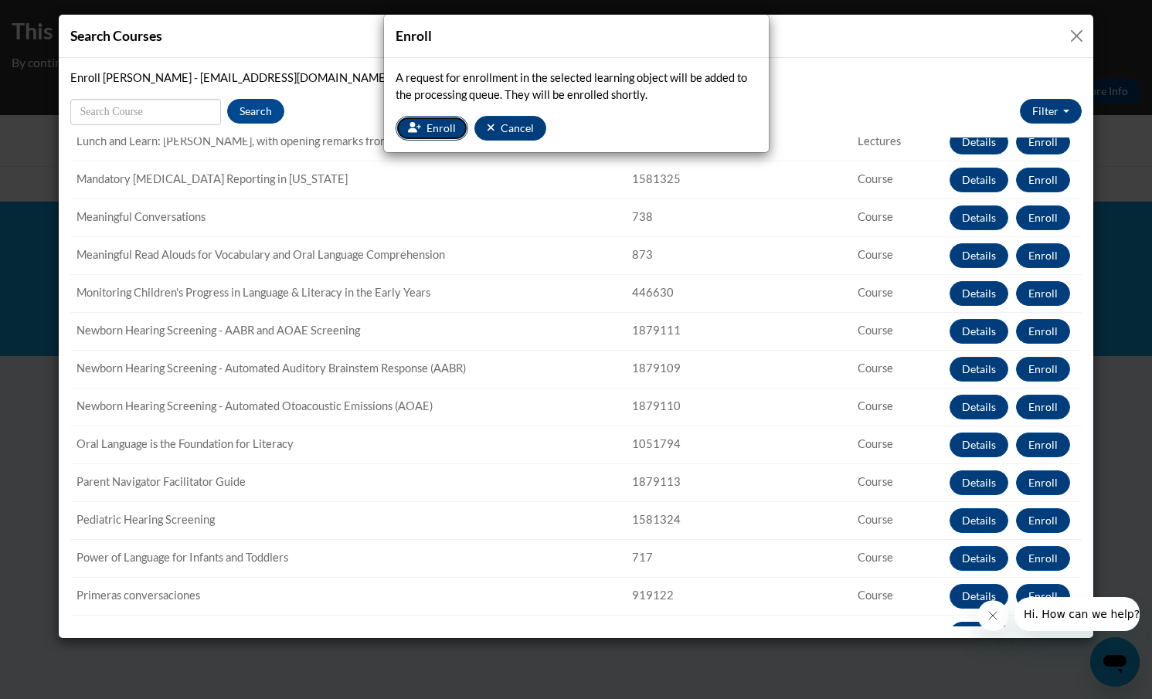
click at [435, 131] on span "Enroll" at bounding box center [441, 127] width 29 height 13
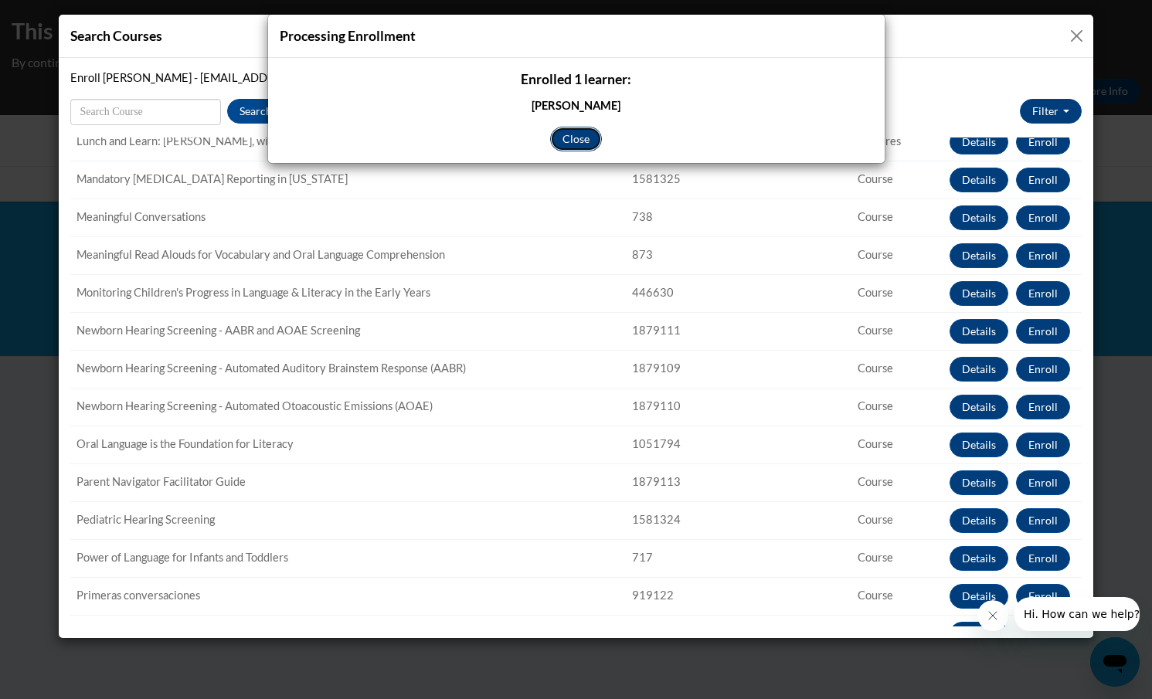
click at [579, 140] on button "Close" at bounding box center [576, 139] width 52 height 25
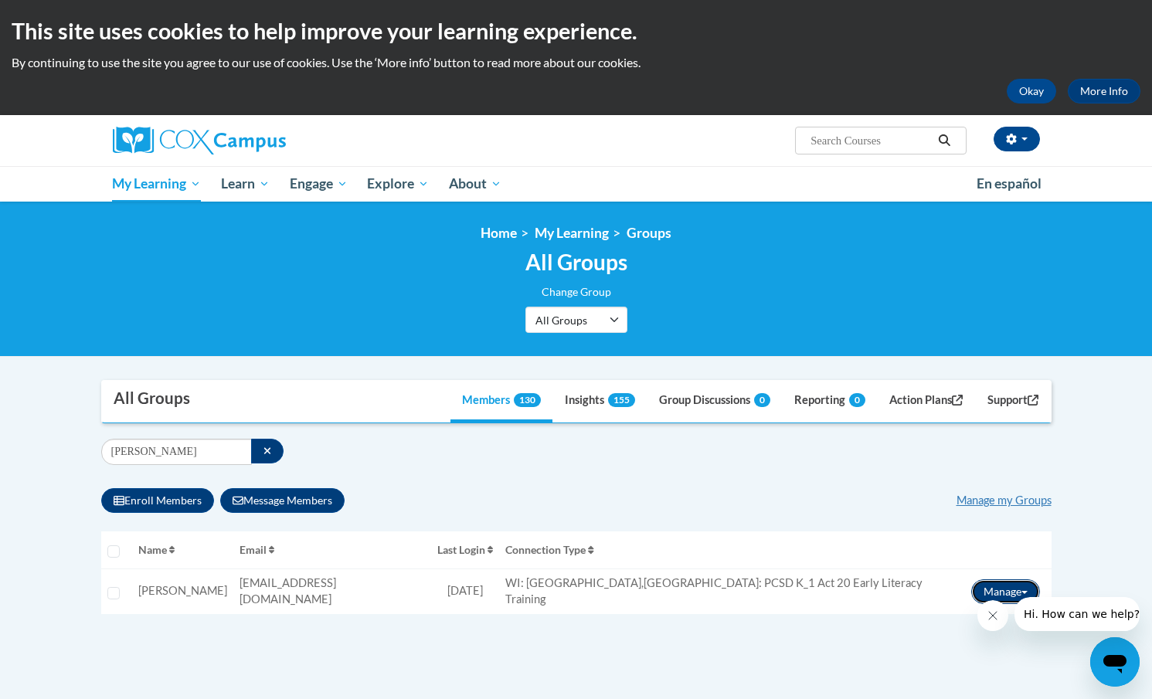
click at [995, 587] on button "Manage" at bounding box center [1005, 592] width 69 height 25
click at [952, 617] on link "Enroll" at bounding box center [982, 622] width 125 height 25
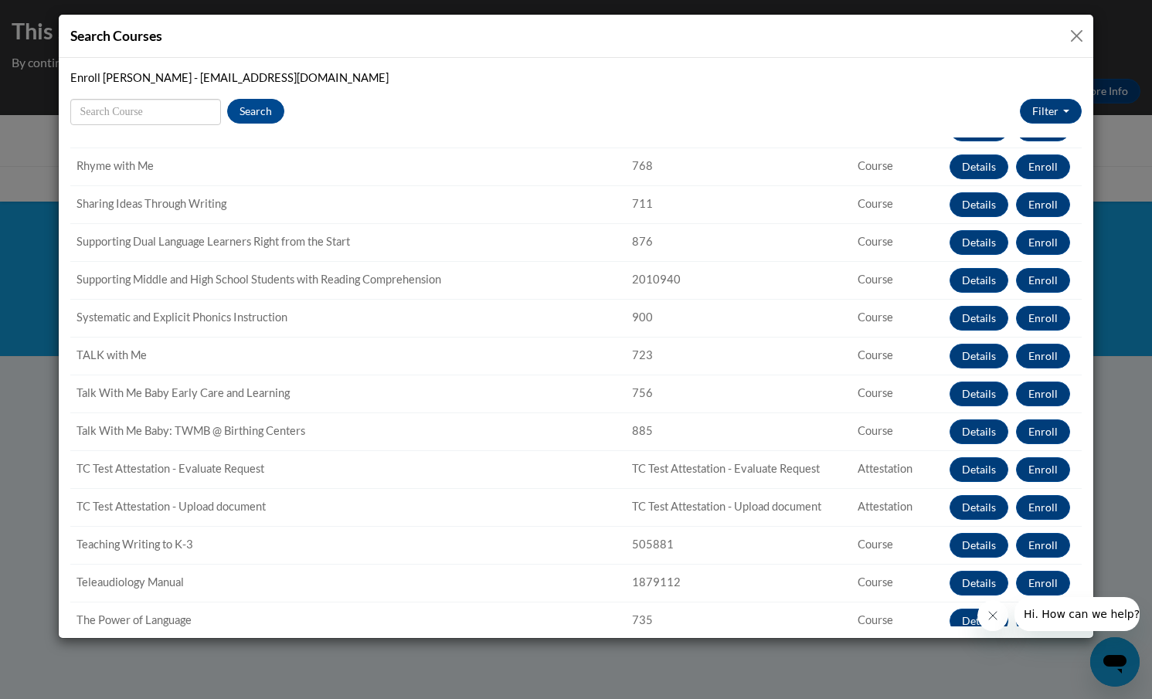
scroll to position [1526, 0]
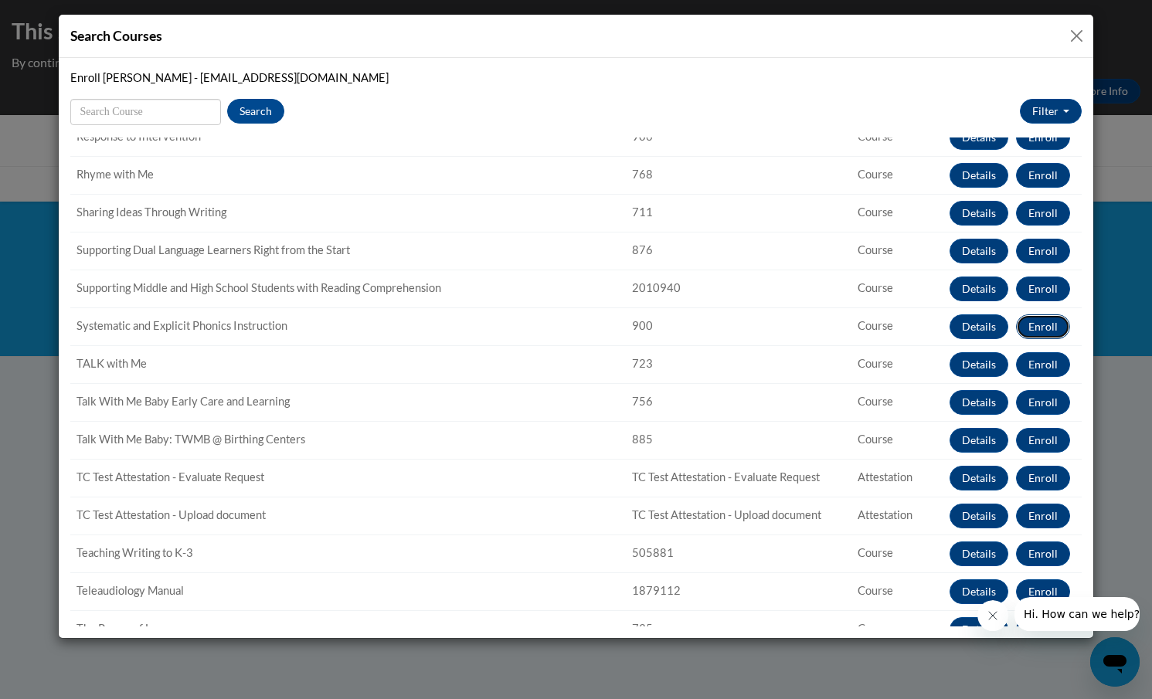
click at [1044, 324] on button "Enroll" at bounding box center [1043, 327] width 54 height 25
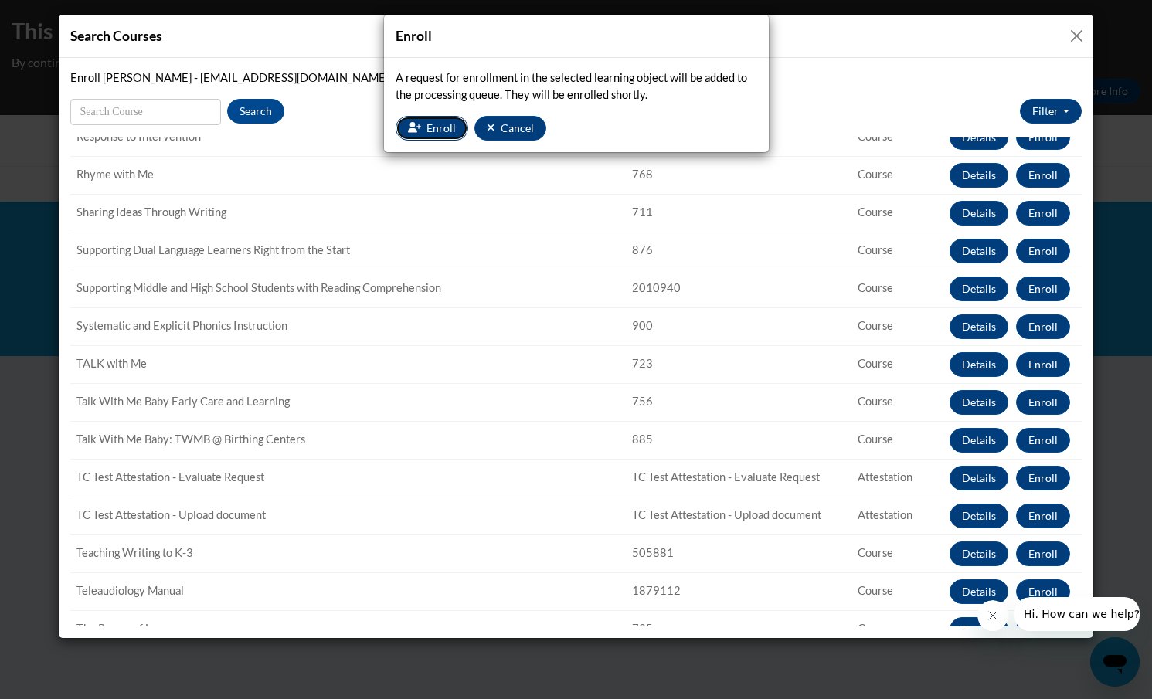
click at [446, 128] on span "Enroll" at bounding box center [441, 127] width 29 height 13
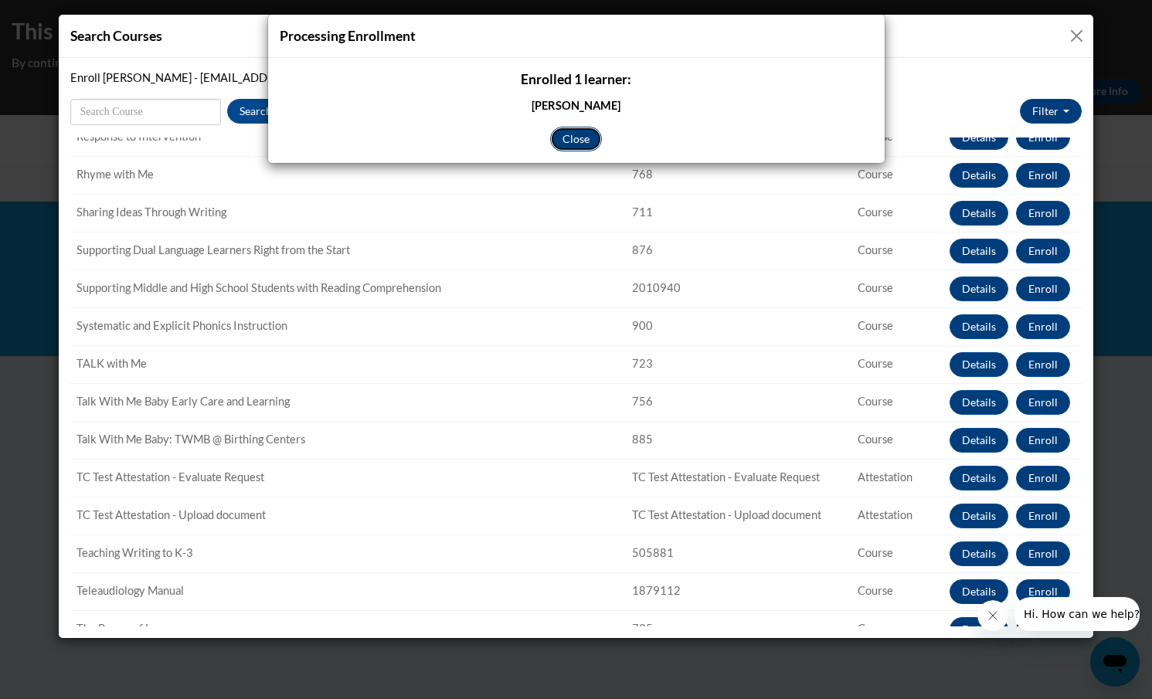
click at [578, 134] on button "Close" at bounding box center [576, 139] width 52 height 25
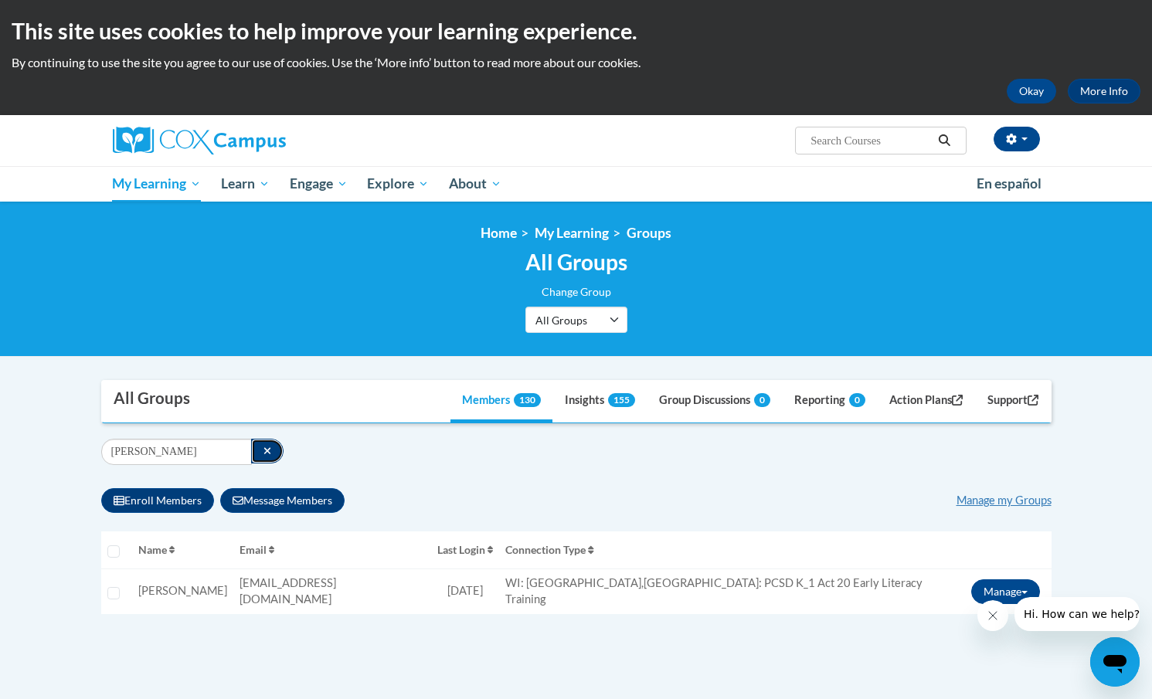
click at [264, 451] on icon "button" at bounding box center [267, 450] width 7 height 7
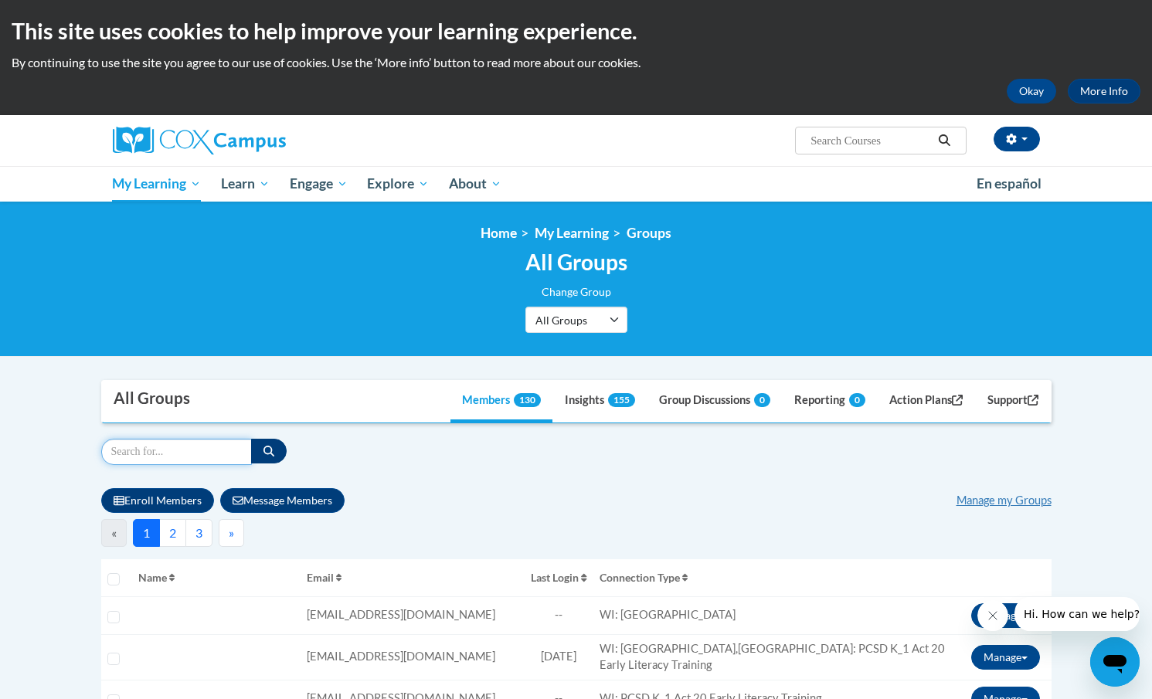
click at [156, 448] on input "Search" at bounding box center [176, 452] width 151 height 26
type input "Jayme"
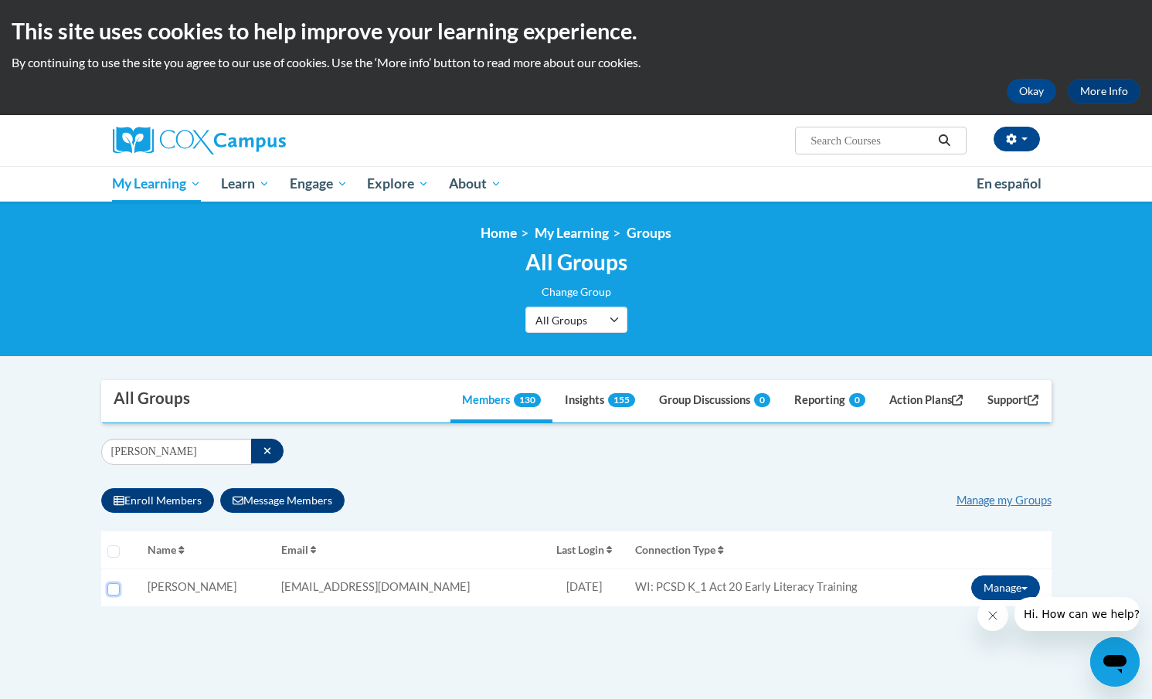
click at [116, 589] on input "Select learner" at bounding box center [113, 589] width 12 height 12
checkbox input "true"
click at [988, 577] on button "Manage" at bounding box center [1005, 588] width 69 height 25
click at [958, 616] on link "Enroll" at bounding box center [982, 619] width 125 height 25
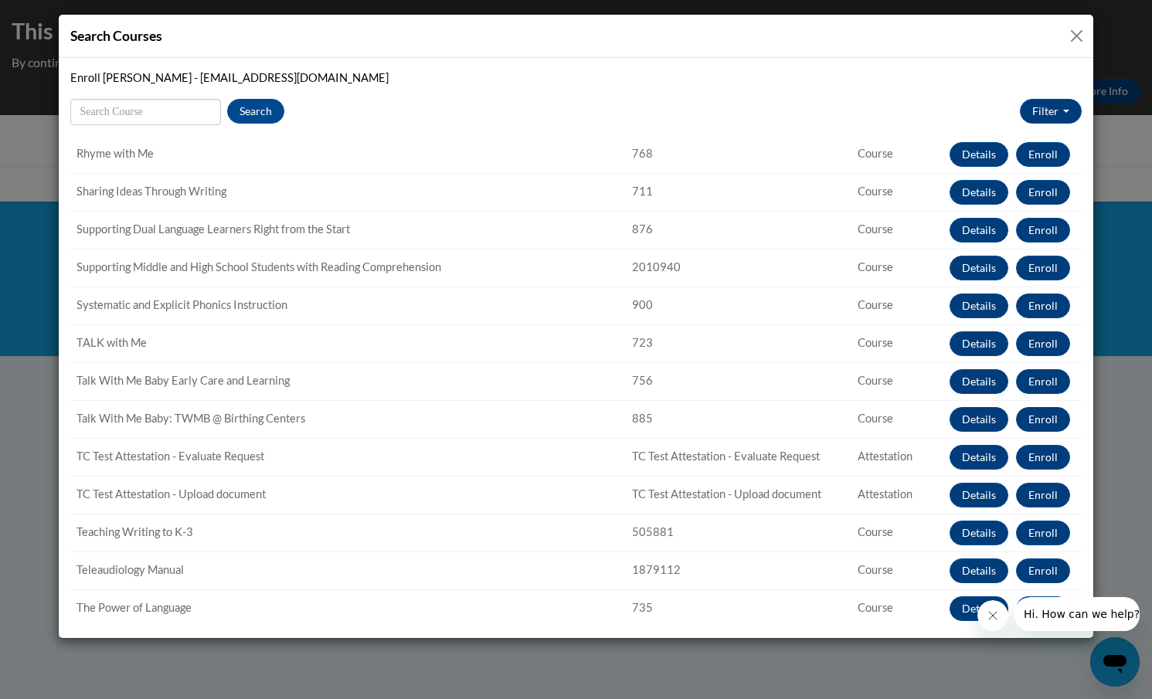
scroll to position [1528, 0]
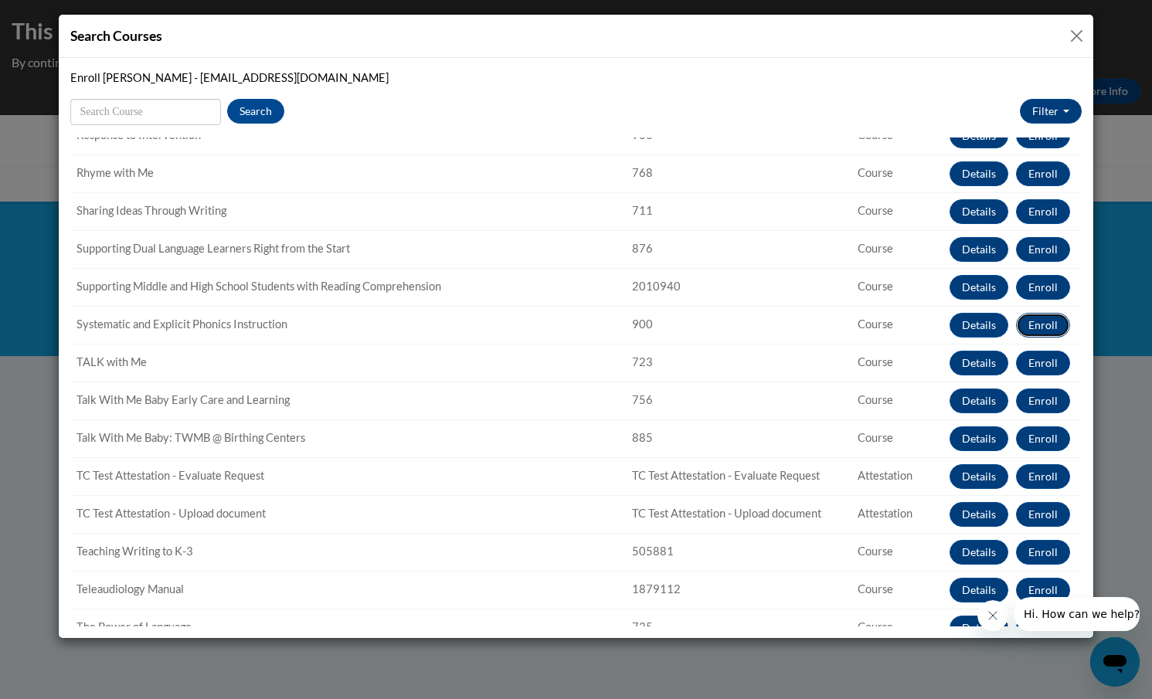
click at [1045, 325] on button "Enroll" at bounding box center [1043, 325] width 54 height 25
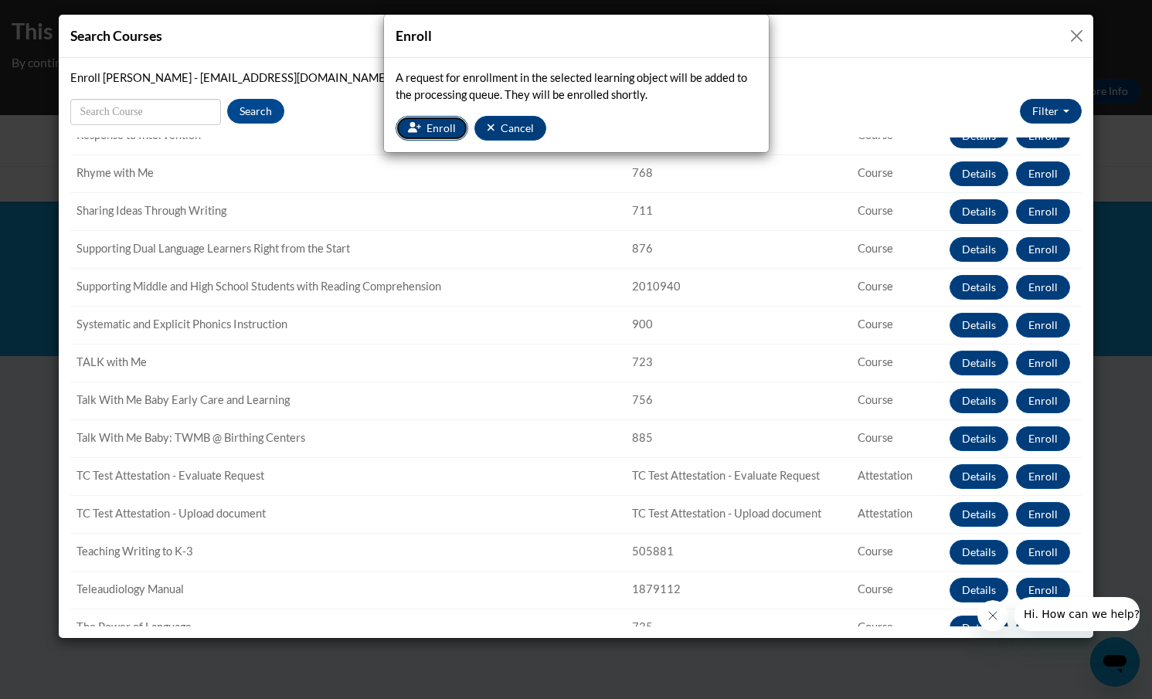
click at [439, 127] on span "Enroll" at bounding box center [441, 127] width 29 height 13
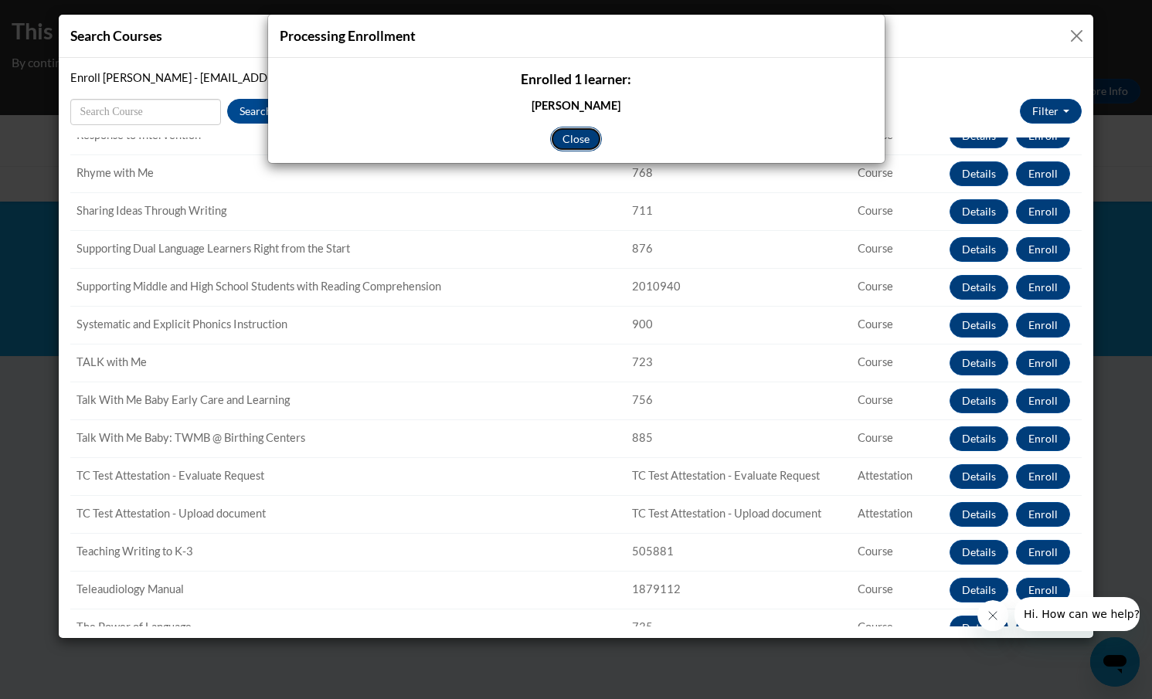
click at [571, 141] on button "Close" at bounding box center [576, 139] width 52 height 25
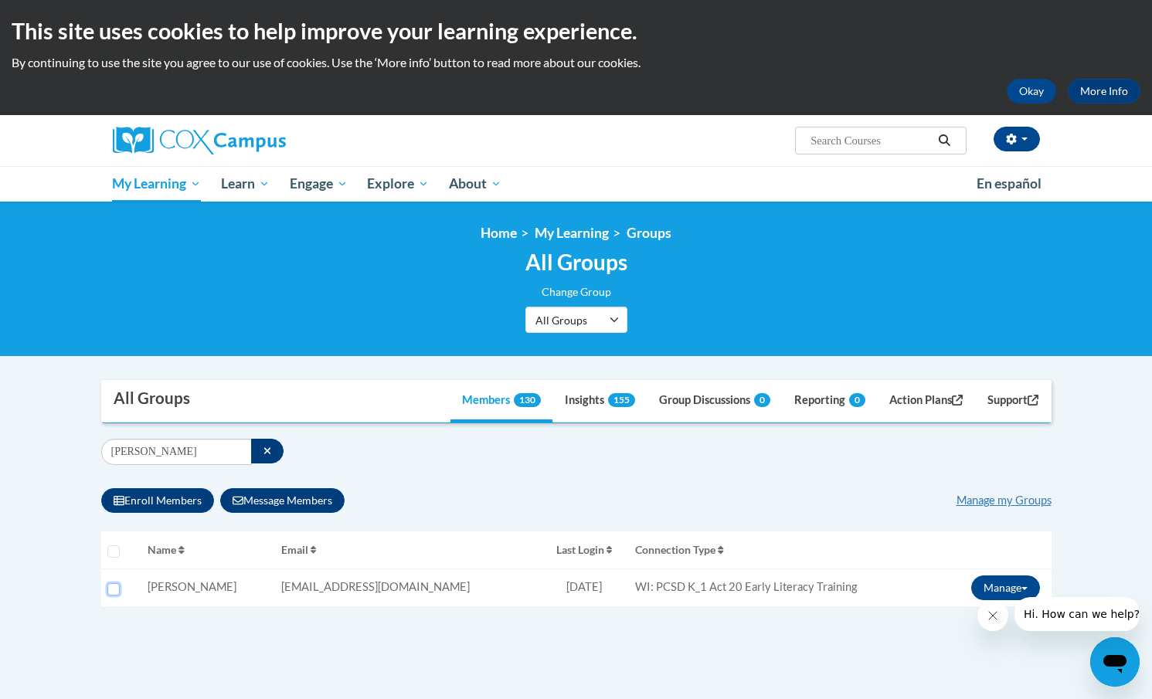
click at [117, 587] on input "Select learner" at bounding box center [113, 589] width 12 height 12
checkbox input "true"
click at [996, 587] on button "Manage" at bounding box center [1005, 588] width 69 height 25
click at [960, 618] on link "Enroll" at bounding box center [982, 619] width 125 height 25
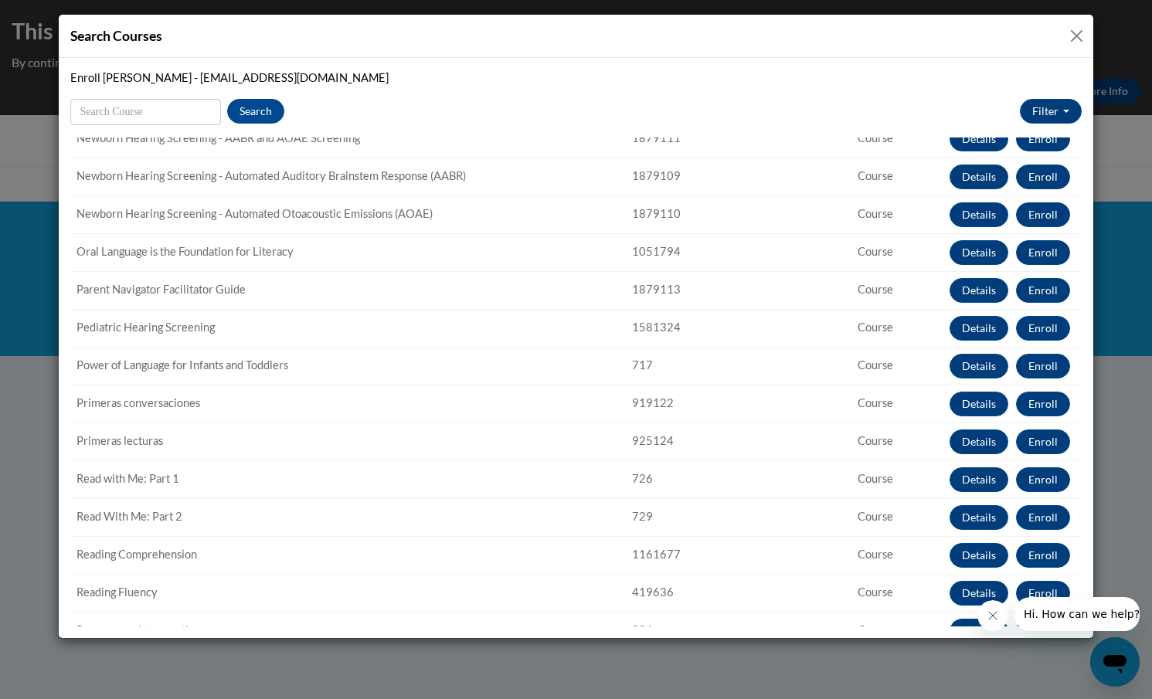
scroll to position [1013, 0]
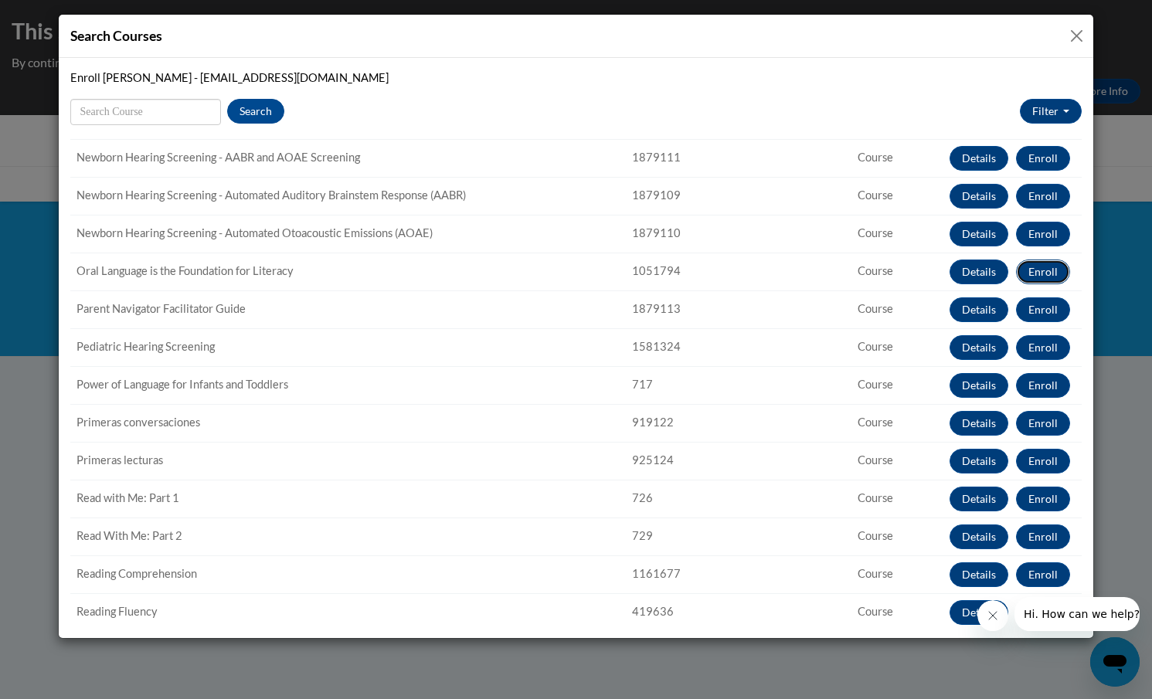
click at [1037, 277] on button "Enroll" at bounding box center [1043, 272] width 54 height 25
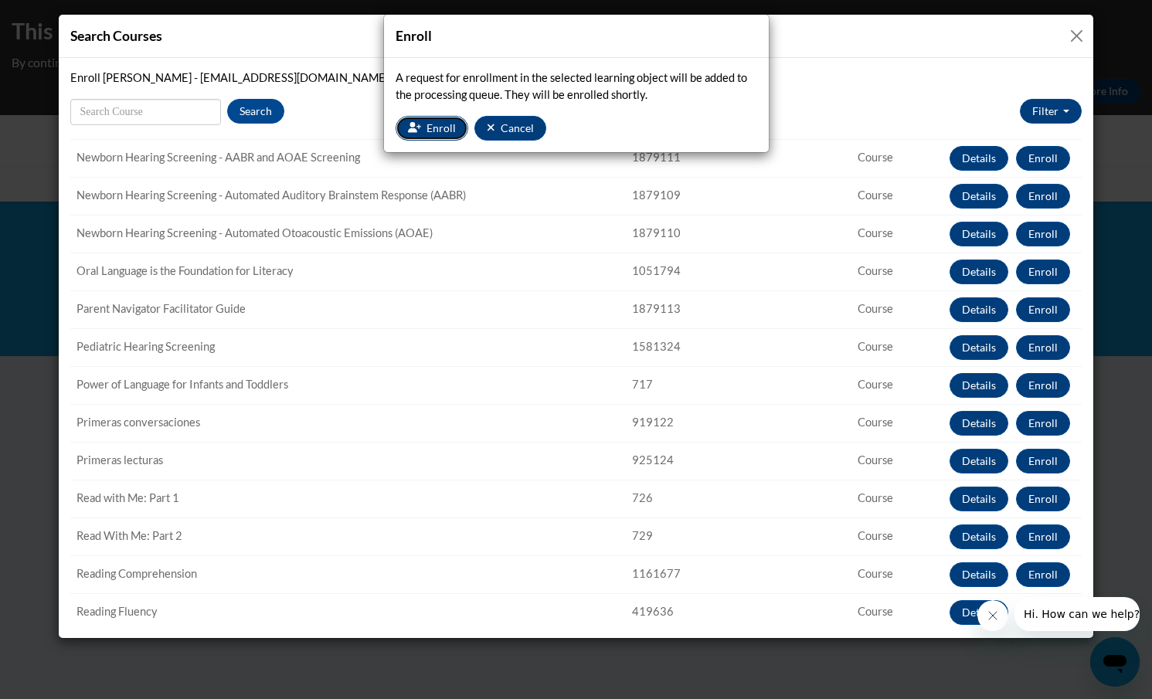
click at [439, 132] on span "Enroll" at bounding box center [441, 127] width 29 height 13
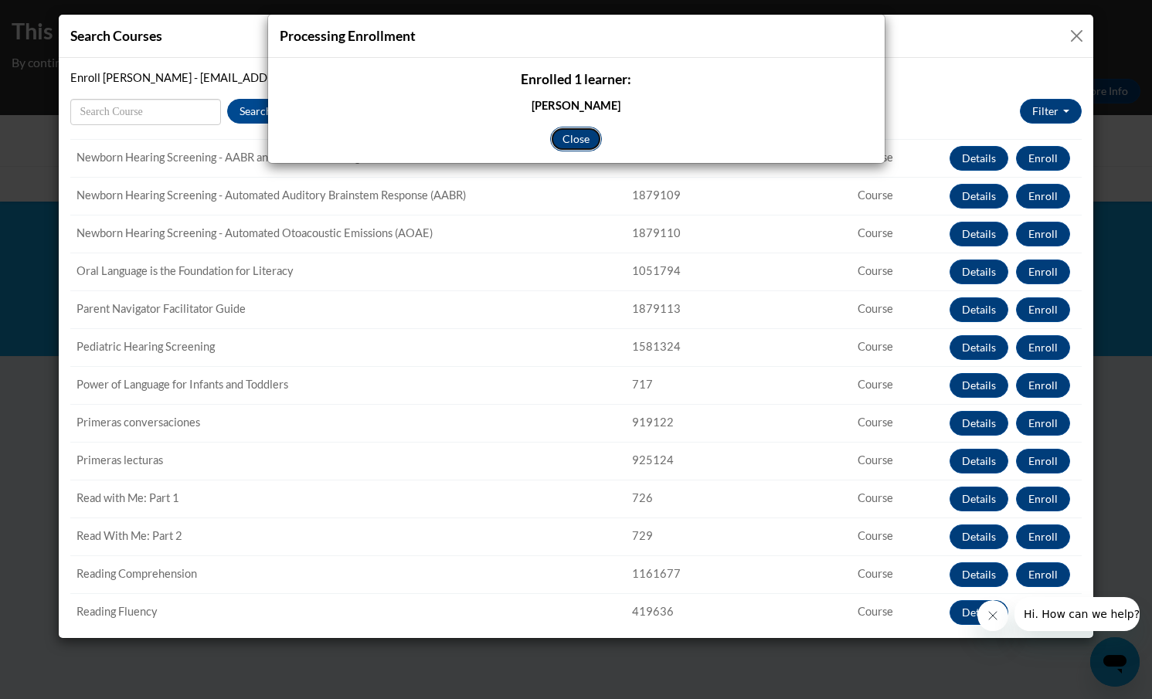
click at [588, 131] on button "Close" at bounding box center [576, 139] width 52 height 25
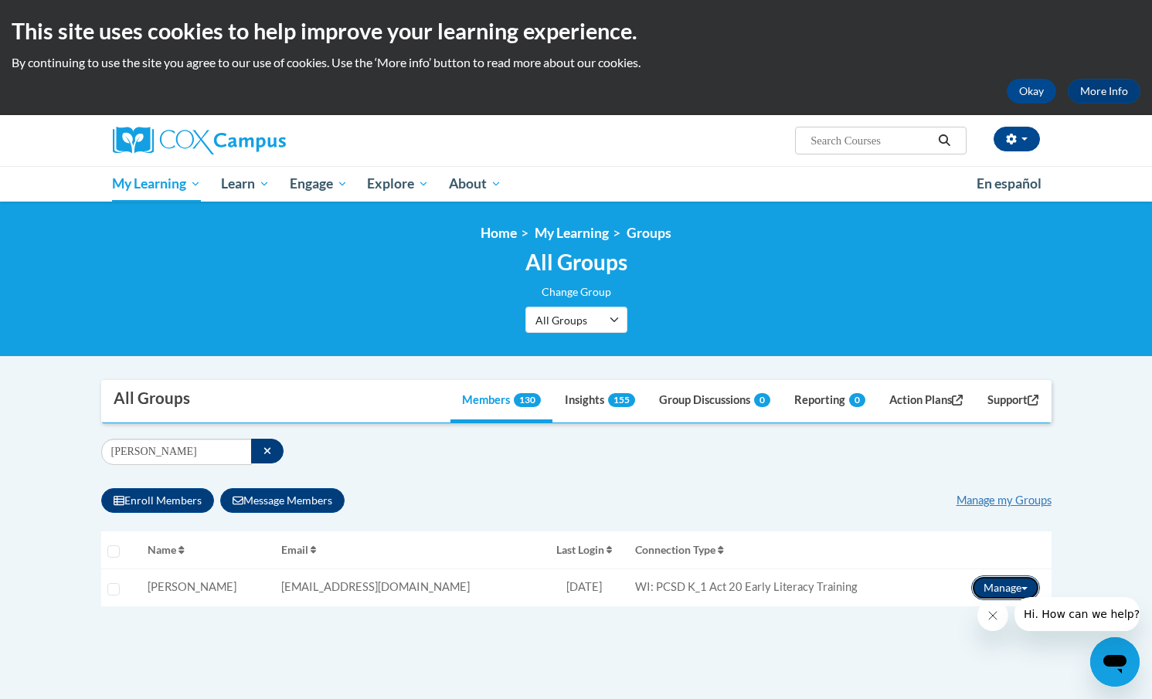
click at [996, 584] on button "Manage" at bounding box center [1005, 588] width 69 height 25
click at [957, 615] on link "Enroll" at bounding box center [982, 619] width 125 height 25
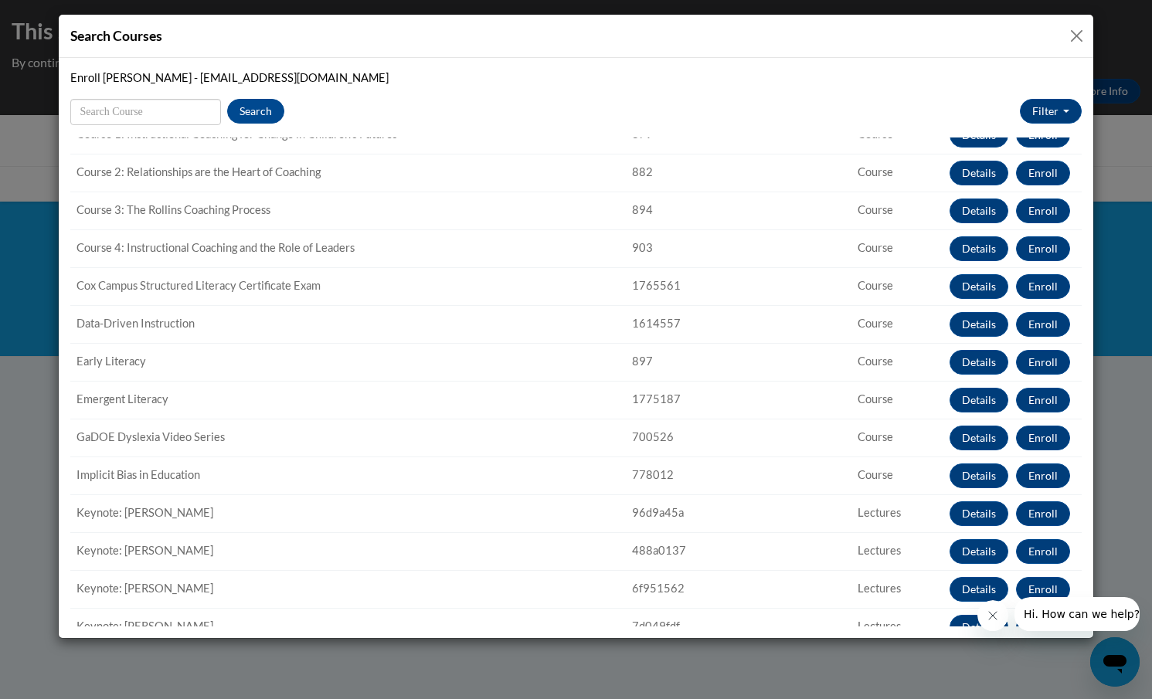
scroll to position [255, 0]
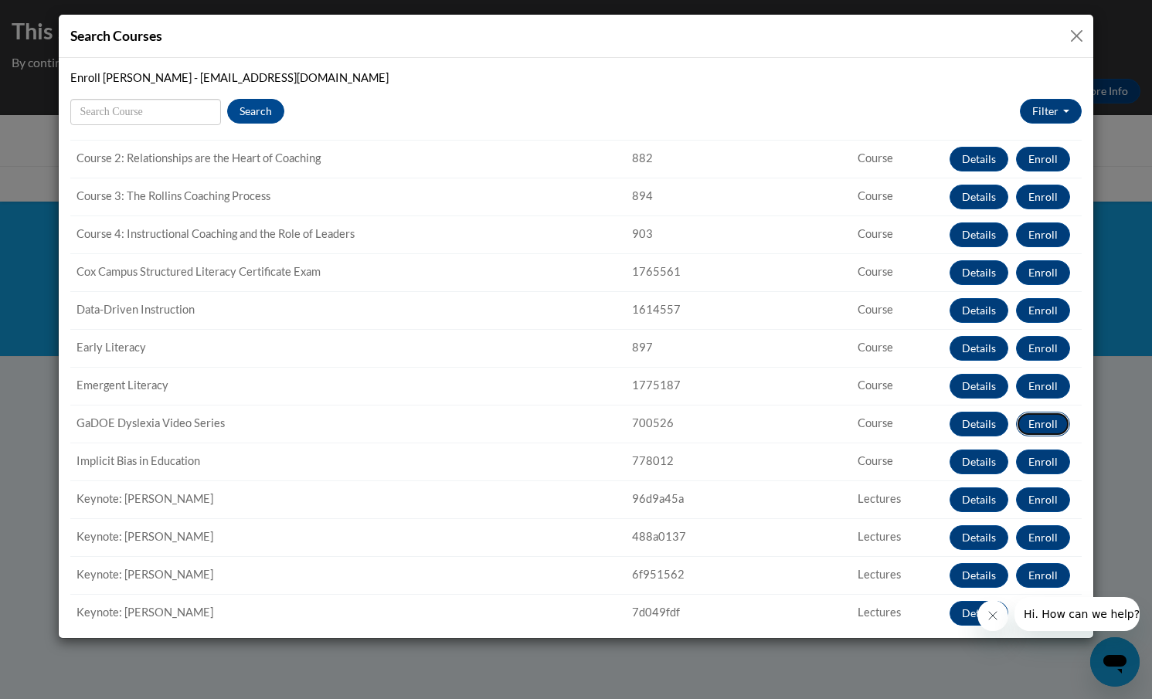
click at [1042, 423] on button "Enroll" at bounding box center [1043, 424] width 54 height 25
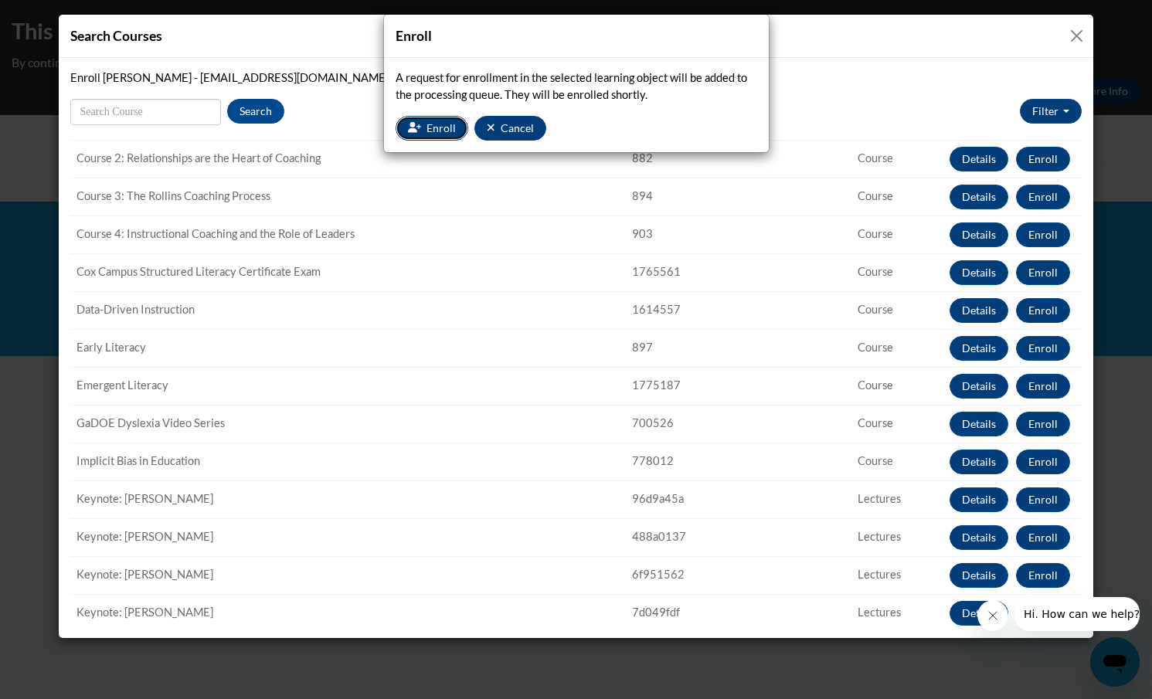
click at [428, 129] on span "Enroll" at bounding box center [441, 127] width 29 height 13
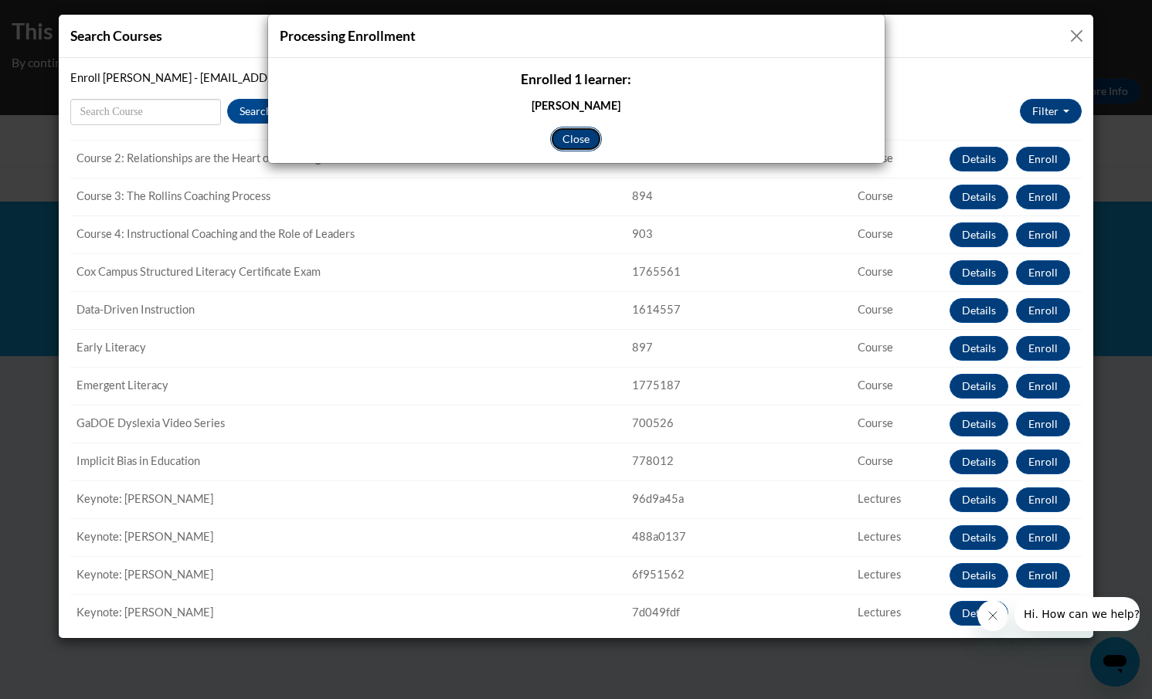
click at [576, 138] on button "Close" at bounding box center [576, 139] width 52 height 25
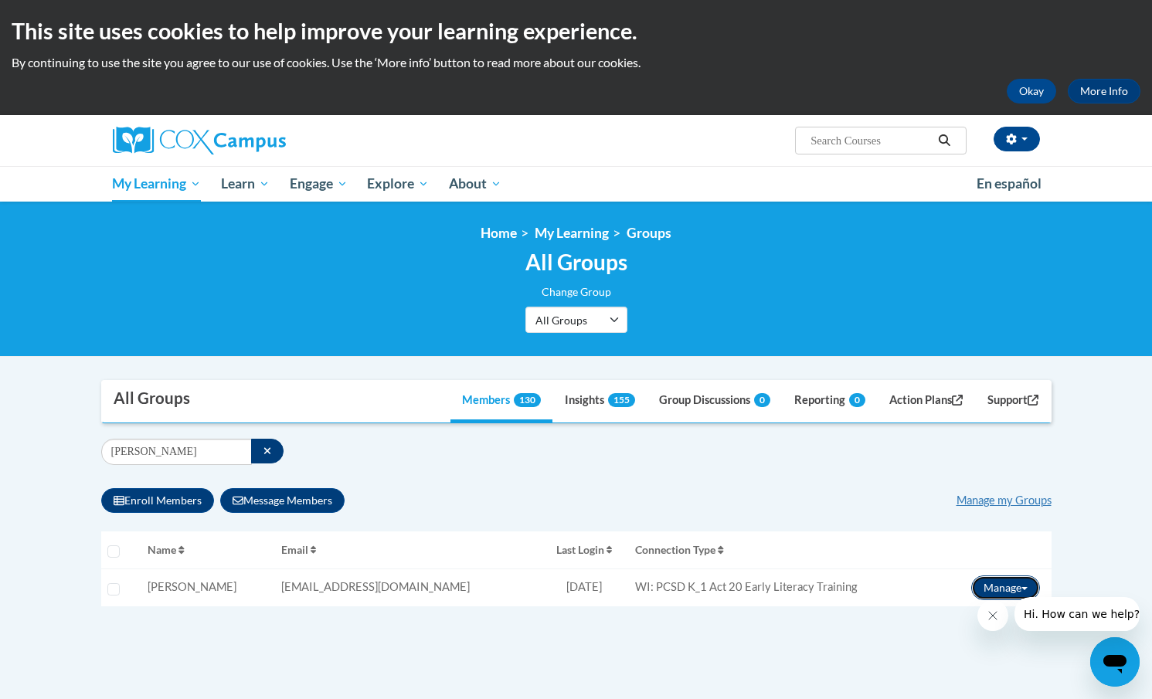
click at [992, 583] on button "Manage" at bounding box center [1005, 588] width 69 height 25
click at [965, 614] on link "Enroll" at bounding box center [982, 619] width 125 height 25
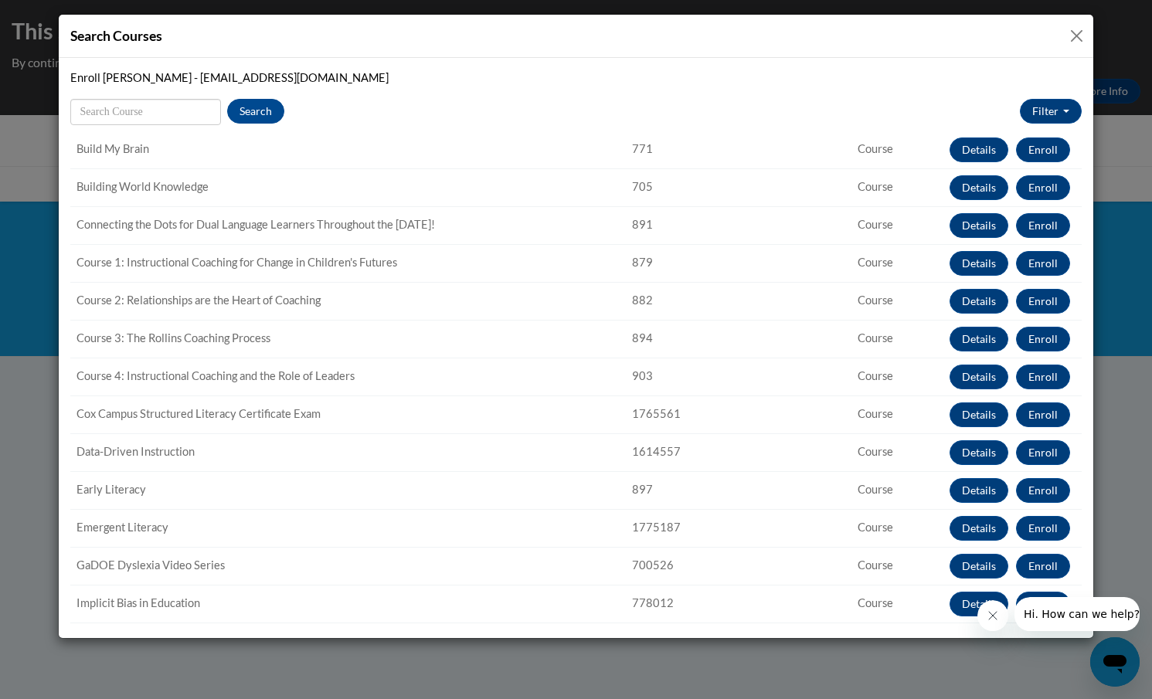
scroll to position [114, 0]
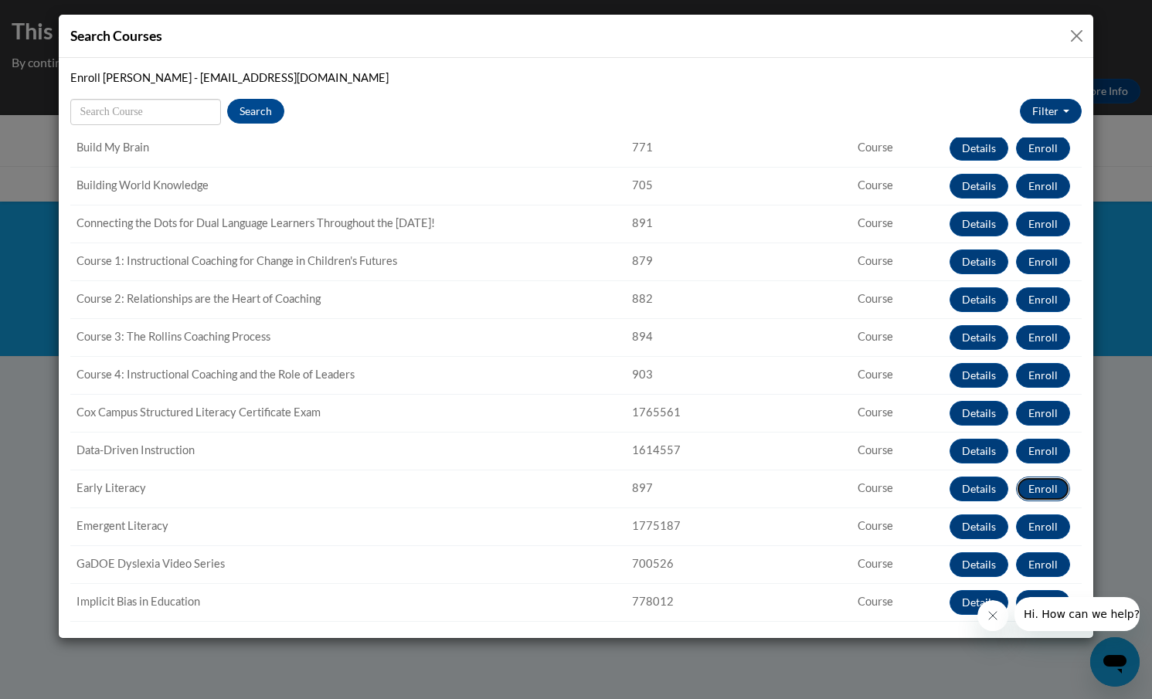
click at [1037, 491] on button "Enroll" at bounding box center [1043, 489] width 54 height 25
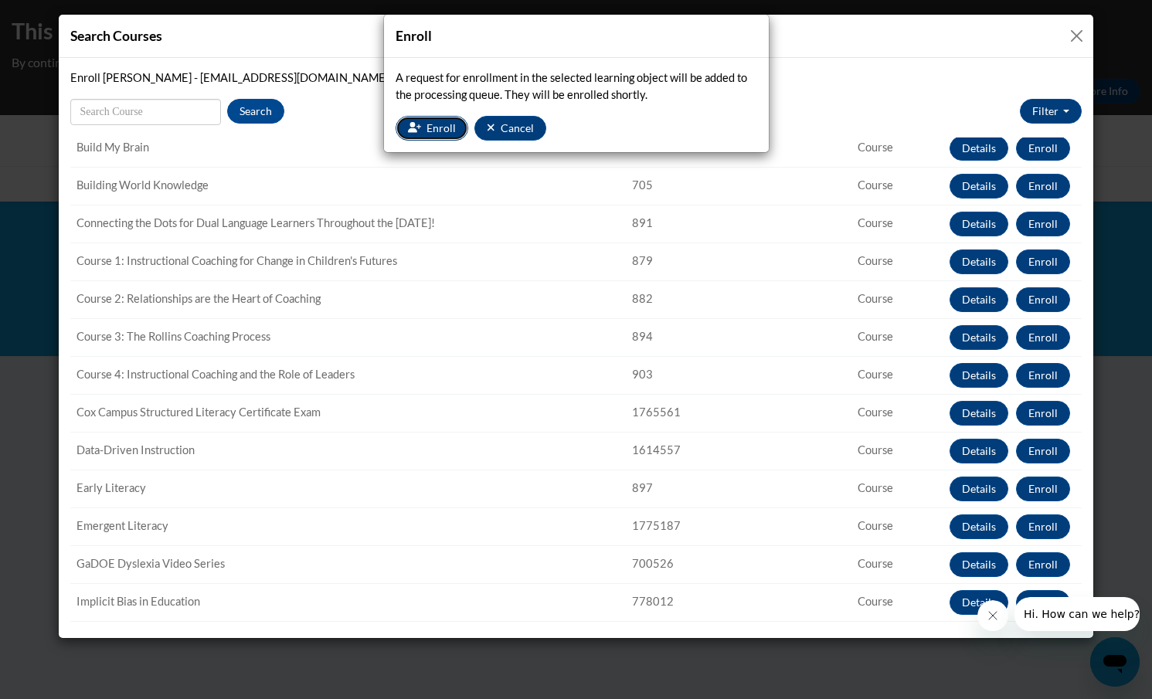
click at [427, 125] on span "Enroll" at bounding box center [441, 127] width 29 height 13
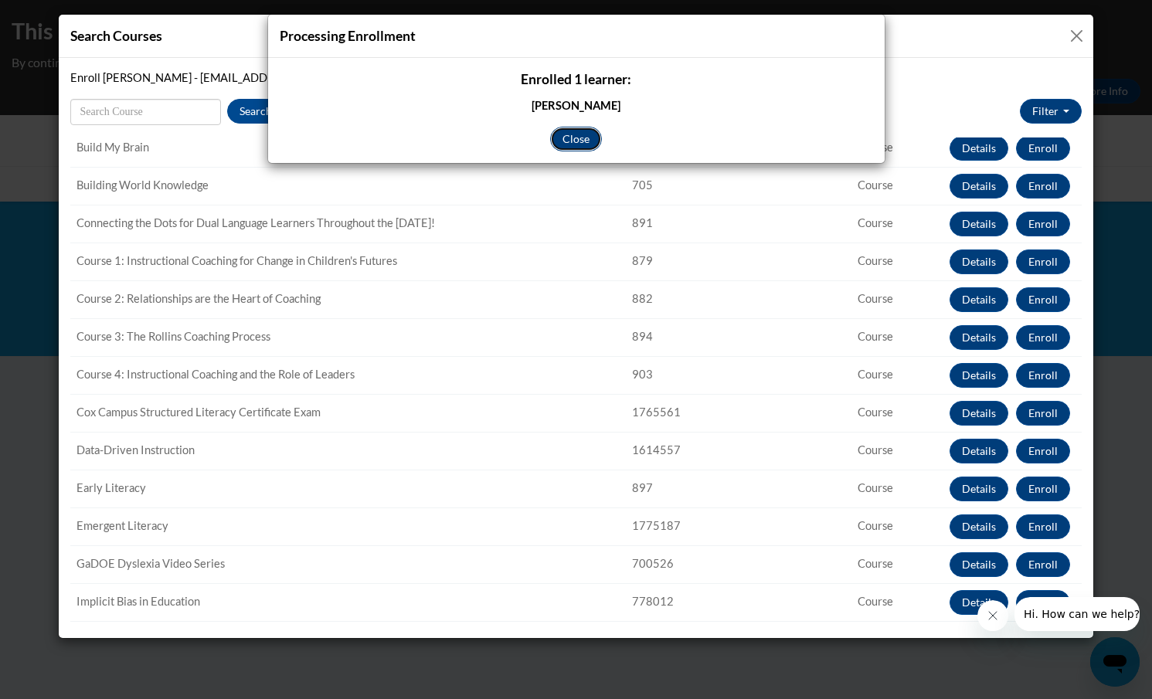
click at [579, 133] on button "Close" at bounding box center [576, 139] width 52 height 25
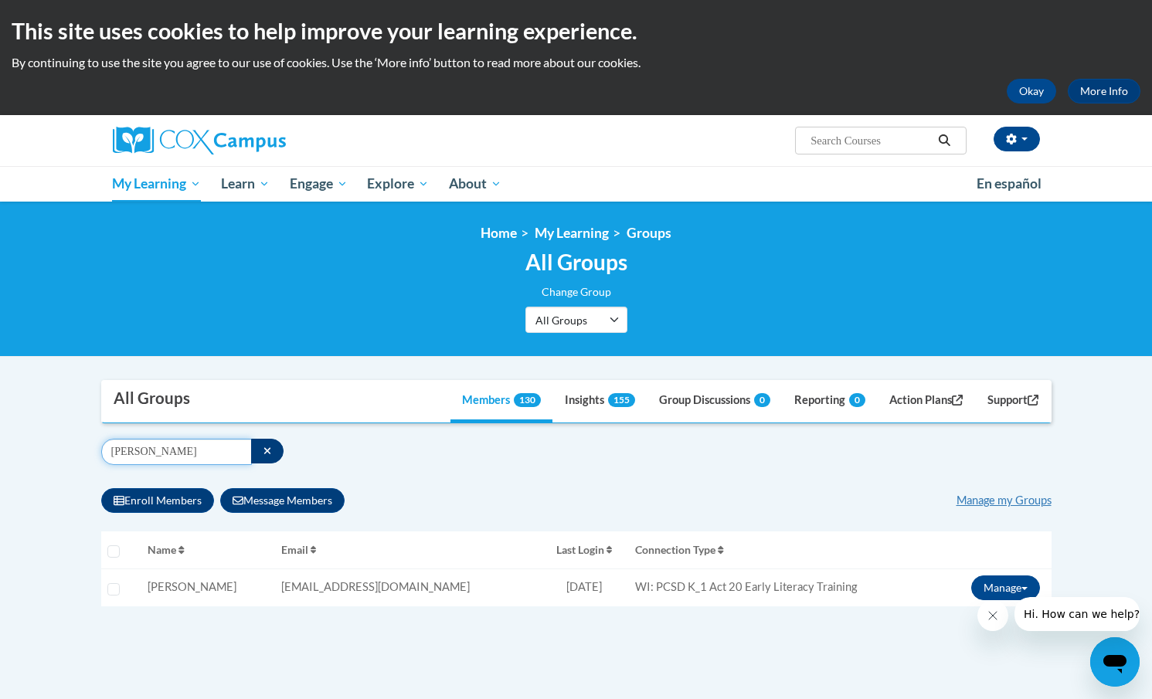
drag, startPoint x: 141, startPoint y: 454, endPoint x: 111, endPoint y: 453, distance: 30.9
click at [111, 453] on input "Jayme" at bounding box center [176, 452] width 151 height 26
type input "Miranda"
click at [111, 589] on input "Select learner" at bounding box center [113, 589] width 12 height 12
checkbox input "true"
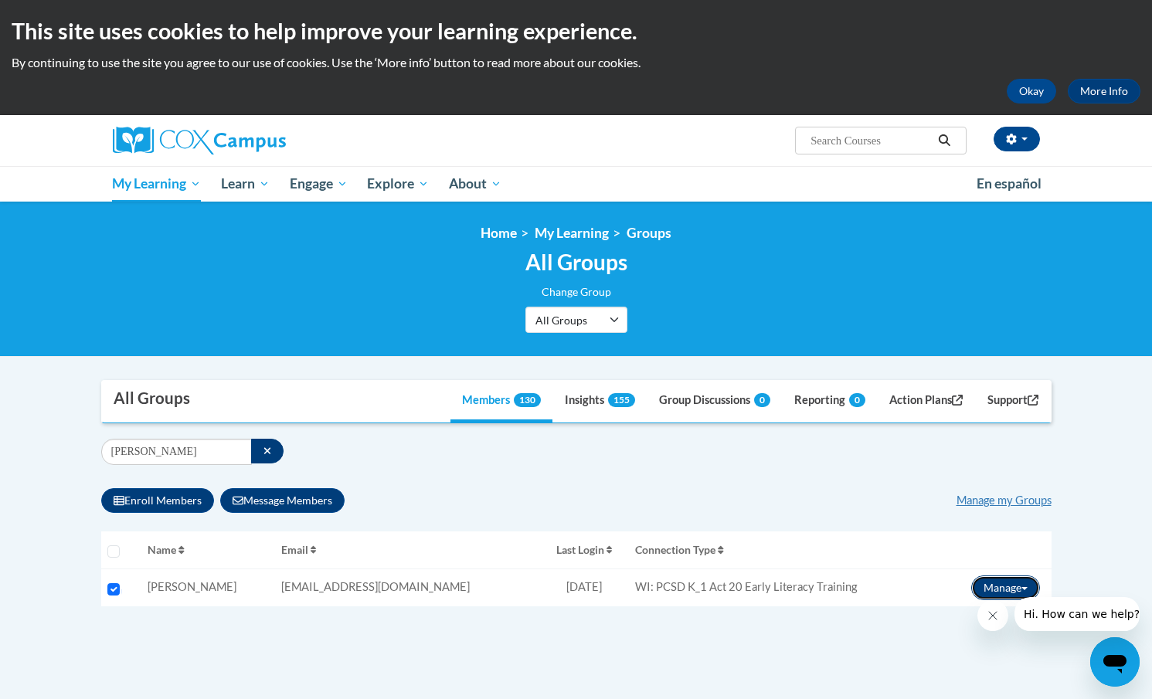
click at [1001, 591] on button "Manage" at bounding box center [1005, 588] width 69 height 25
click at [973, 622] on link "Enroll" at bounding box center [982, 619] width 125 height 25
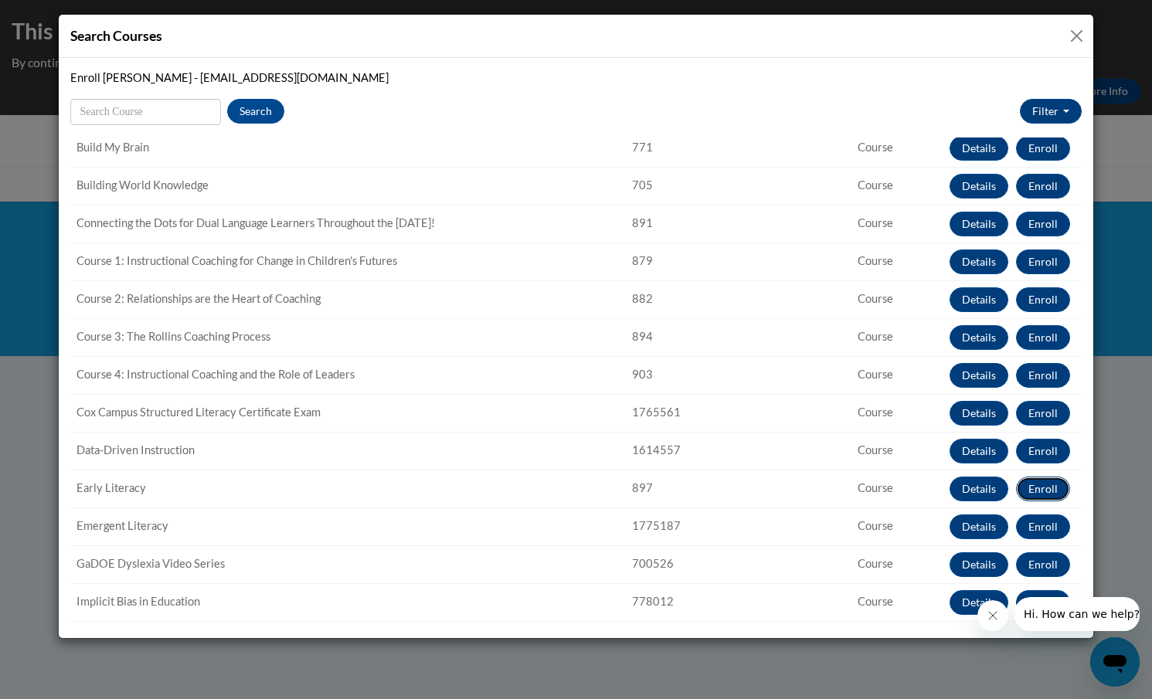
click at [1044, 488] on button "Enroll" at bounding box center [1043, 489] width 54 height 25
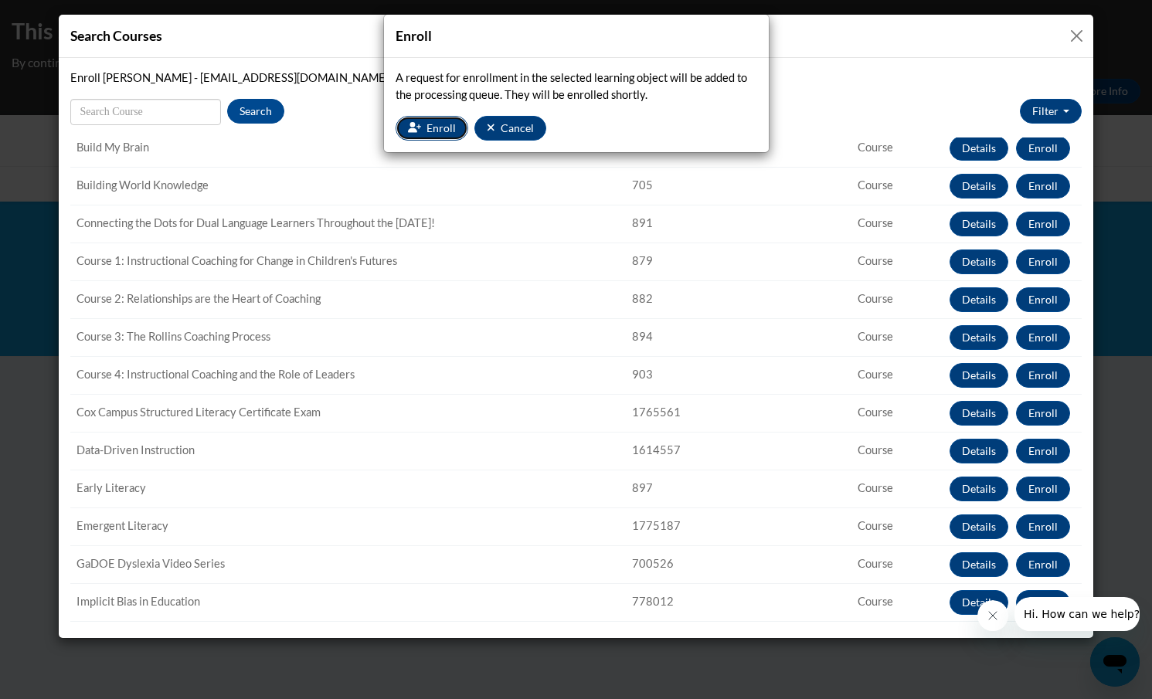
click at [425, 127] on button "Enroll" at bounding box center [432, 128] width 73 height 25
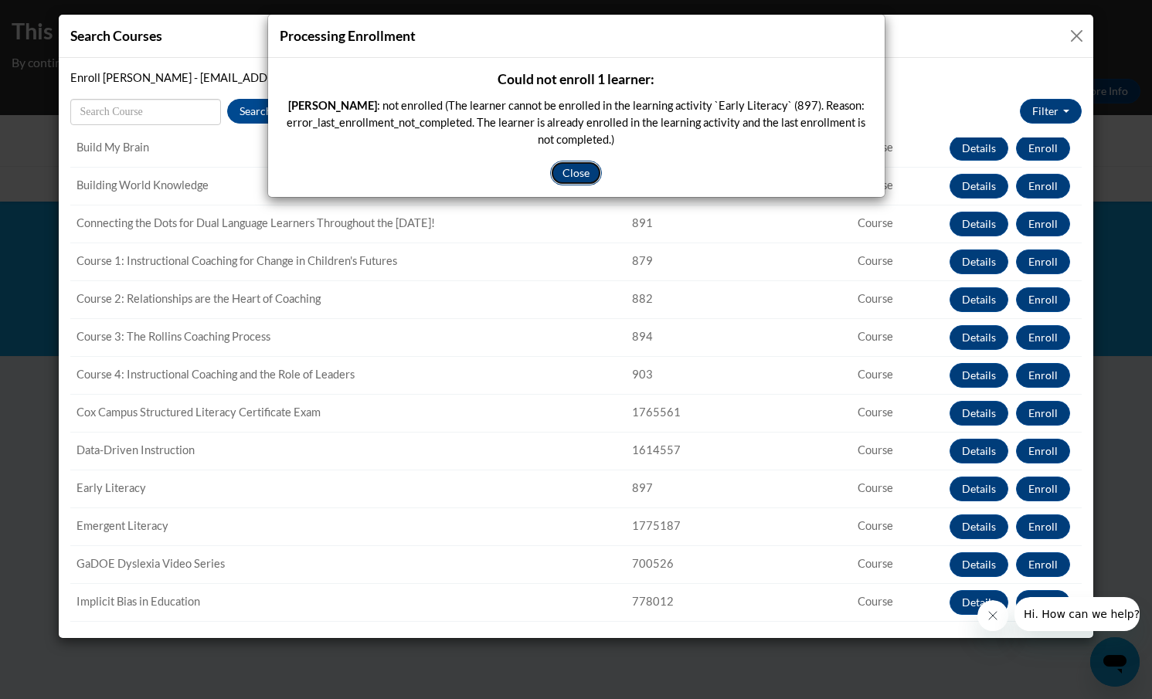
click at [572, 181] on button "Close" at bounding box center [576, 173] width 52 height 25
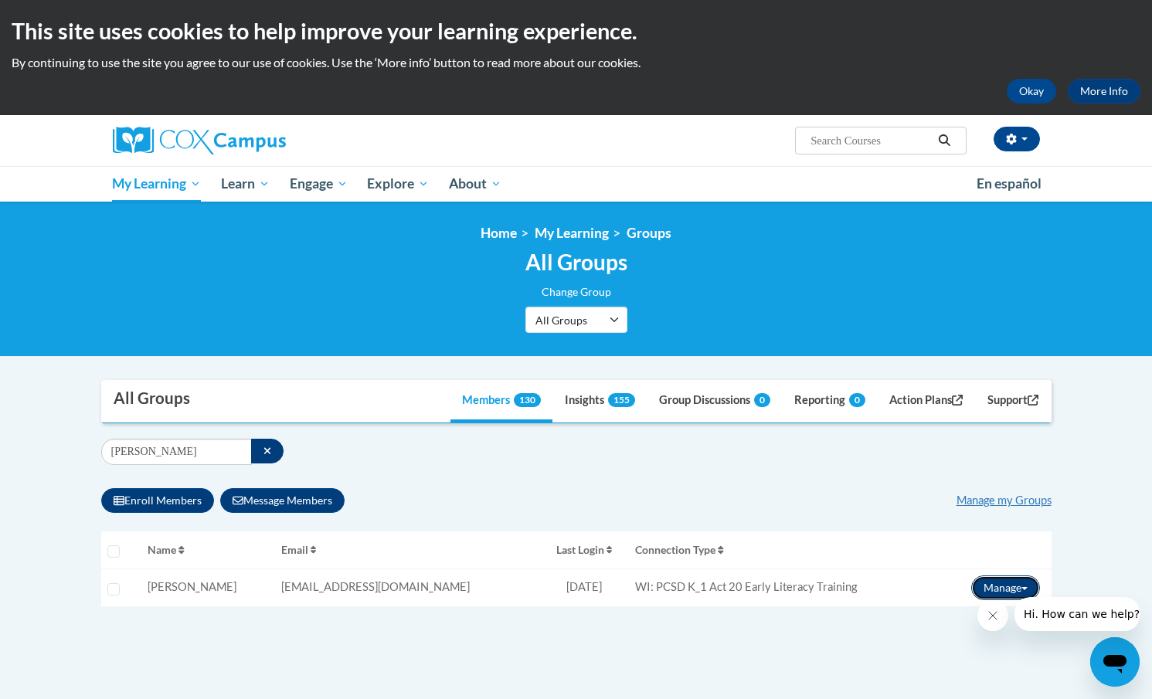
click at [988, 587] on button "Manage" at bounding box center [1005, 588] width 69 height 25
click at [956, 613] on link "Enroll" at bounding box center [982, 619] width 125 height 25
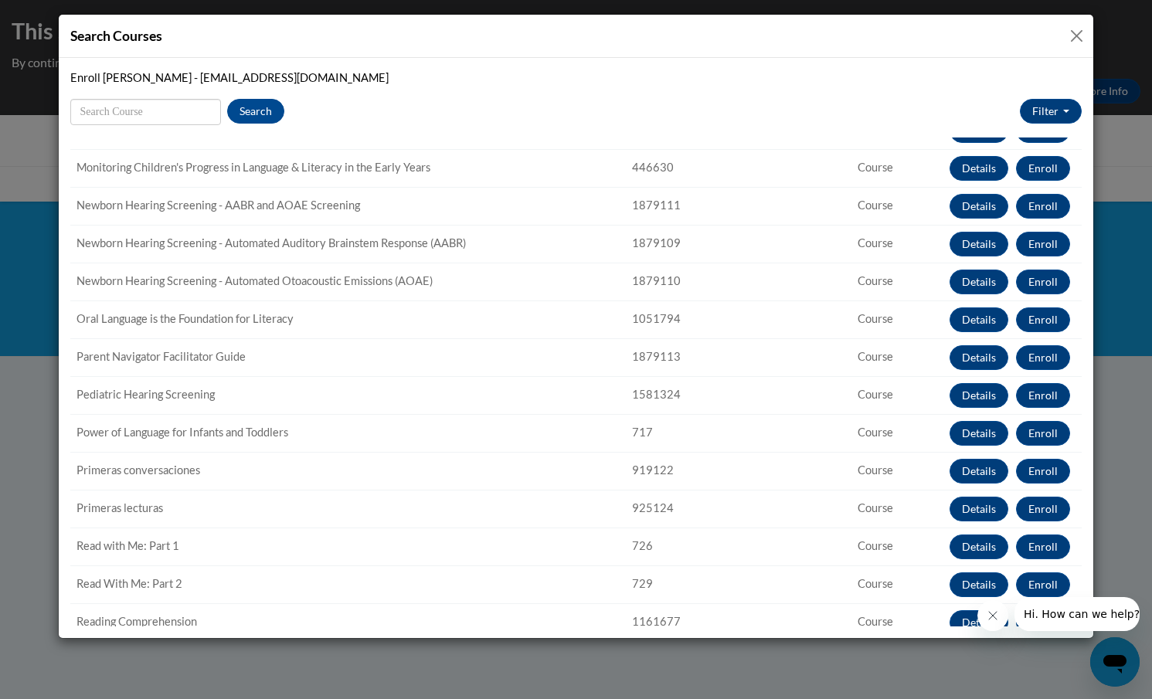
scroll to position [1032, 0]
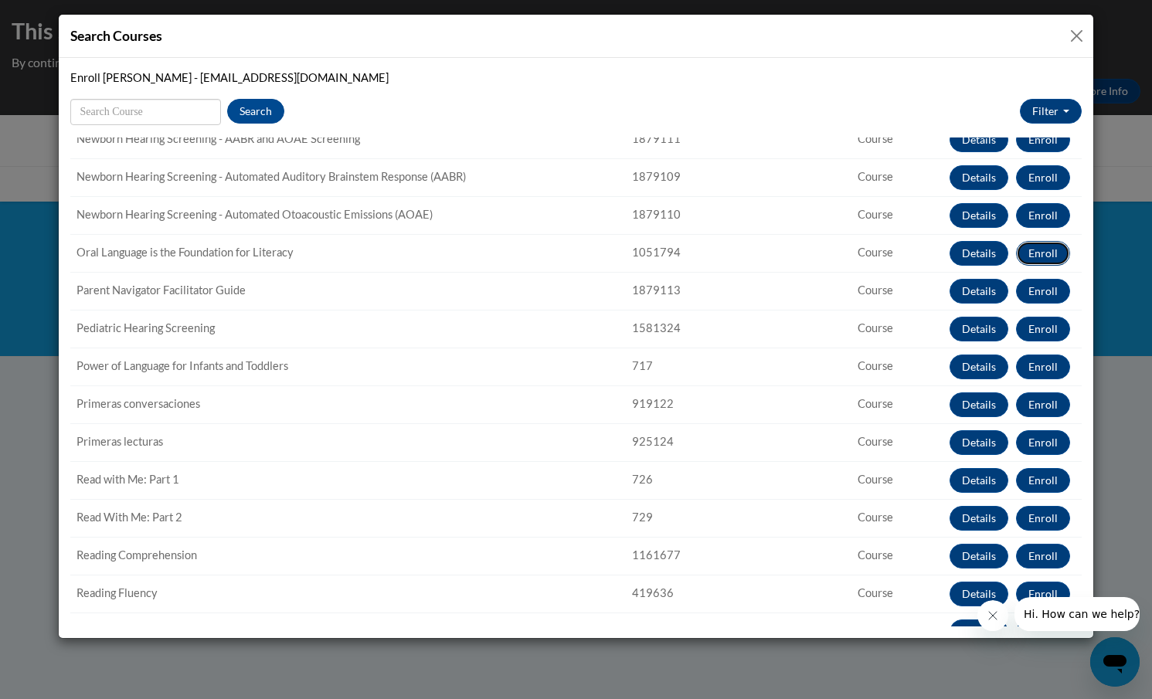
click at [1039, 255] on button "Enroll" at bounding box center [1043, 253] width 54 height 25
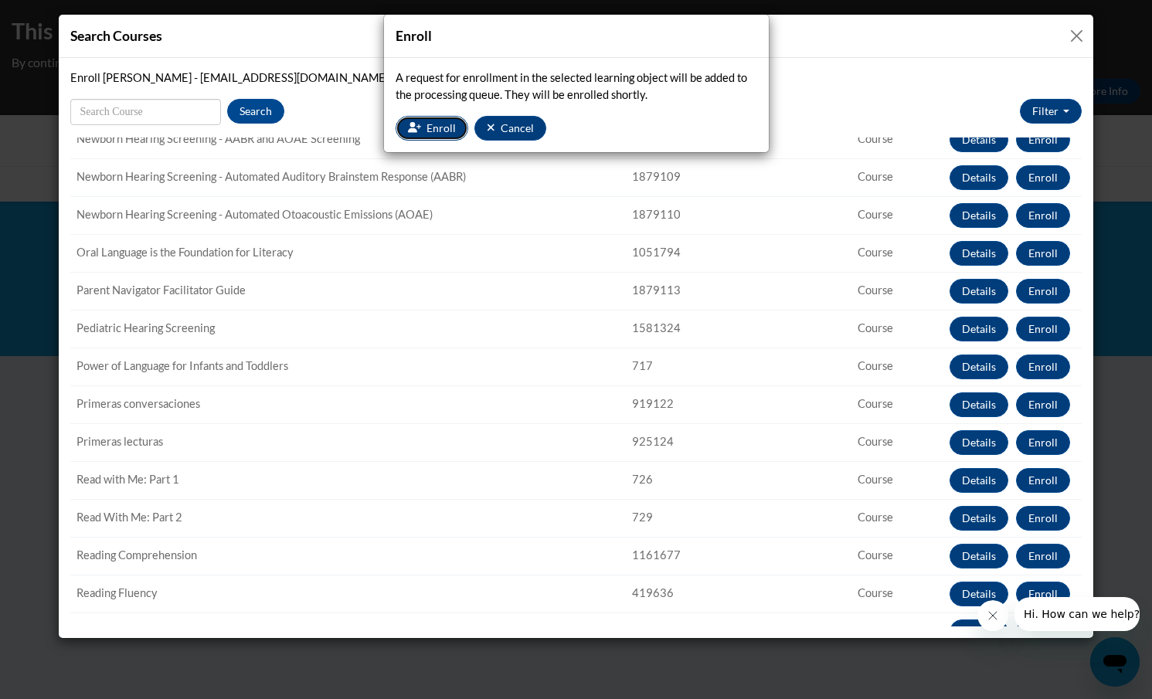
click at [427, 134] on button "Enroll" at bounding box center [432, 128] width 73 height 25
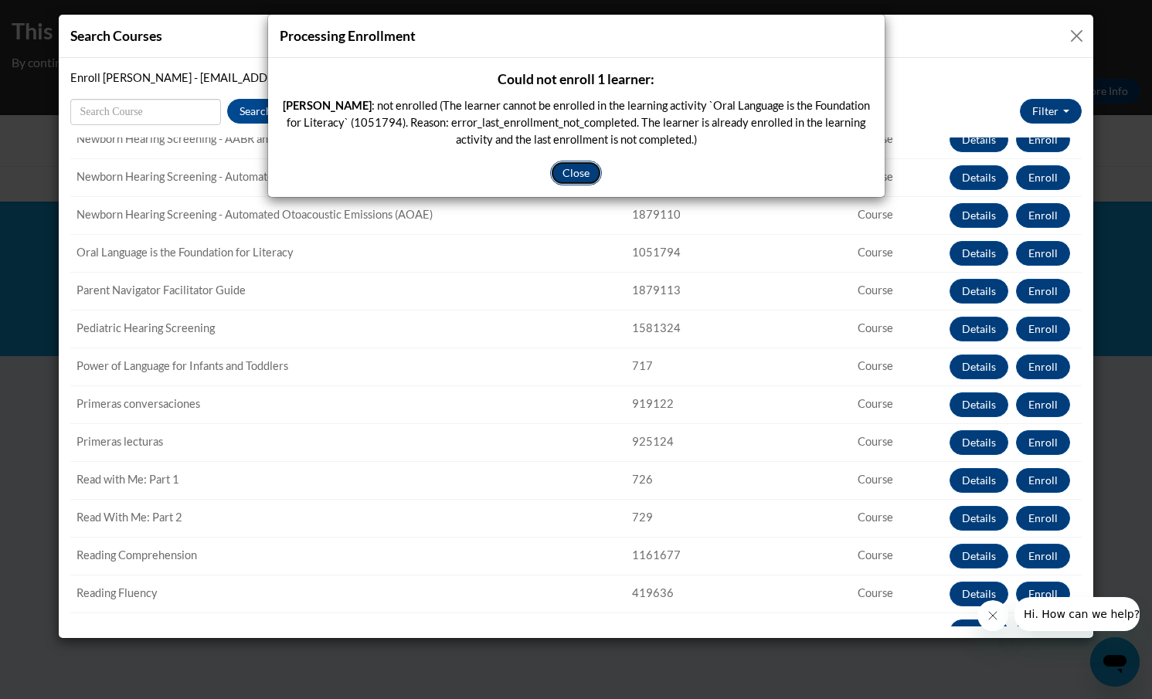
click at [570, 175] on button "Close" at bounding box center [576, 173] width 52 height 25
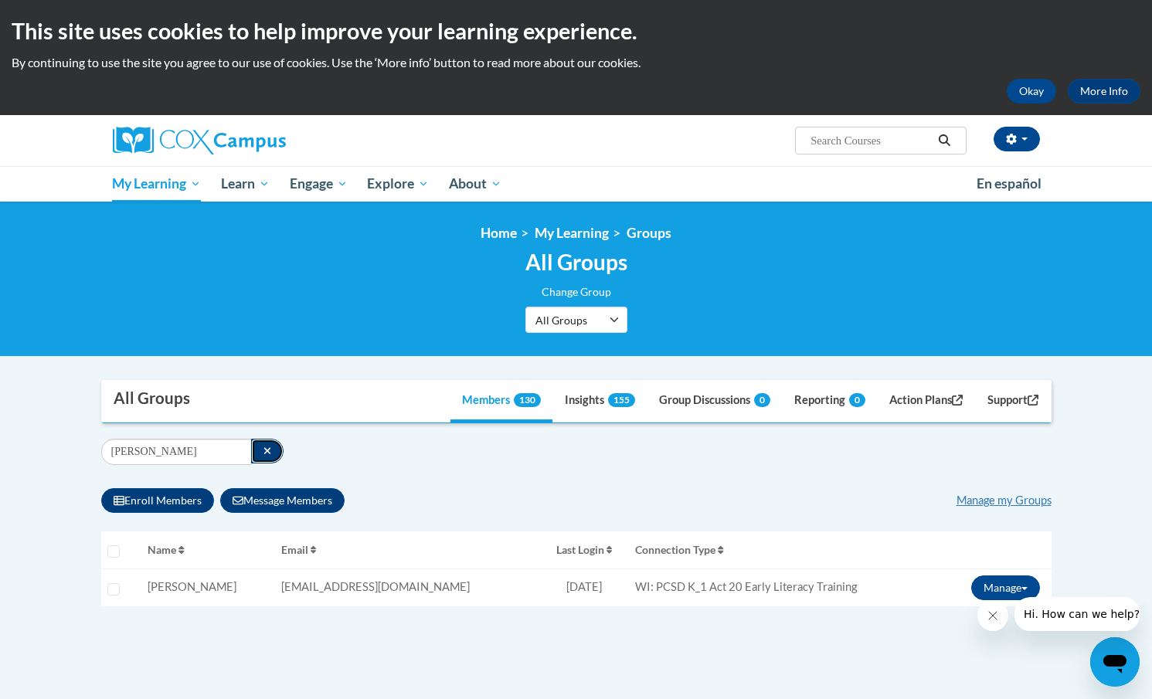
click at [258, 449] on button "button" at bounding box center [267, 451] width 33 height 25
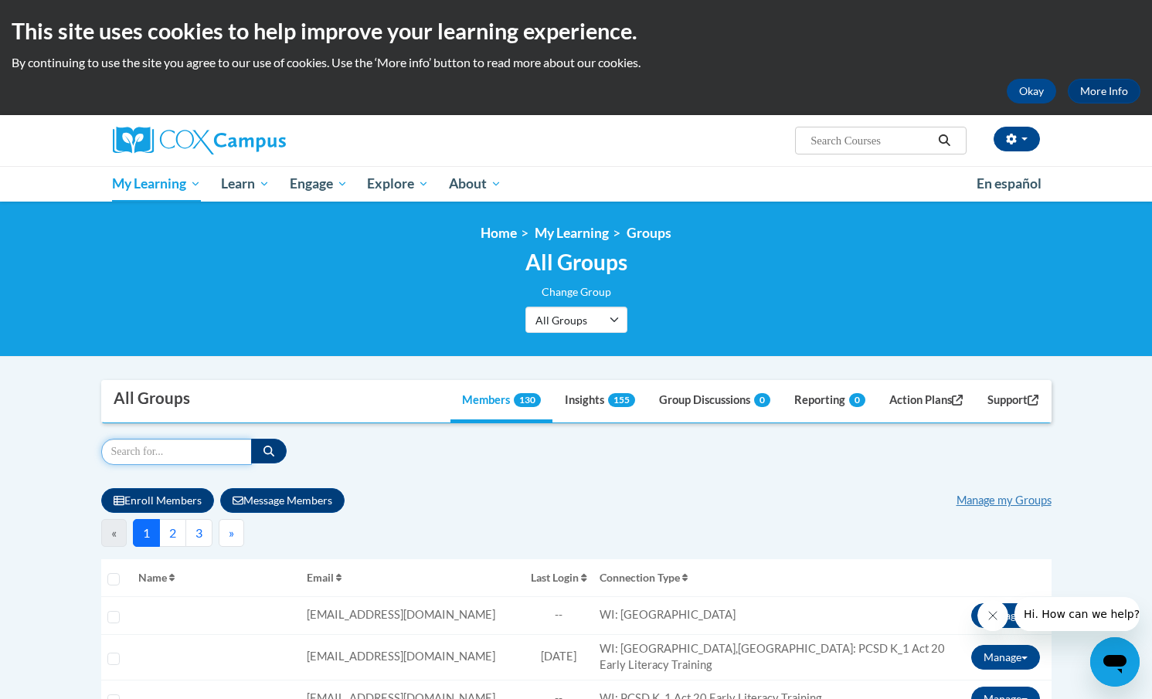
click at [175, 450] on input "Search" at bounding box center [176, 452] width 151 height 26
type input "Hayley"
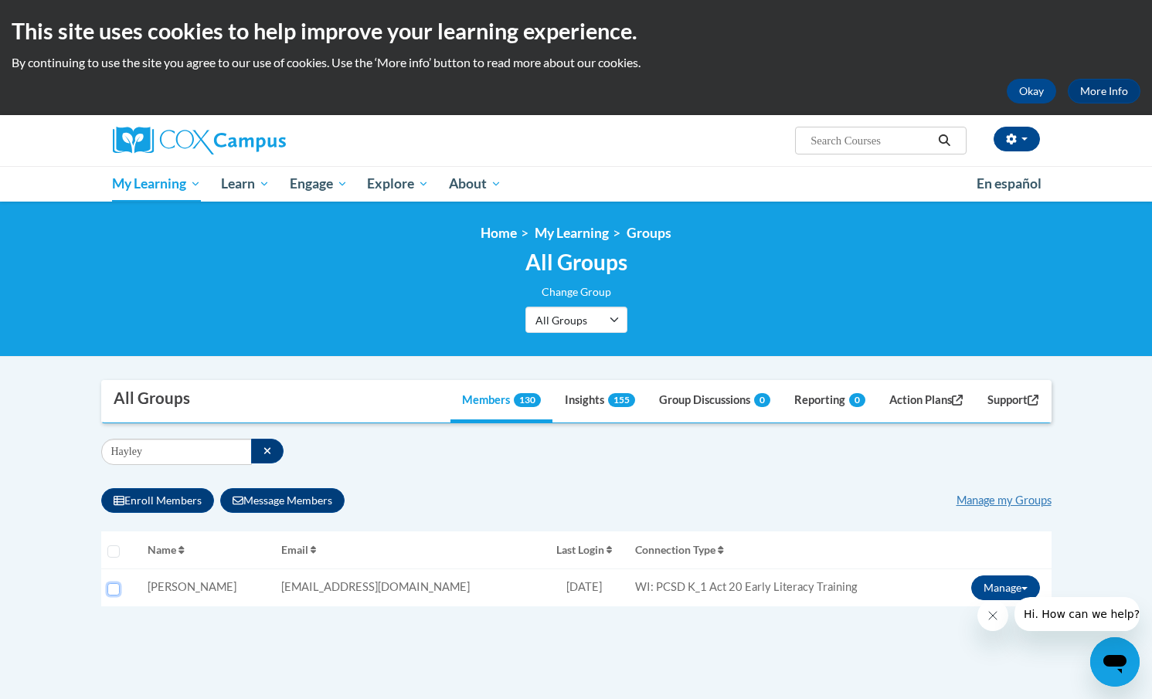
click at [112, 589] on input "Select learner" at bounding box center [113, 589] width 12 height 12
checkbox input "true"
click at [1005, 587] on button "Manage" at bounding box center [1005, 588] width 69 height 25
click at [955, 617] on link "Enroll" at bounding box center [982, 619] width 125 height 25
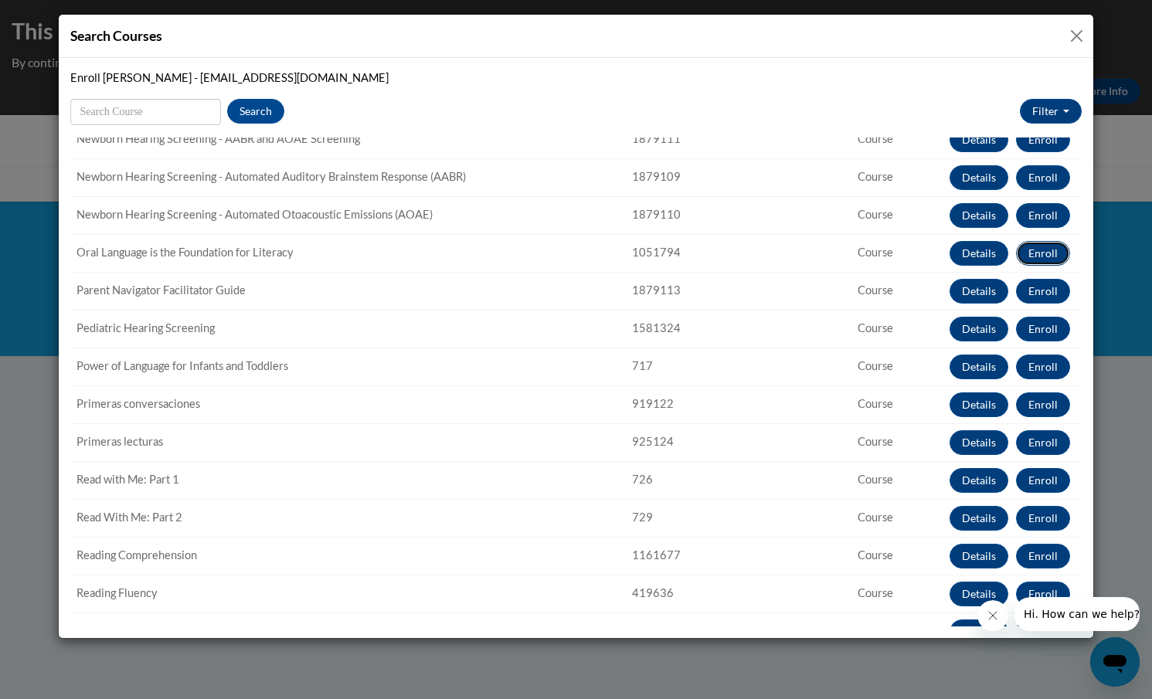
click at [1038, 252] on button "Enroll" at bounding box center [1043, 253] width 54 height 25
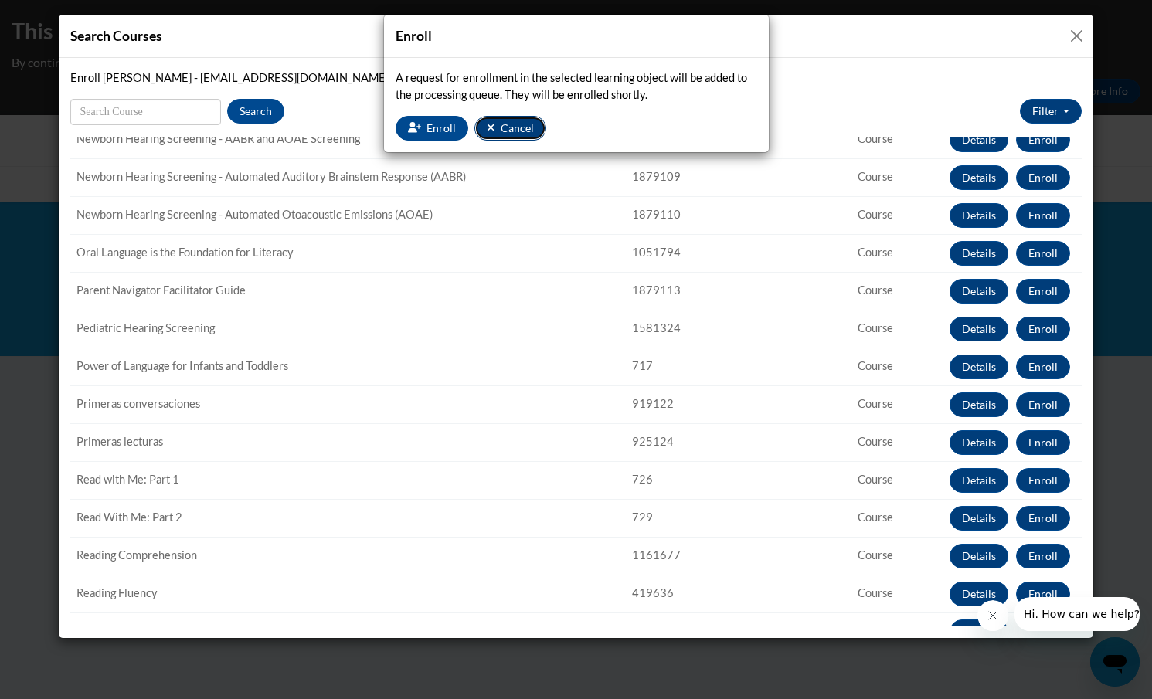
click at [512, 121] on span "Cancel" at bounding box center [517, 127] width 33 height 13
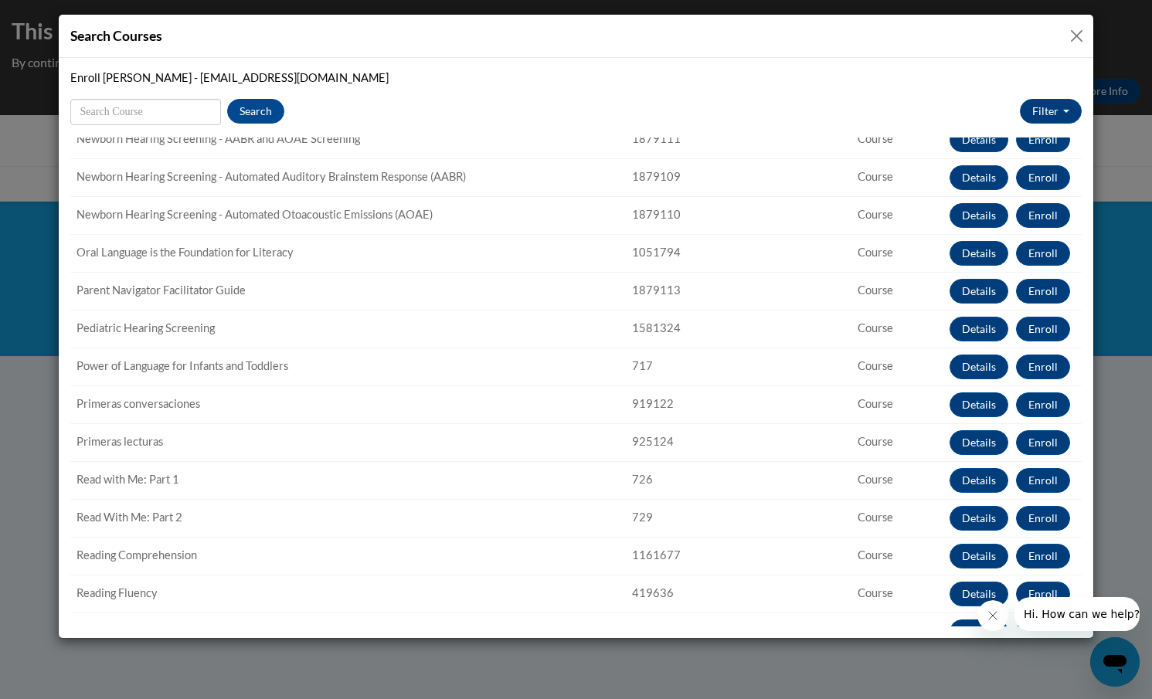
click at [1076, 32] on button "Close" at bounding box center [1076, 35] width 19 height 19
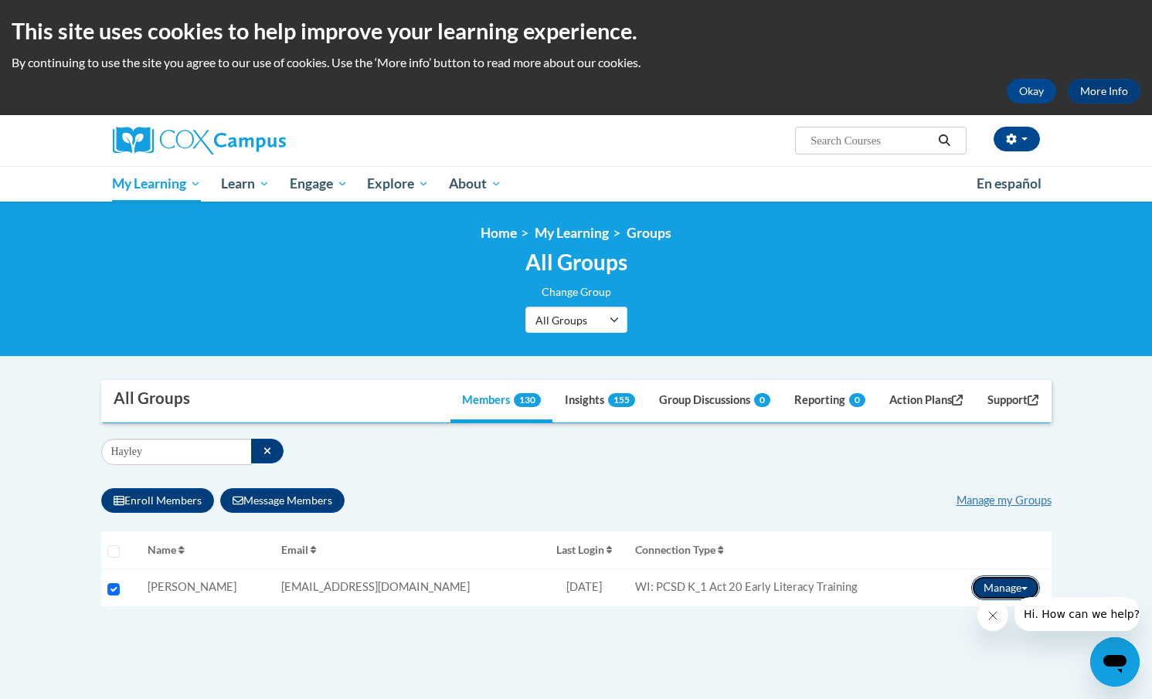
click at [978, 588] on button "Manage" at bounding box center [1005, 588] width 69 height 25
click at [954, 617] on link "Enroll" at bounding box center [982, 619] width 125 height 25
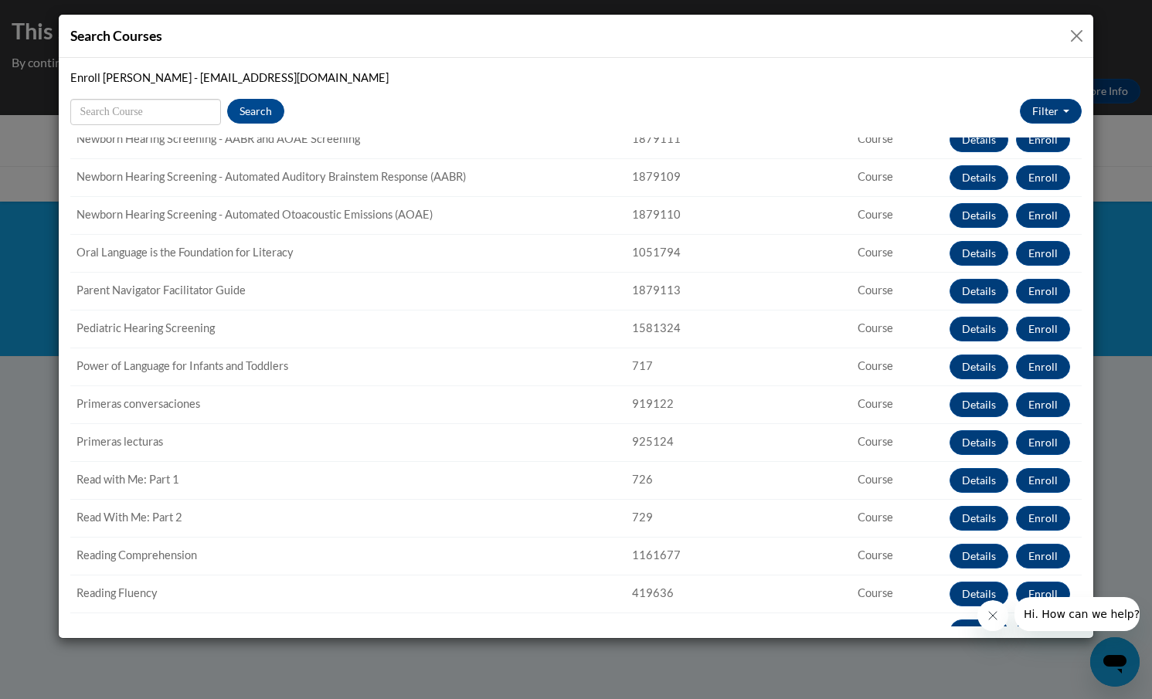
click at [1081, 29] on button "Close" at bounding box center [1076, 35] width 19 height 19
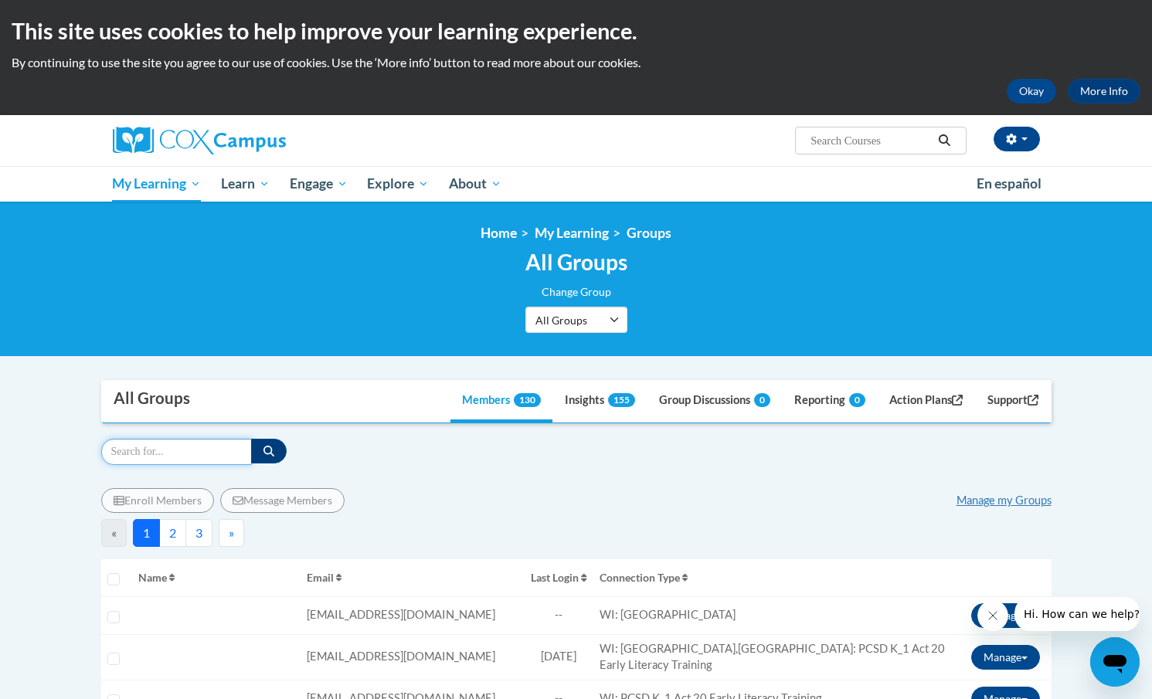
click at [148, 447] on input "Search" at bounding box center [176, 452] width 151 height 26
type input "Hayley"
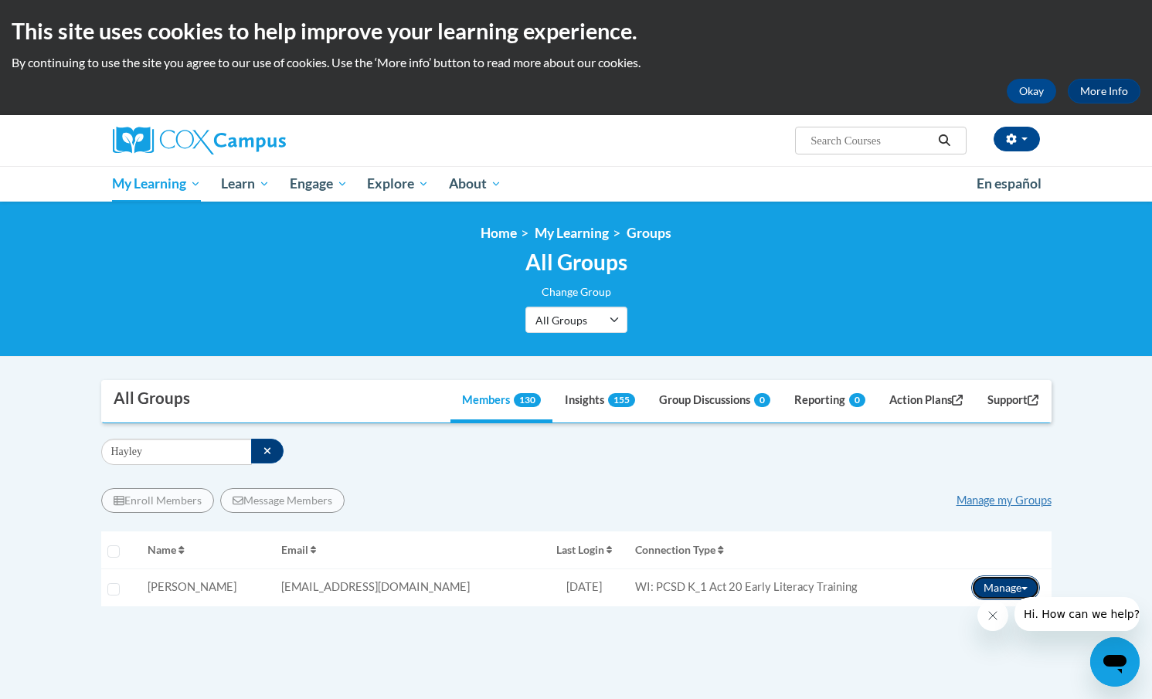
click at [990, 589] on button "Manage" at bounding box center [1005, 588] width 69 height 25
click at [964, 616] on link "Enroll" at bounding box center [982, 619] width 125 height 25
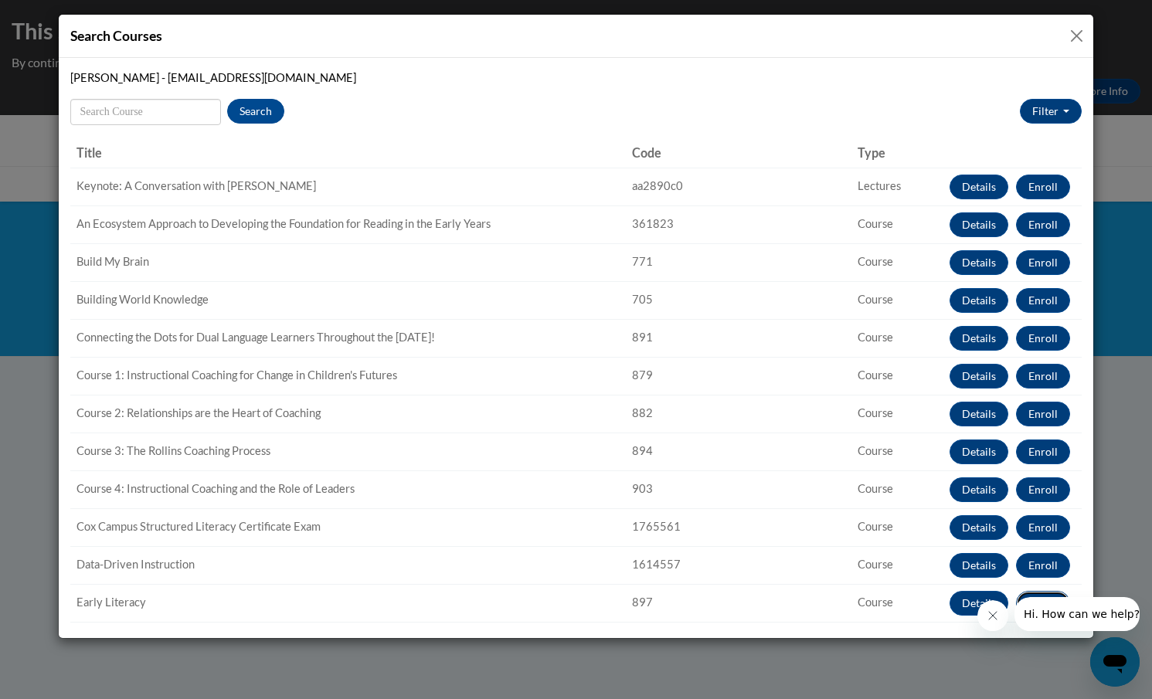
click at [1037, 592] on button "Enroll" at bounding box center [1043, 603] width 54 height 25
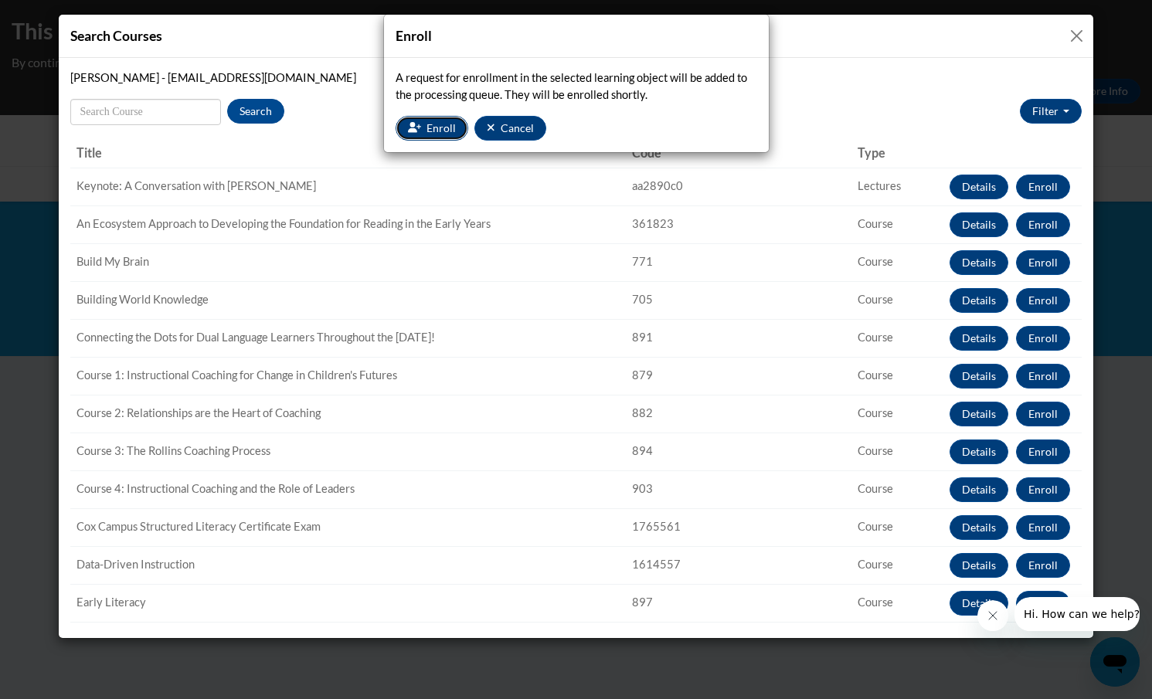
click at [441, 122] on span "Enroll" at bounding box center [441, 127] width 29 height 13
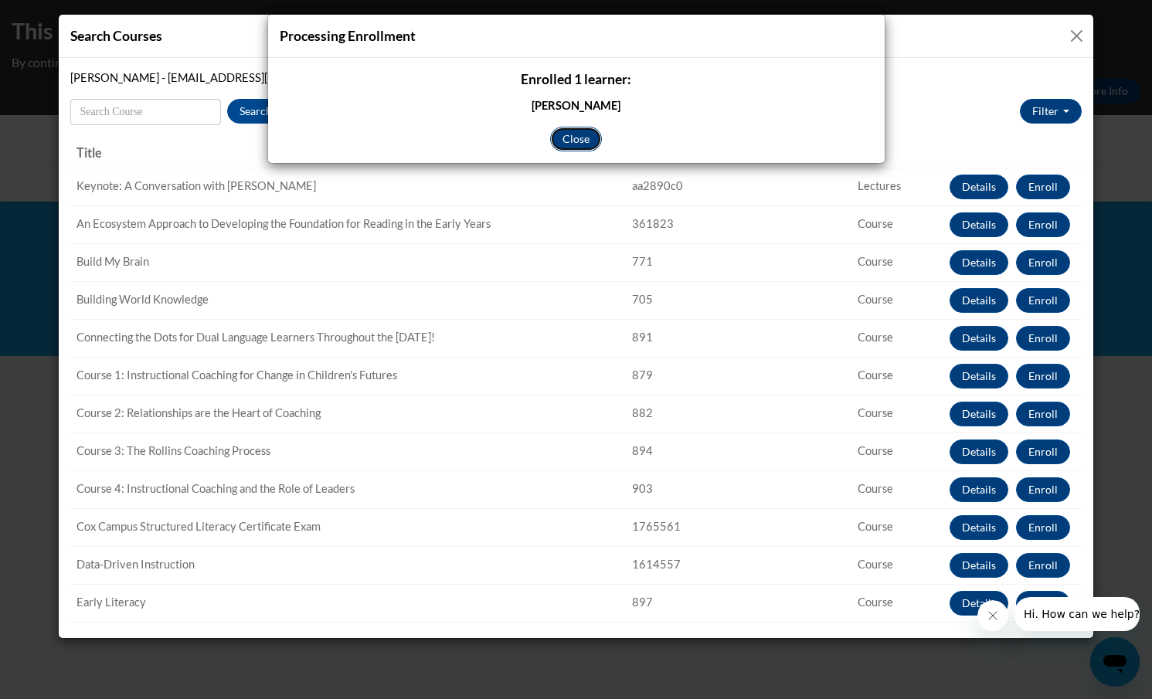
click at [573, 141] on button "Close" at bounding box center [576, 139] width 52 height 25
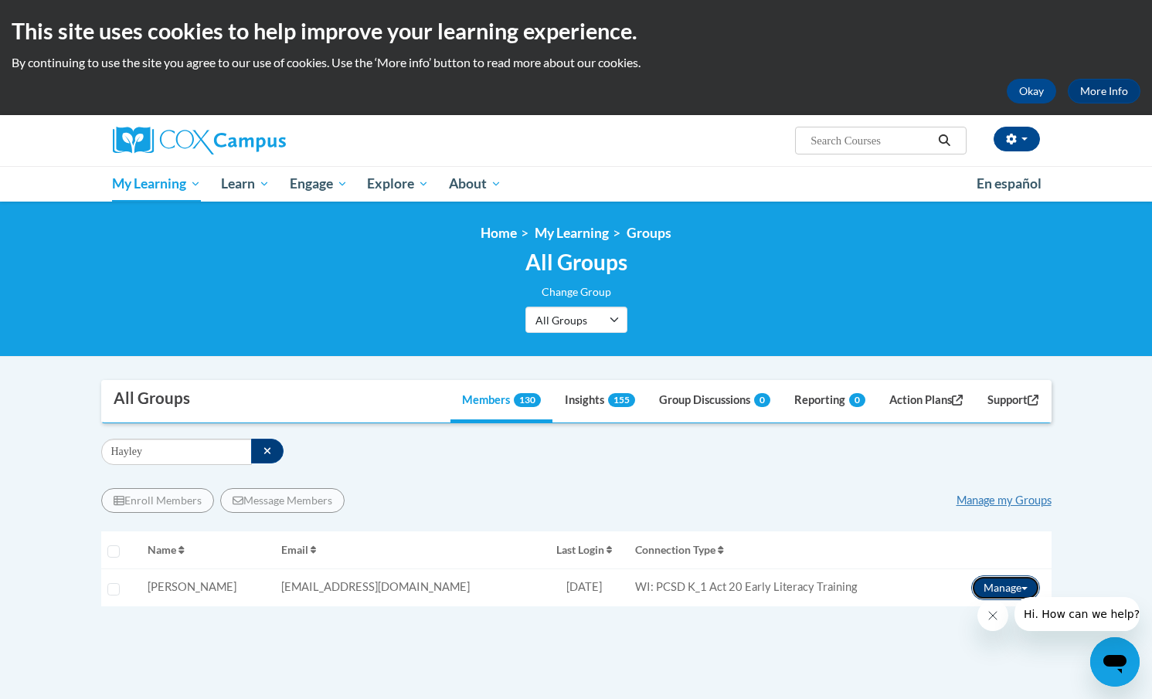
click at [996, 587] on button "Manage" at bounding box center [1005, 588] width 69 height 25
click at [954, 618] on link "Enroll" at bounding box center [982, 619] width 125 height 25
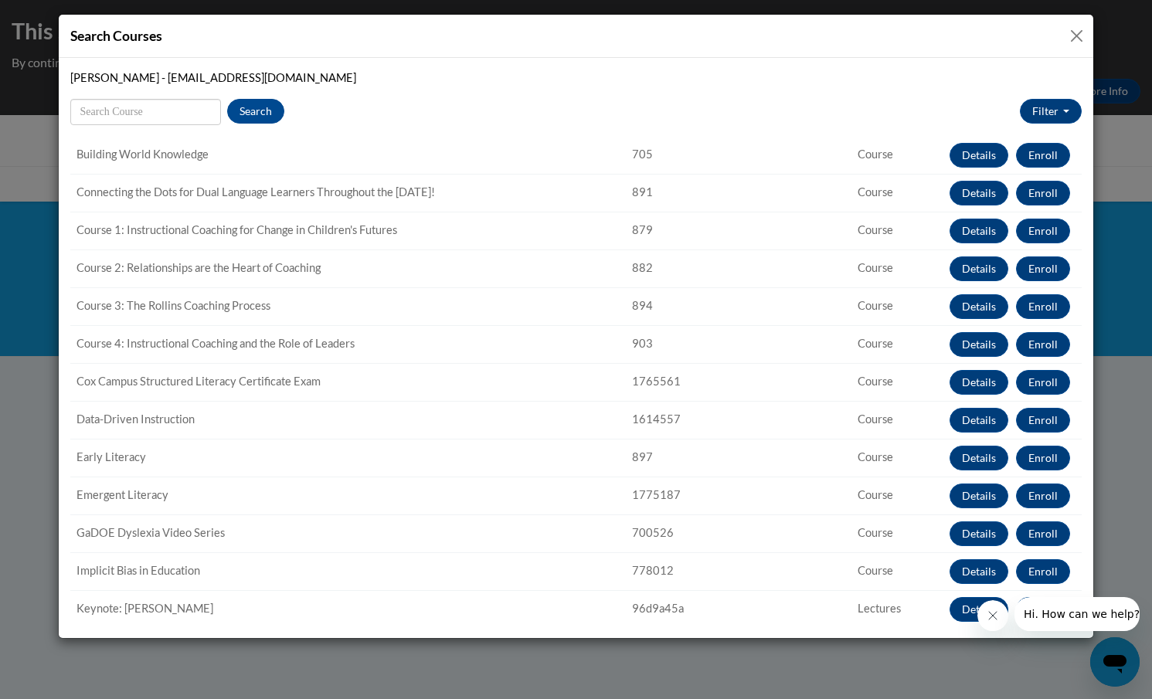
scroll to position [147, 0]
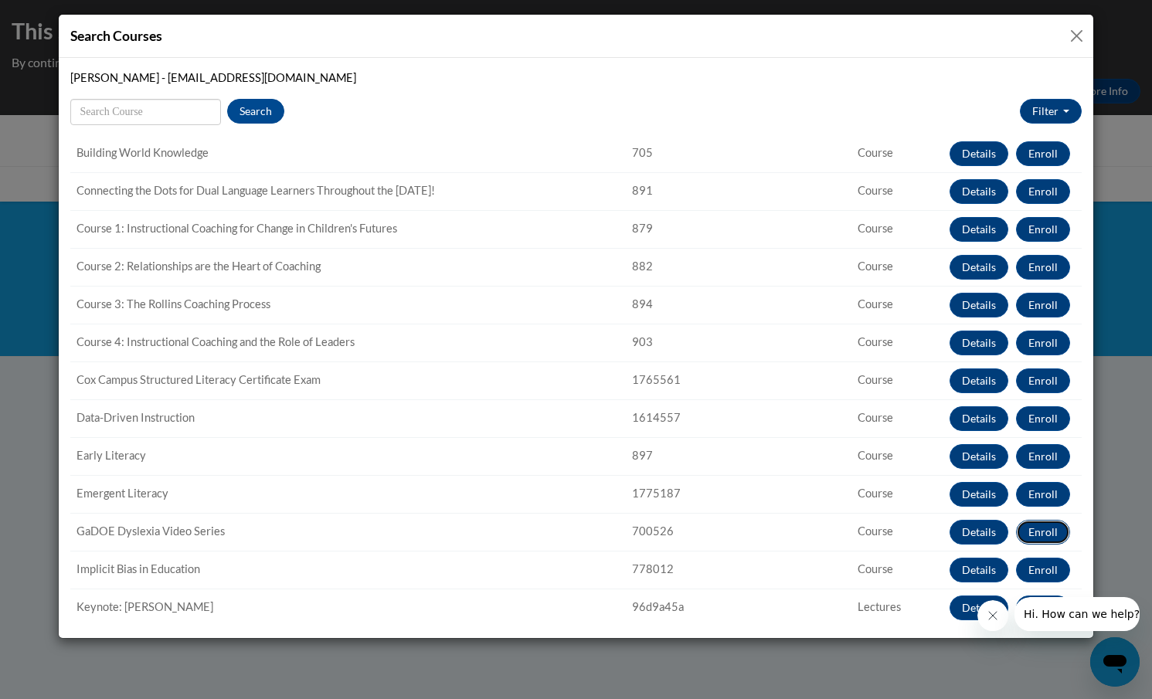
click at [1042, 532] on button "Enroll" at bounding box center [1043, 532] width 54 height 25
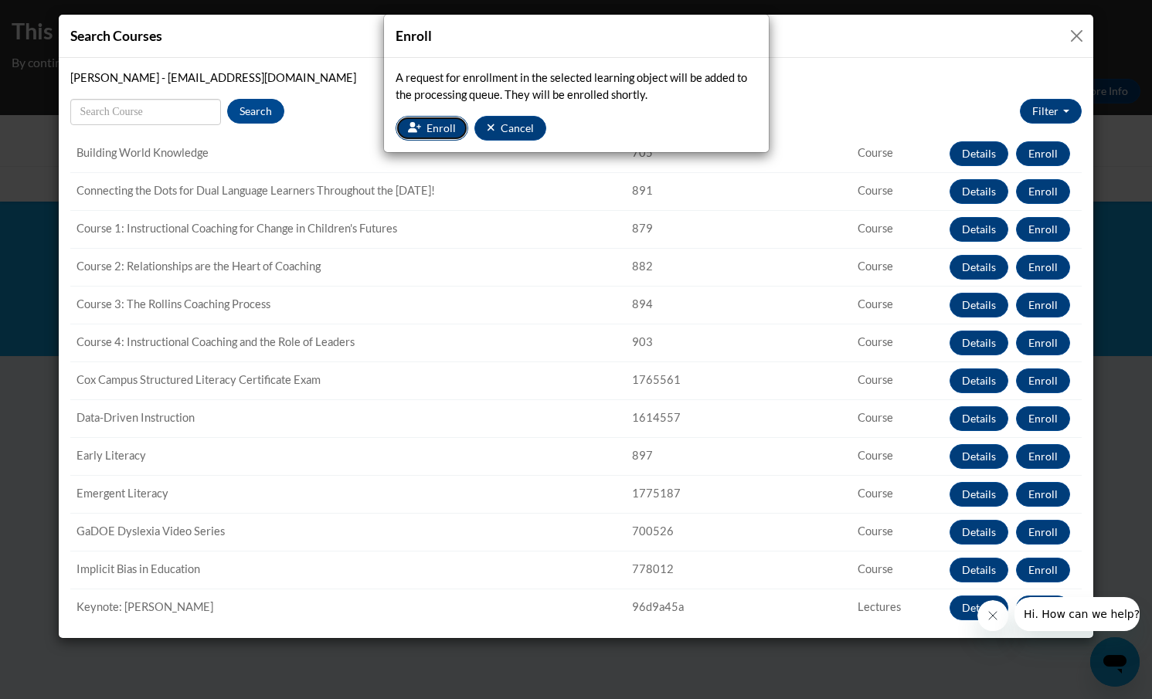
click at [434, 131] on span "Enroll" at bounding box center [441, 127] width 29 height 13
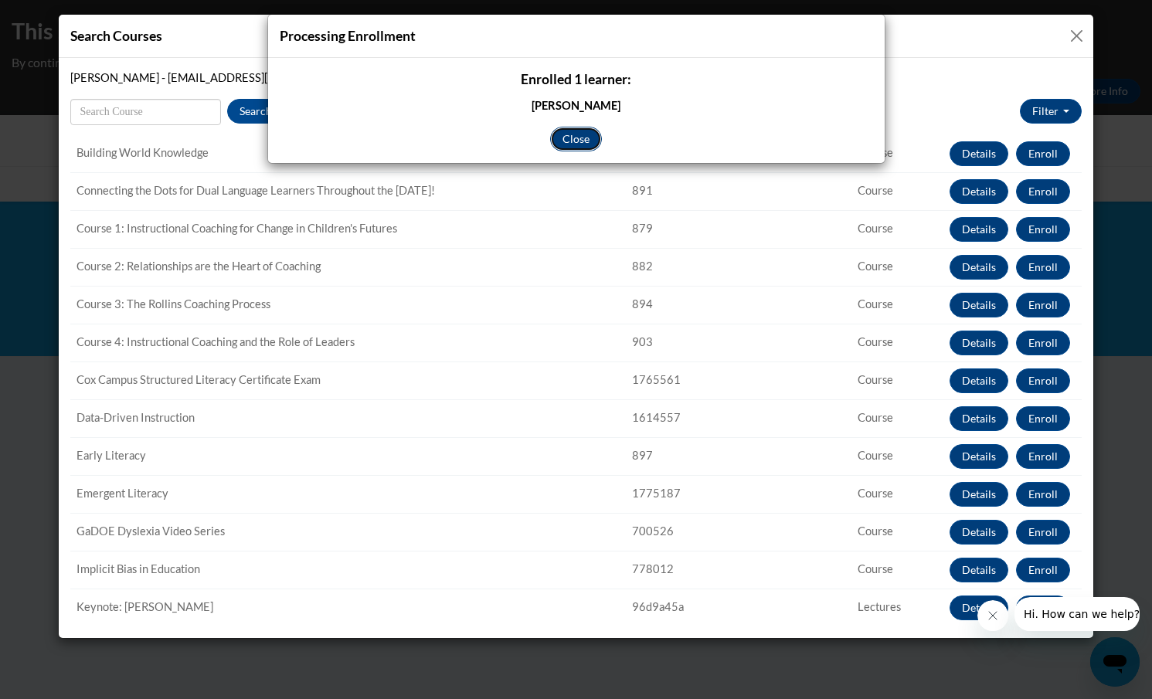
click at [572, 139] on button "Close" at bounding box center [576, 139] width 52 height 25
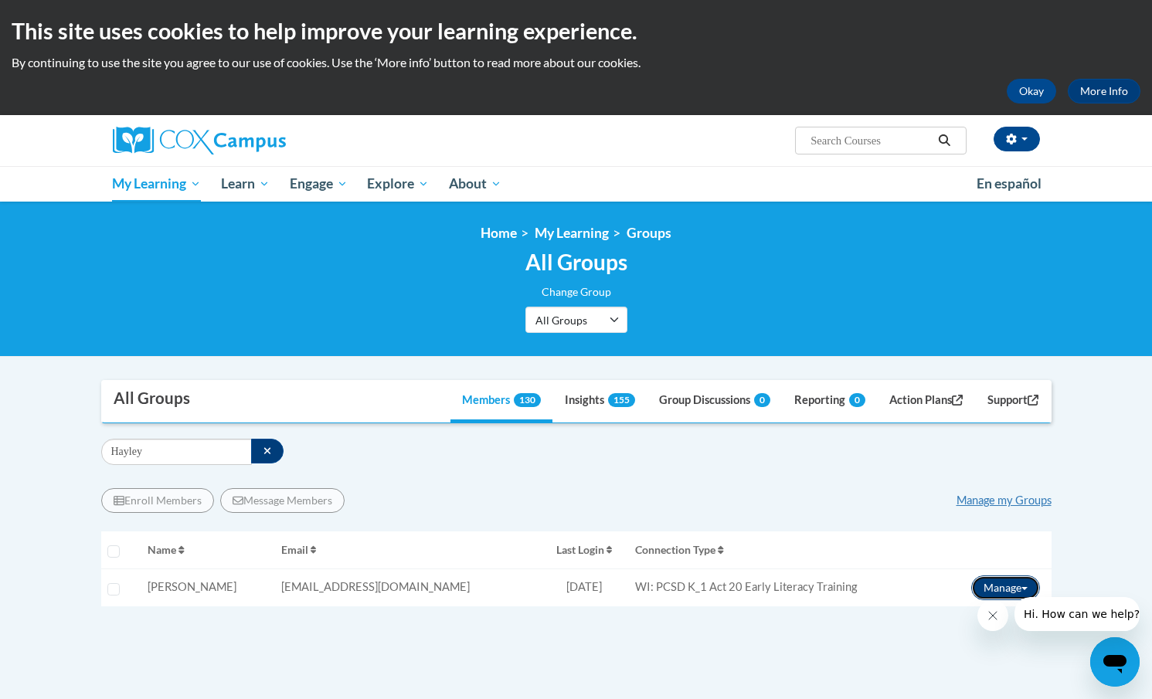
click at [1011, 583] on button "Manage" at bounding box center [1005, 588] width 69 height 25
click at [951, 614] on link "Enroll" at bounding box center [982, 619] width 125 height 25
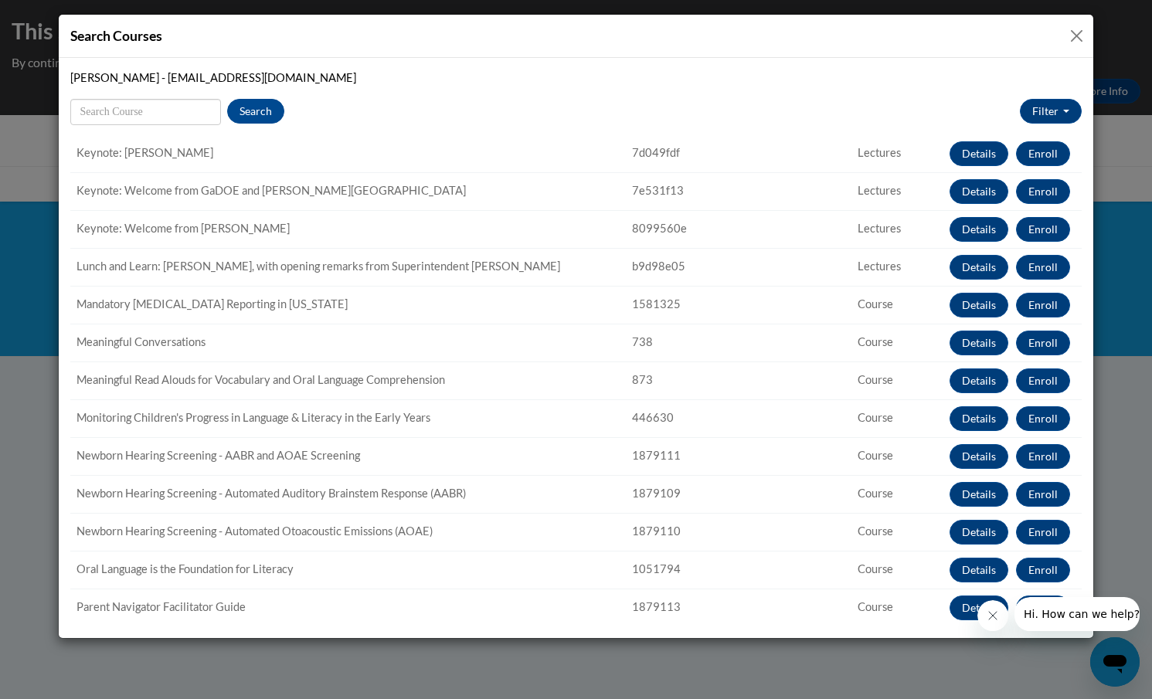
scroll to position [923, 0]
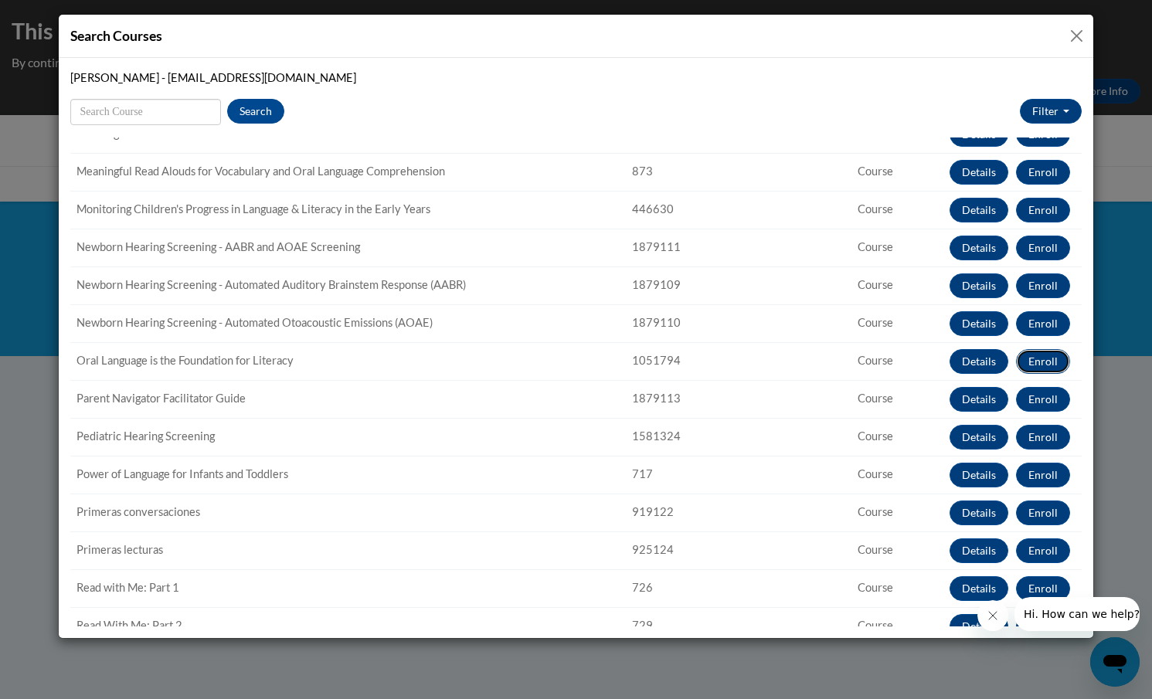
click at [1039, 355] on button "Enroll" at bounding box center [1043, 361] width 54 height 25
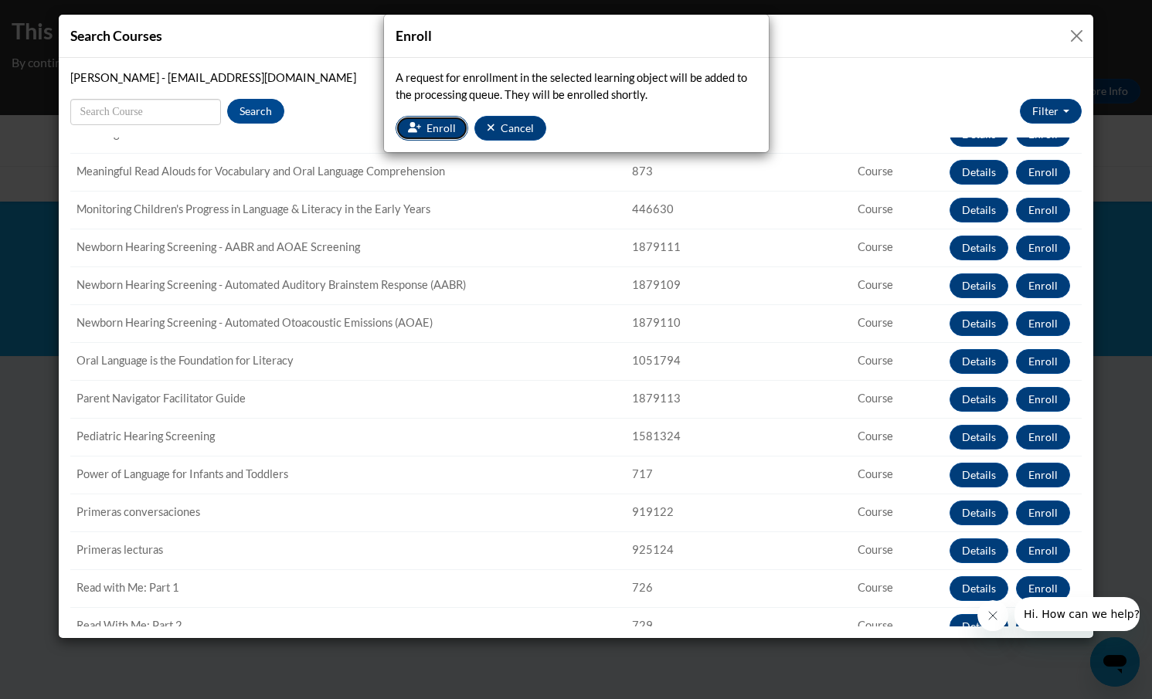
click at [430, 125] on span "Enroll" at bounding box center [441, 127] width 29 height 13
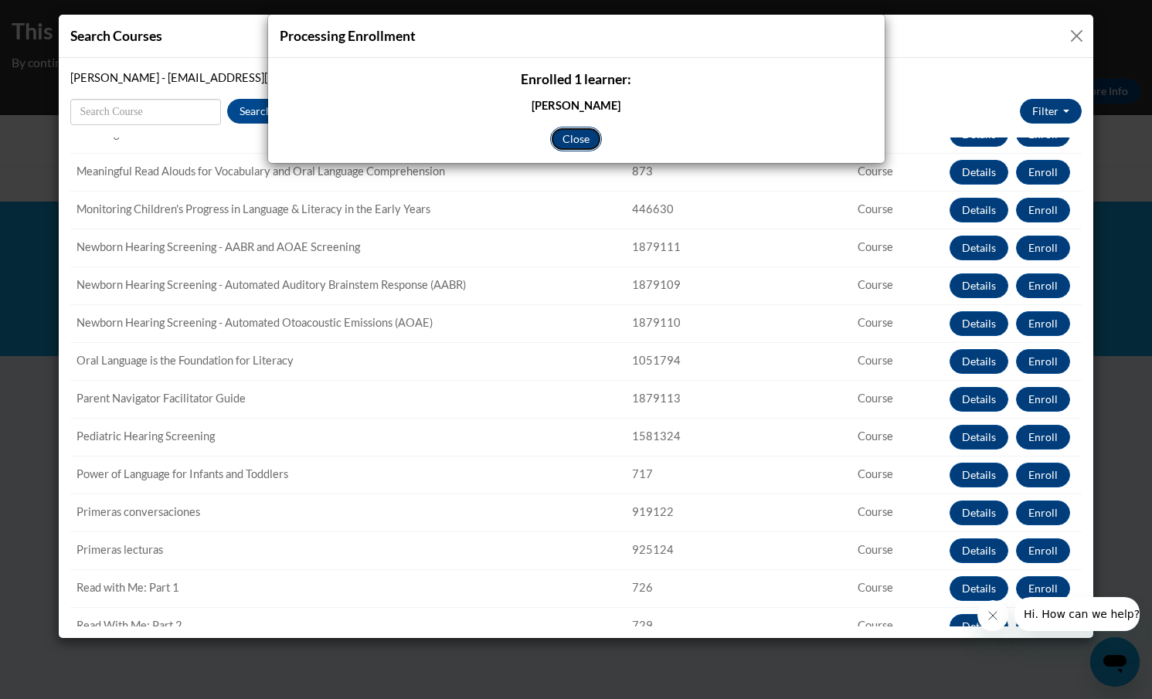
click at [589, 136] on button "Close" at bounding box center [576, 139] width 52 height 25
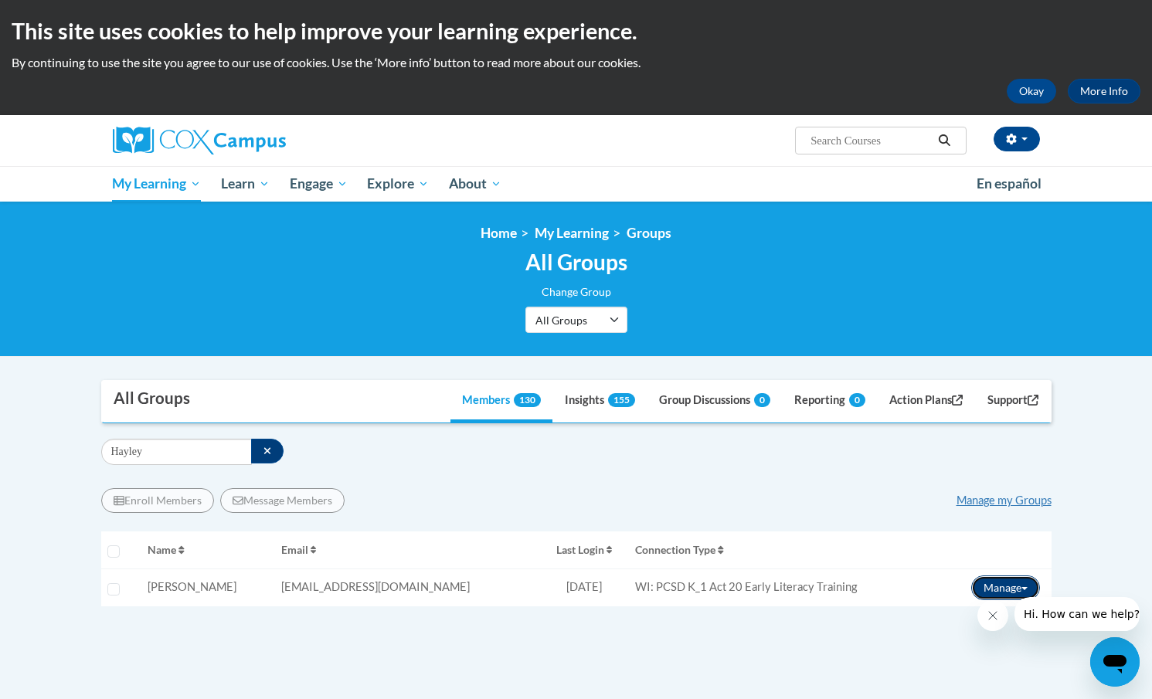
click at [988, 593] on button "Manage" at bounding box center [1005, 588] width 69 height 25
click at [949, 614] on link "Enroll" at bounding box center [982, 619] width 125 height 25
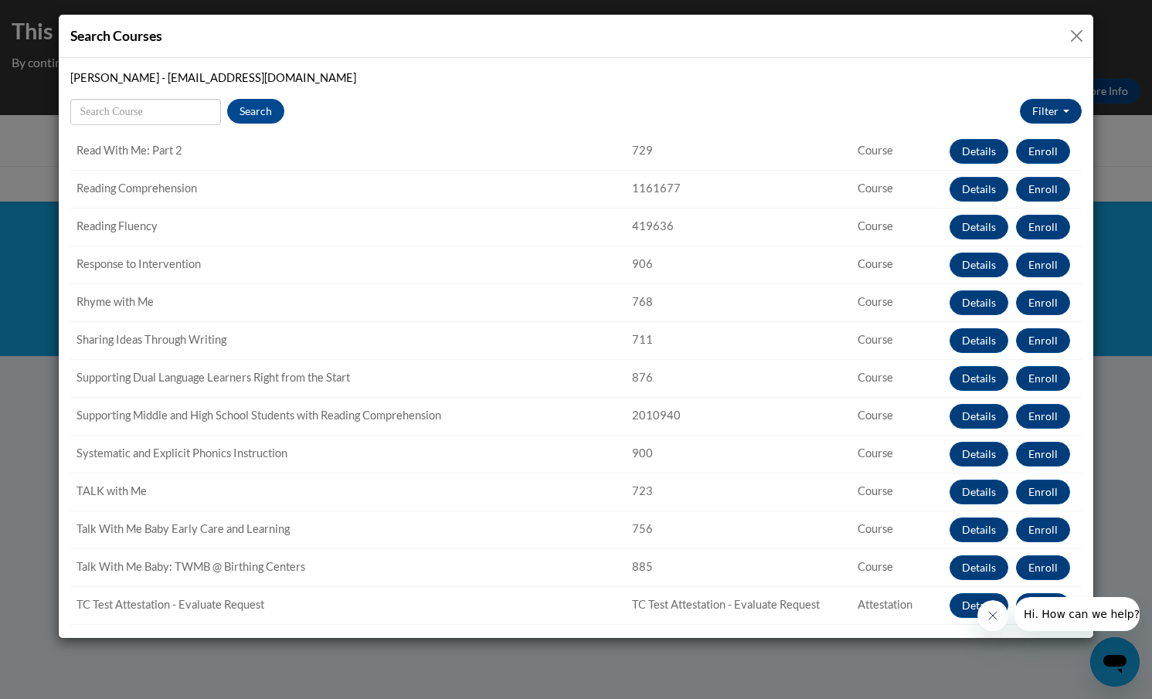
scroll to position [1478, 0]
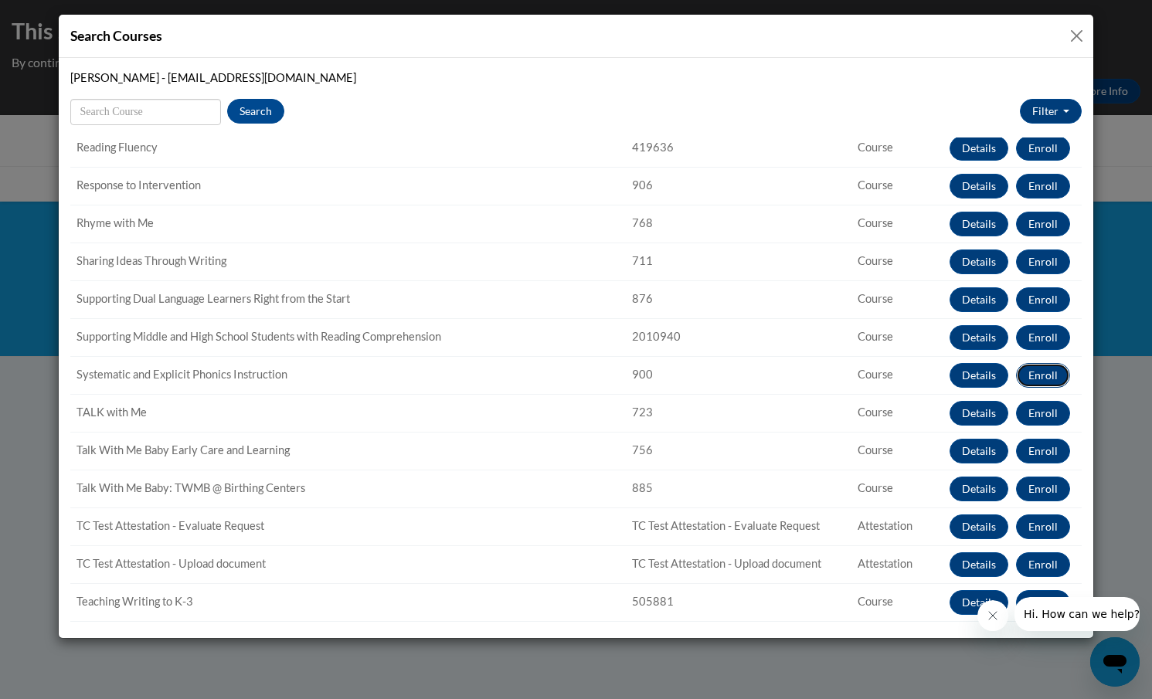
click at [1035, 374] on button "Enroll" at bounding box center [1043, 375] width 54 height 25
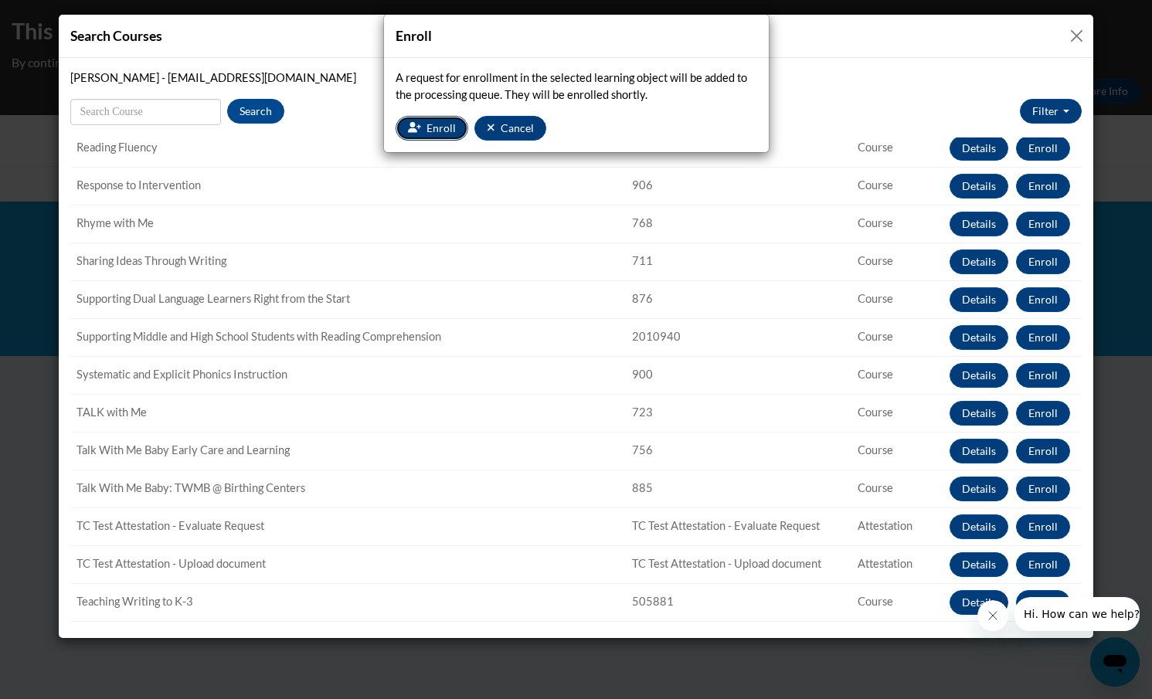
click at [416, 127] on icon "button" at bounding box center [415, 127] width 14 height 11
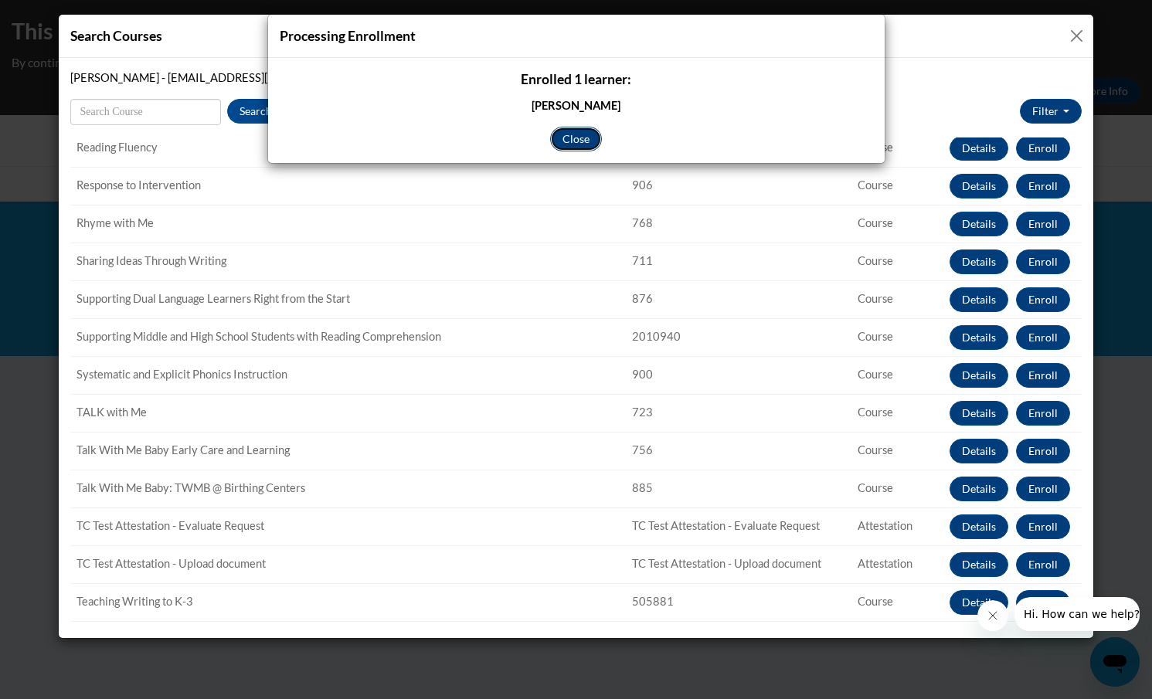
click at [567, 147] on button "Close" at bounding box center [576, 139] width 52 height 25
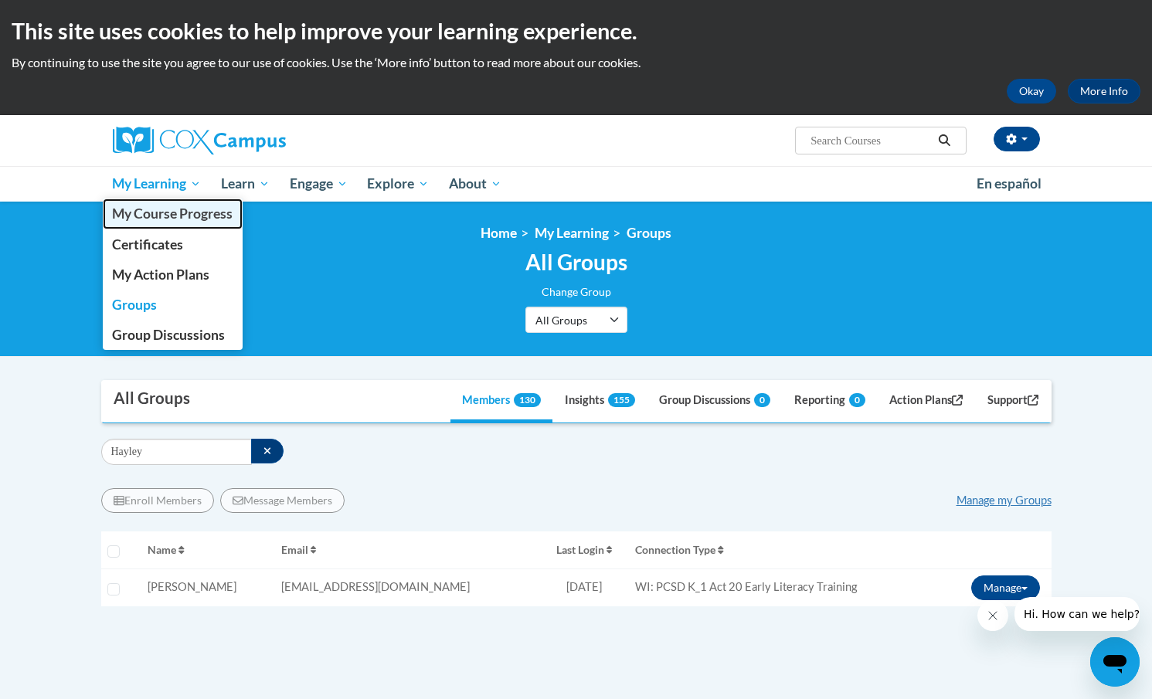
click at [163, 212] on span "My Course Progress" at bounding box center [172, 214] width 121 height 16
